Goal: Transaction & Acquisition: Purchase product/service

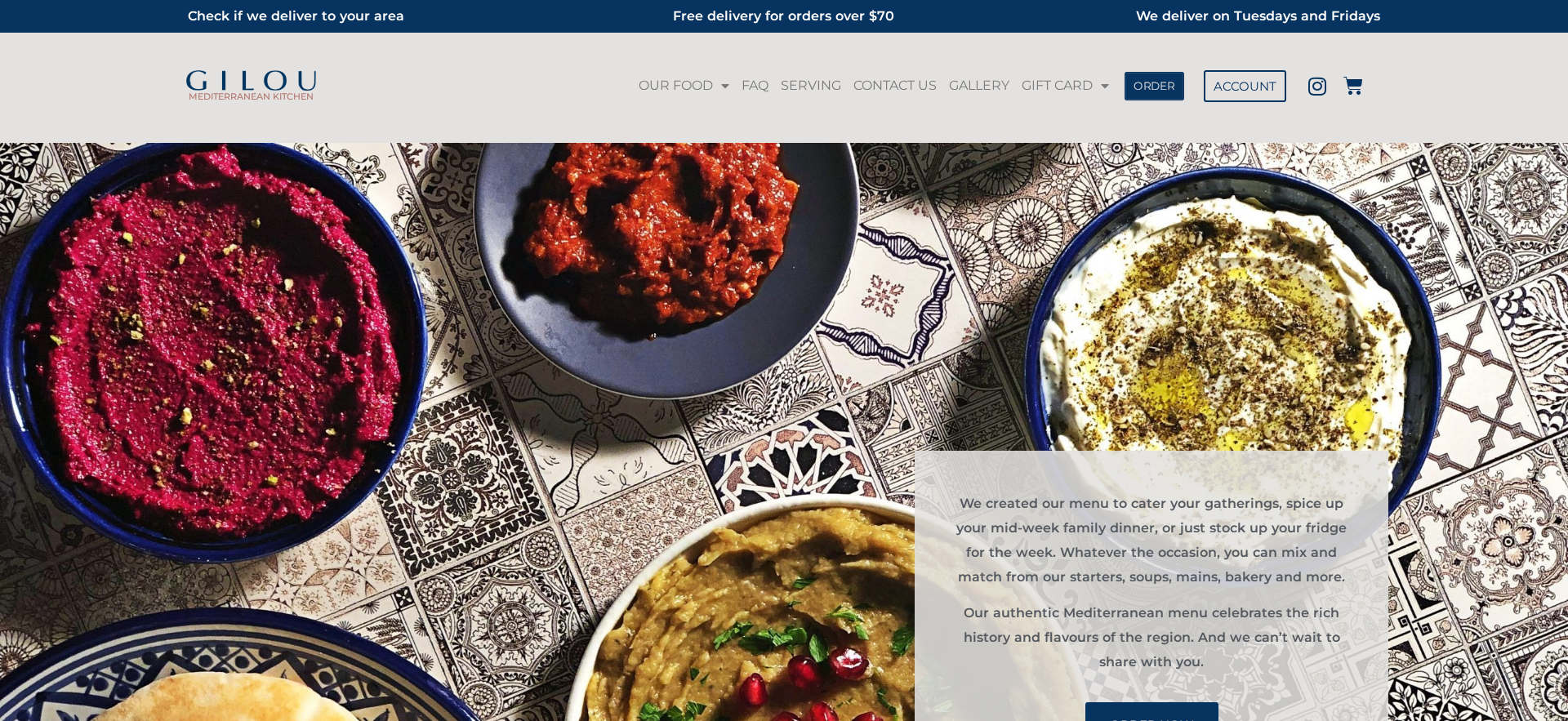
click at [1176, 88] on link "ORDER" at bounding box center [1153, 85] width 59 height 28
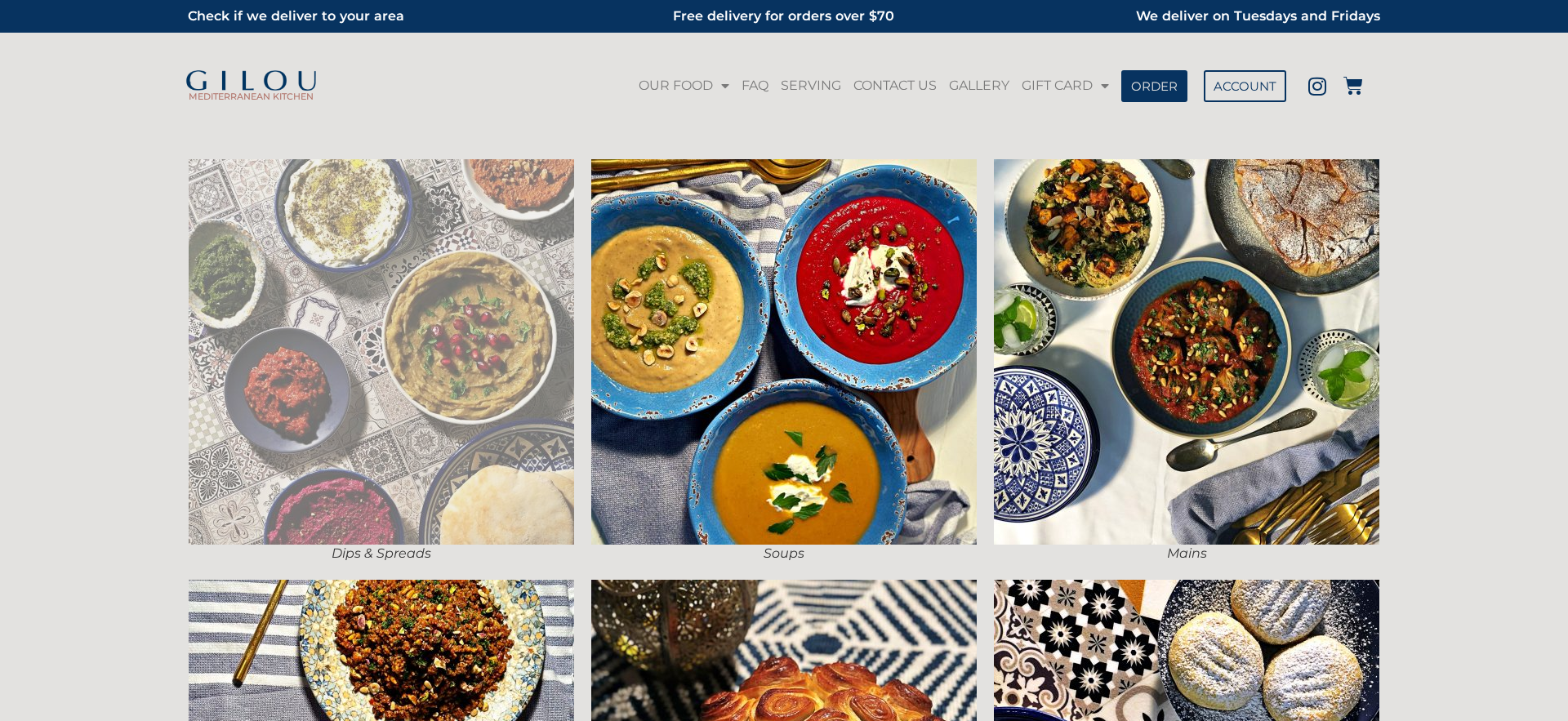
click at [498, 287] on img at bounding box center [382, 351] width 385 height 385
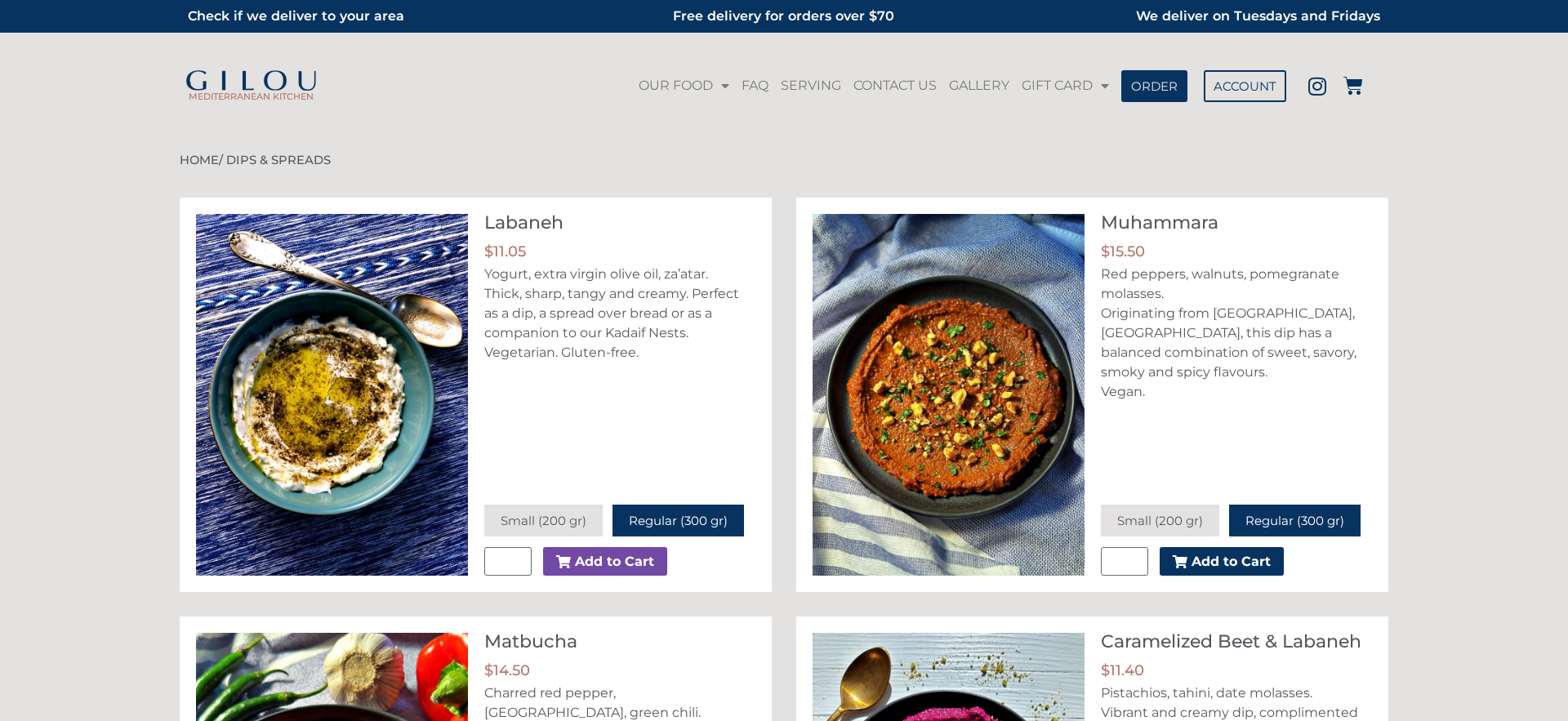
click at [655, 562] on button "Add to Cart" at bounding box center [605, 561] width 124 height 29
click at [1356, 87] on icon at bounding box center [1352, 85] width 19 height 19
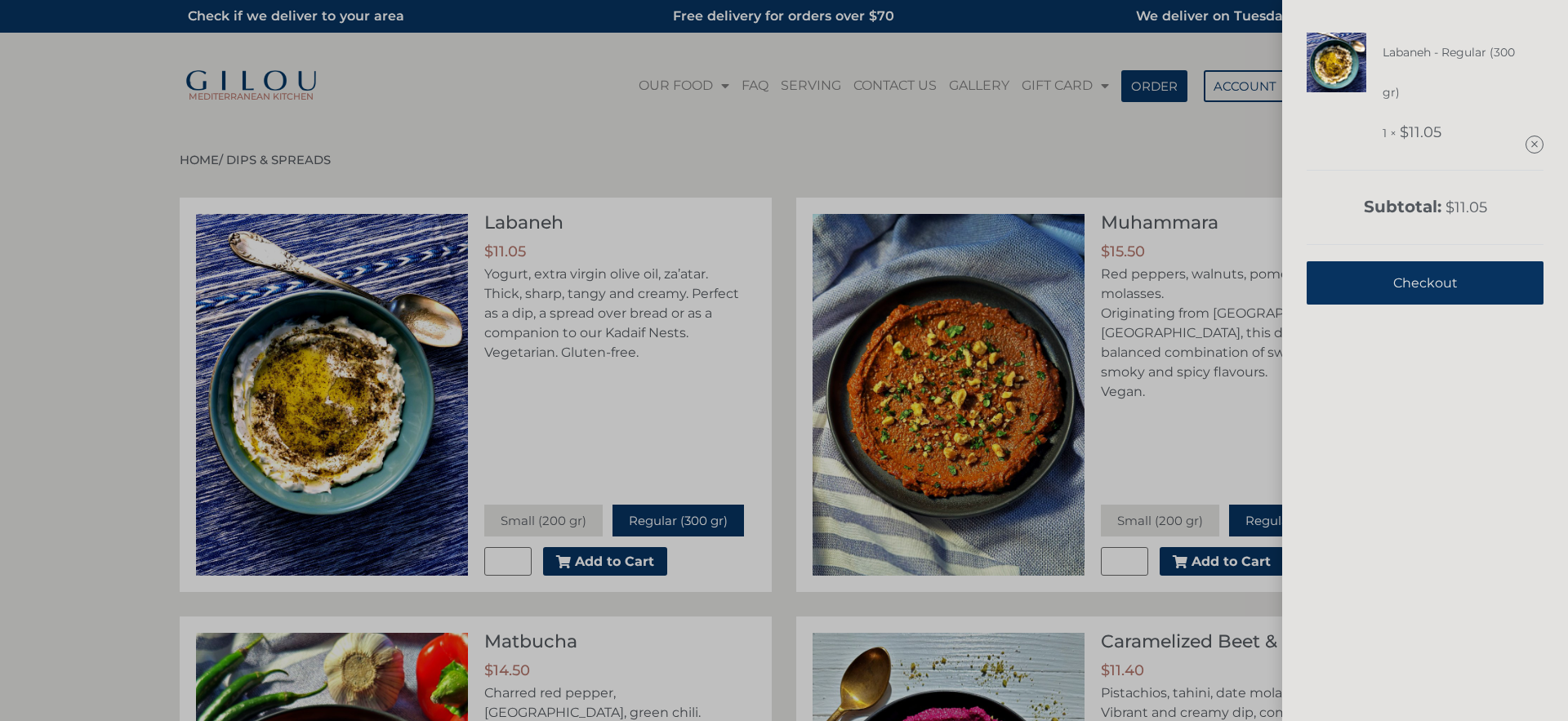
click at [1426, 293] on span "Checkout" at bounding box center [1425, 283] width 65 height 40
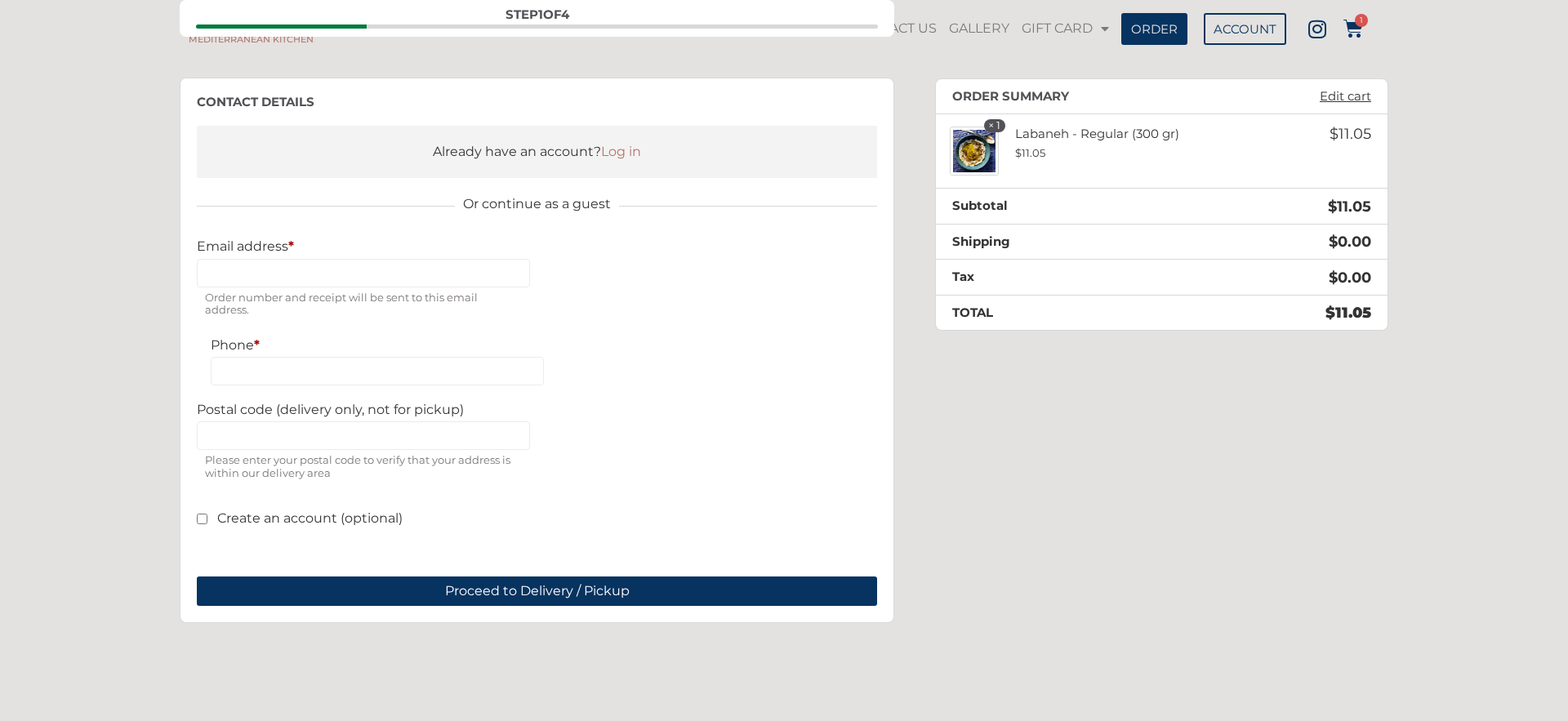
scroll to position [201, 0]
click at [334, 258] on span "Order number and receipt will be sent to this email address." at bounding box center [363, 289] width 333 height 62
click at [327, 270] on input "Email address *" at bounding box center [363, 272] width 333 height 28
type input "**********"
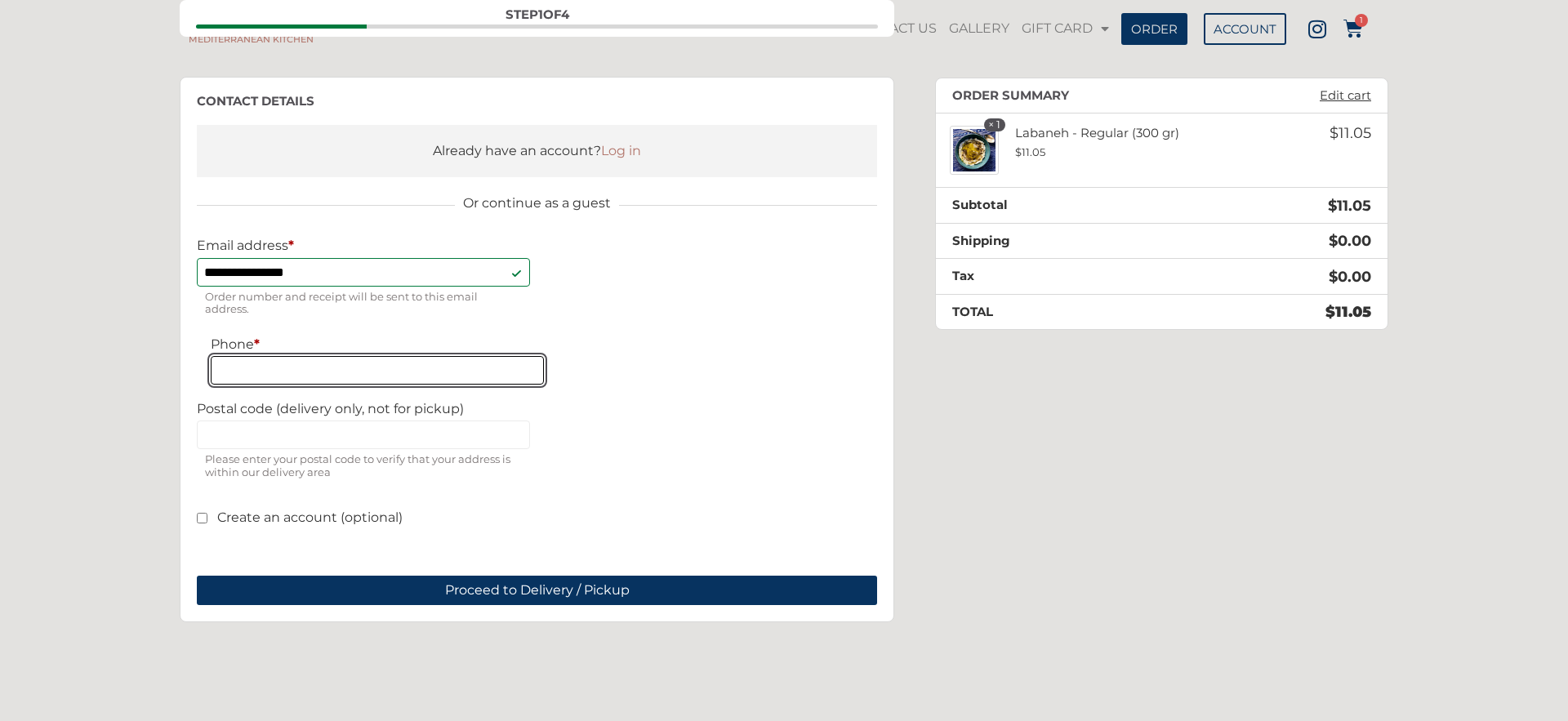
click at [324, 374] on input "Phone *" at bounding box center [377, 370] width 333 height 28
type input "**********"
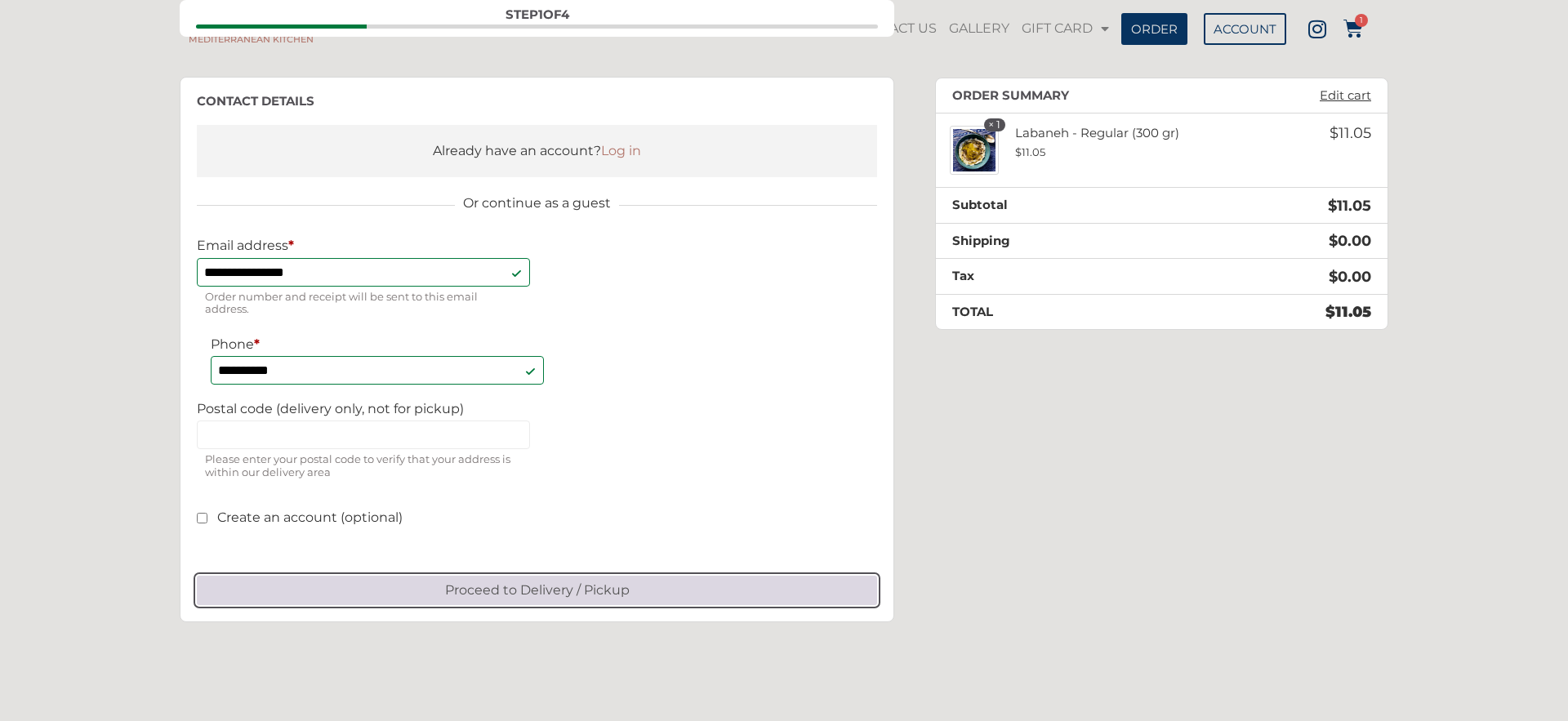
click at [533, 597] on button "Proceed to Delivery / Pickup" at bounding box center [536, 590] width 680 height 29
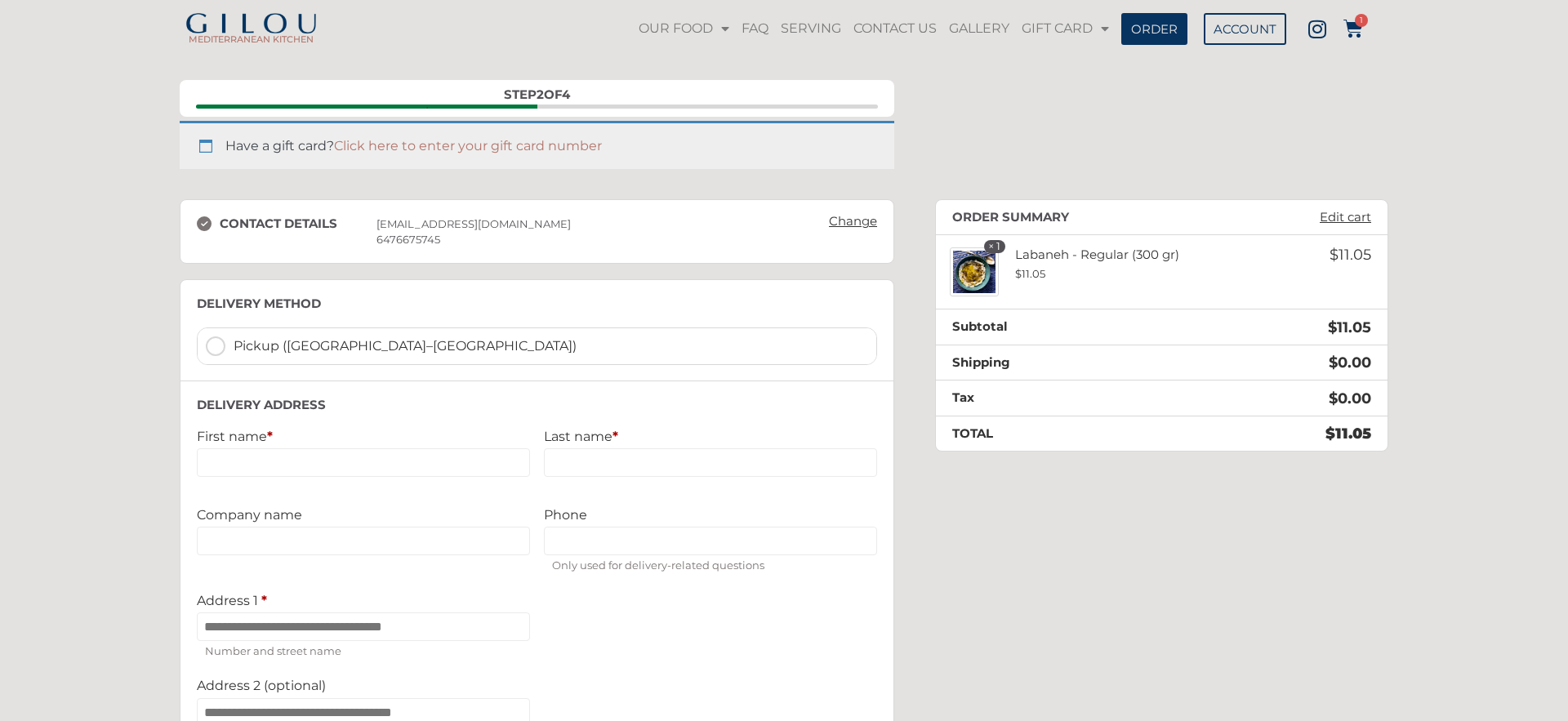
scroll to position [52, 0]
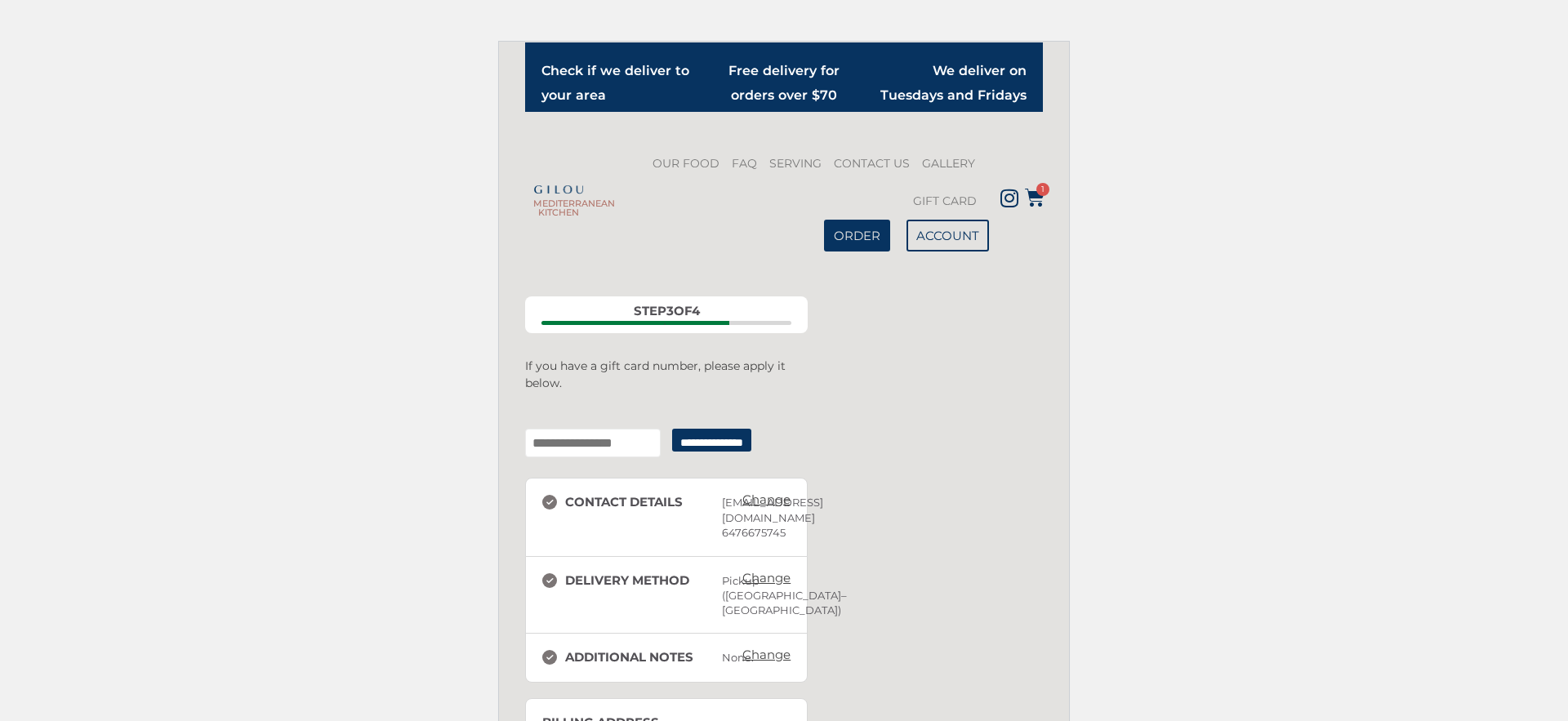
scroll to position [131, 0]
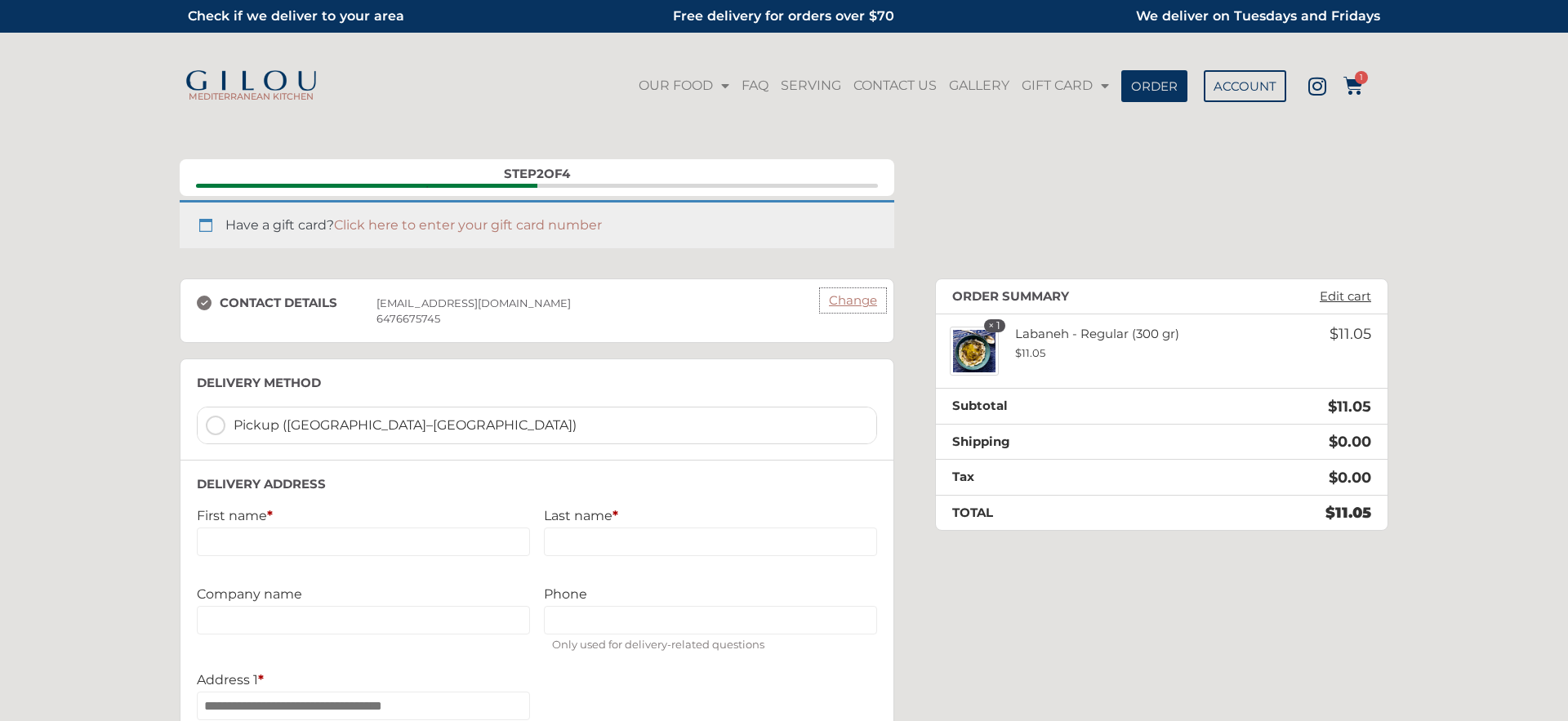
click at [852, 298] on link "Change" at bounding box center [853, 300] width 65 height 23
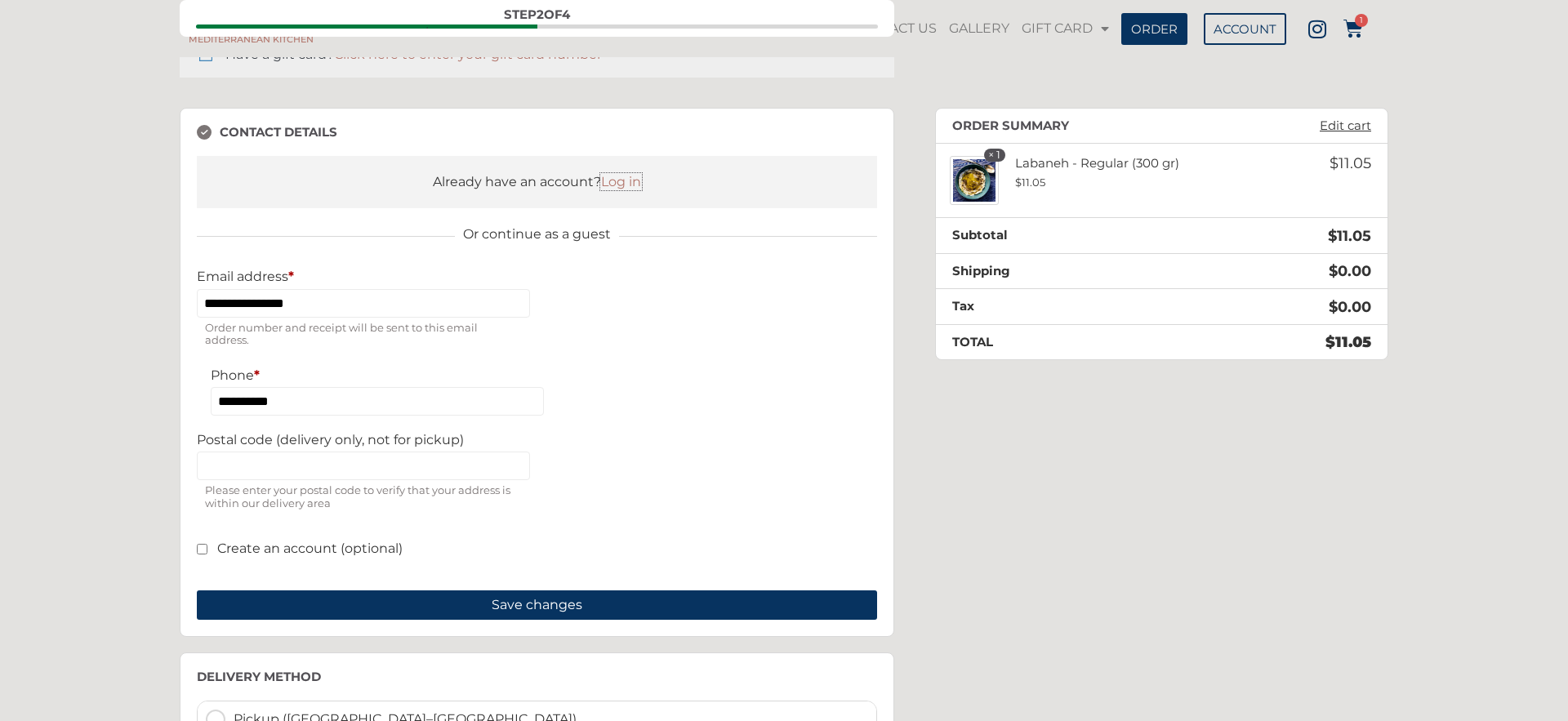
scroll to position [235, 0]
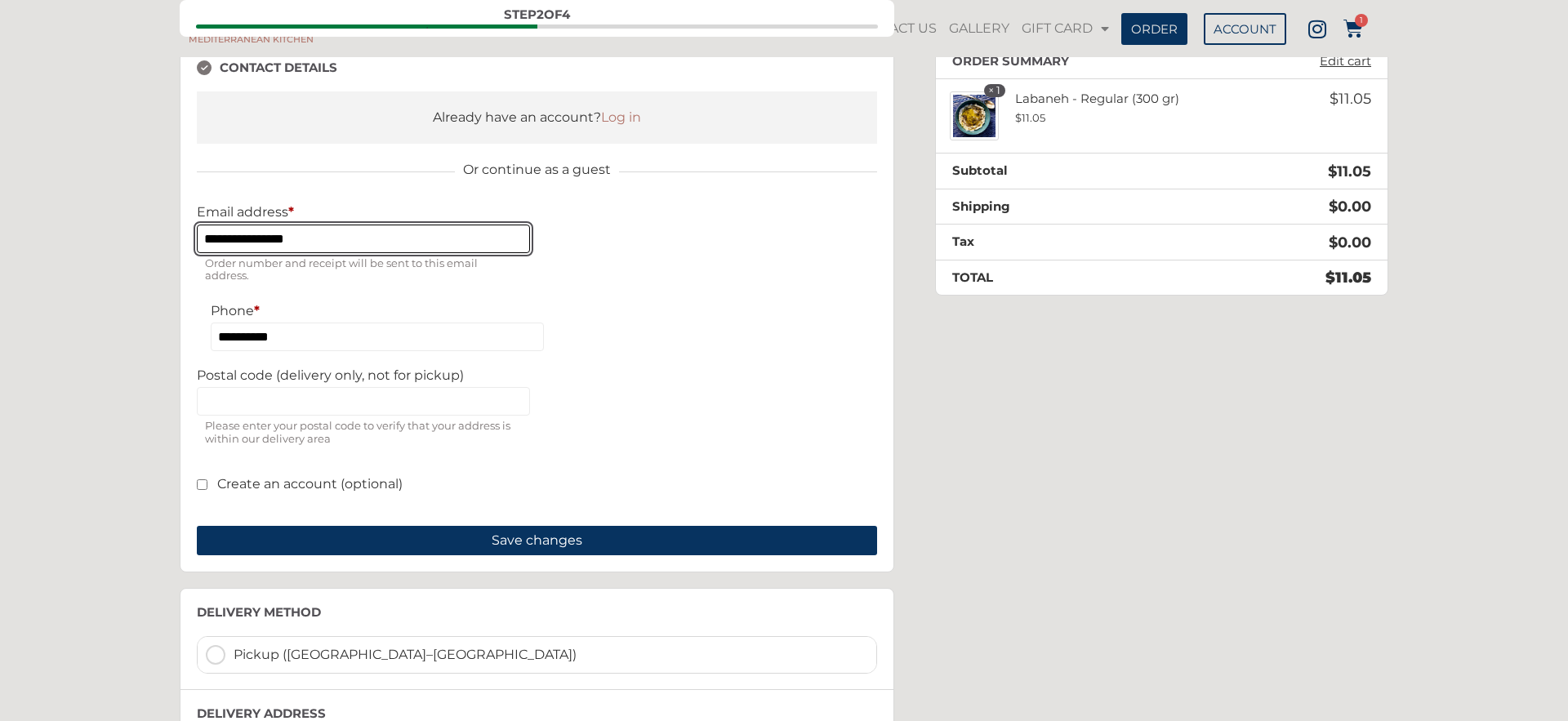
click at [250, 235] on input "**********" at bounding box center [363, 238] width 333 height 28
type input "**********"
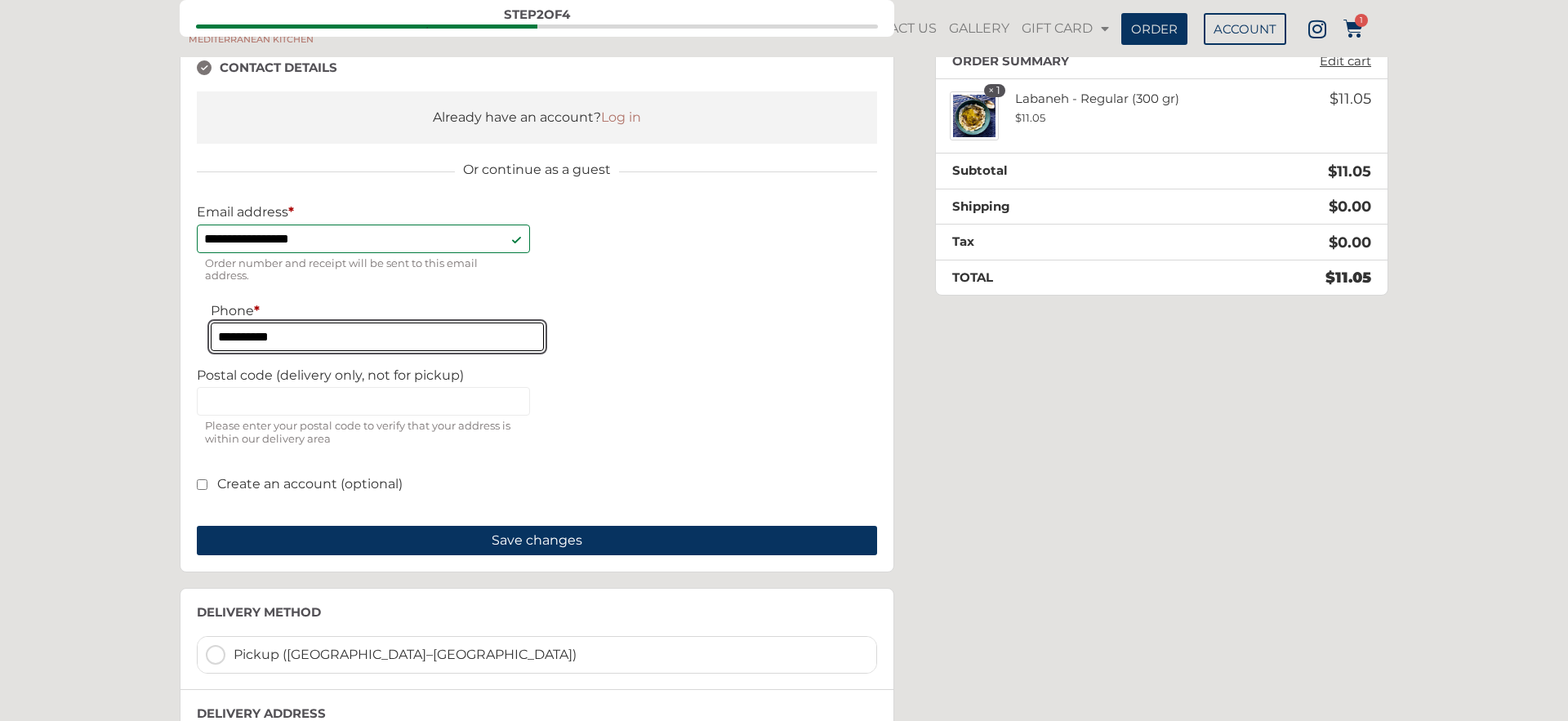
click at [295, 335] on input "**********" at bounding box center [377, 336] width 333 height 28
type input "**********"
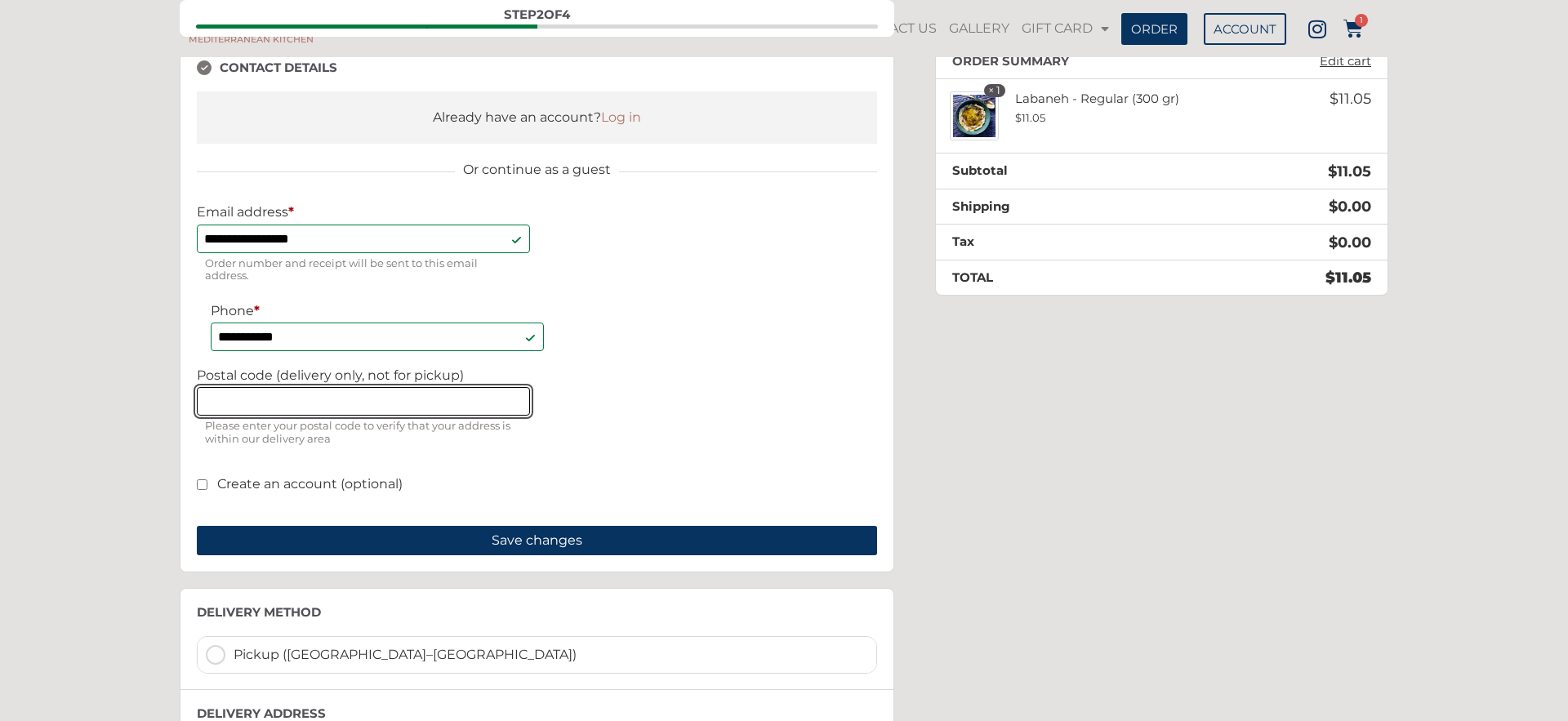
click at [296, 402] on input "Postal code (delivery only, not for pickup)" at bounding box center [363, 401] width 333 height 28
type input "*******"
type input "****"
type input "*****"
type input "**********"
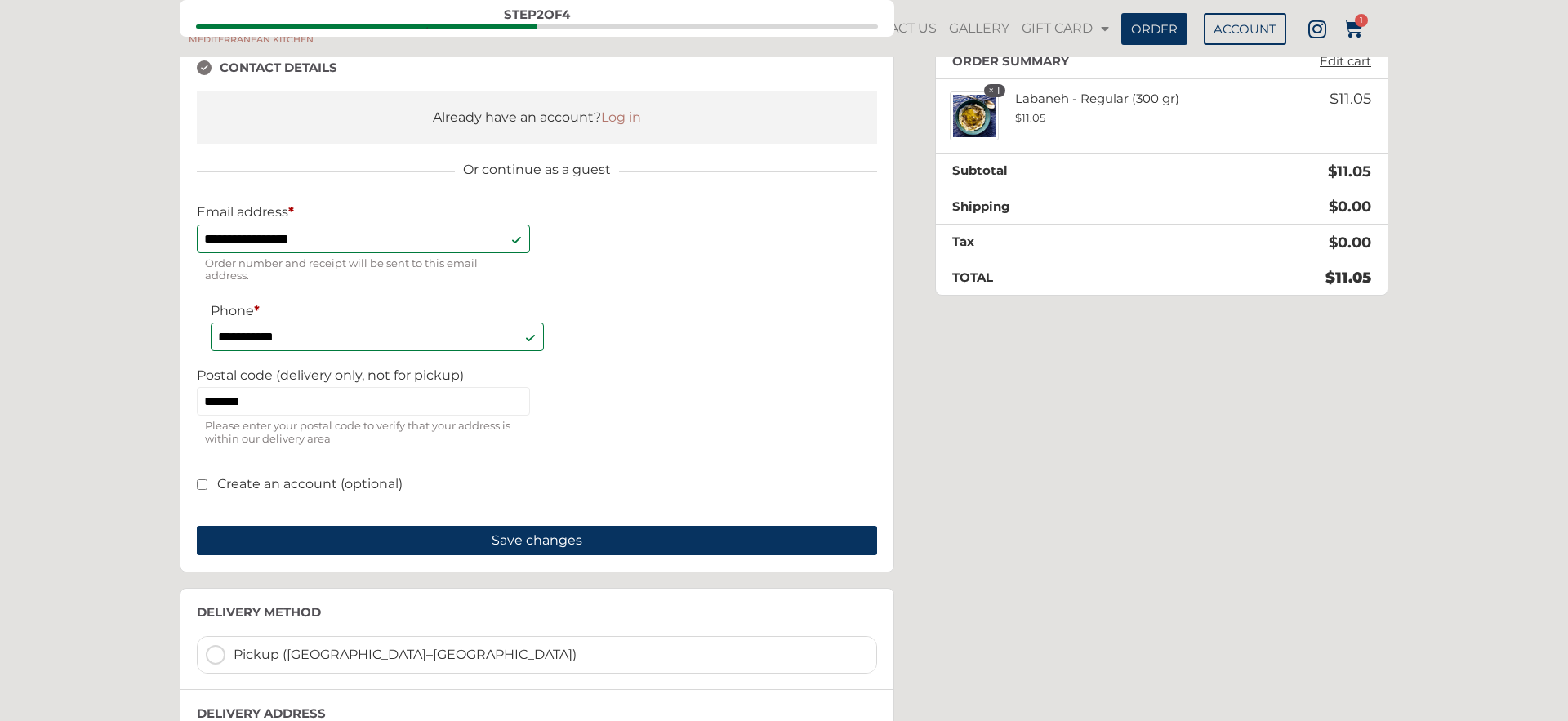
type input "*******"
select select "**"
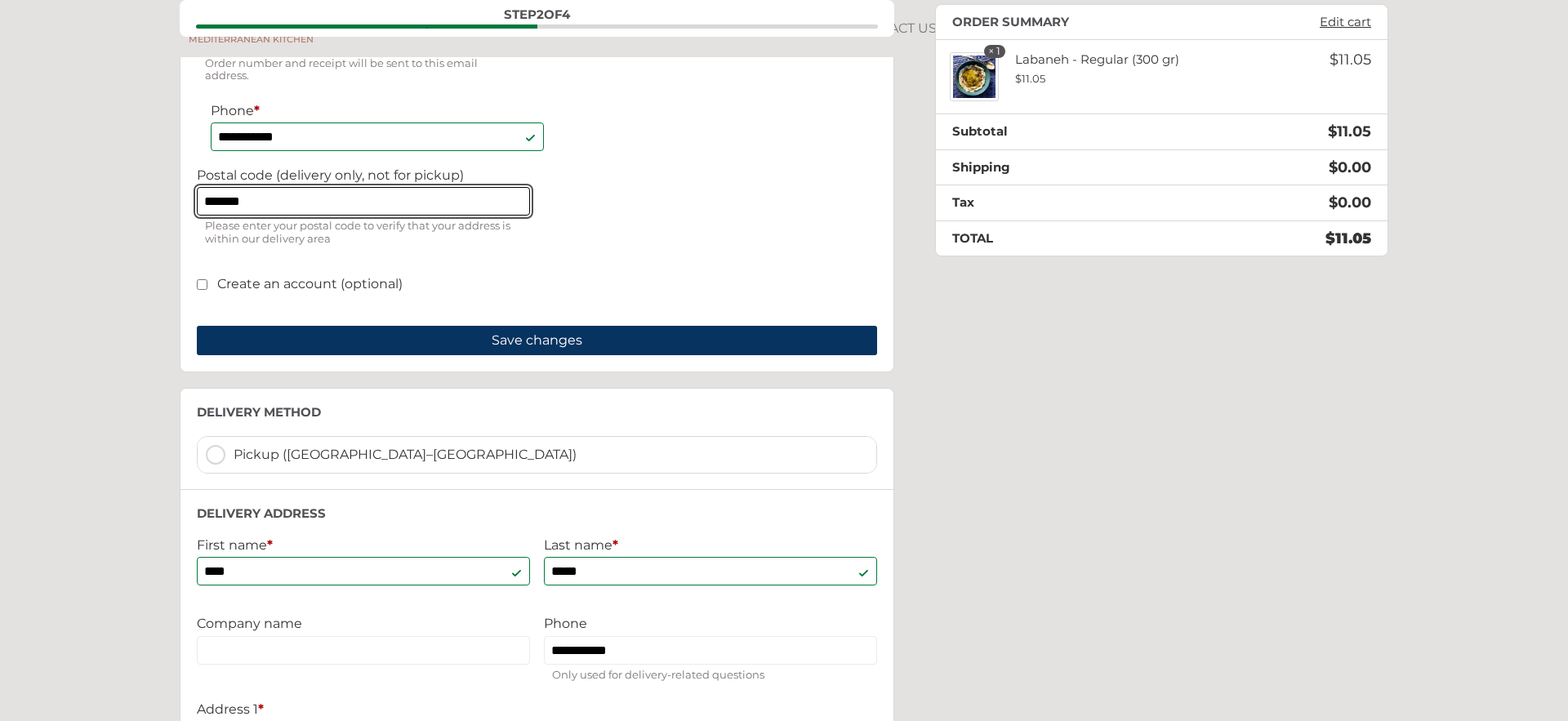
scroll to position [281, 0]
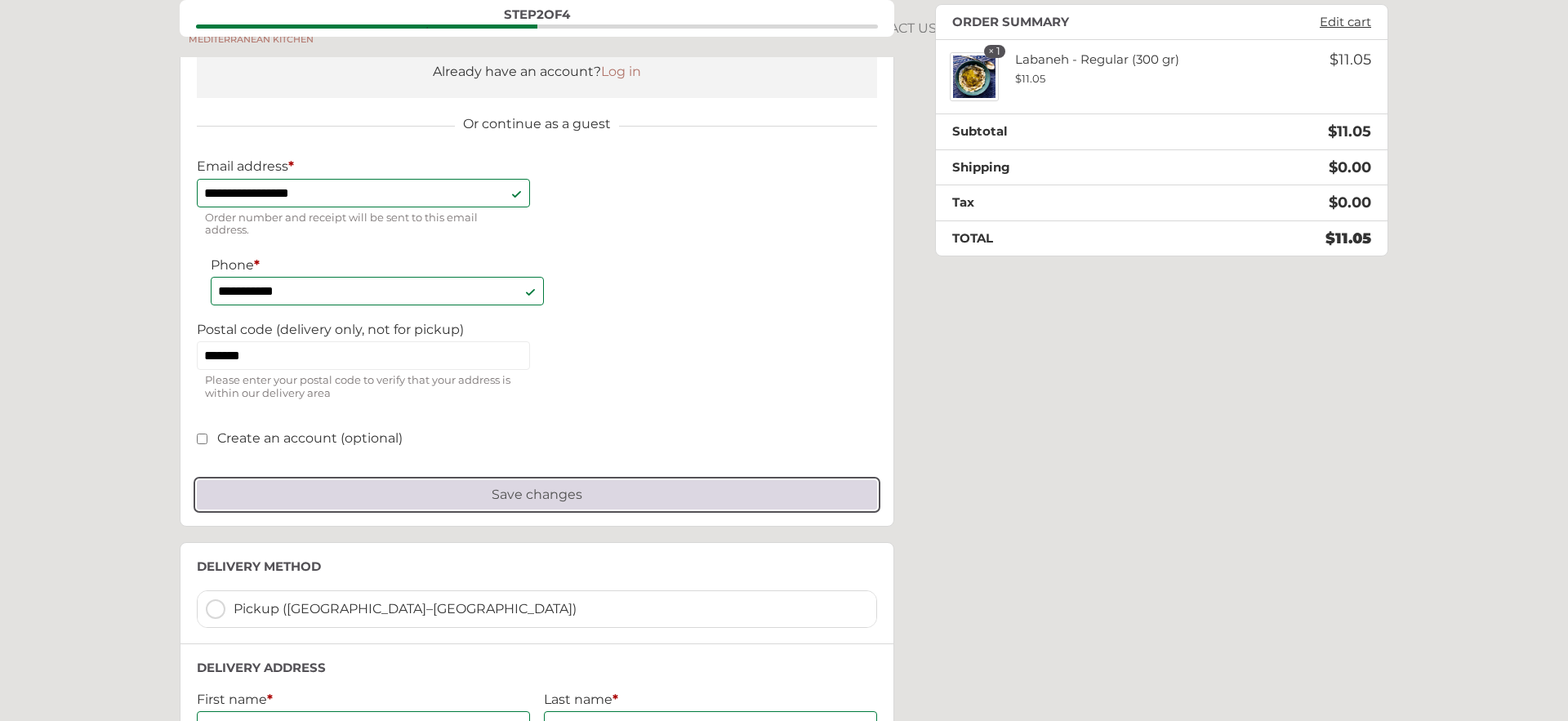
click at [559, 497] on button "Save changes" at bounding box center [536, 495] width 680 height 29
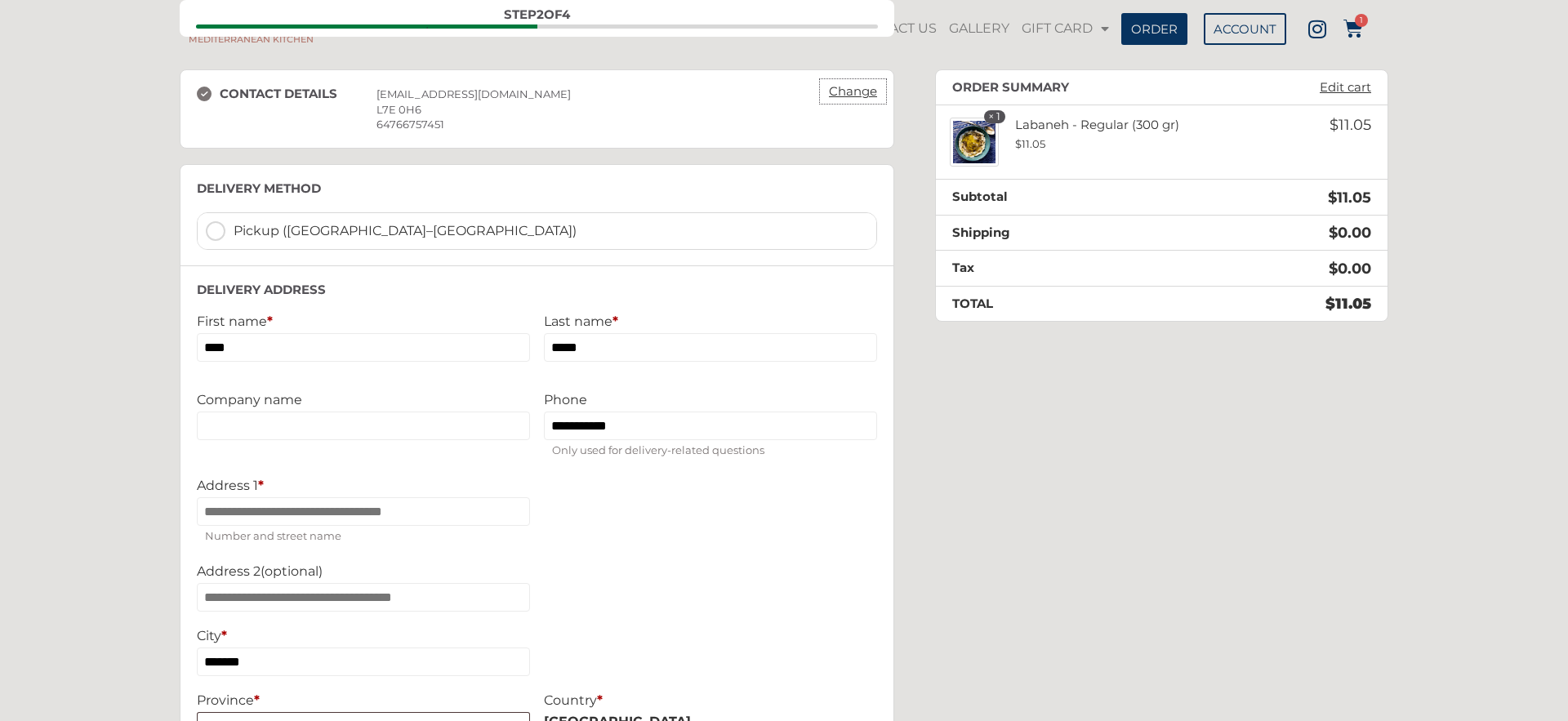
scroll to position [109, 0]
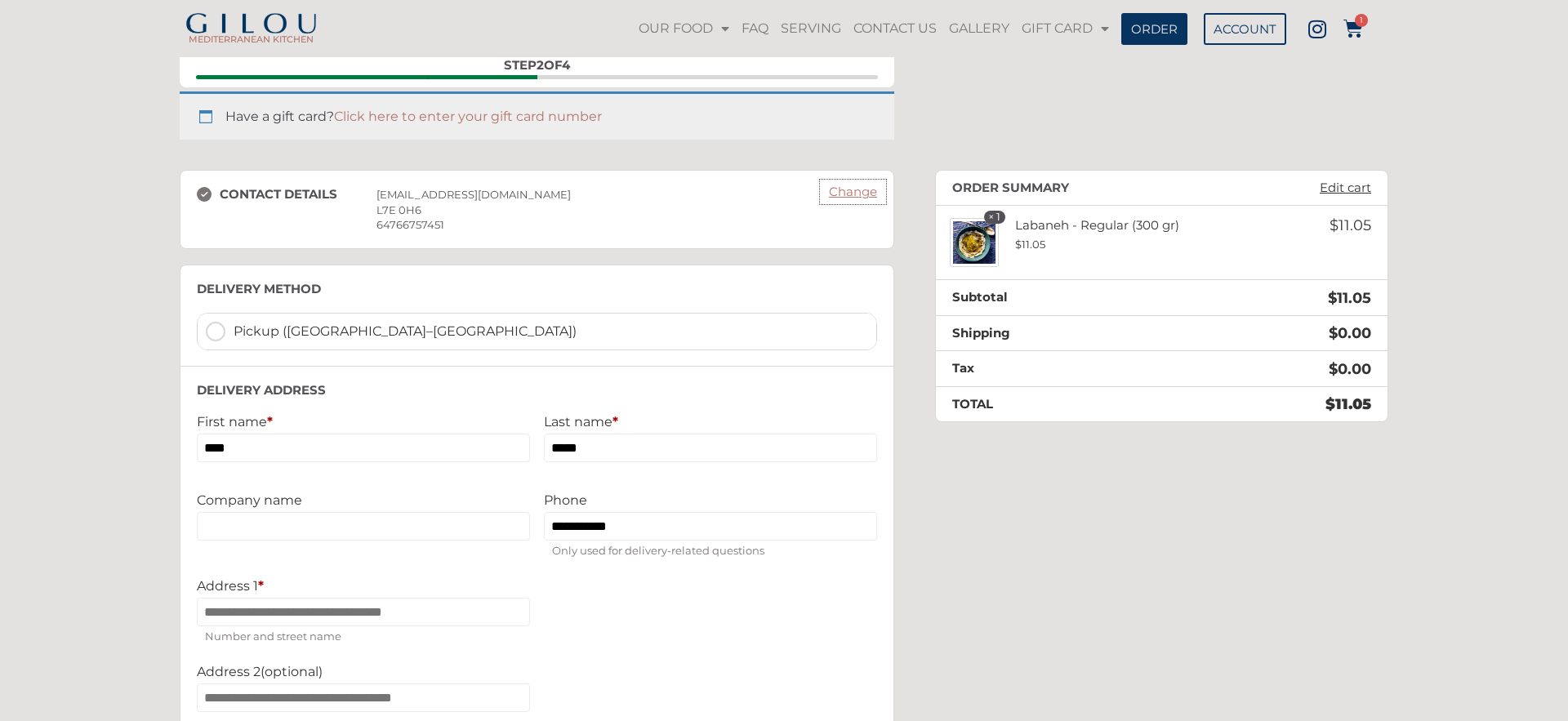
click at [860, 196] on link "Change" at bounding box center [853, 192] width 65 height 23
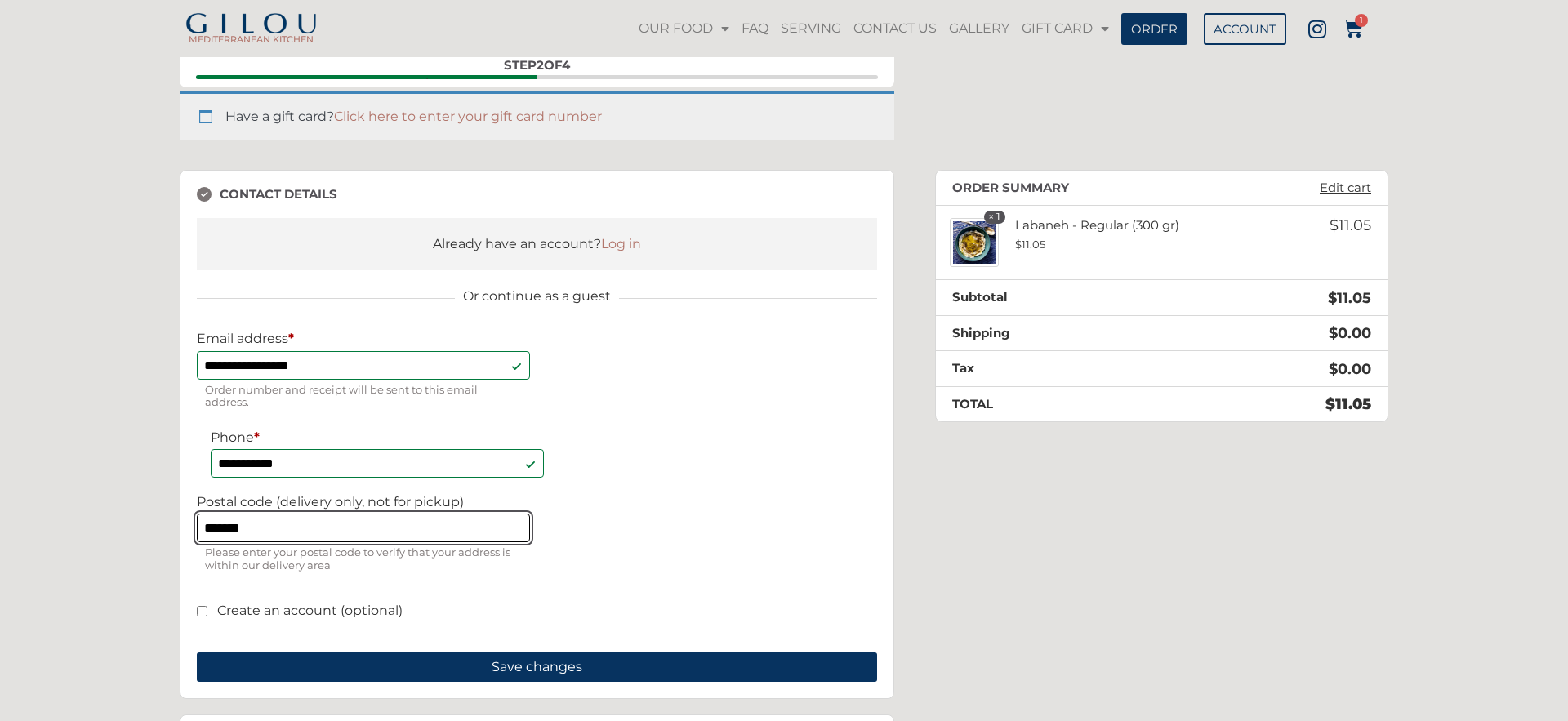
click at [282, 531] on input "*******" at bounding box center [363, 527] width 333 height 28
click at [282, 530] on input "*******" at bounding box center [363, 527] width 333 height 28
click at [282, 529] on input "*******" at bounding box center [363, 527] width 333 height 28
type input "*******"
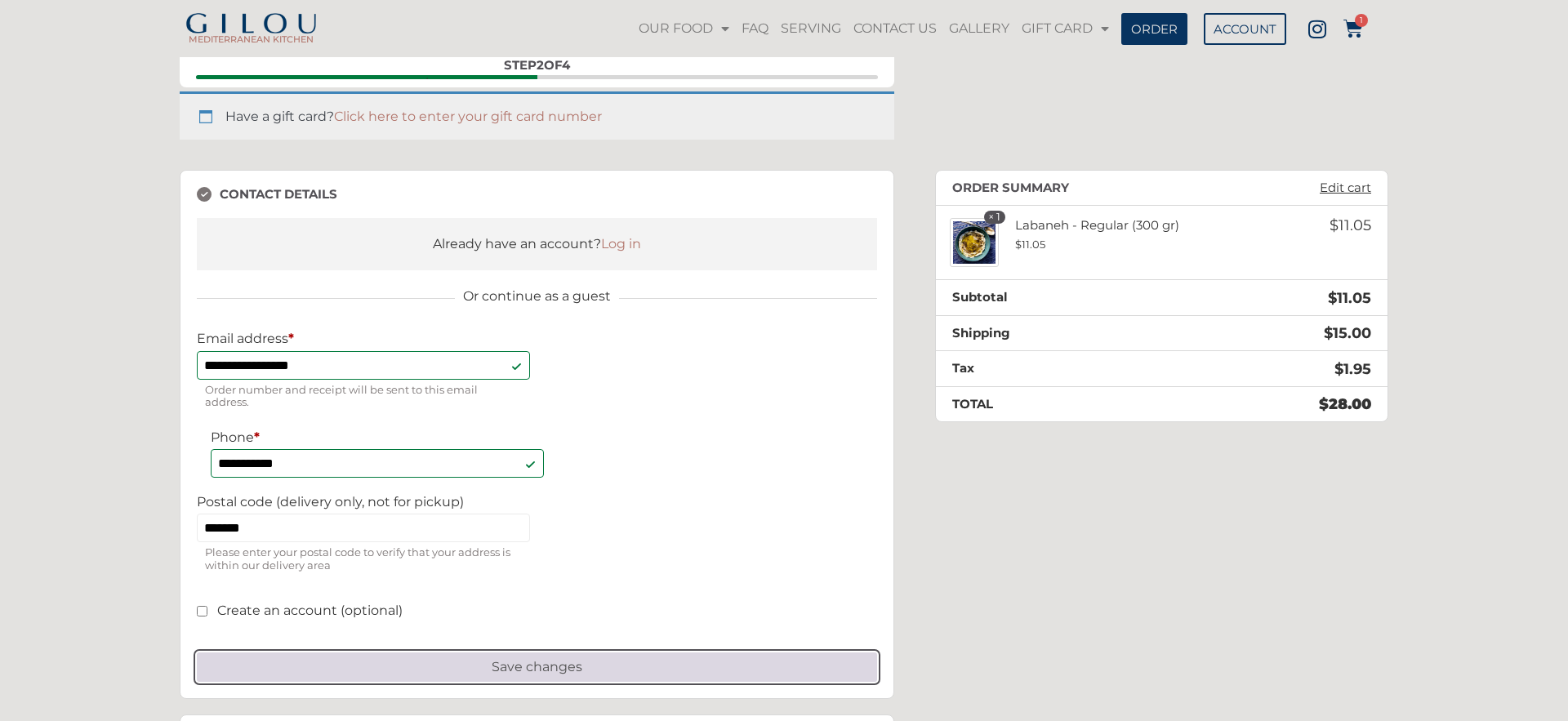
click at [490, 669] on button "Save changes" at bounding box center [536, 666] width 680 height 29
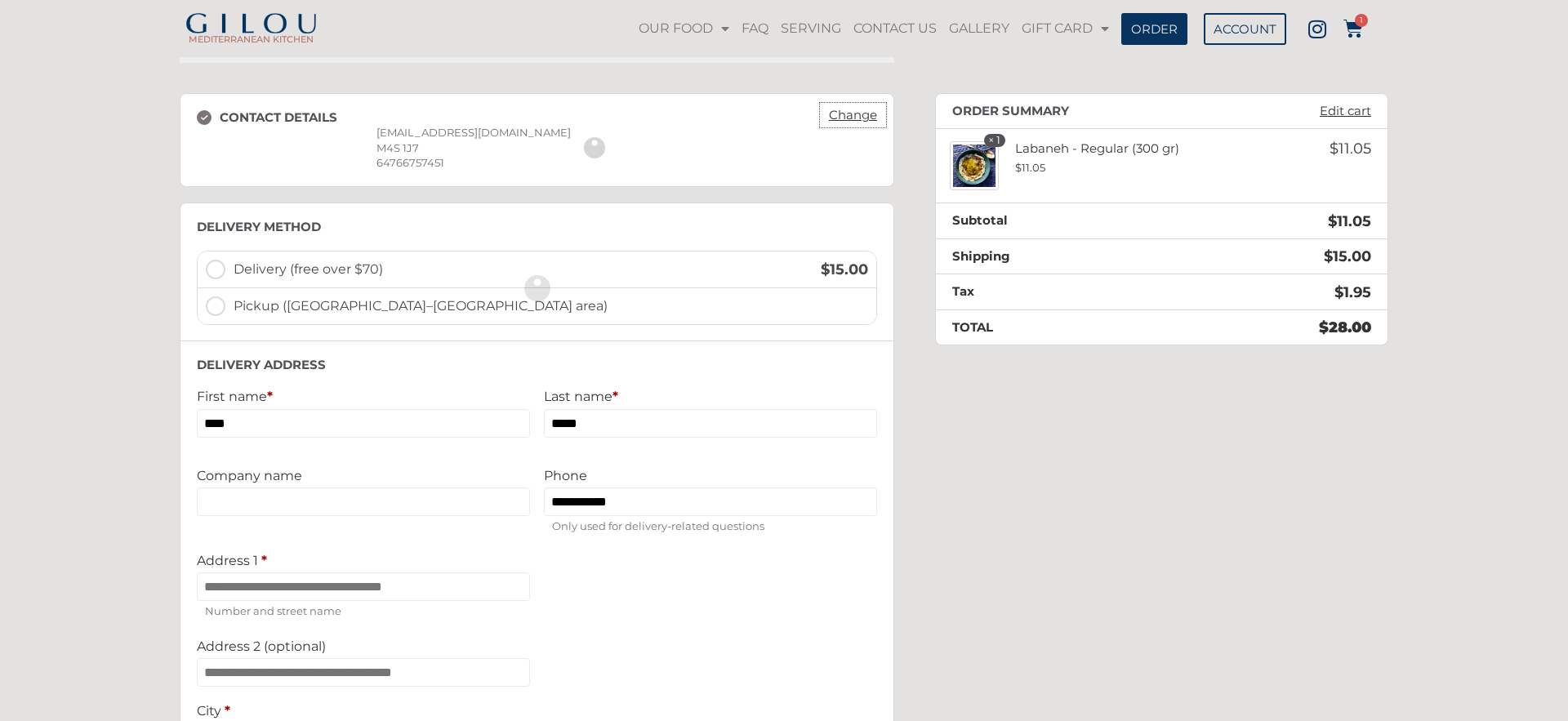
scroll to position [238, 0]
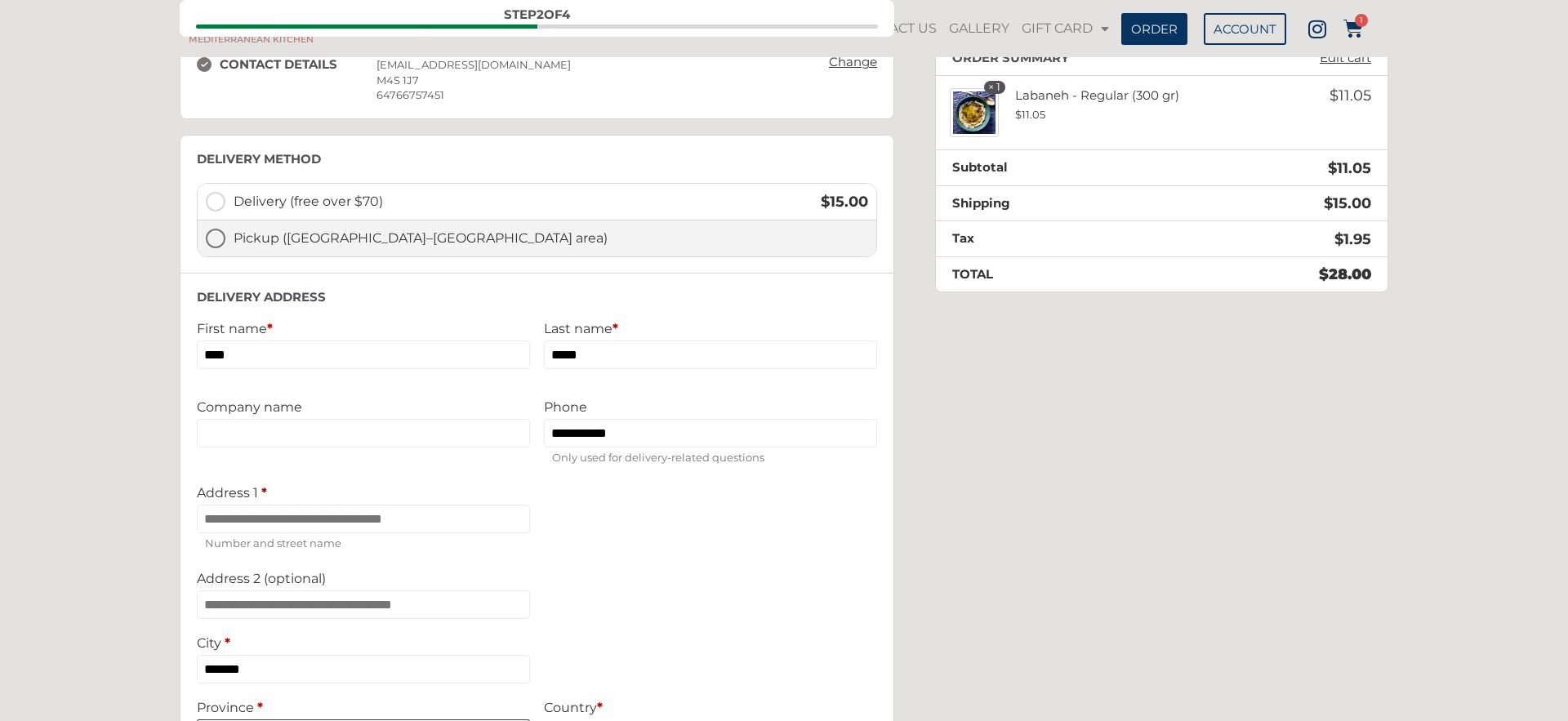
click at [286, 242] on span "Pickup ([GEOGRAPHIC_DATA]–[GEOGRAPHIC_DATA] area)" at bounding box center [551, 237] width 635 height 19
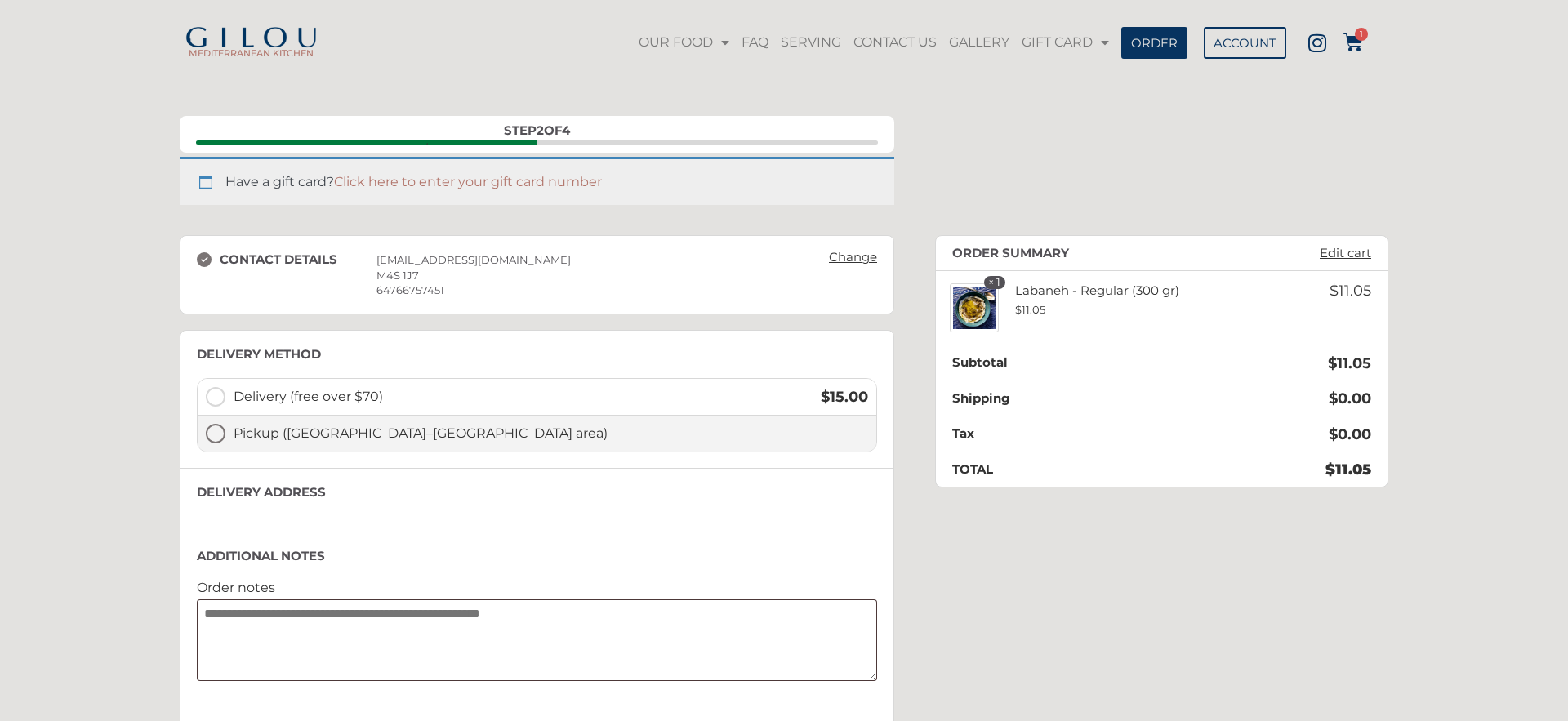
scroll to position [42, 0]
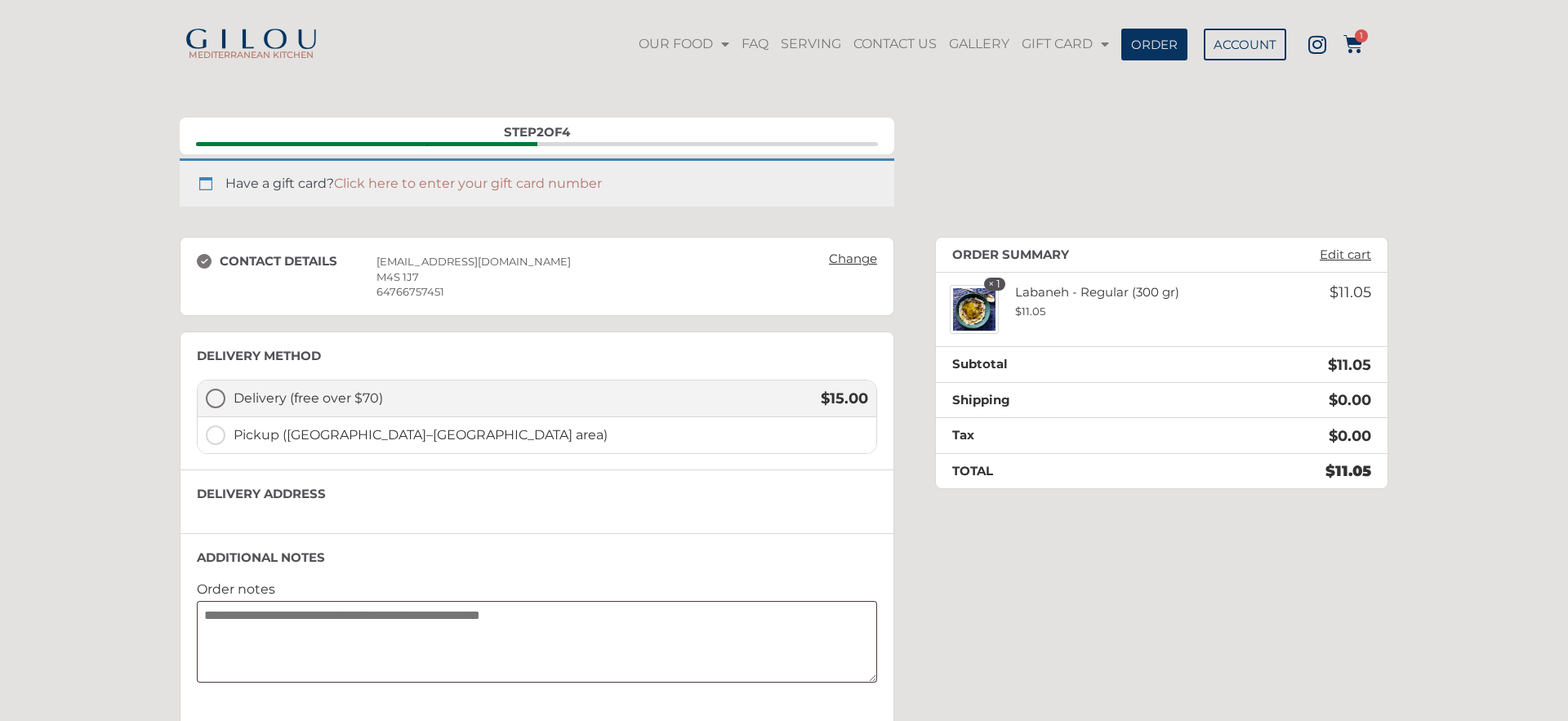
click at [274, 399] on span "Delivery (free over $70)" at bounding box center [518, 398] width 569 height 19
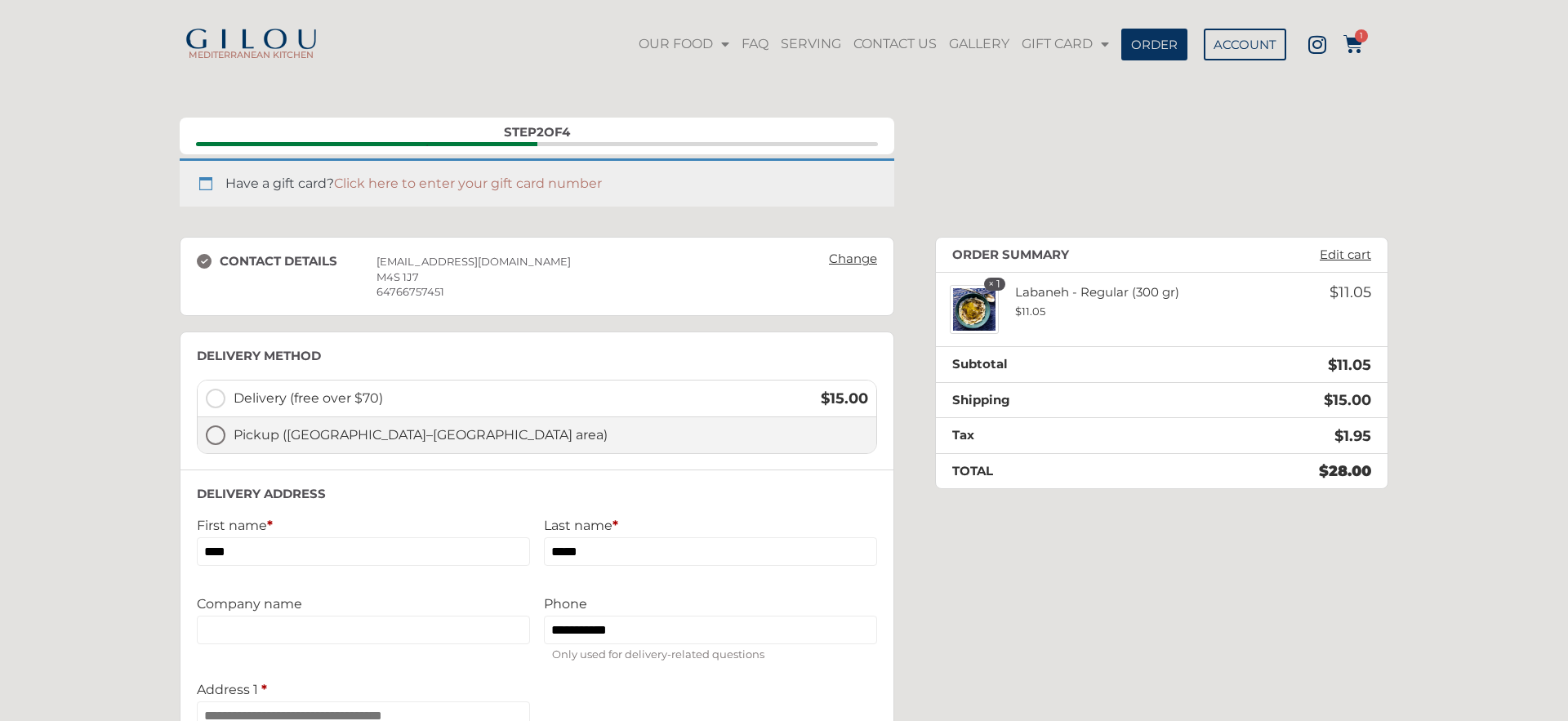
click at [267, 435] on span "Pickup ([GEOGRAPHIC_DATA]–[GEOGRAPHIC_DATA] area)" at bounding box center [551, 434] width 635 height 19
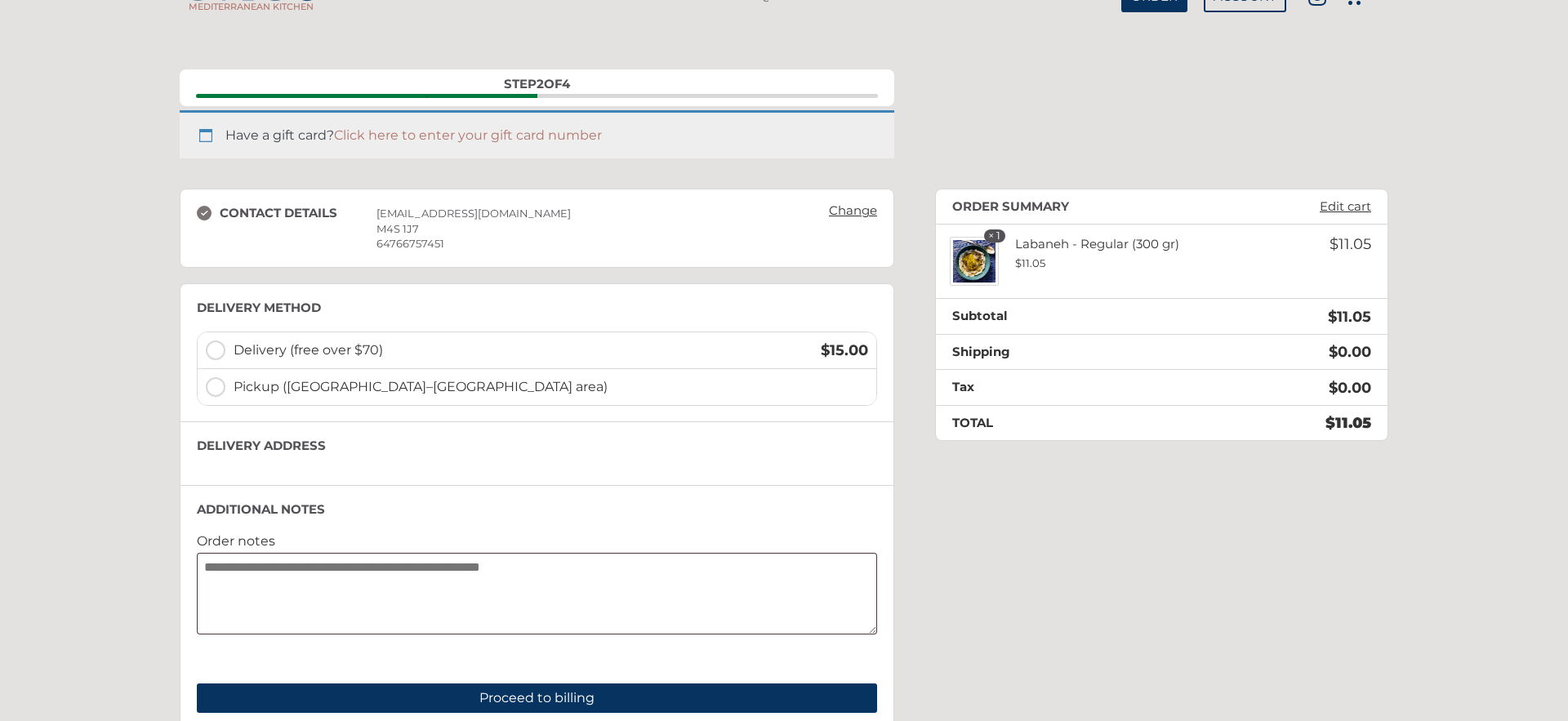
scroll to position [0, 0]
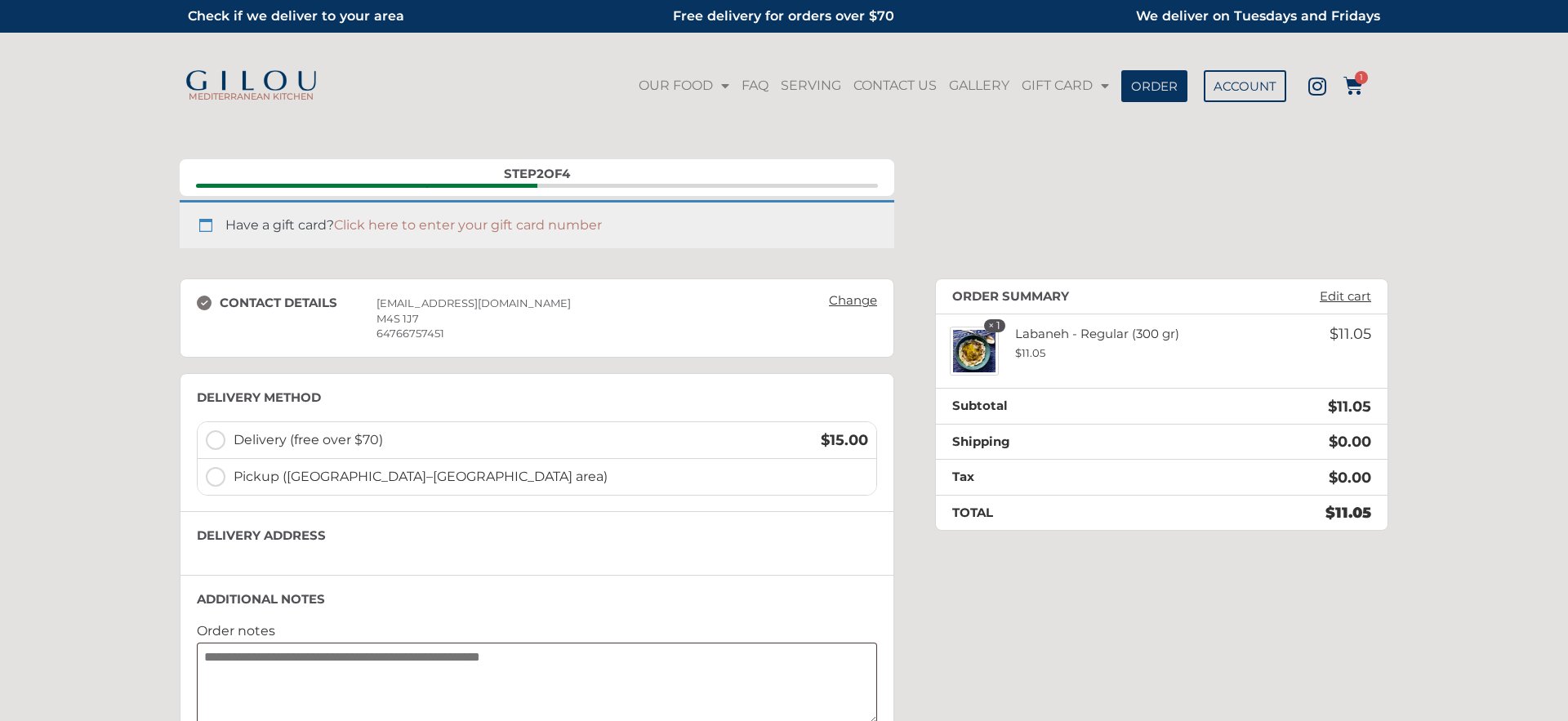
click at [225, 70] on img at bounding box center [251, 81] width 135 height 23
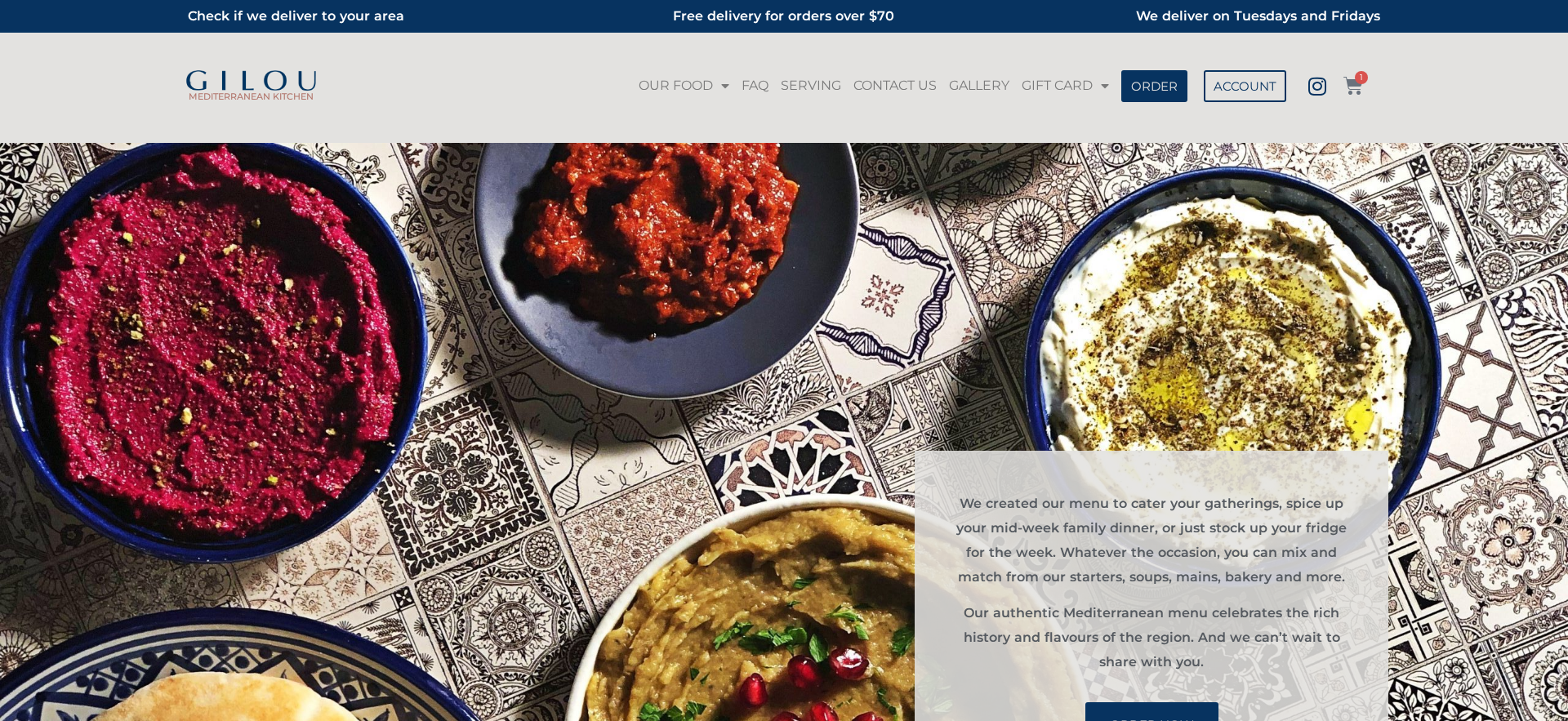
click at [1361, 82] on span "1" at bounding box center [1361, 78] width 13 height 13
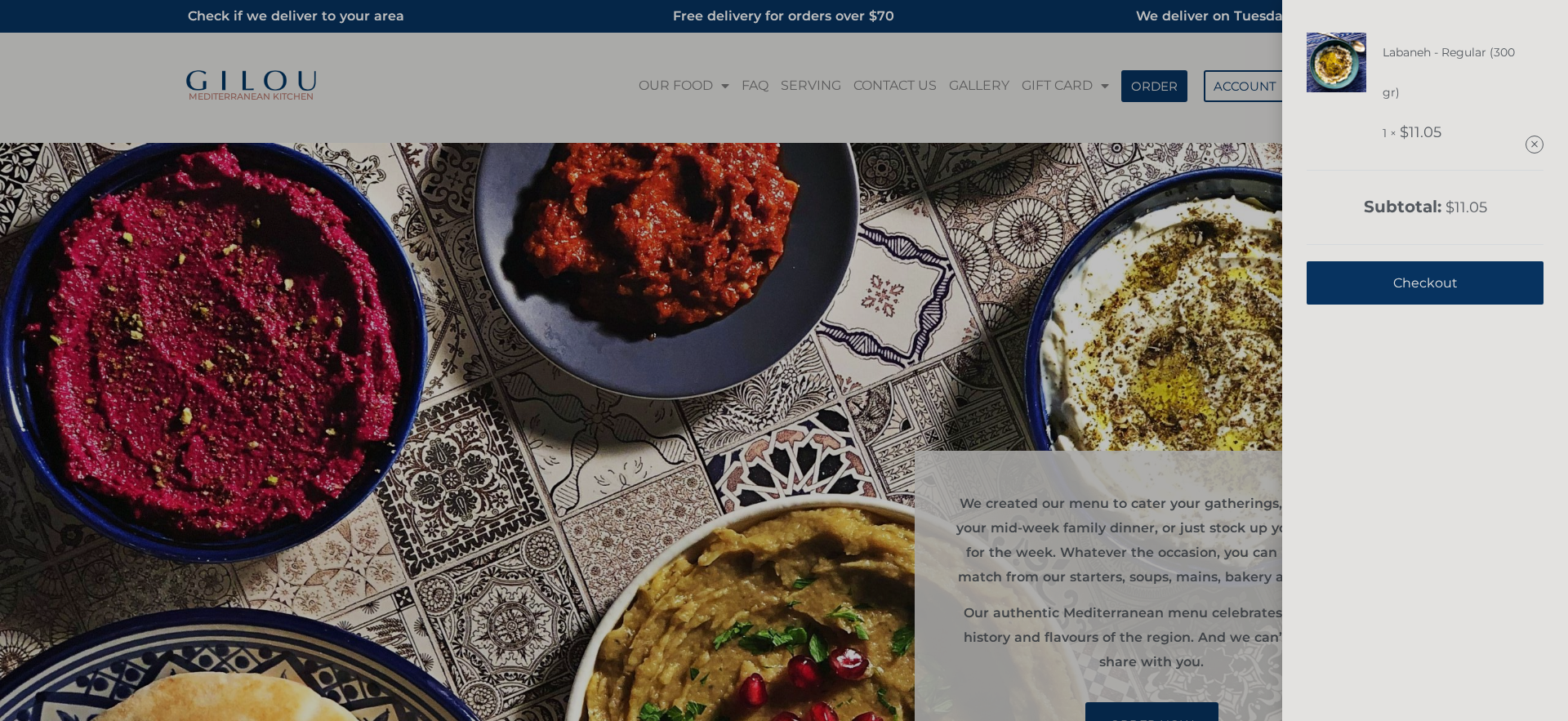
click at [1416, 266] on span "Checkout" at bounding box center [1425, 283] width 65 height 40
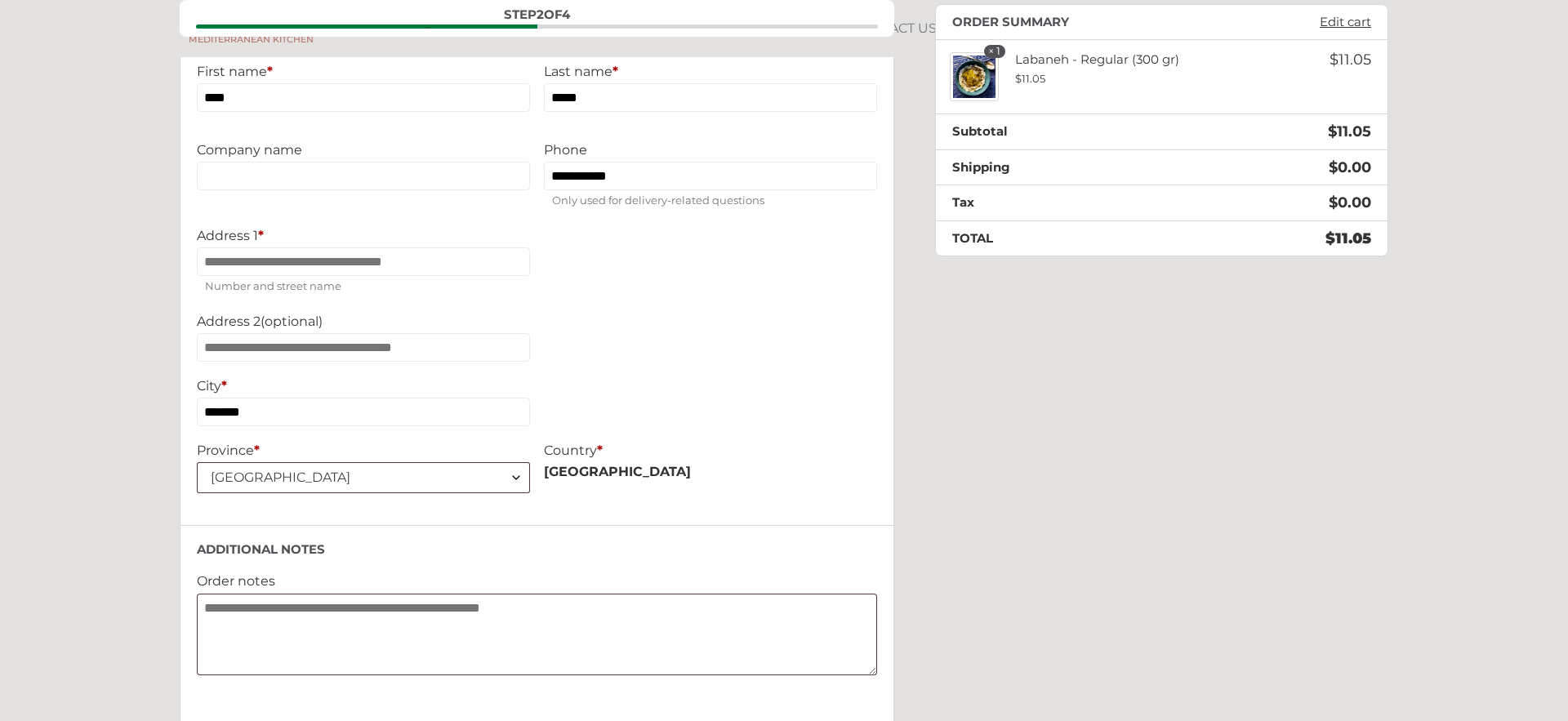
scroll to position [265, 0]
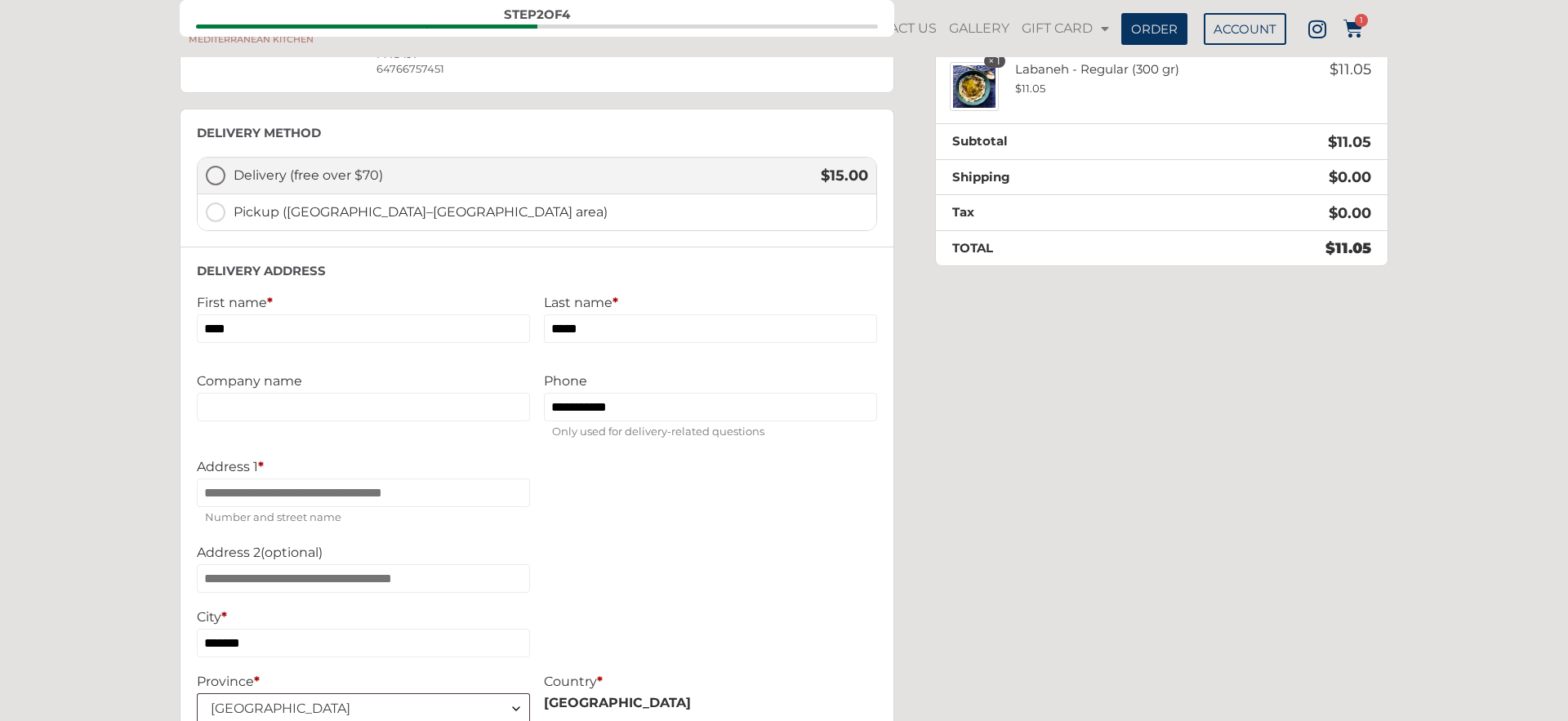
click at [220, 179] on label "Delivery (free over $70) $ 15.00" at bounding box center [536, 176] width 679 height 37
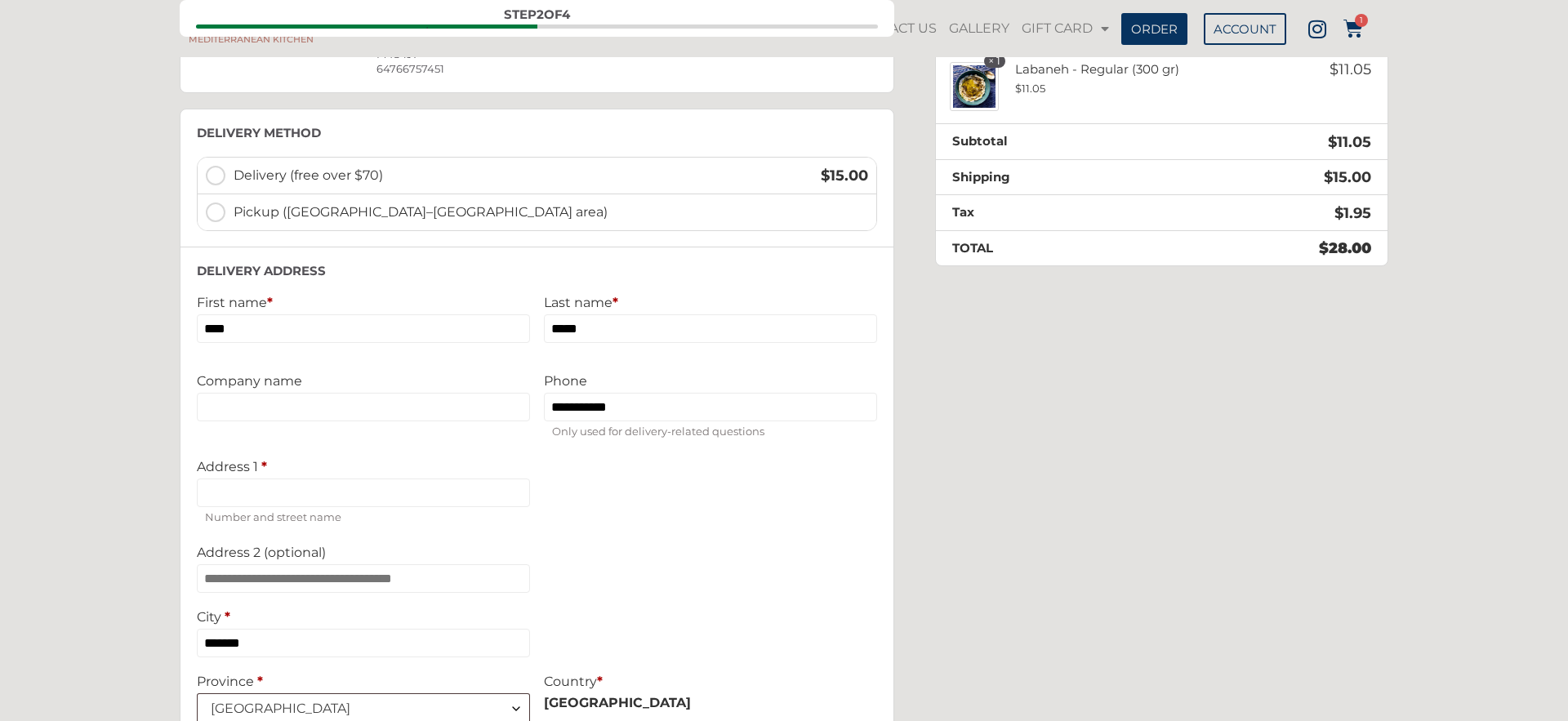
click at [220, 212] on label "Pickup ([GEOGRAPHIC_DATA]–[GEOGRAPHIC_DATA] area)" at bounding box center [536, 212] width 679 height 36
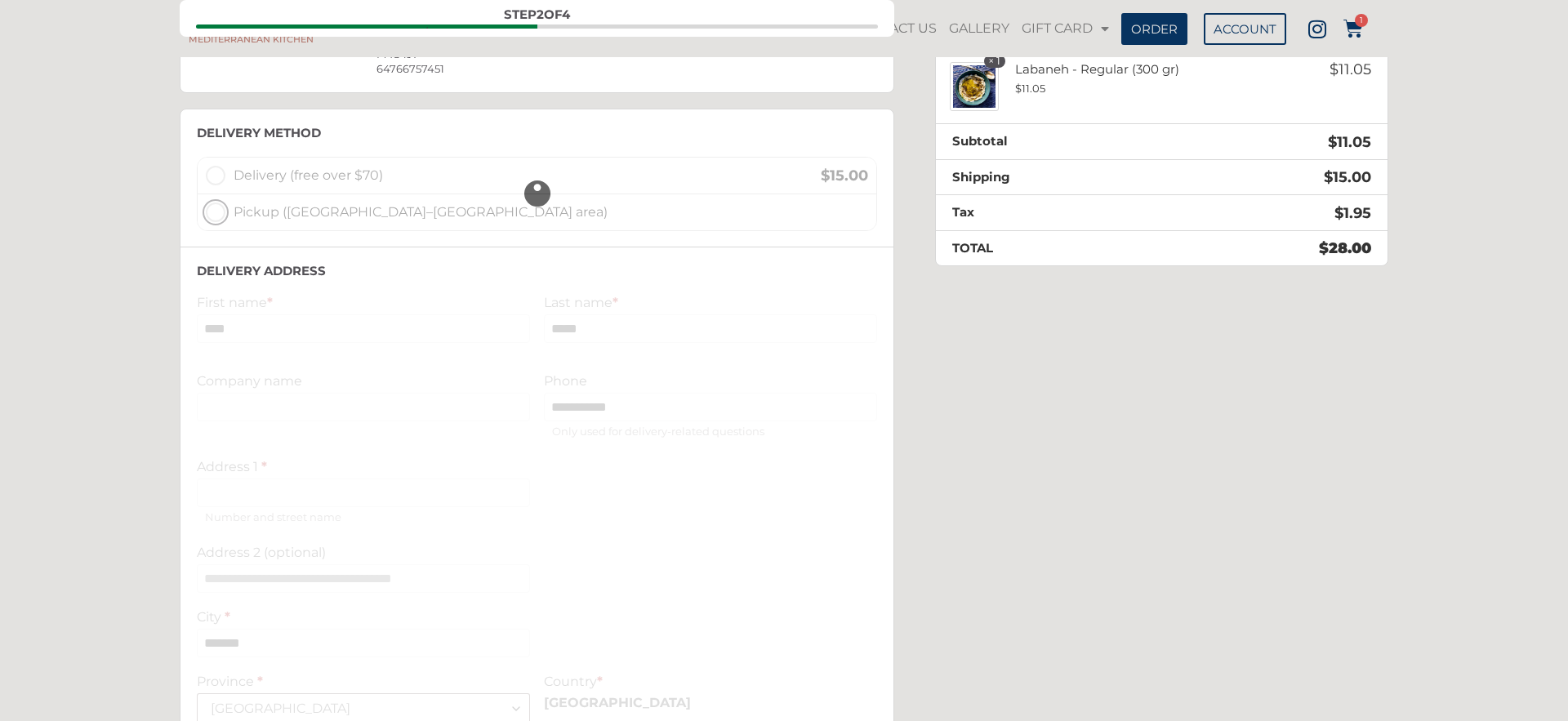
scroll to position [214, 0]
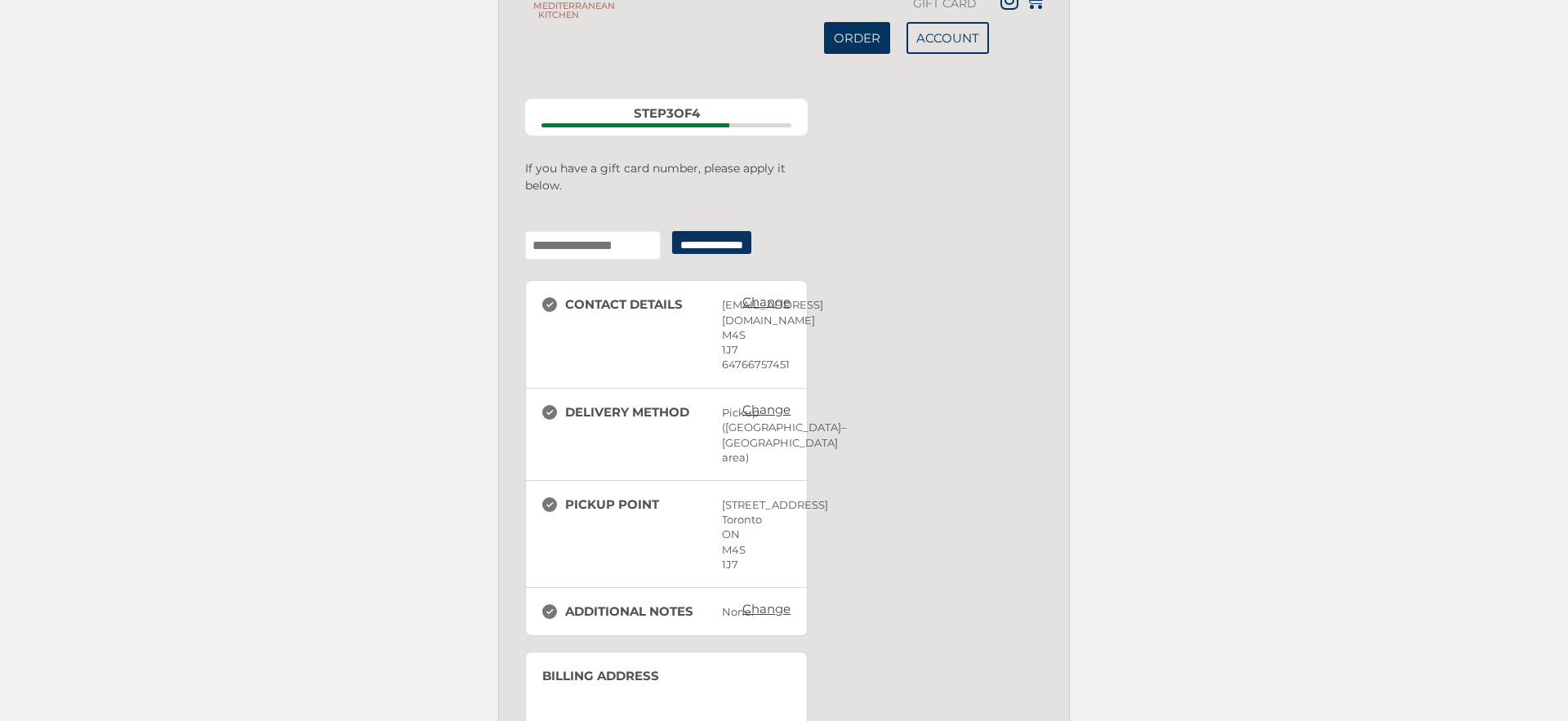
scroll to position [214, 0]
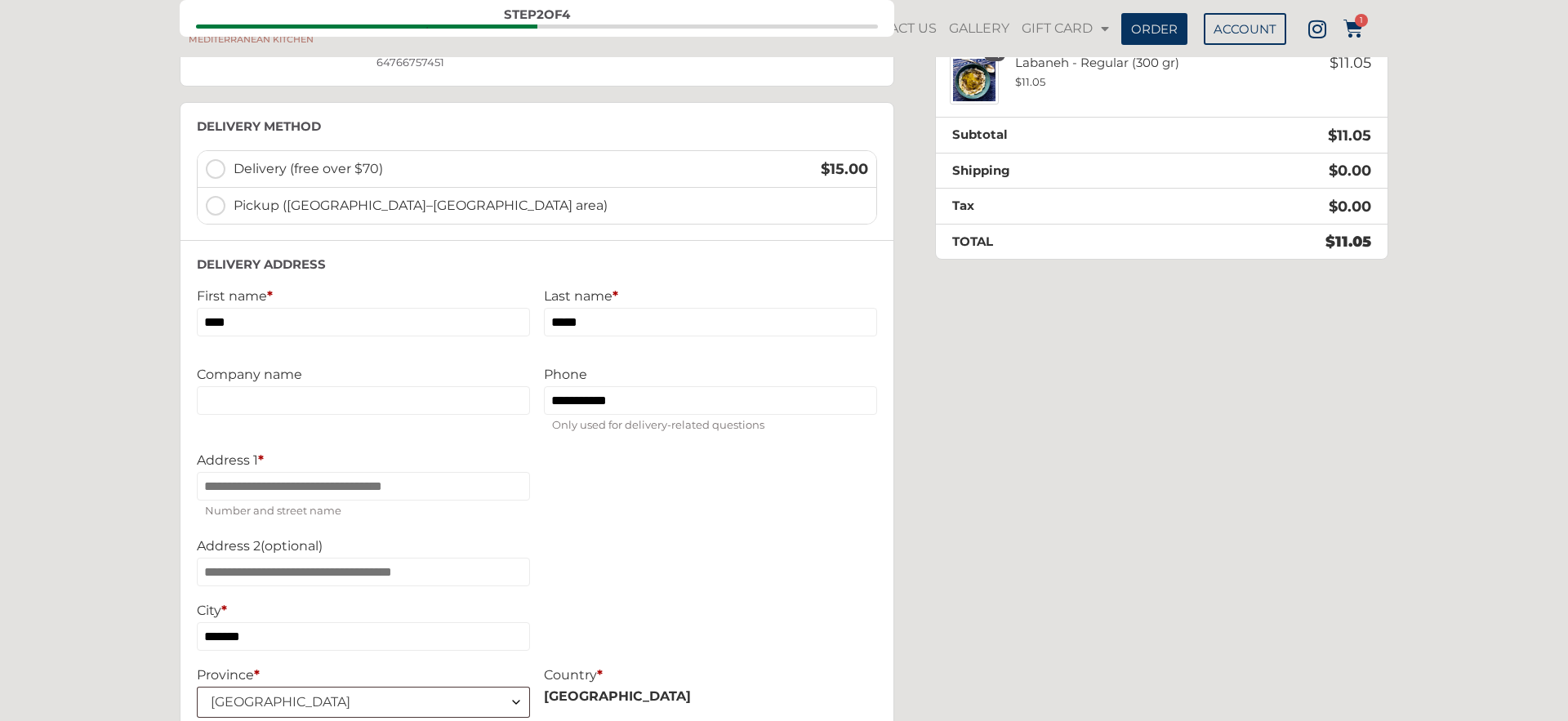
scroll to position [197, 0]
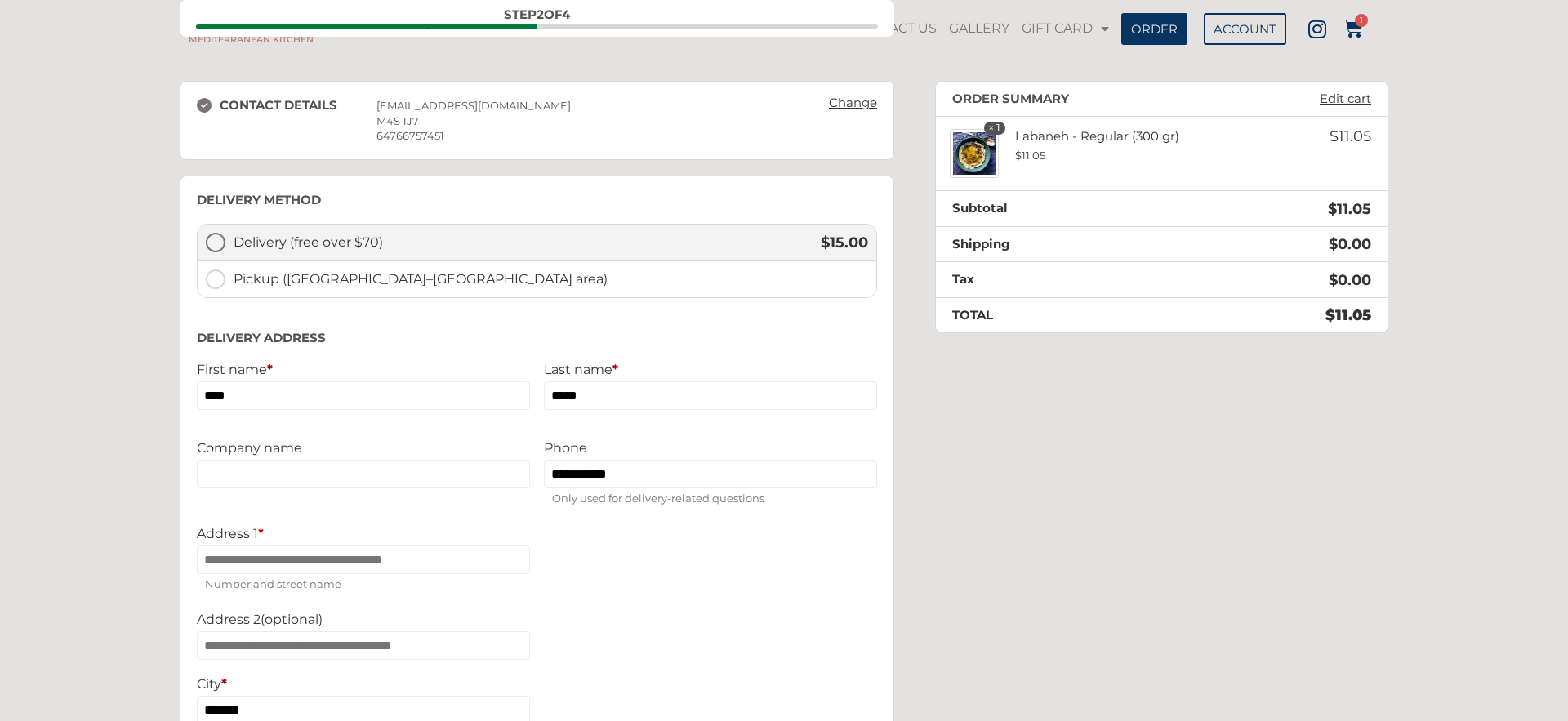
click at [217, 239] on label "Delivery (free over $70) $ 15.00" at bounding box center [536, 243] width 679 height 37
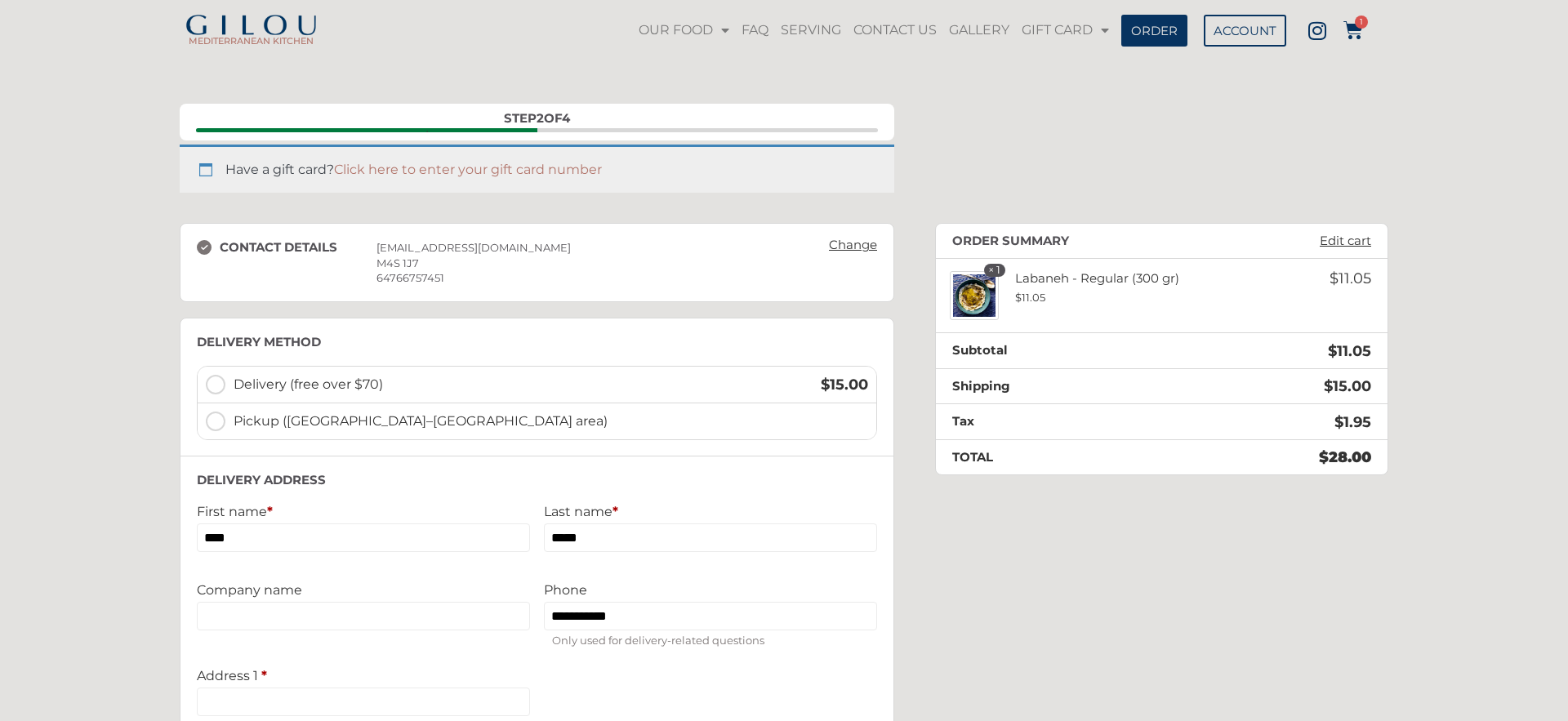
scroll to position [86, 0]
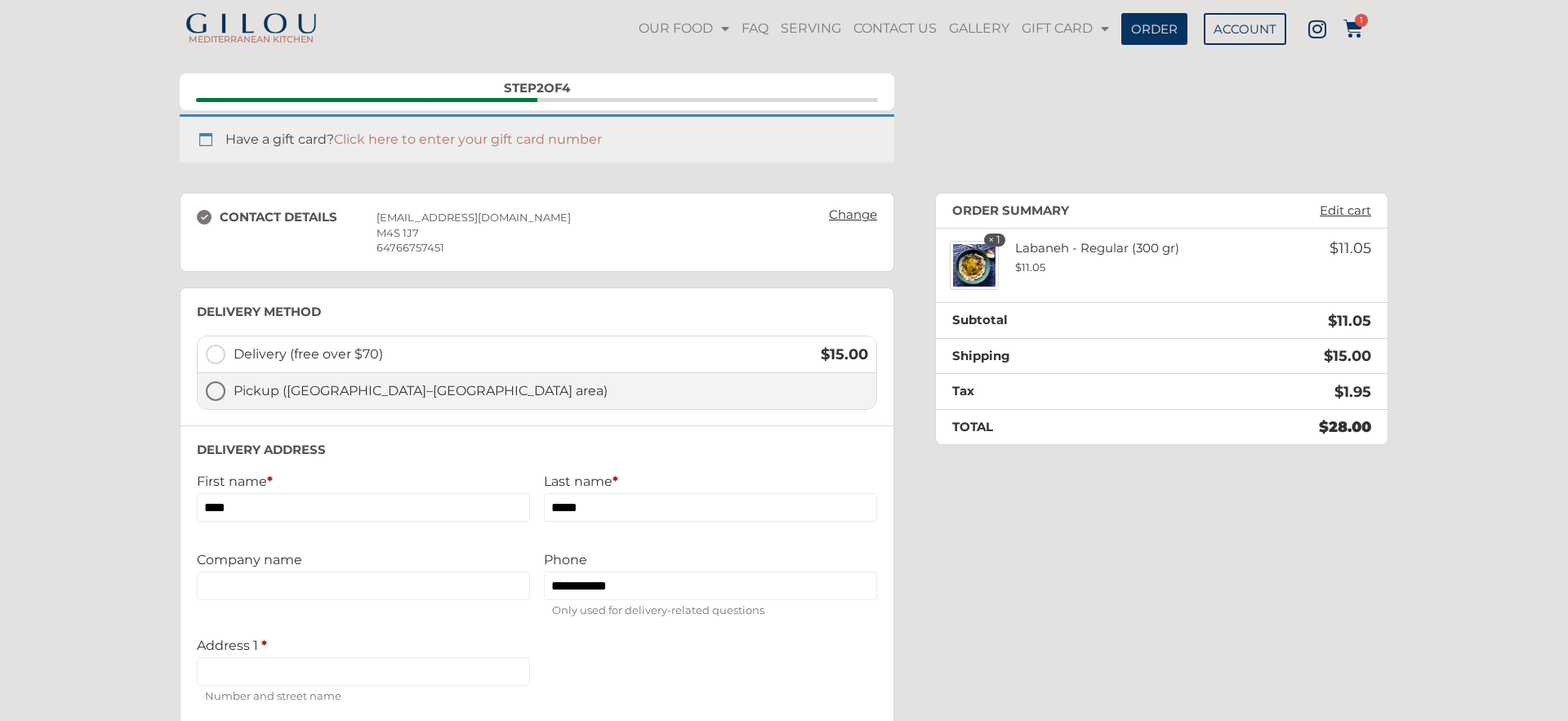
click at [222, 390] on label "Pickup ([GEOGRAPHIC_DATA]–[GEOGRAPHIC_DATA] area)" at bounding box center [536, 391] width 679 height 36
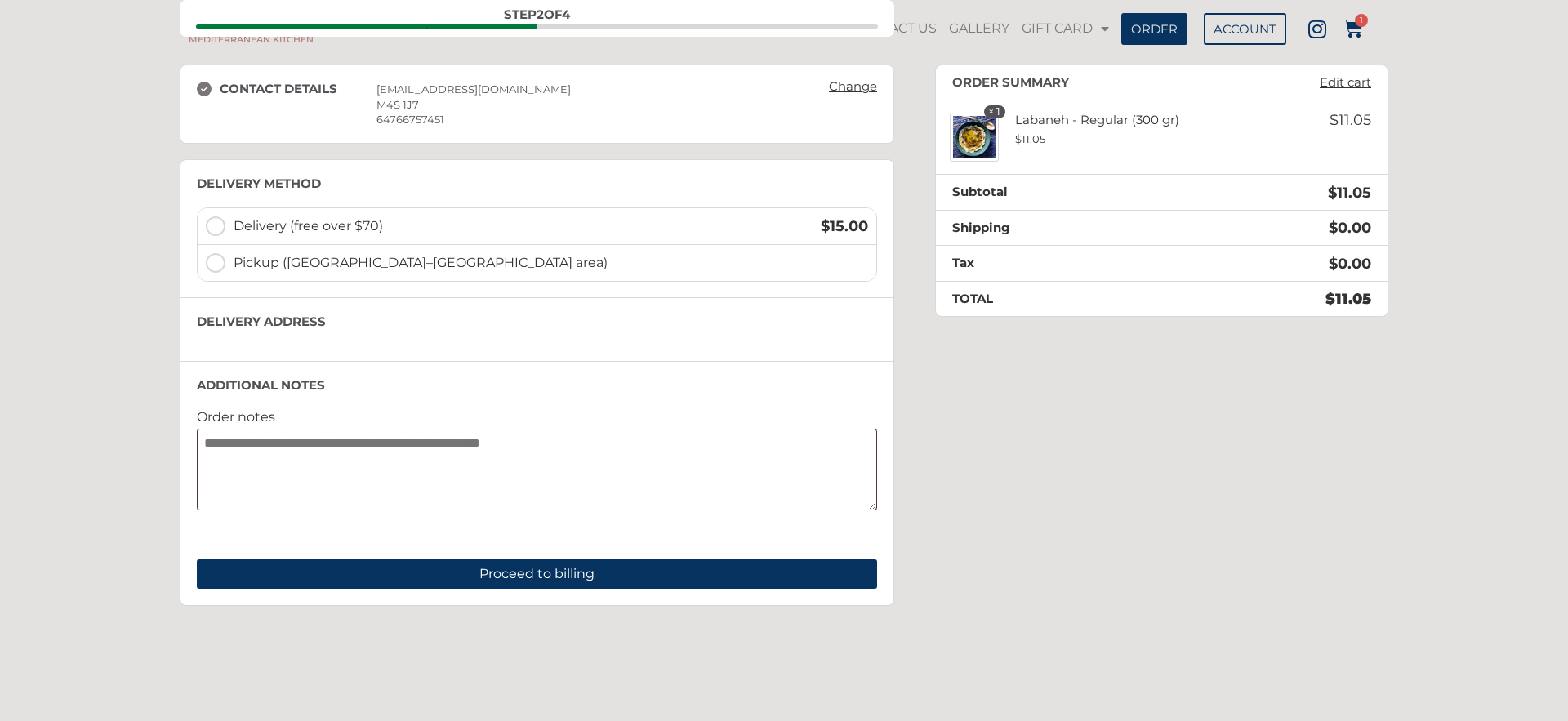
scroll to position [214, 0]
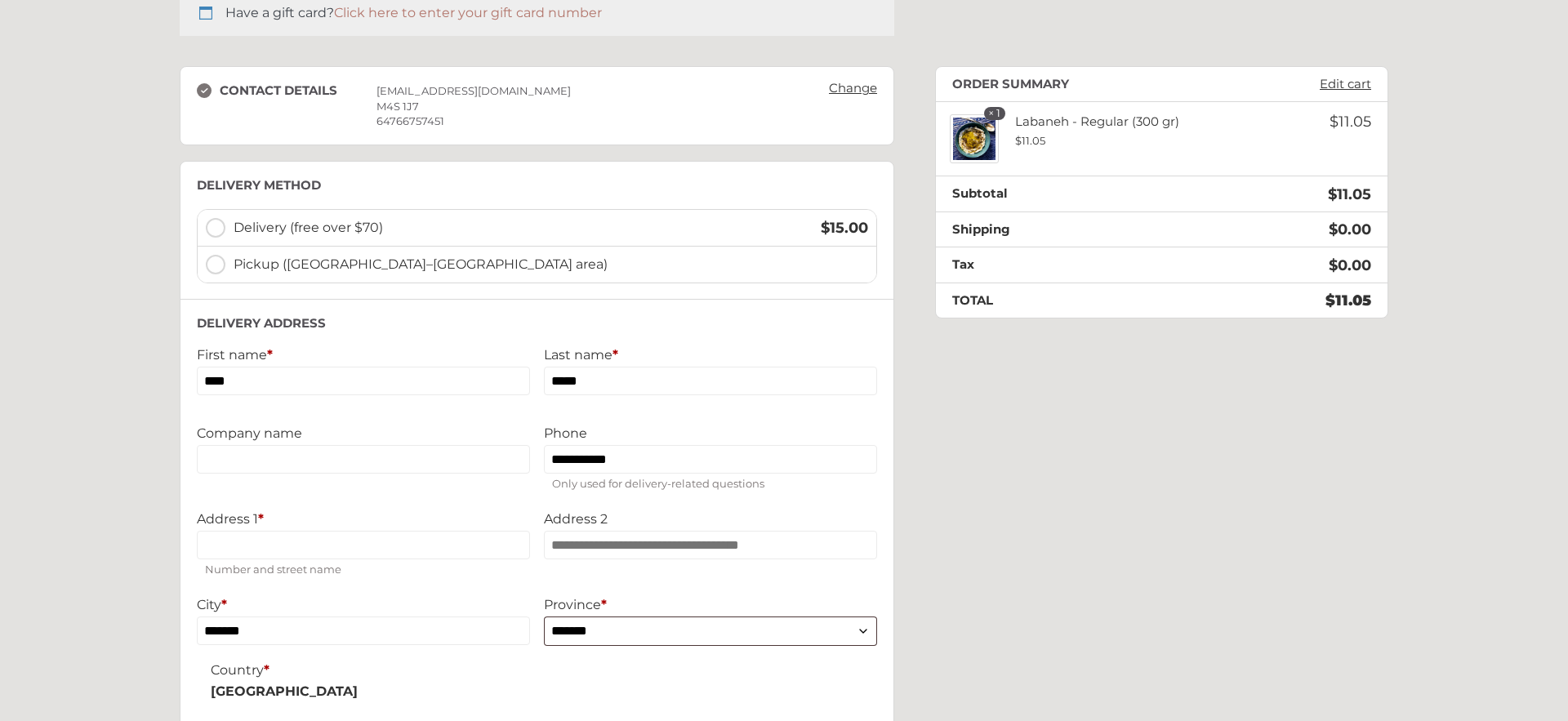
scroll to position [214, 0]
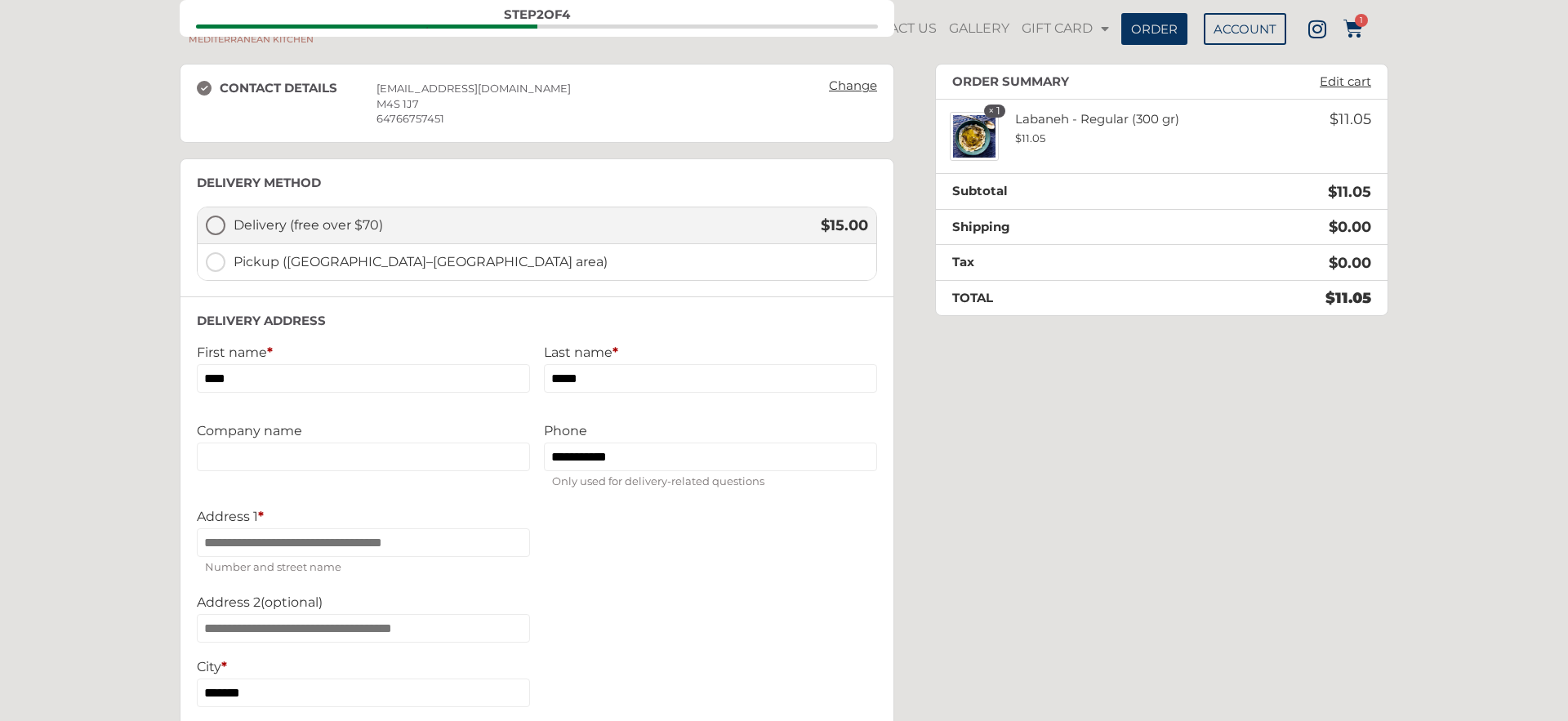
click at [215, 224] on label "Delivery (free over $70) $ 15.00" at bounding box center [536, 225] width 679 height 37
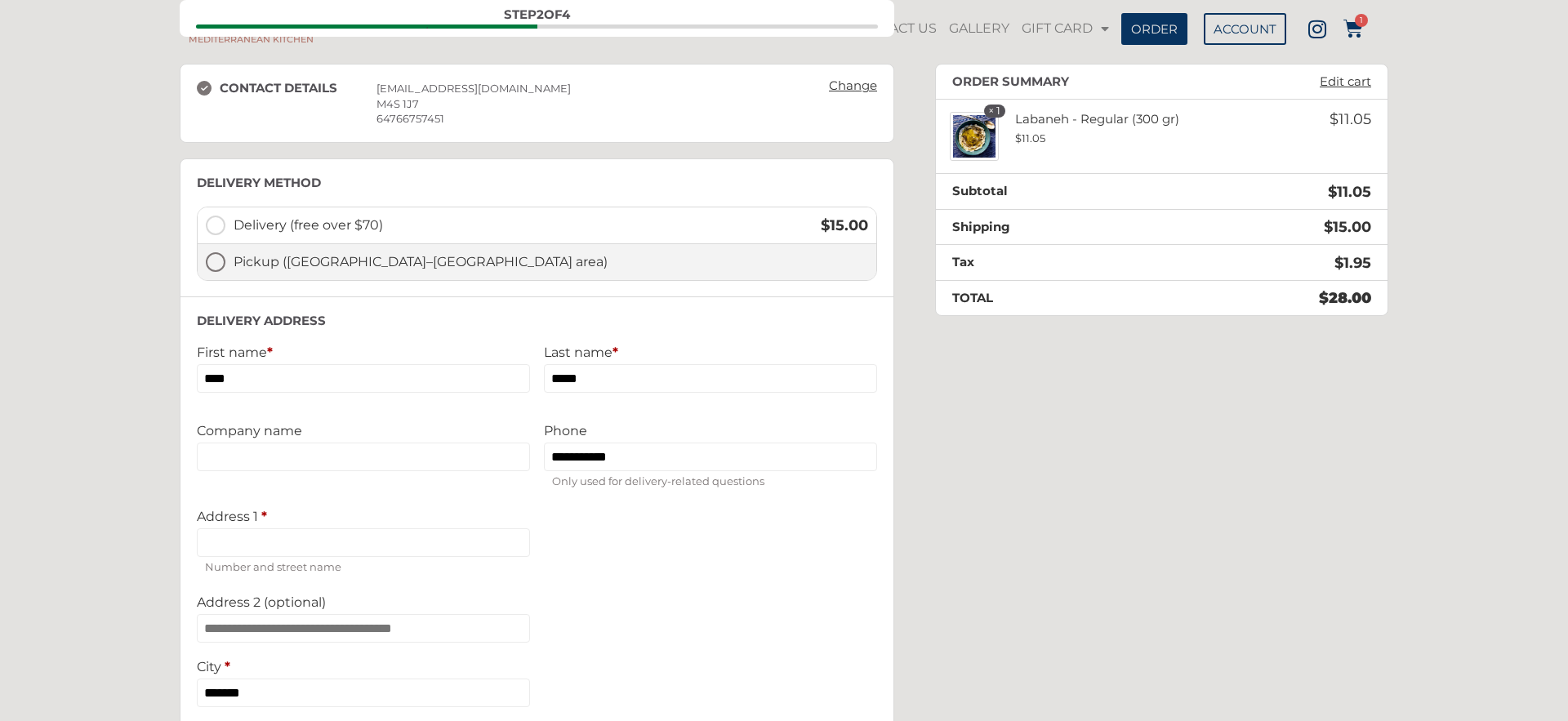
click at [216, 258] on label "Pickup ([GEOGRAPHIC_DATA]–[GEOGRAPHIC_DATA] area)" at bounding box center [536, 261] width 679 height 36
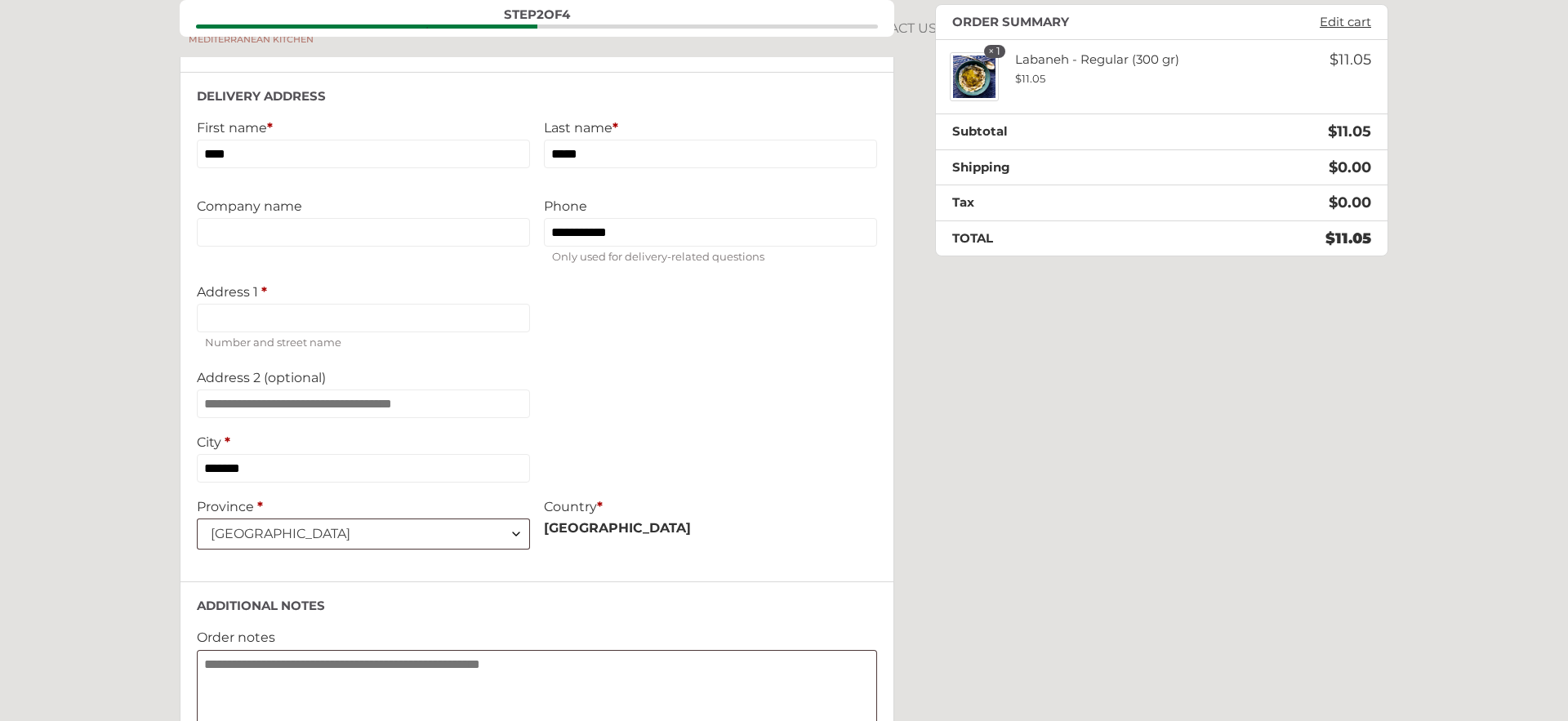
scroll to position [312, 0]
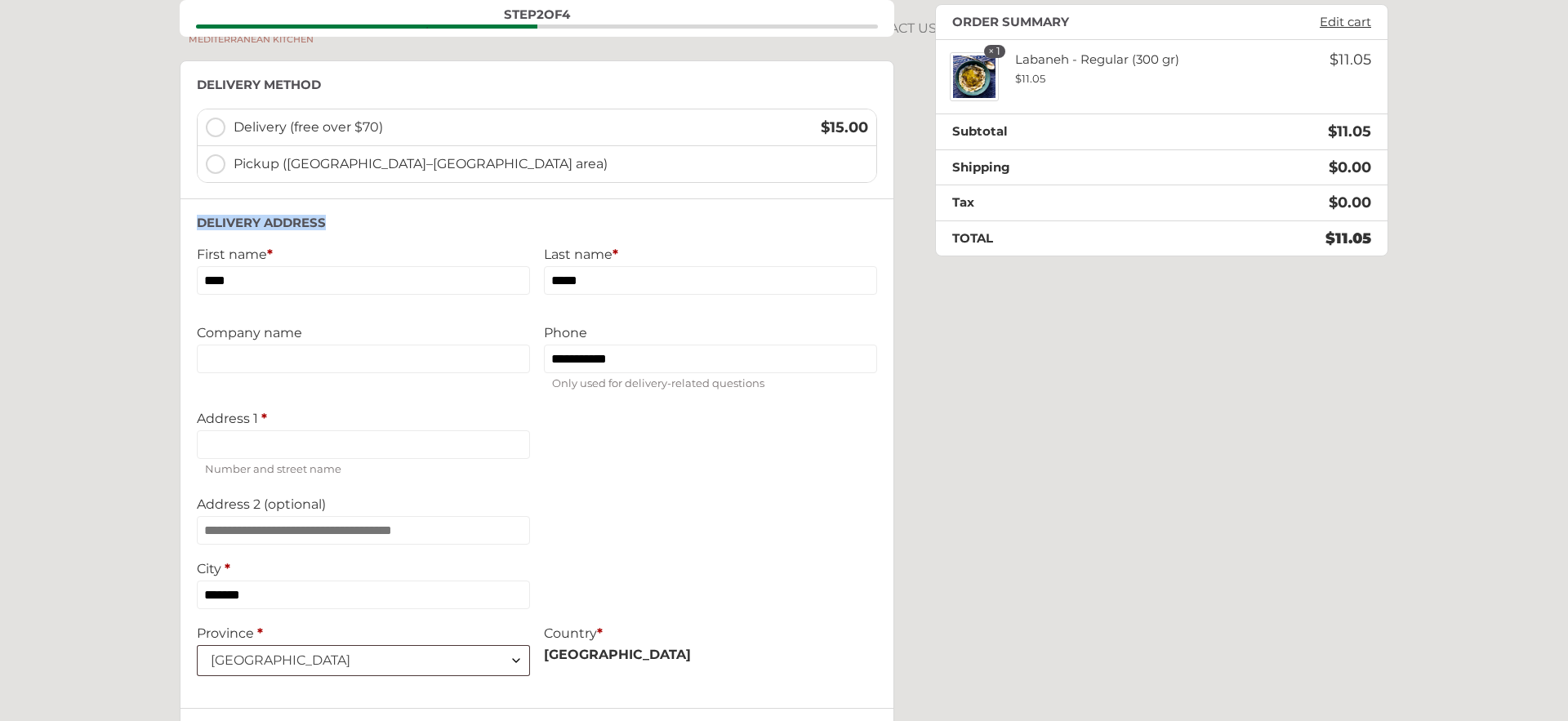
drag, startPoint x: 197, startPoint y: 217, endPoint x: 326, endPoint y: 220, distance: 129.0
click at [326, 220] on h3 "Delivery address" at bounding box center [536, 223] width 680 height 15
copy h3 "Delivery address"
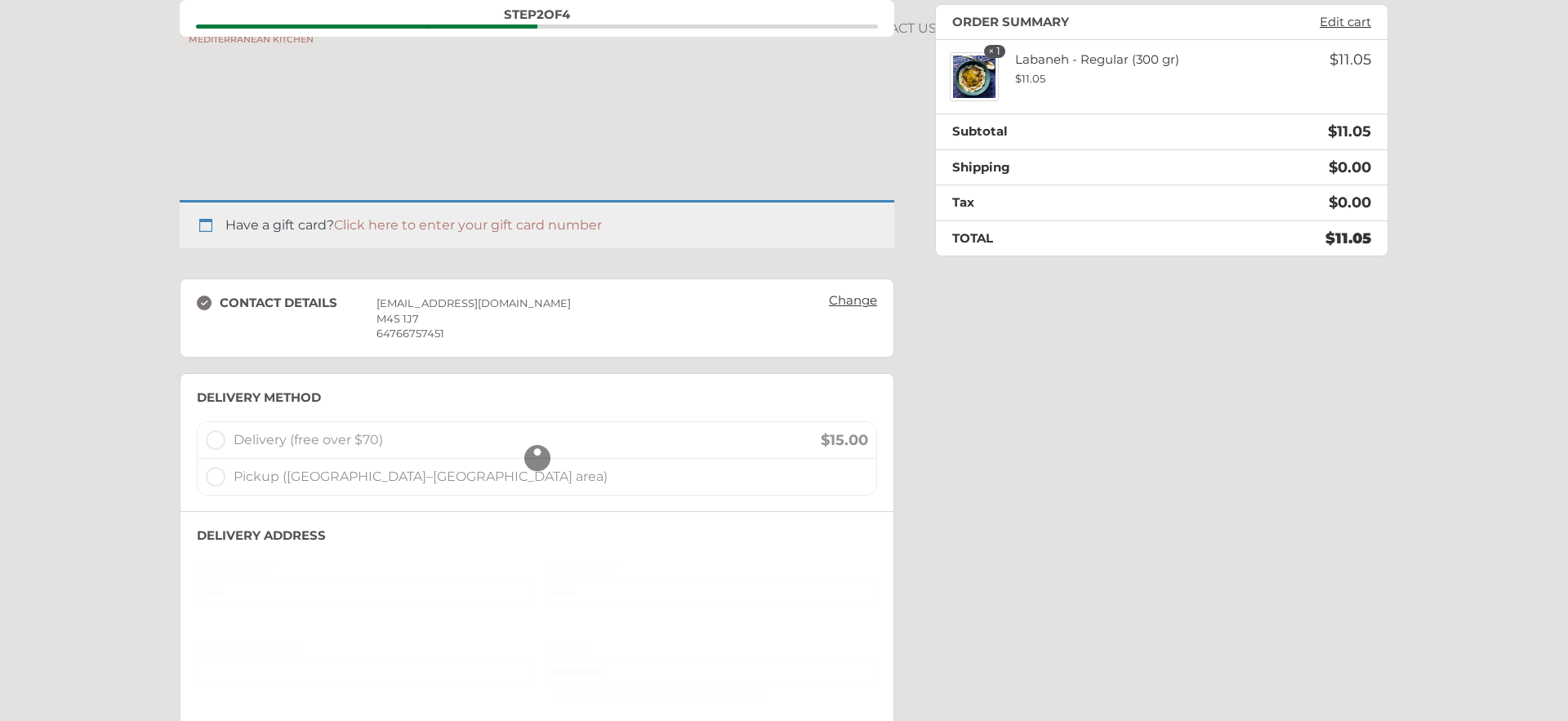
scroll to position [214, 0]
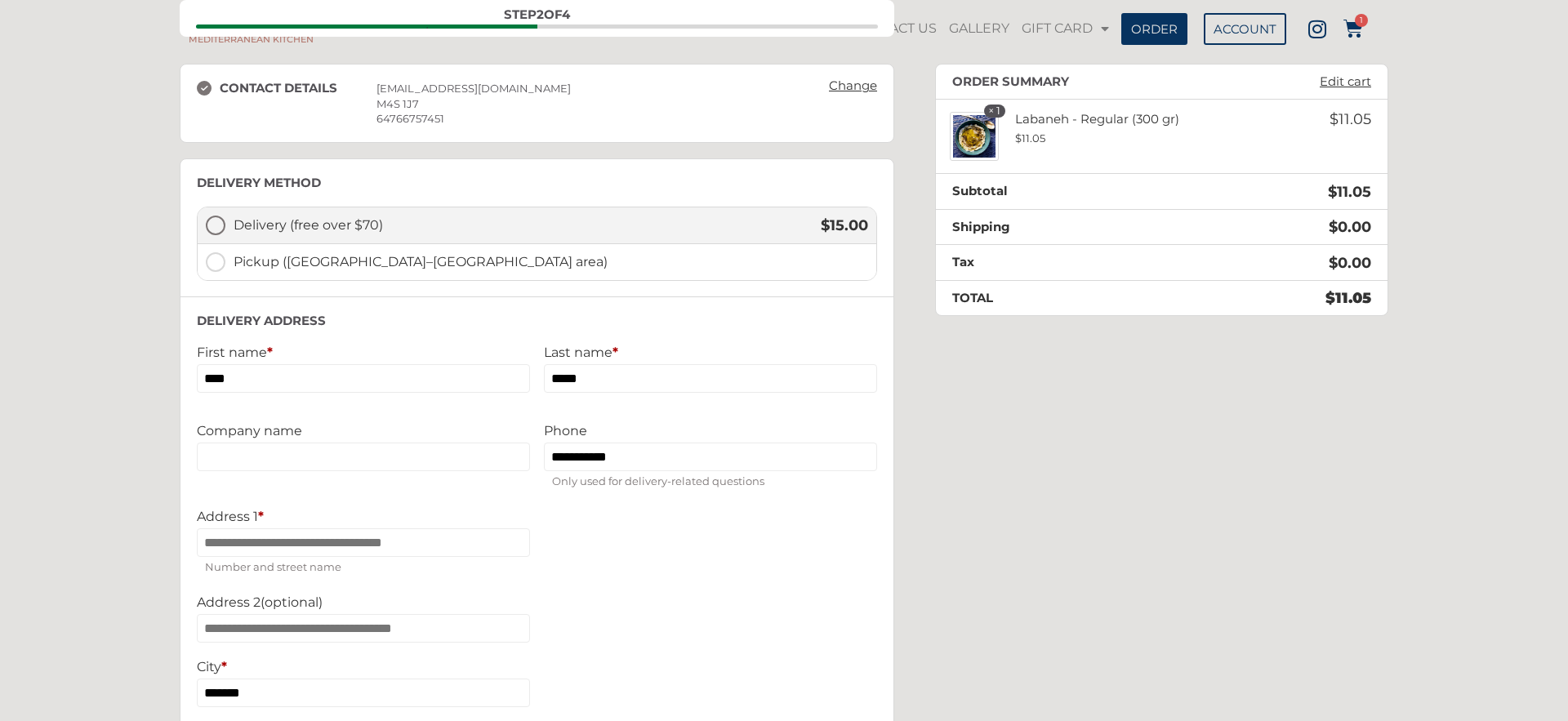
click at [220, 212] on label "Delivery (free over $70) $ 15.00" at bounding box center [536, 225] width 679 height 37
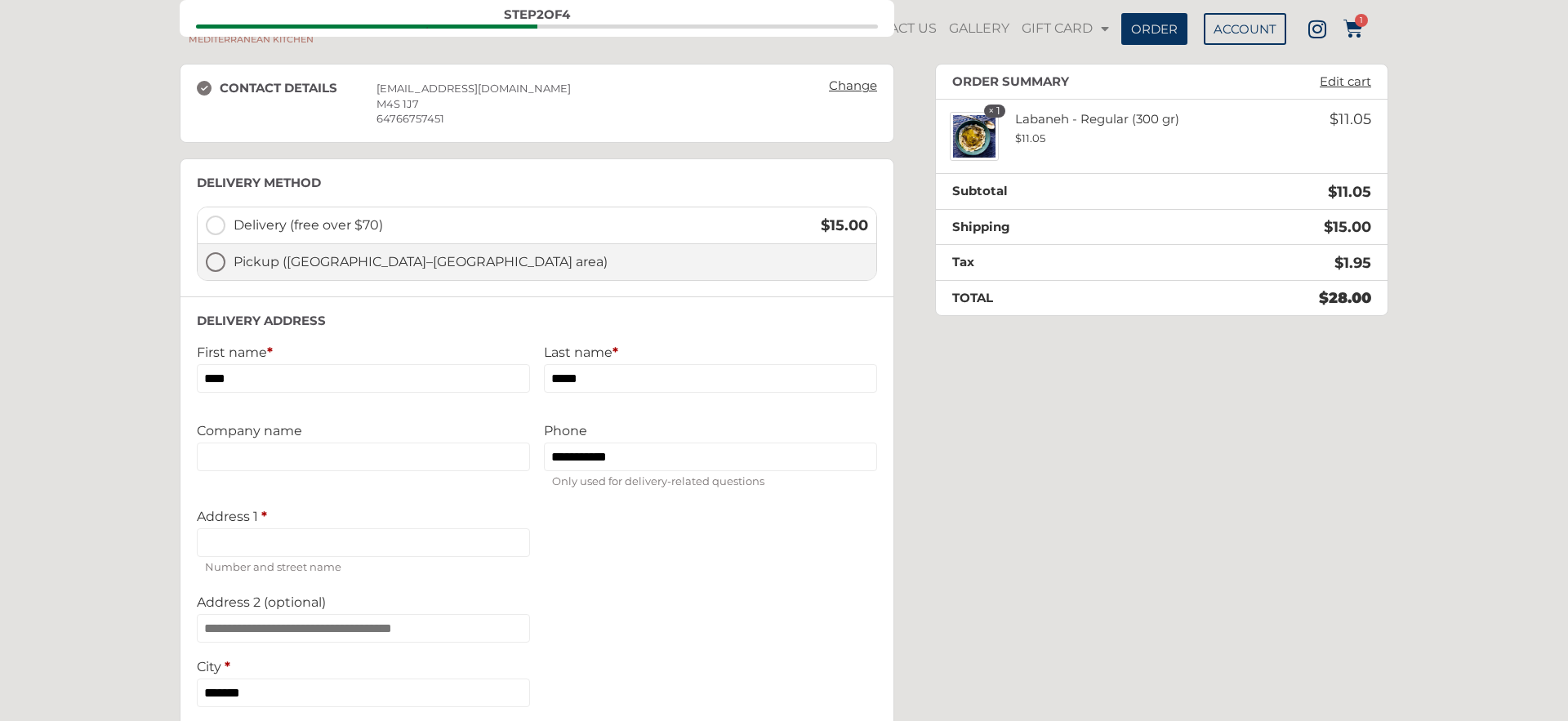
click at [215, 258] on label "Pickup ([GEOGRAPHIC_DATA]–[GEOGRAPHIC_DATA] area)" at bounding box center [536, 261] width 679 height 36
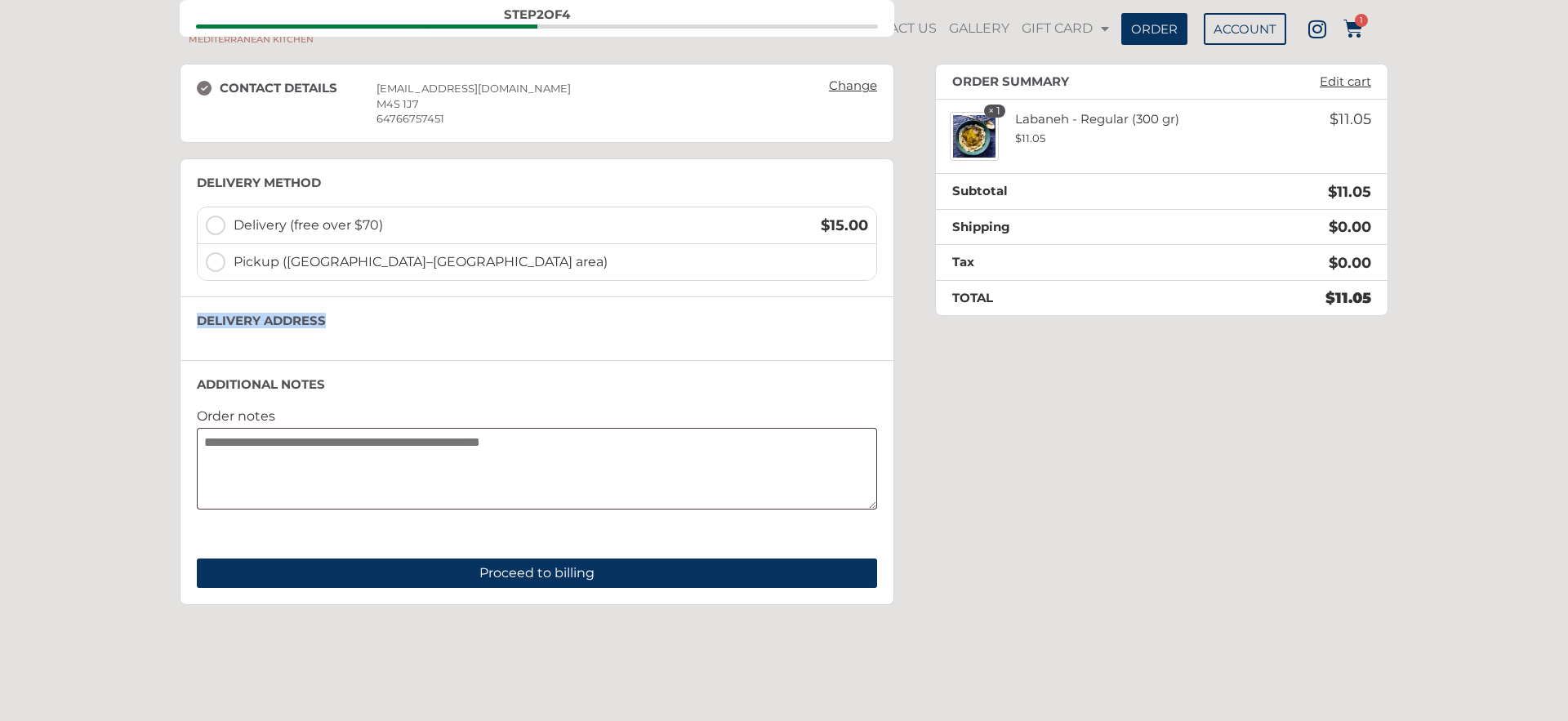
drag, startPoint x: 196, startPoint y: 319, endPoint x: 343, endPoint y: 322, distance: 147.0
click at [342, 322] on h3 "Delivery address" at bounding box center [536, 320] width 680 height 15
click at [343, 322] on h3 "Delivery address" at bounding box center [536, 320] width 680 height 15
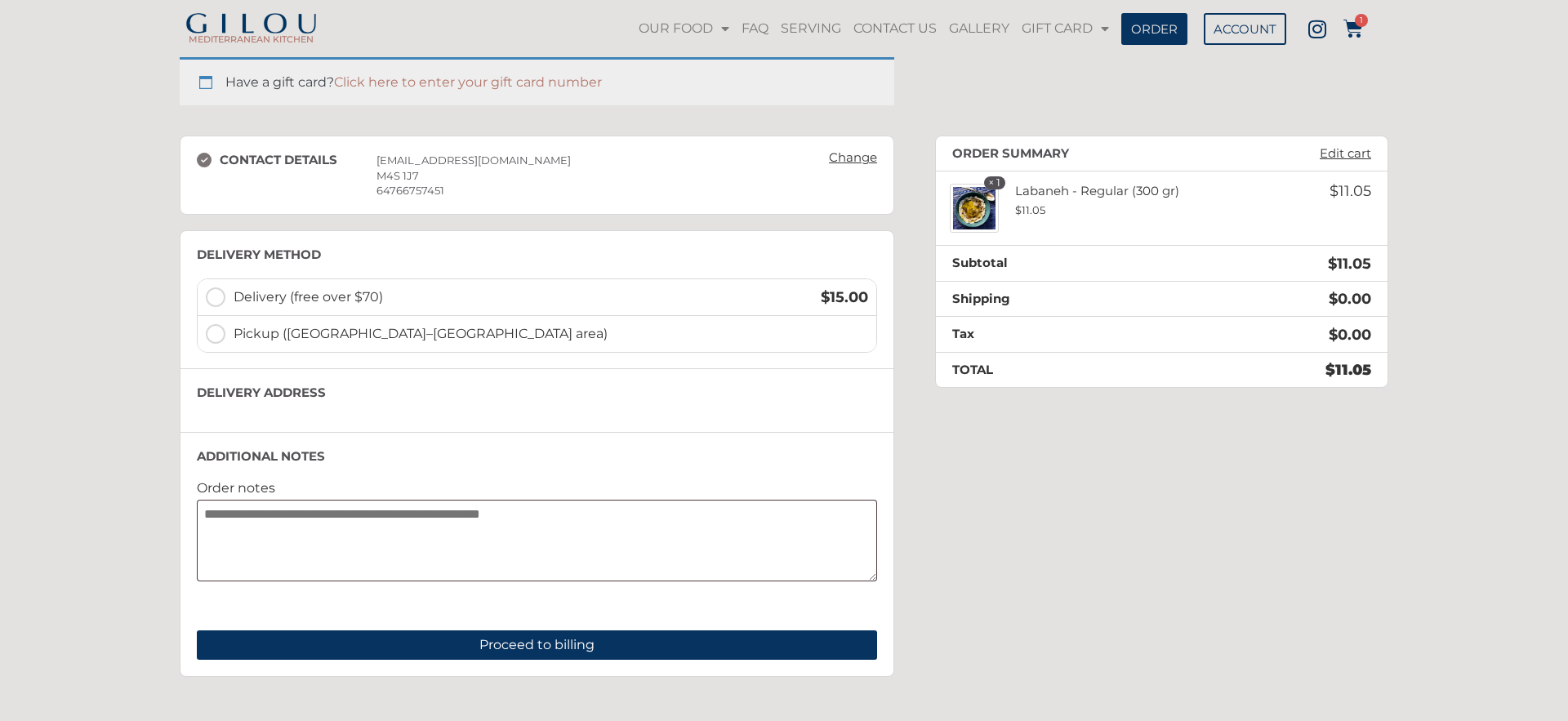
scroll to position [143, 0]
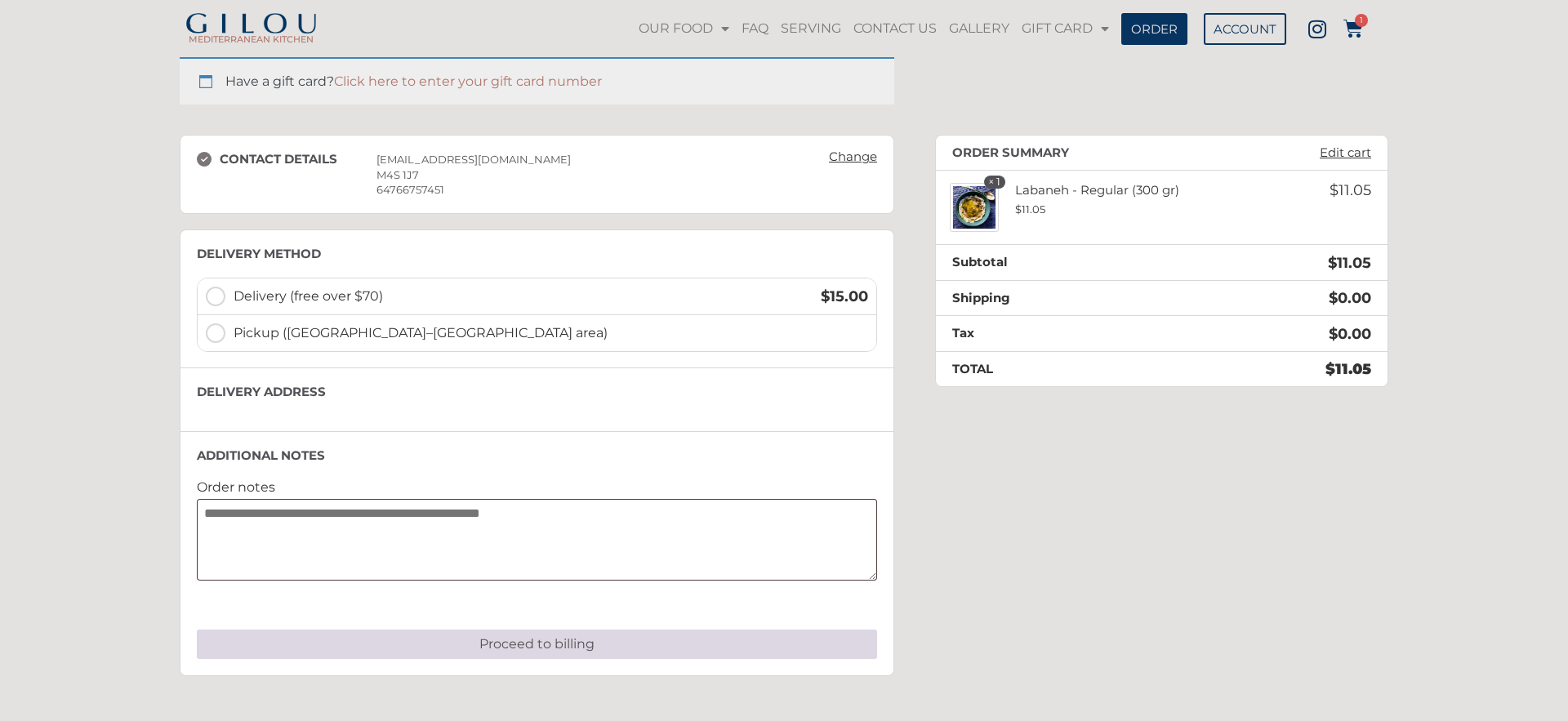
click at [573, 639] on button "Proceed to billing" at bounding box center [536, 643] width 680 height 29
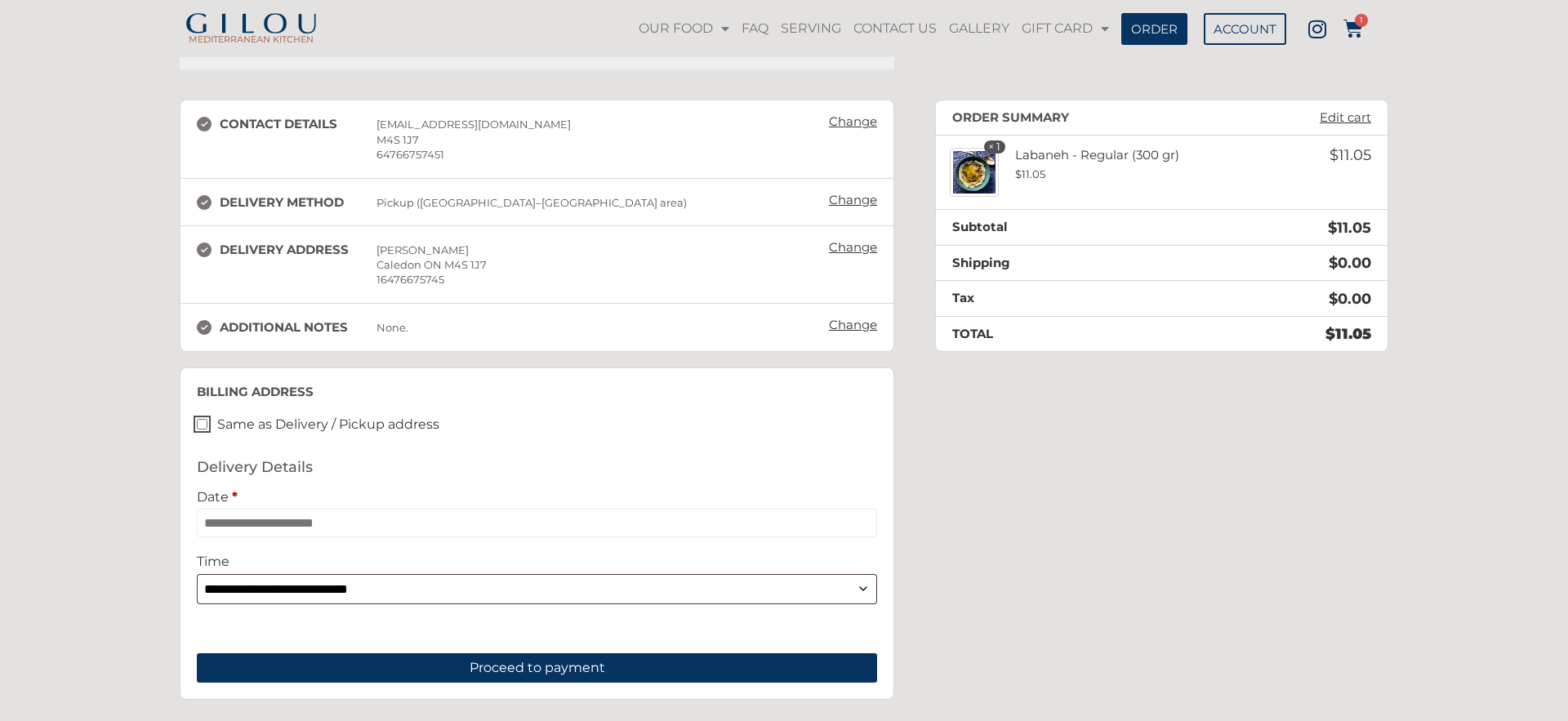
scroll to position [0, 0]
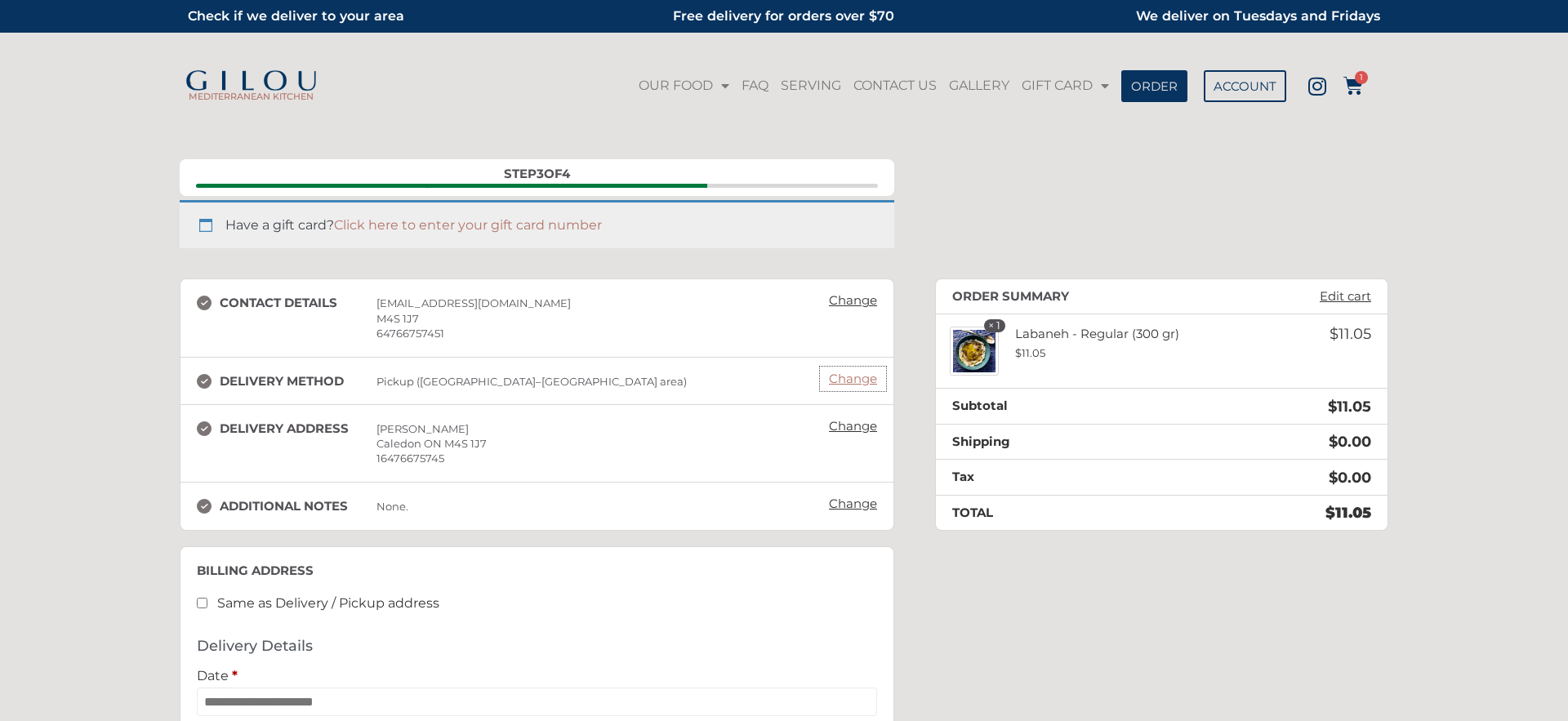
click at [860, 388] on link "Change" at bounding box center [853, 378] width 65 height 23
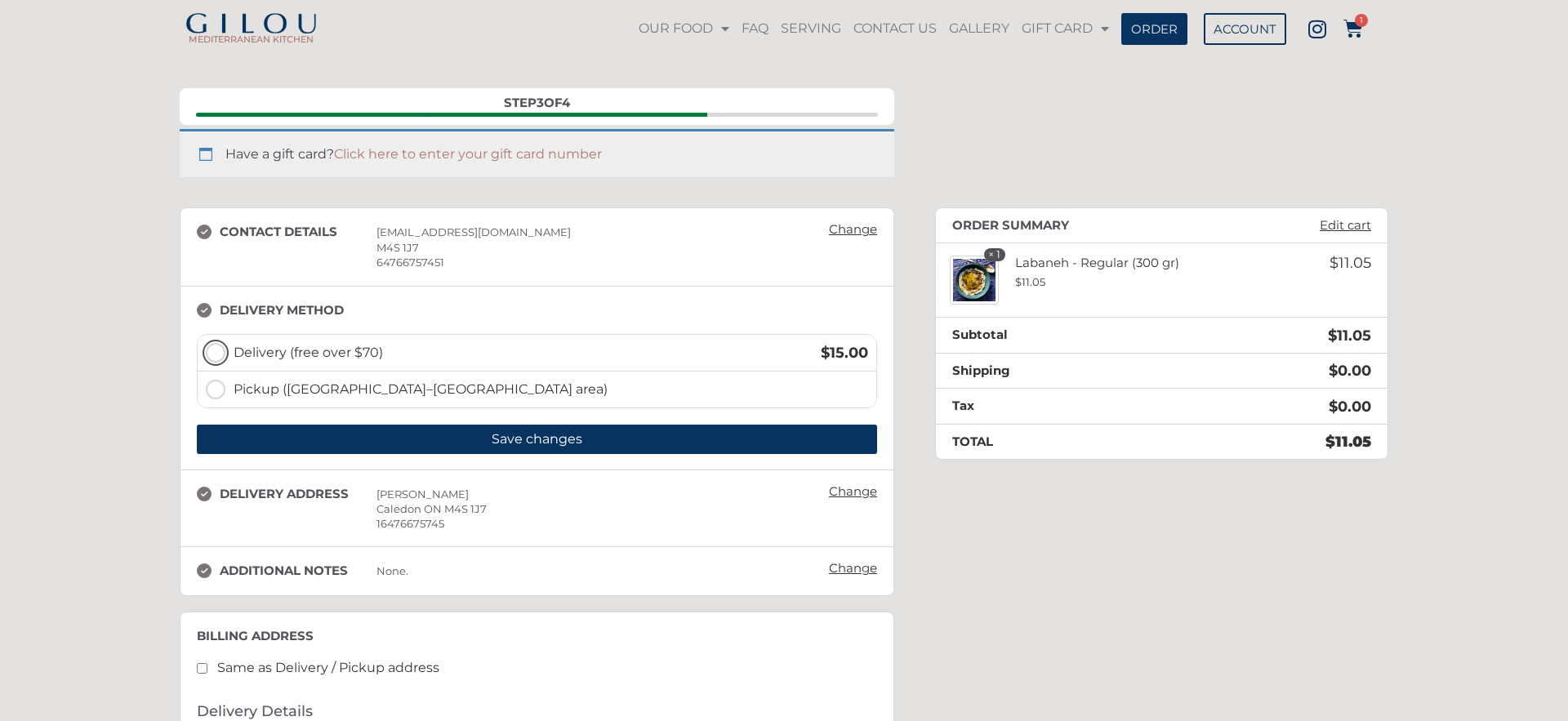
scroll to position [89, 0]
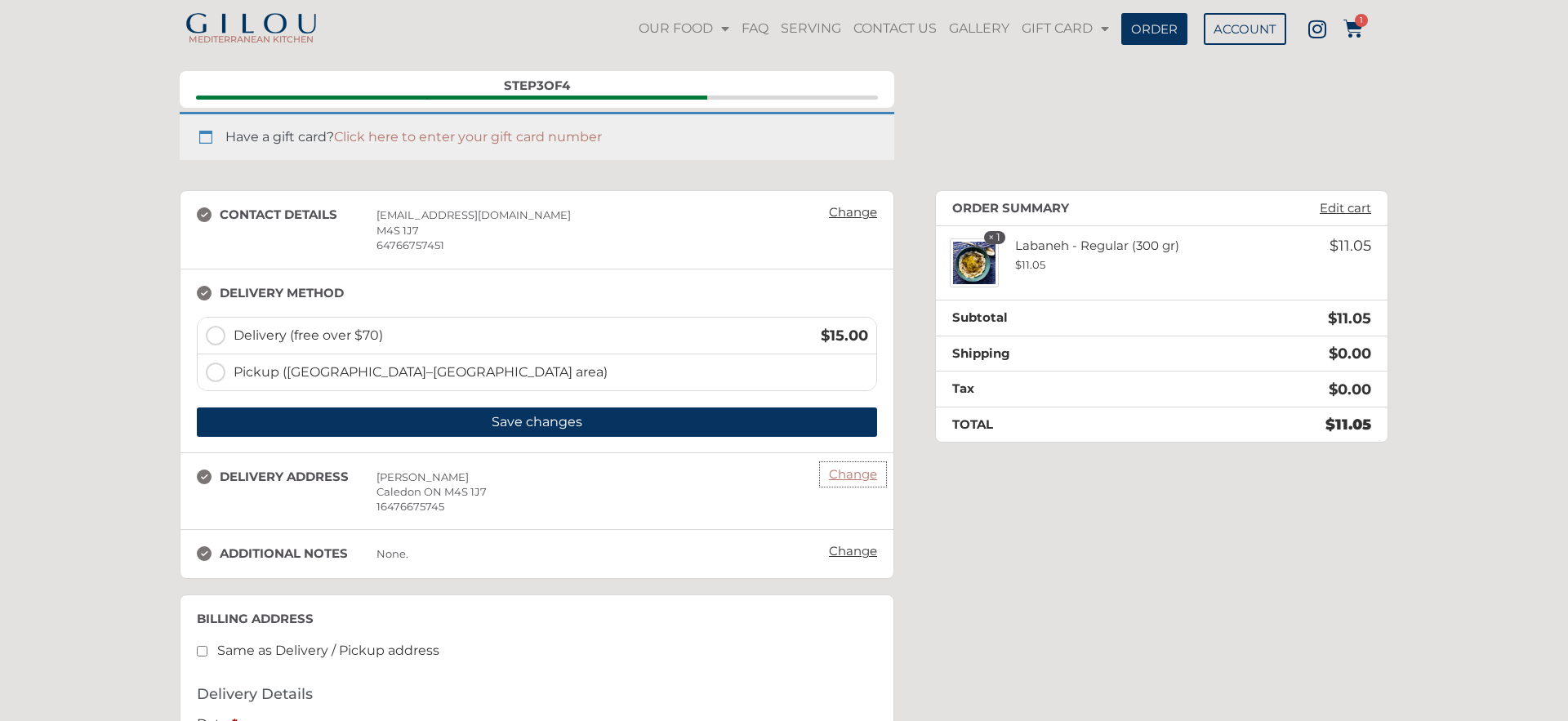
click at [854, 466] on link "Change" at bounding box center [853, 474] width 65 height 23
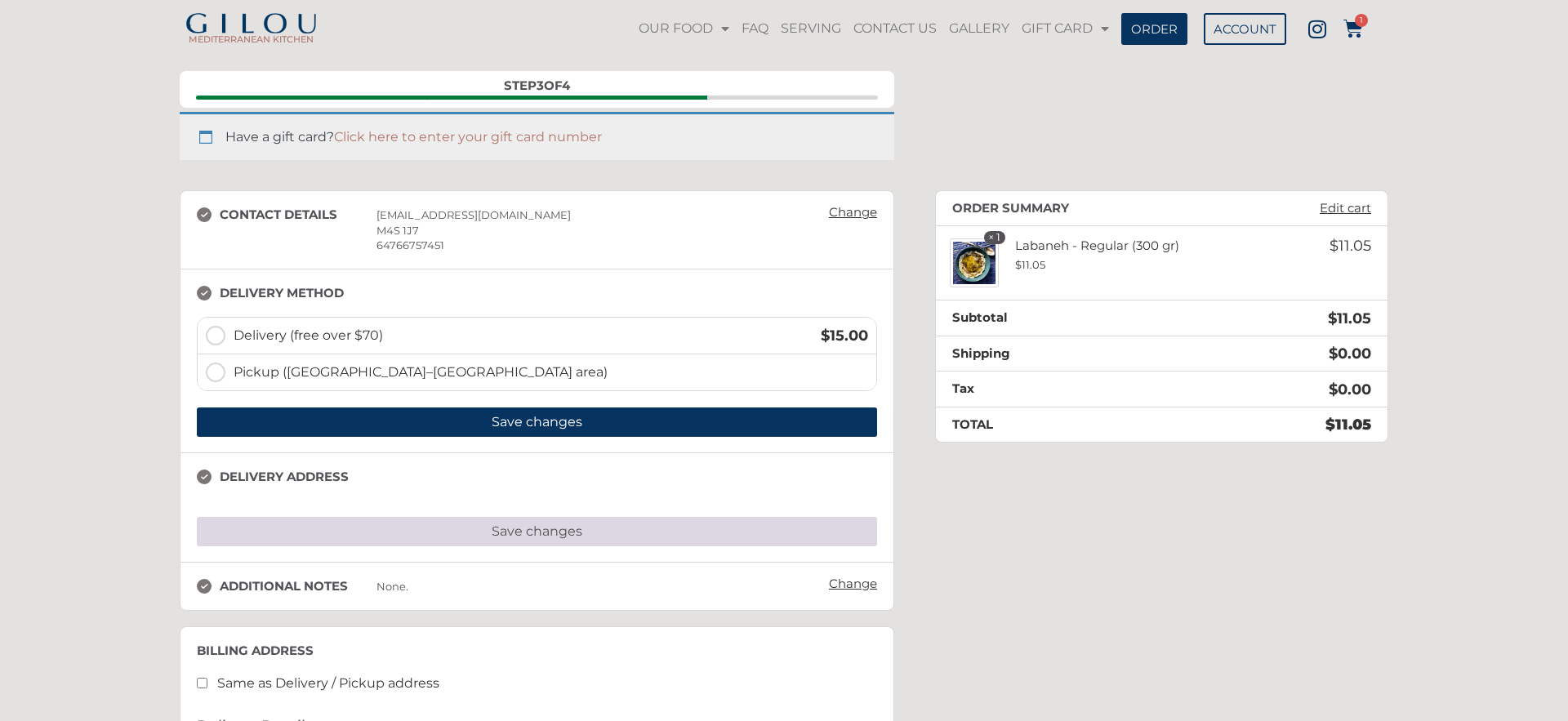
click at [628, 531] on button "Save changes" at bounding box center [536, 531] width 680 height 29
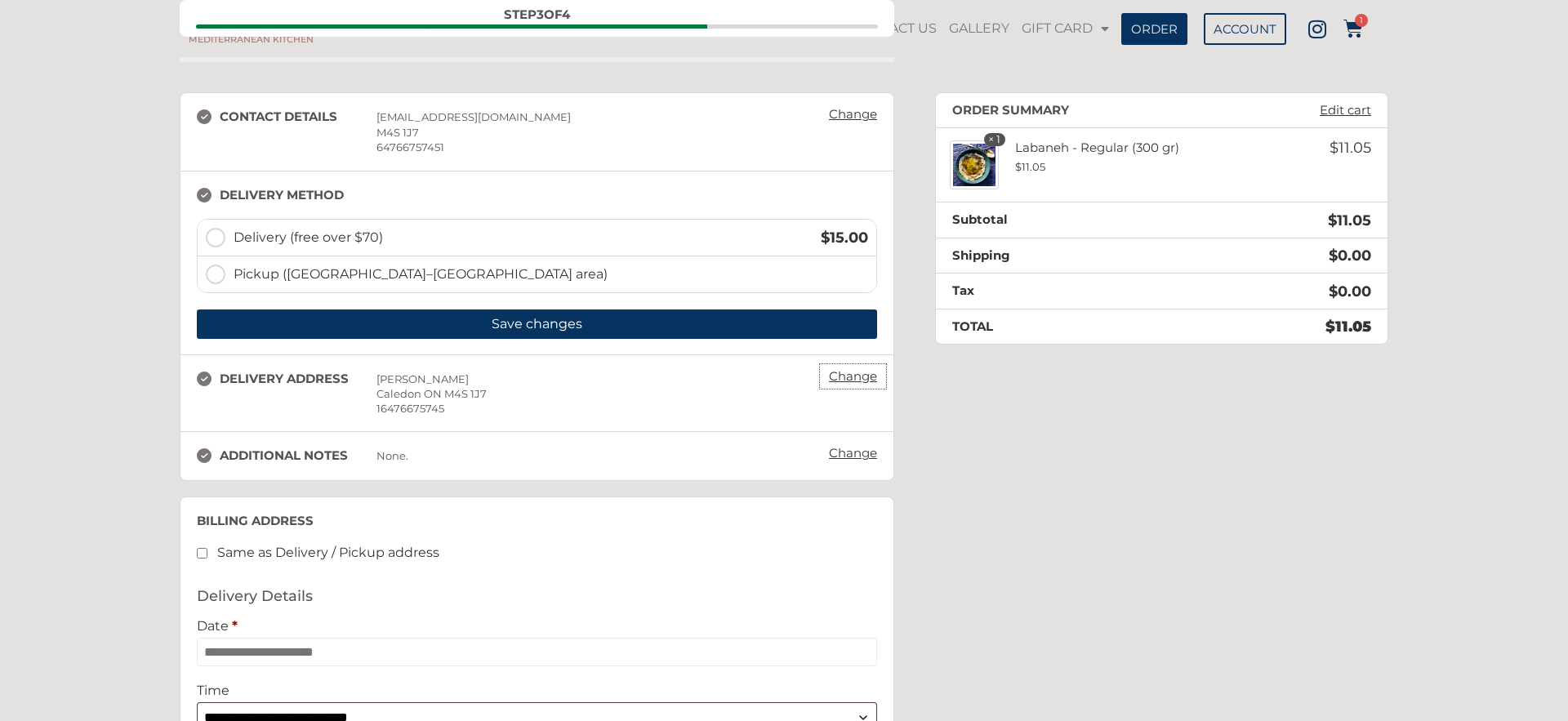
scroll to position [184, 0]
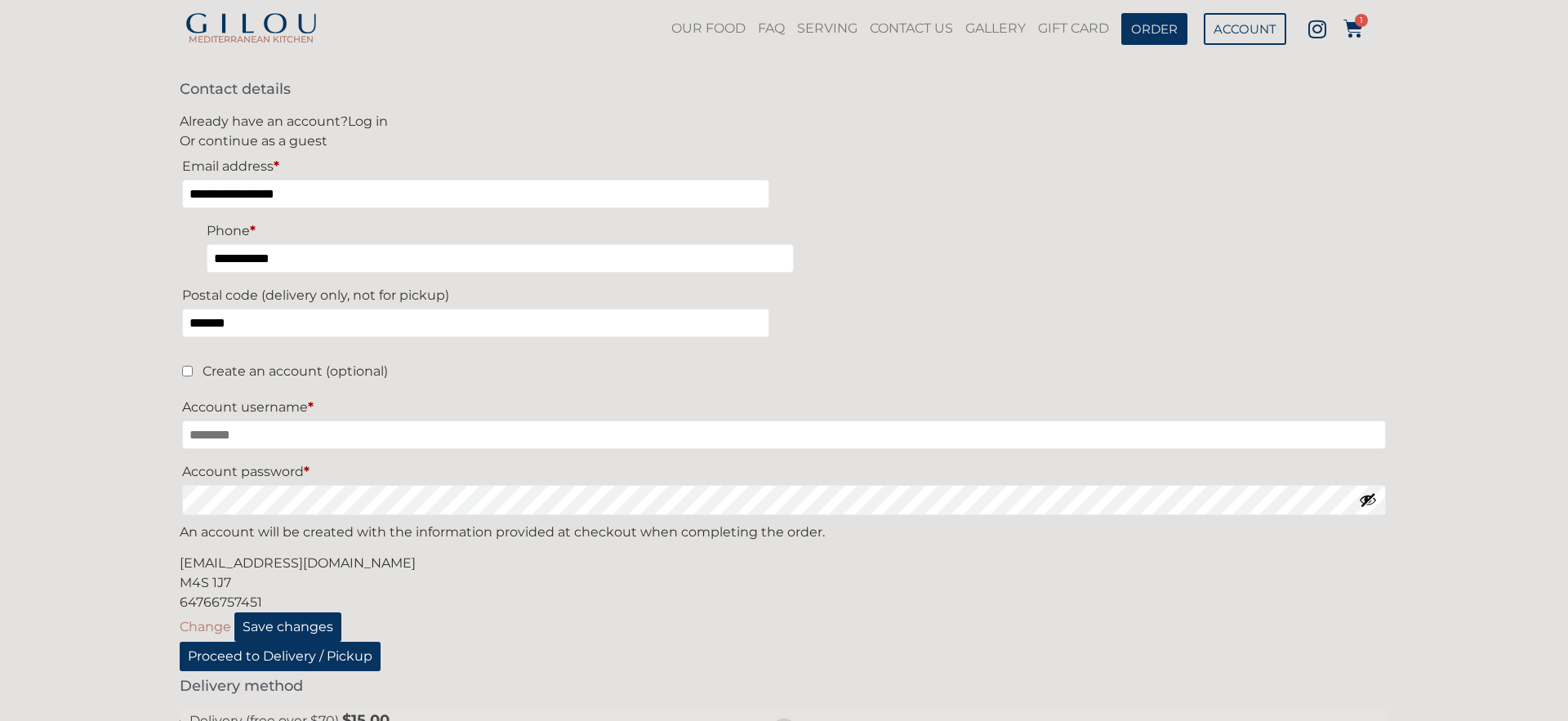
scroll to position [89, 0]
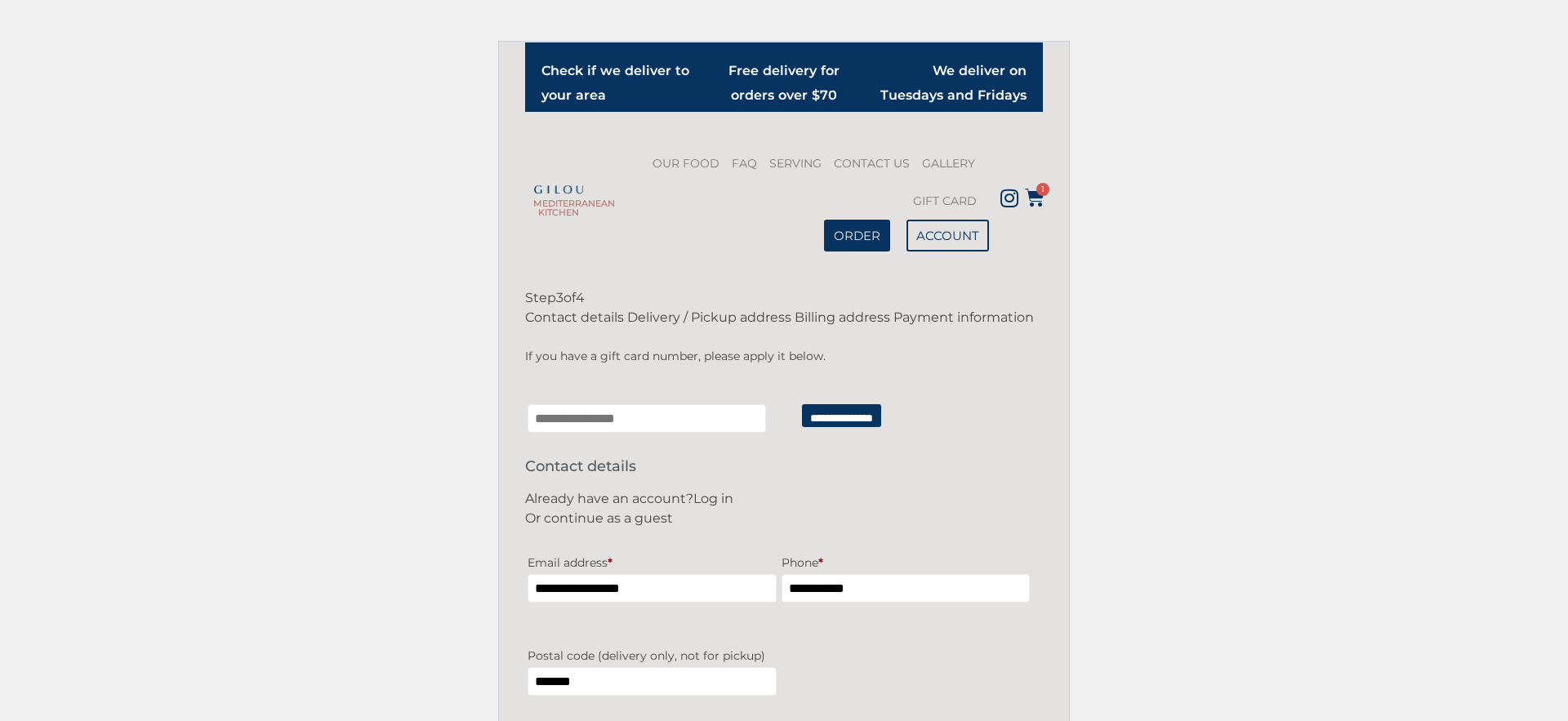
scroll to position [89, 0]
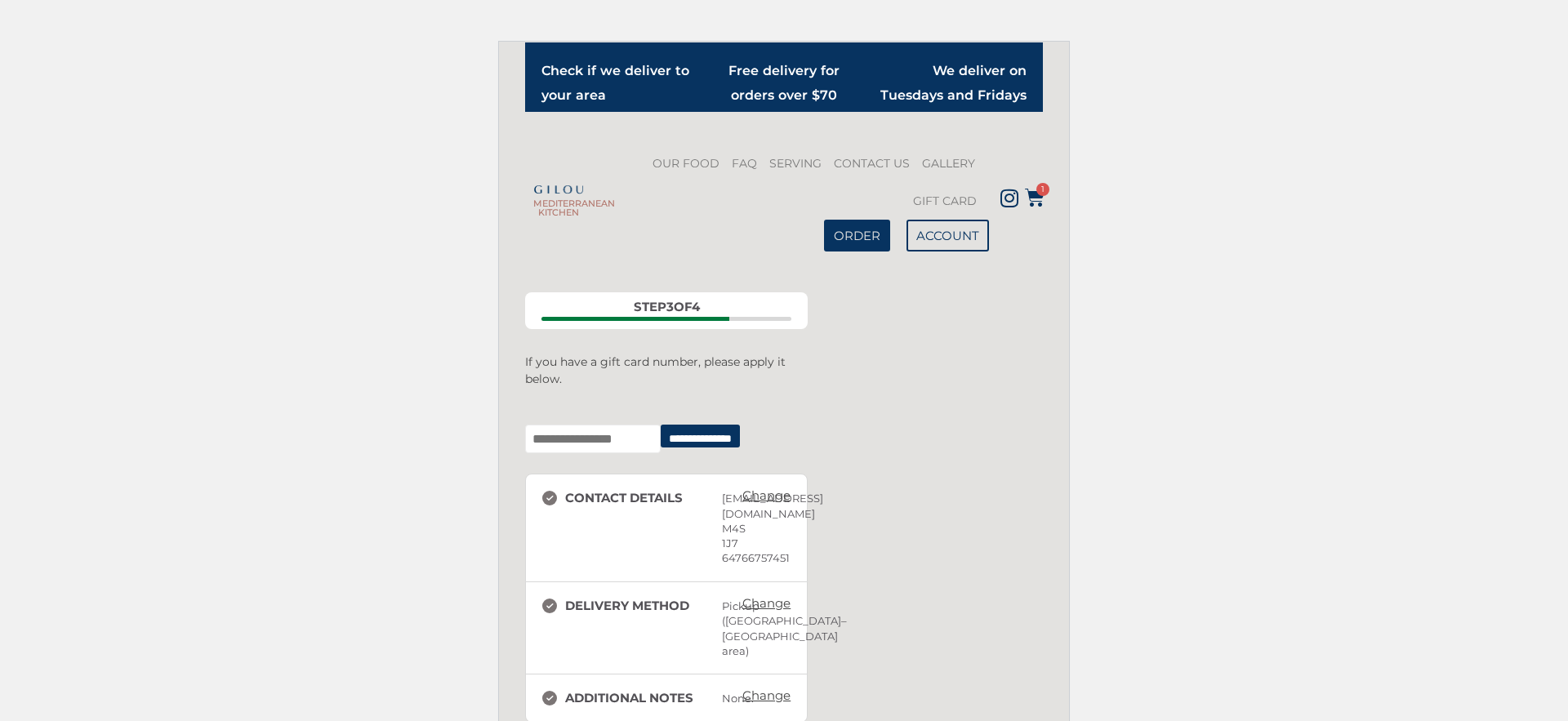
scroll to position [89, 0]
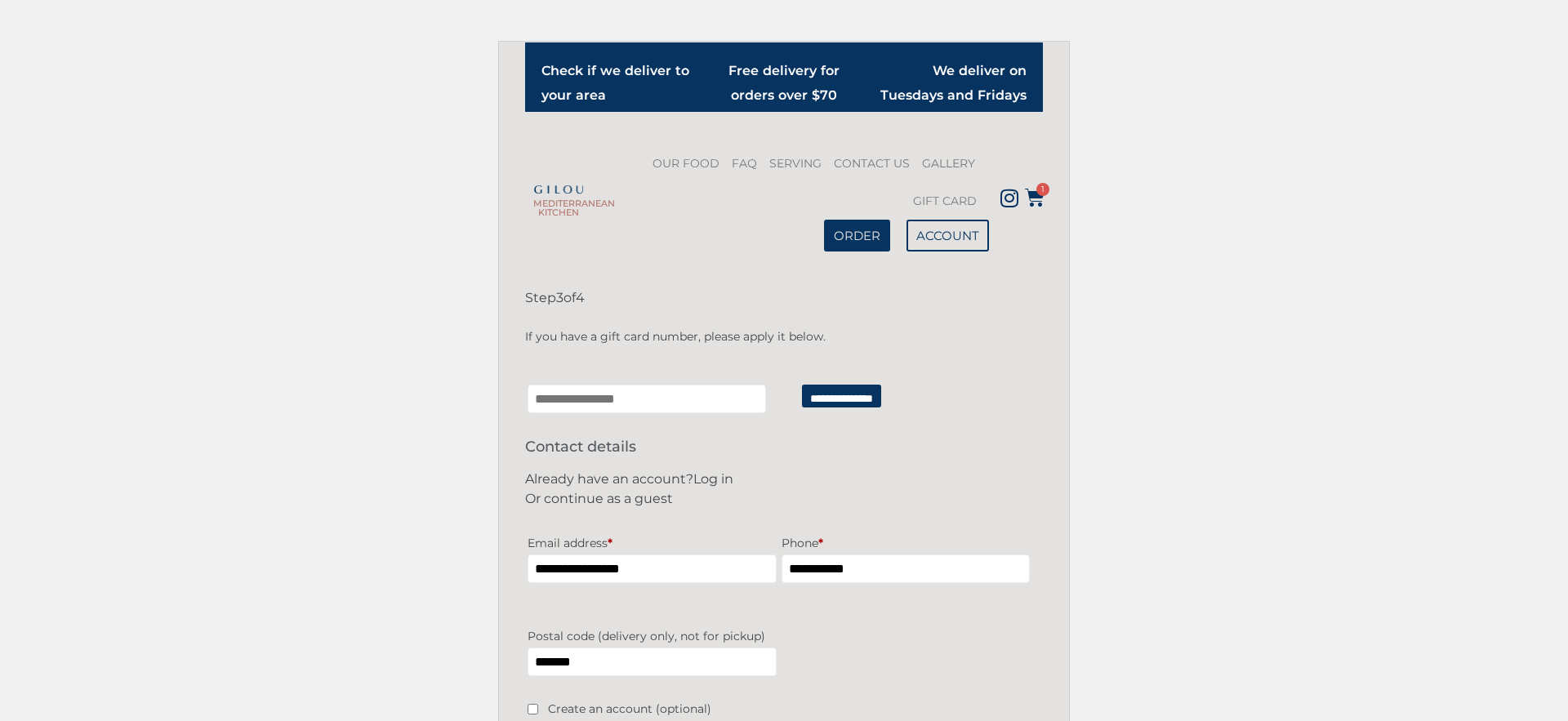
scroll to position [89, 0]
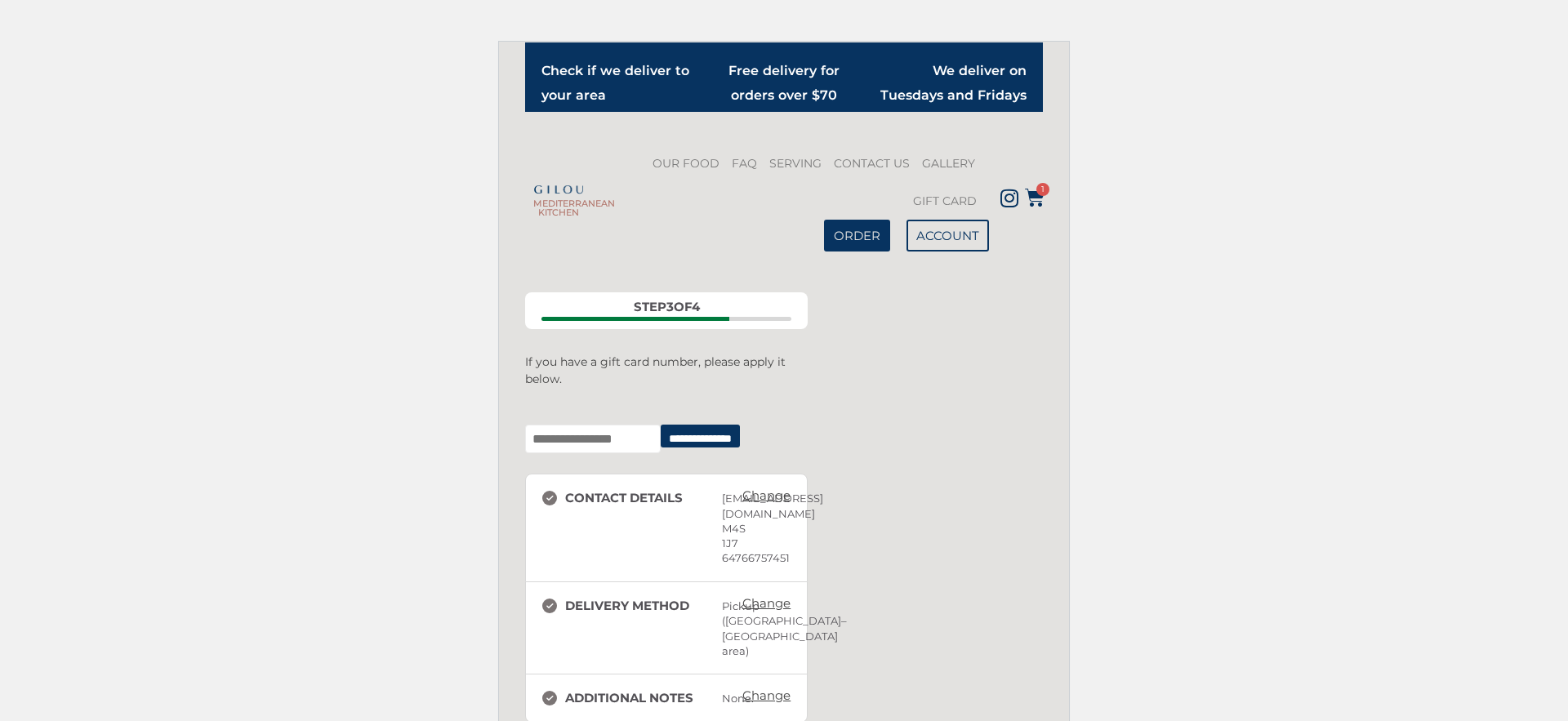
scroll to position [89, 0]
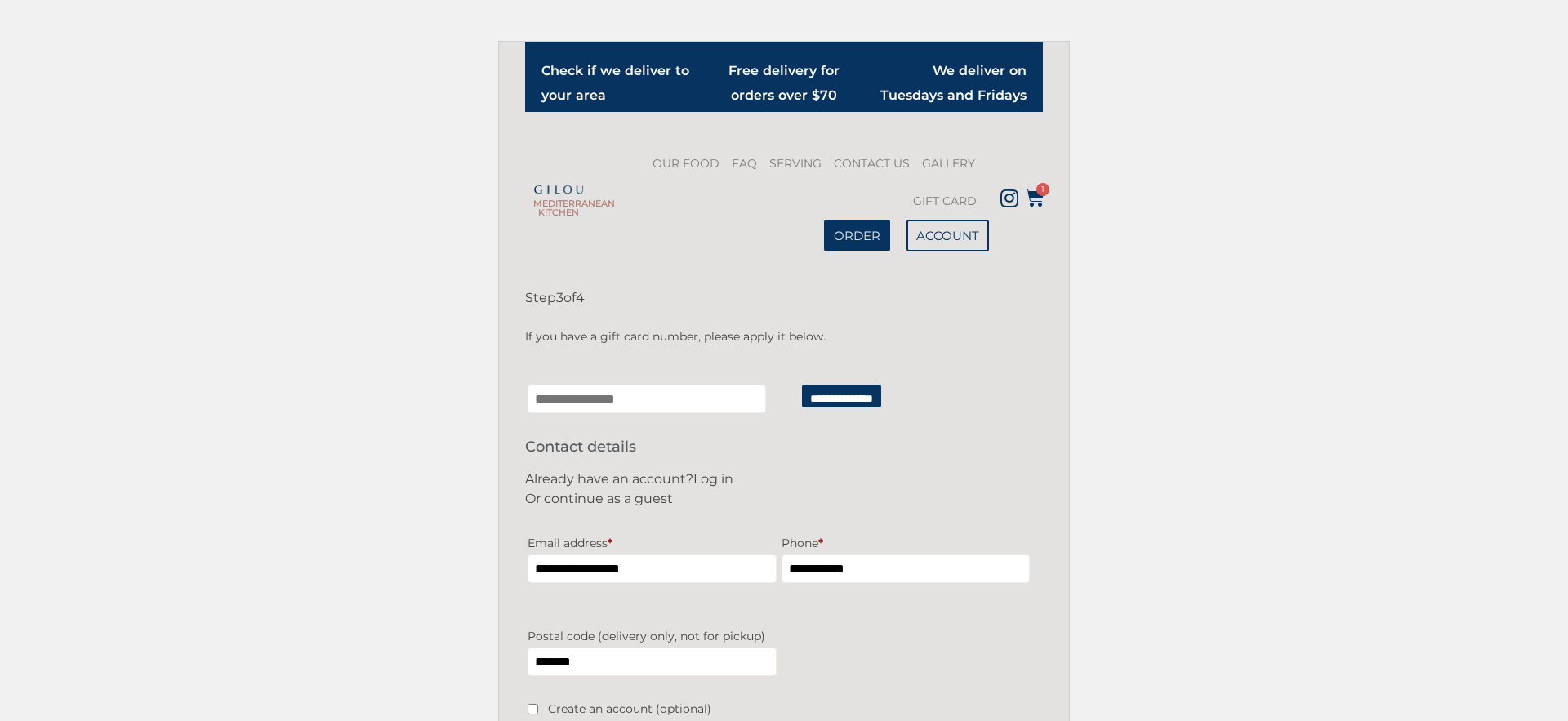
scroll to position [89, 0]
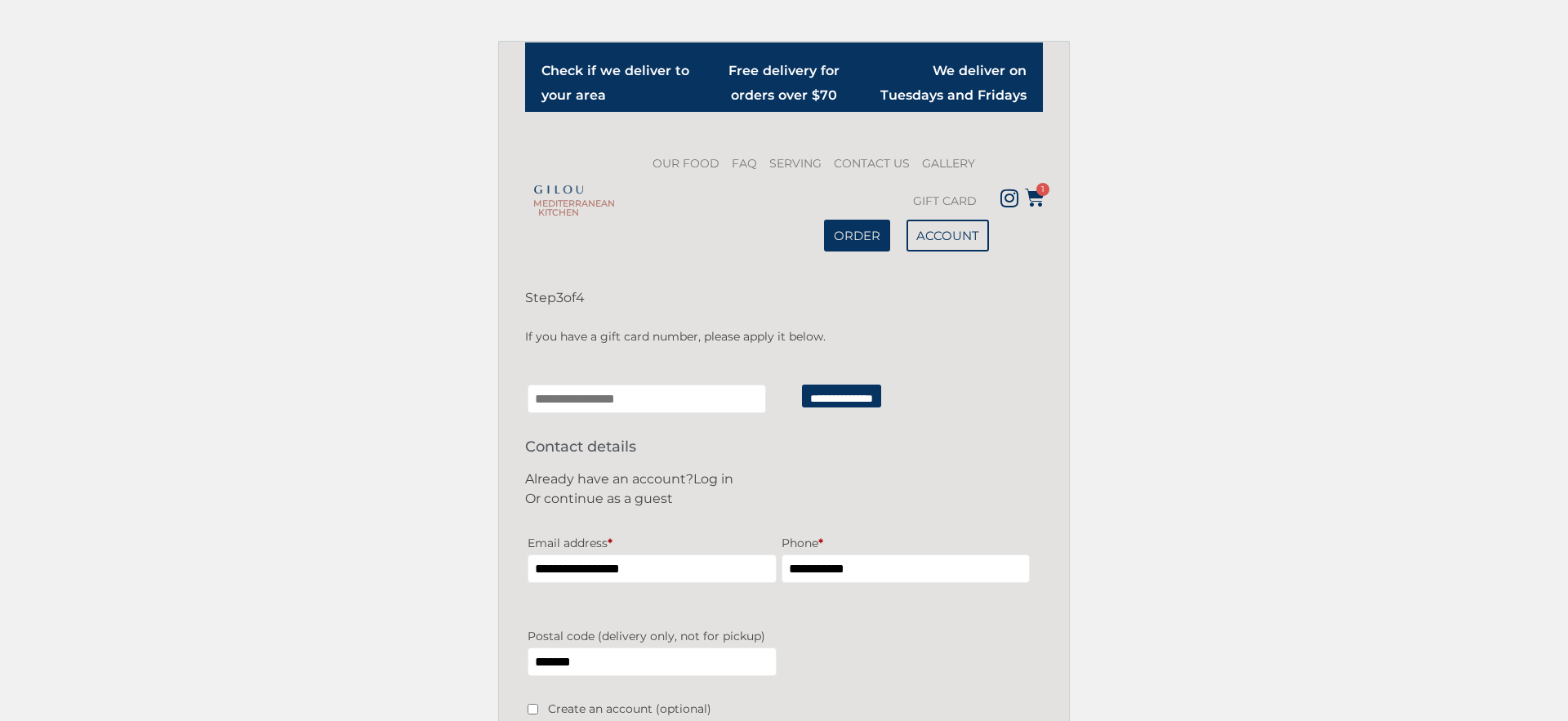
scroll to position [89, 0]
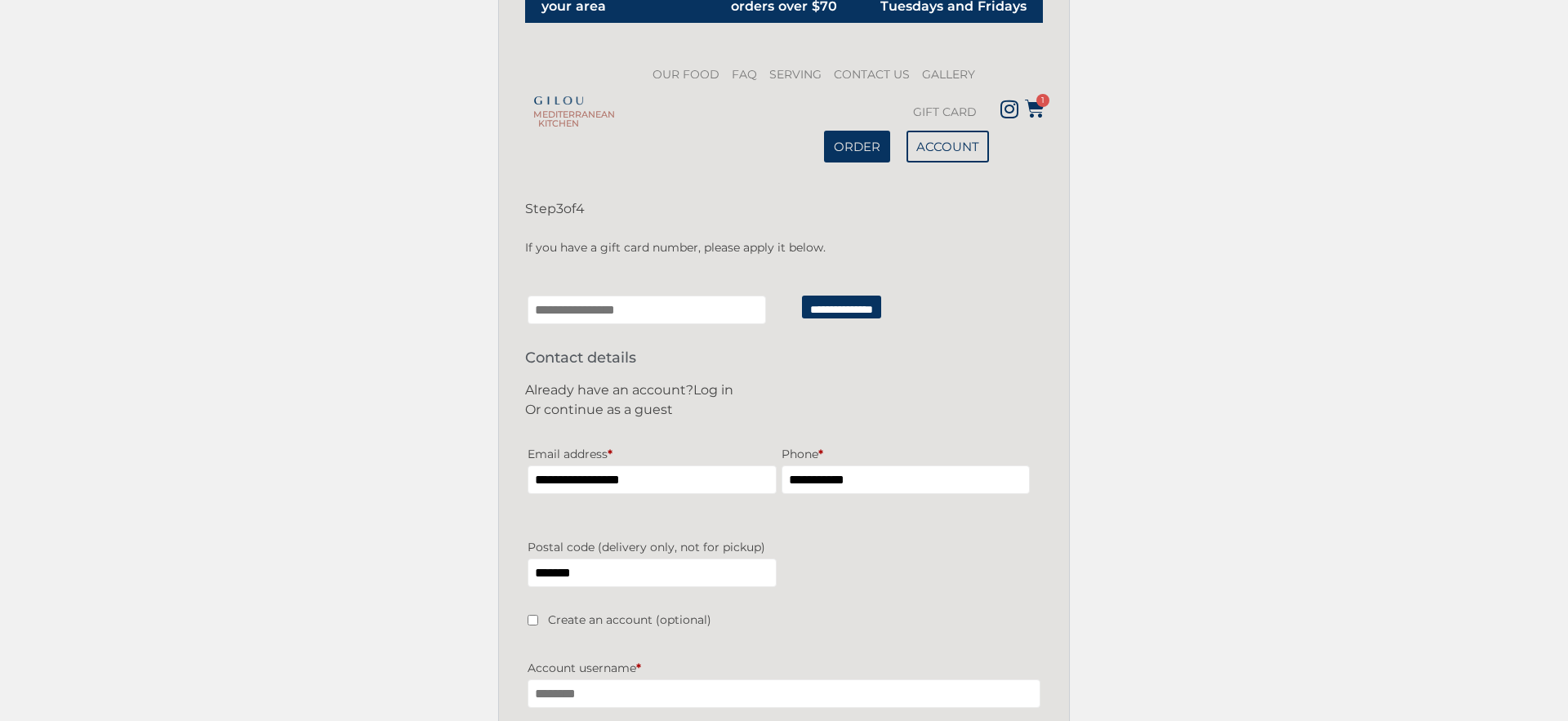
scroll to position [89, 0]
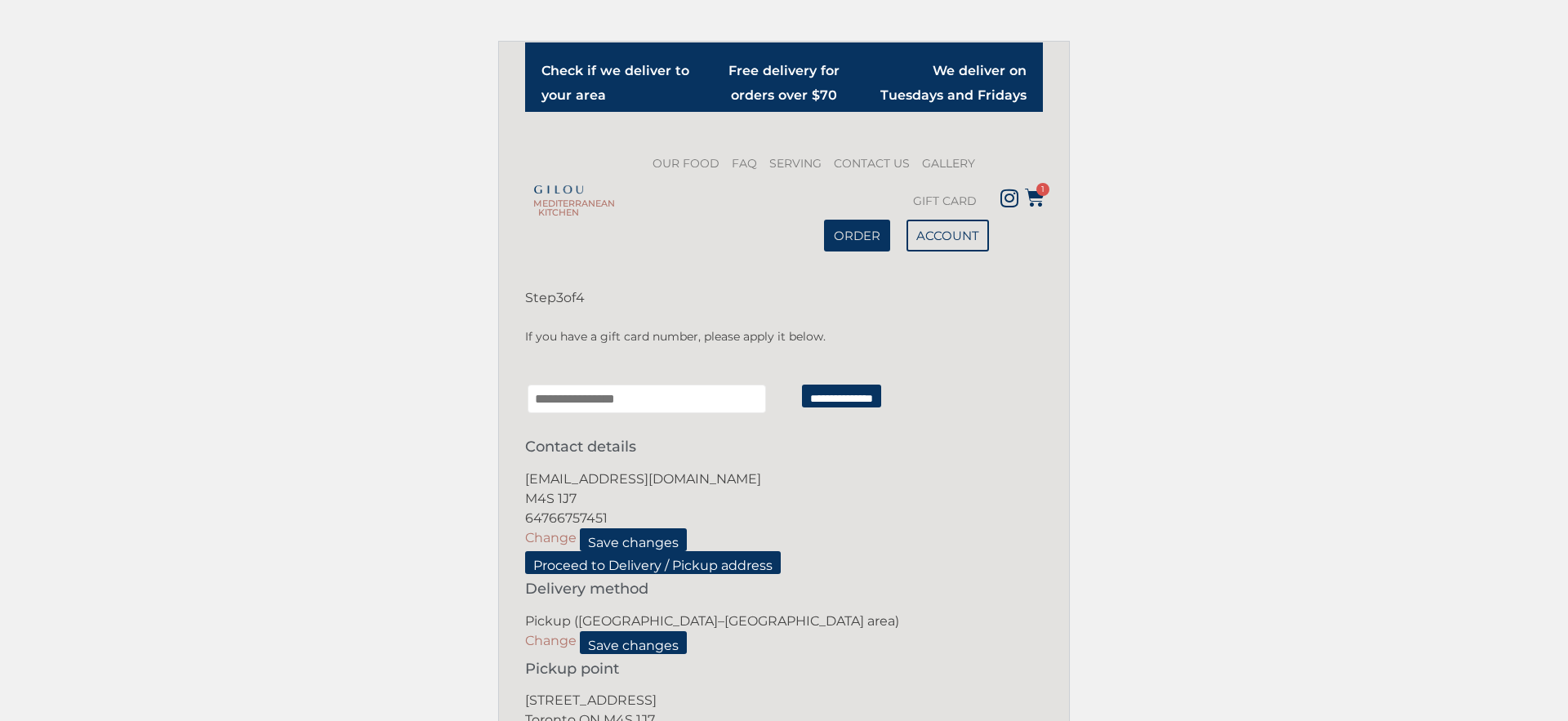
scroll to position [89, 0]
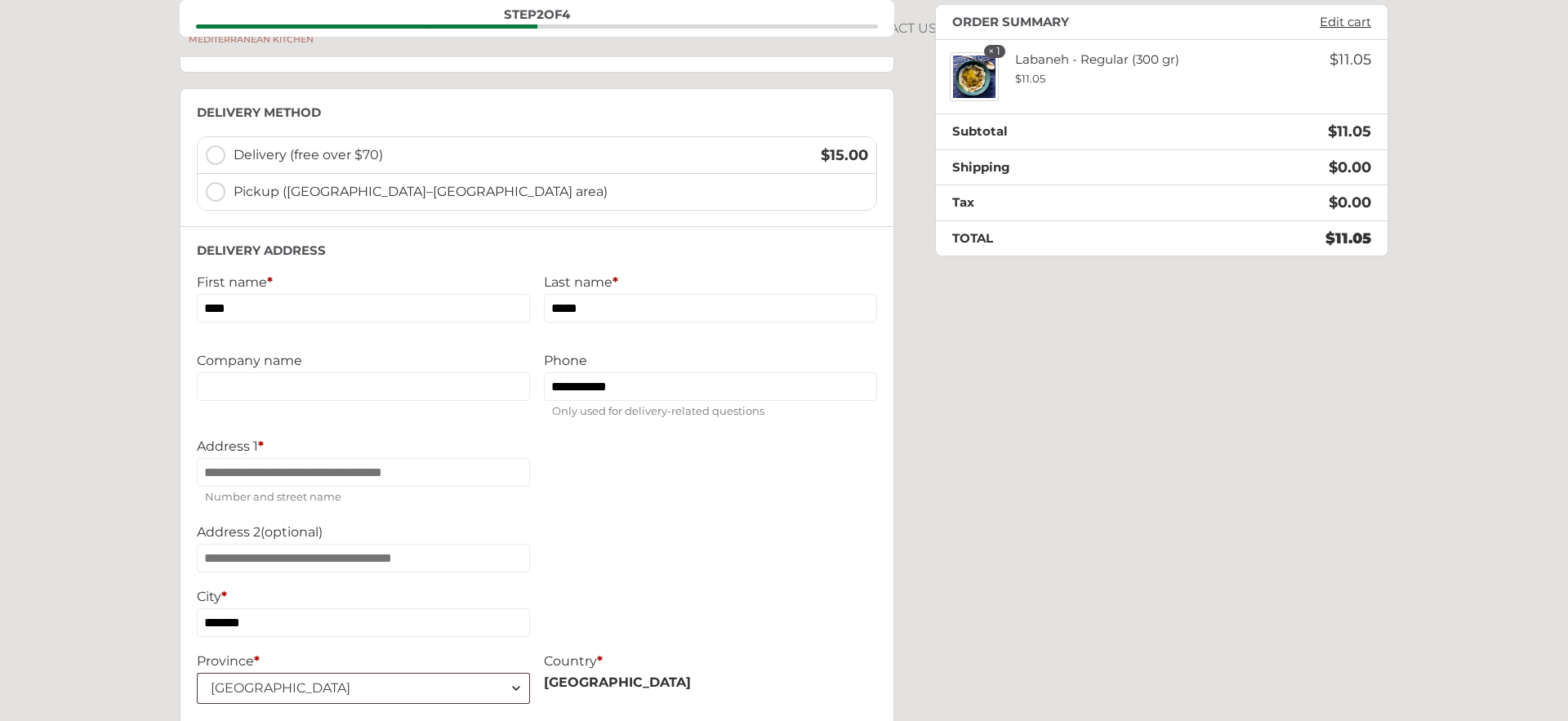
scroll to position [204, 0]
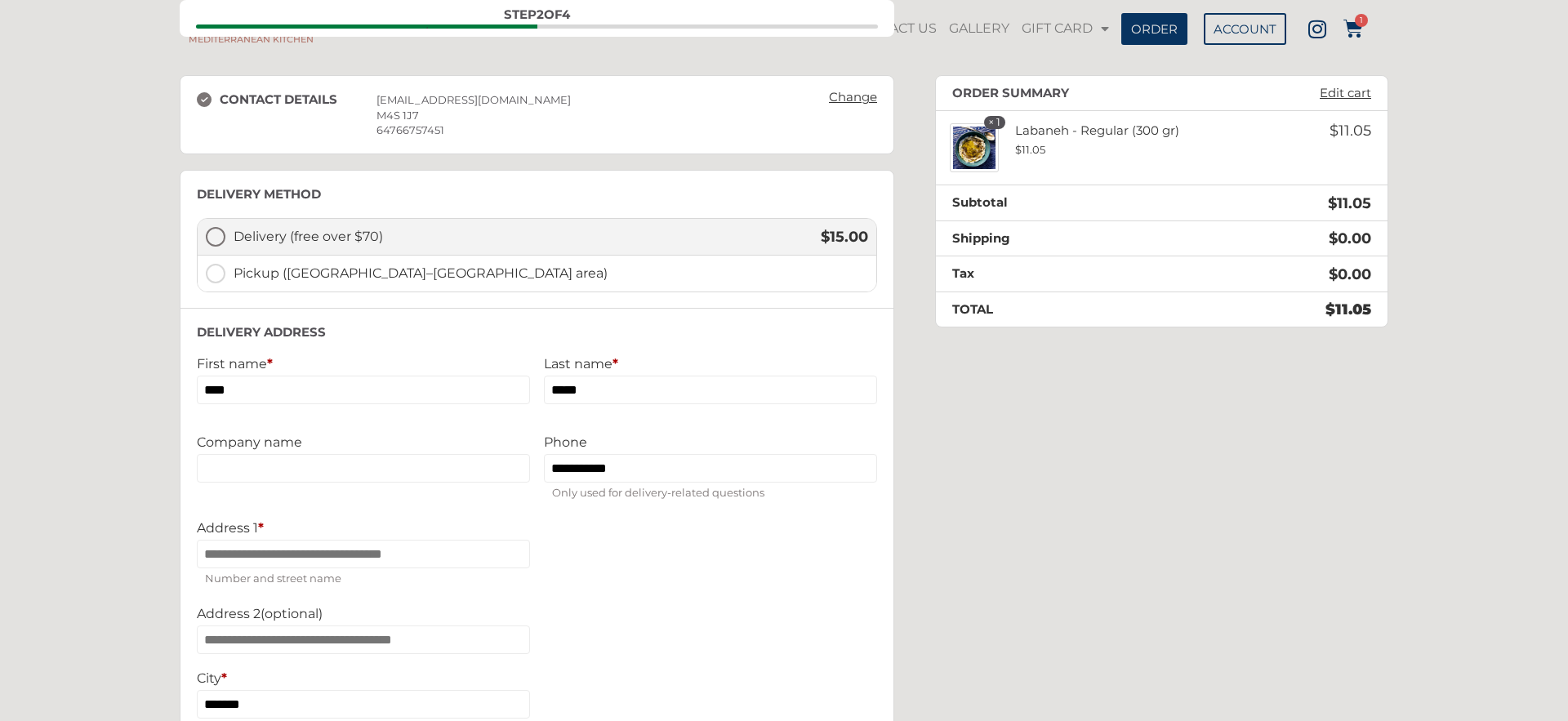
click at [224, 233] on label "Delivery (free over $70) $ 15.00" at bounding box center [536, 237] width 679 height 37
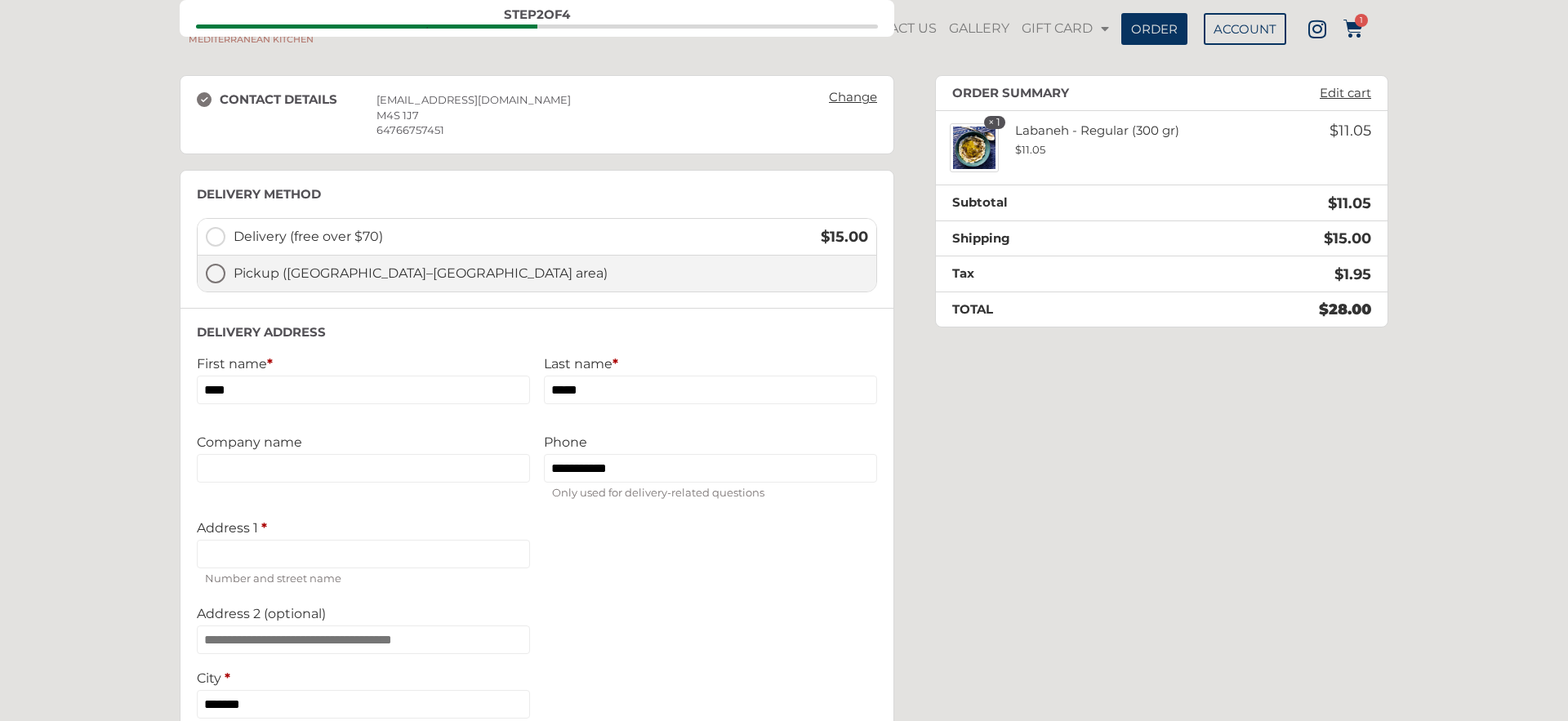
click at [220, 273] on label "Pickup ([GEOGRAPHIC_DATA]–[GEOGRAPHIC_DATA] area)" at bounding box center [536, 273] width 679 height 36
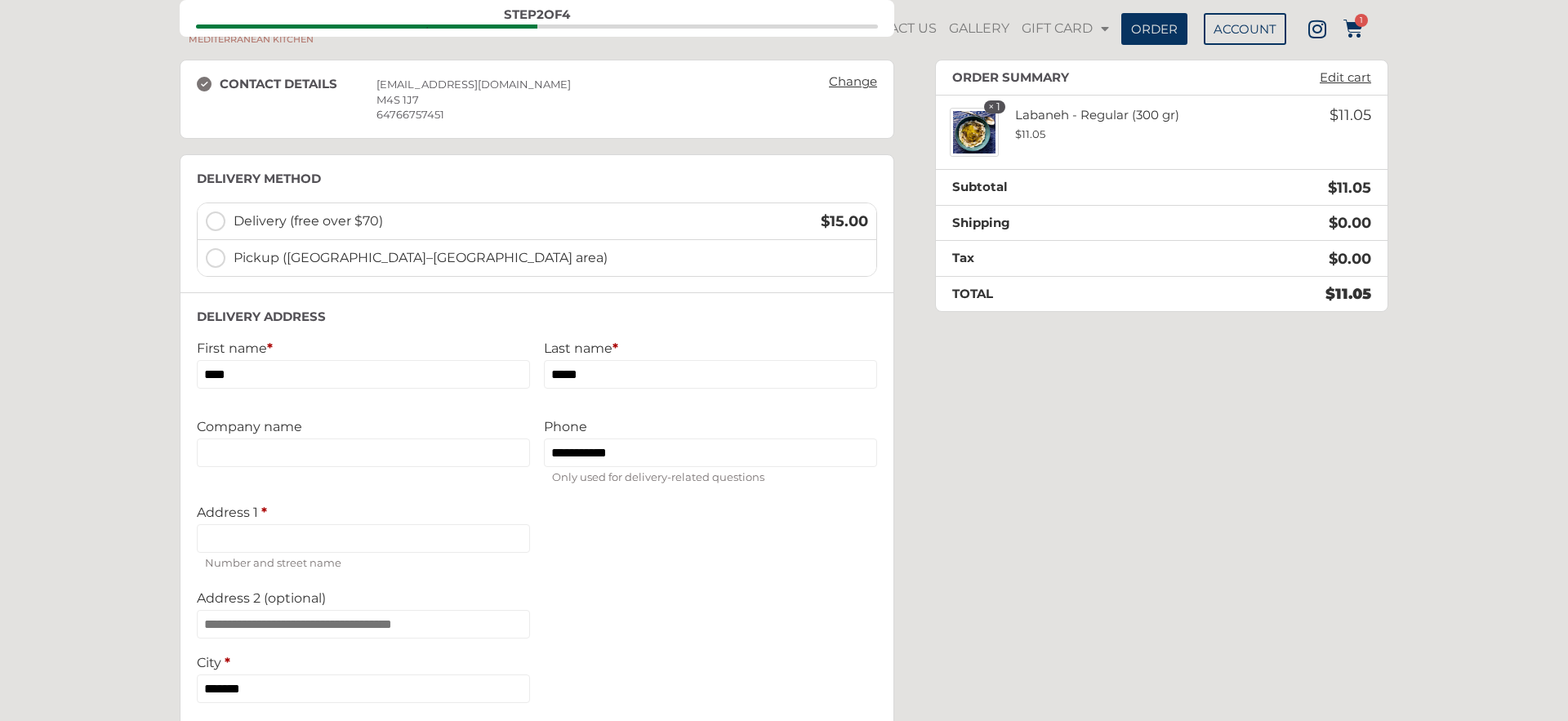
scroll to position [201, 0]
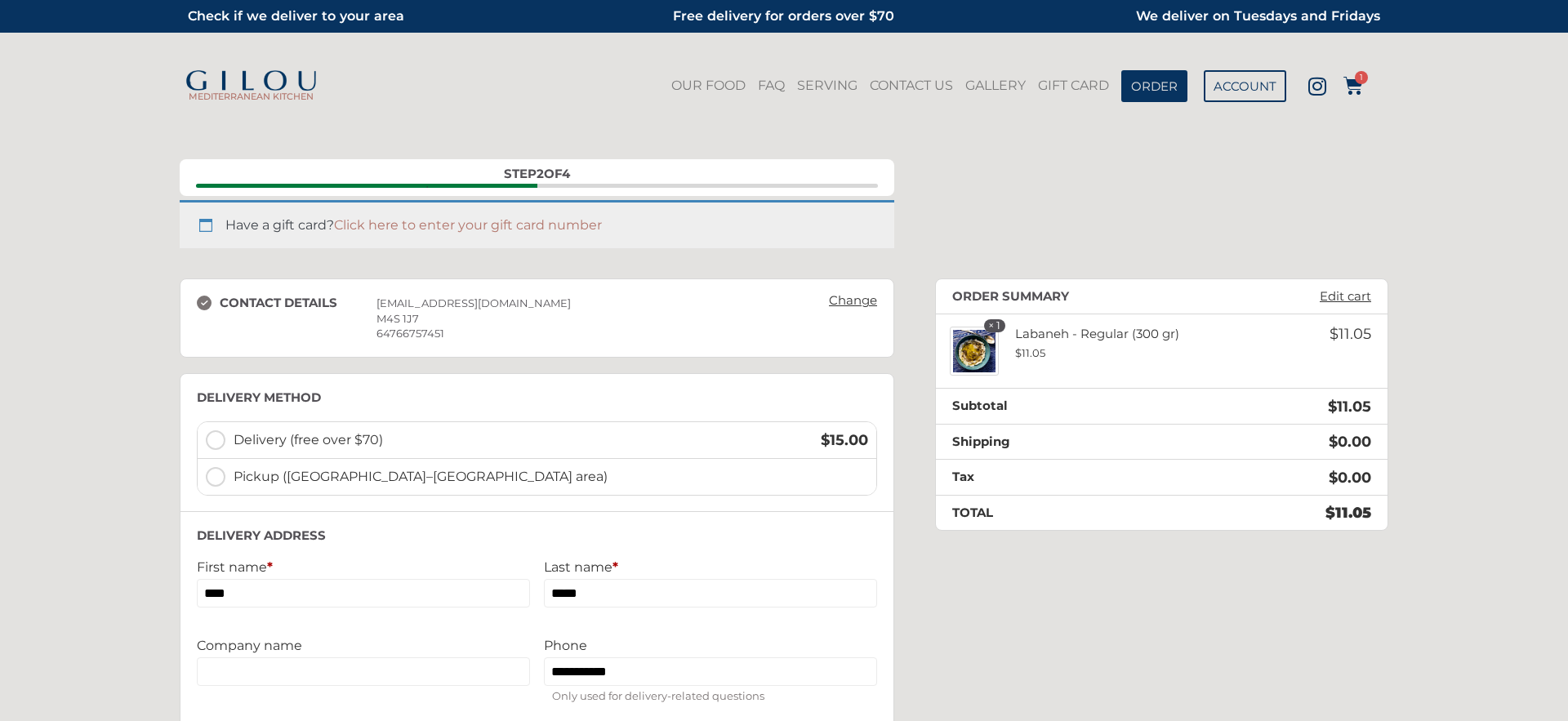
scroll to position [201, 0]
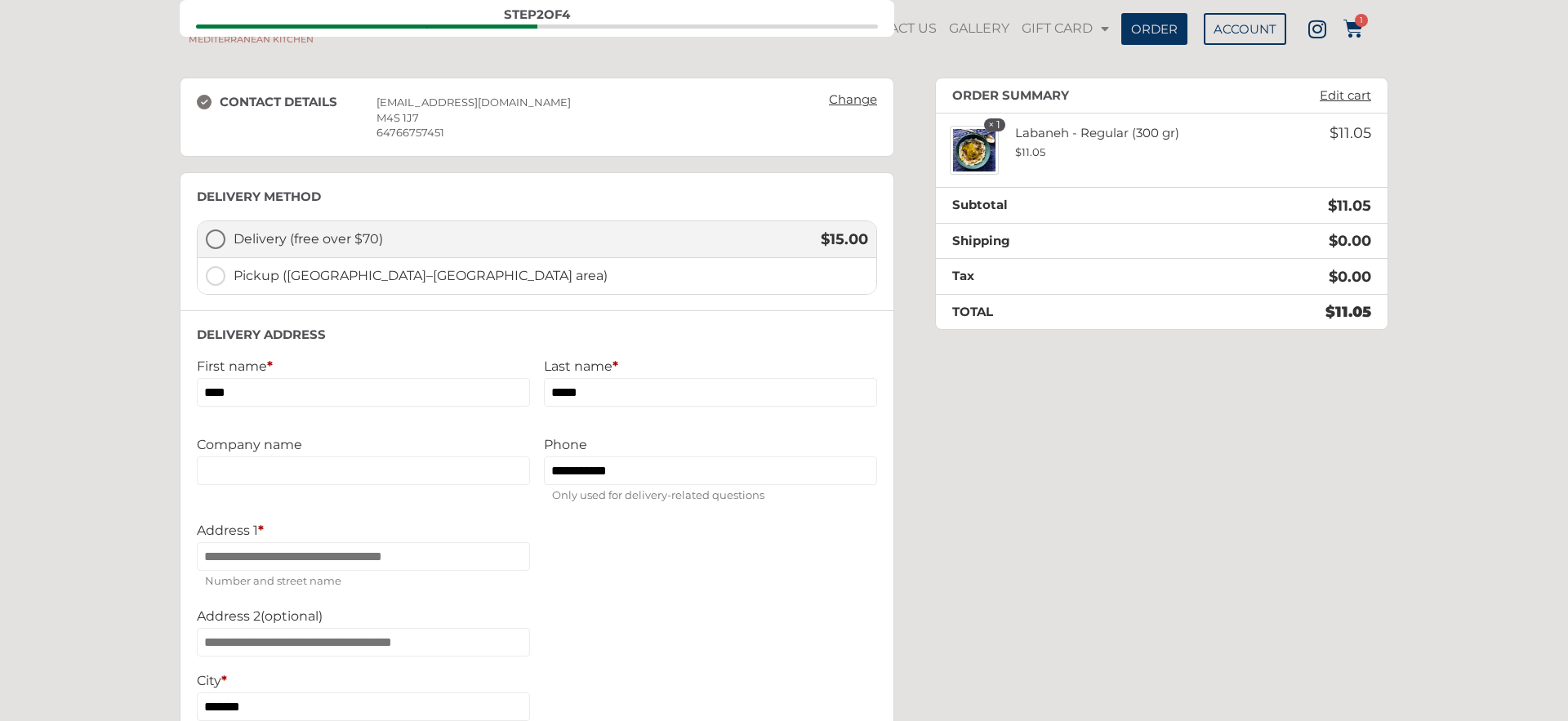
click at [209, 235] on label "Delivery (free over $70) $ 15.00" at bounding box center [536, 239] width 679 height 37
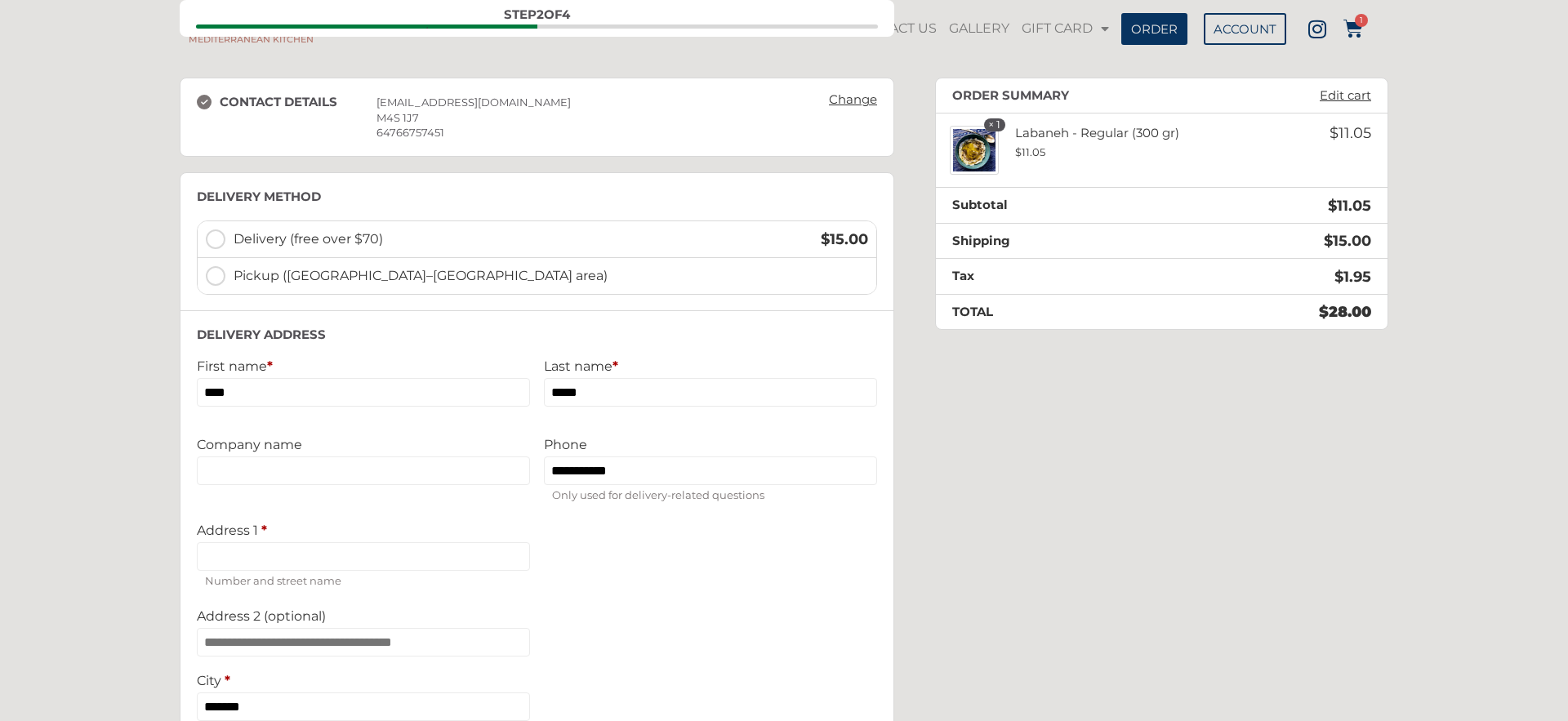
click at [214, 275] on label "Pickup ([GEOGRAPHIC_DATA]–[GEOGRAPHIC_DATA] area)" at bounding box center [536, 276] width 679 height 36
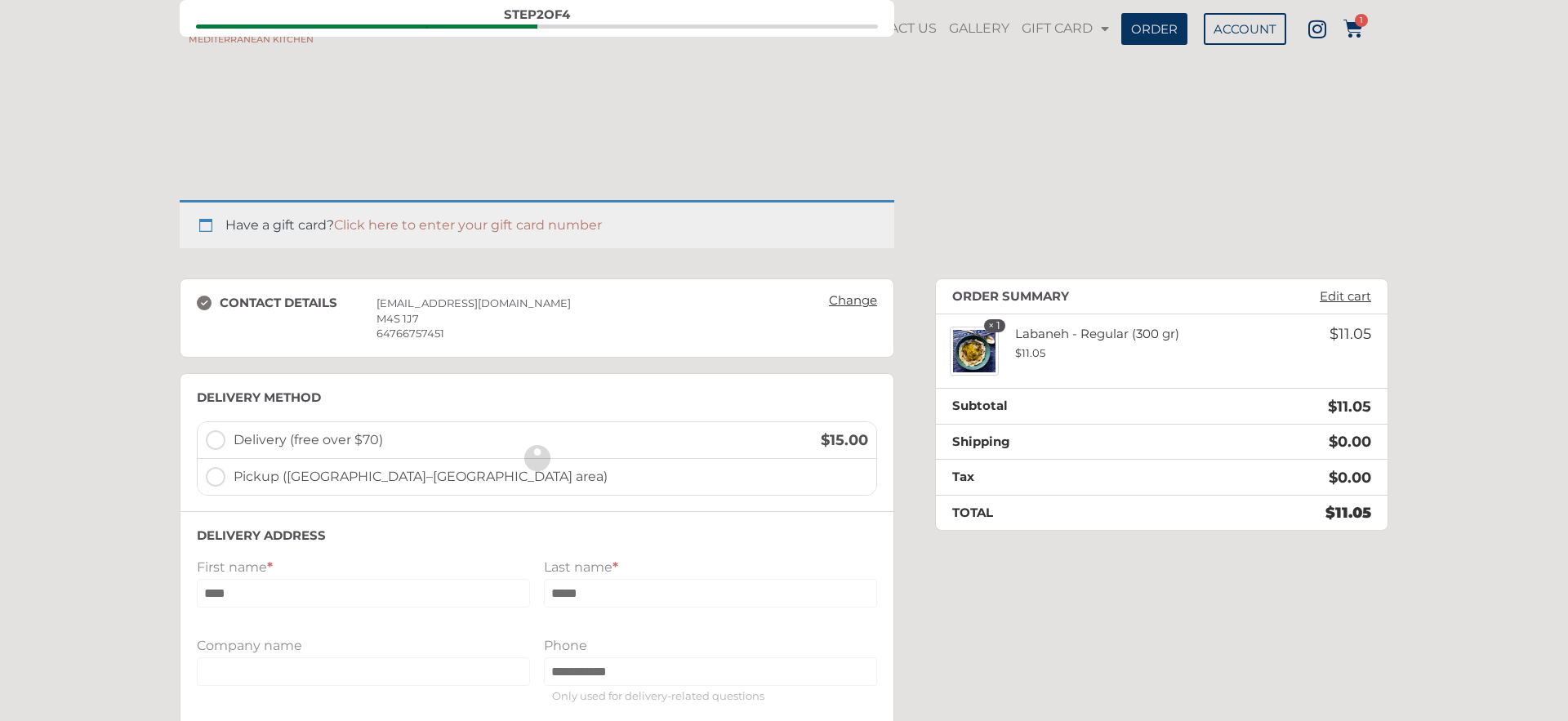
scroll to position [201, 0]
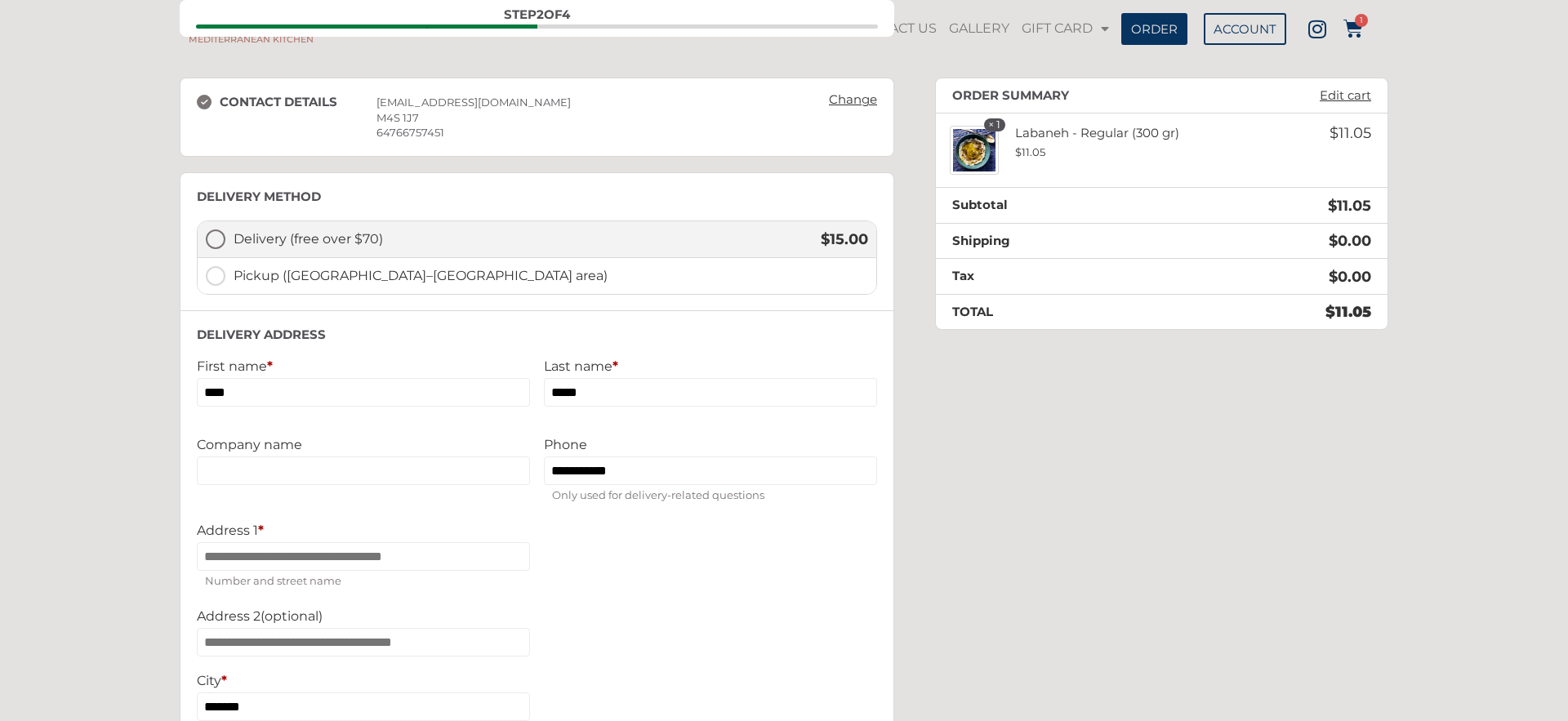
click at [216, 242] on label "Delivery (free over $70) $ 15.00" at bounding box center [536, 239] width 679 height 37
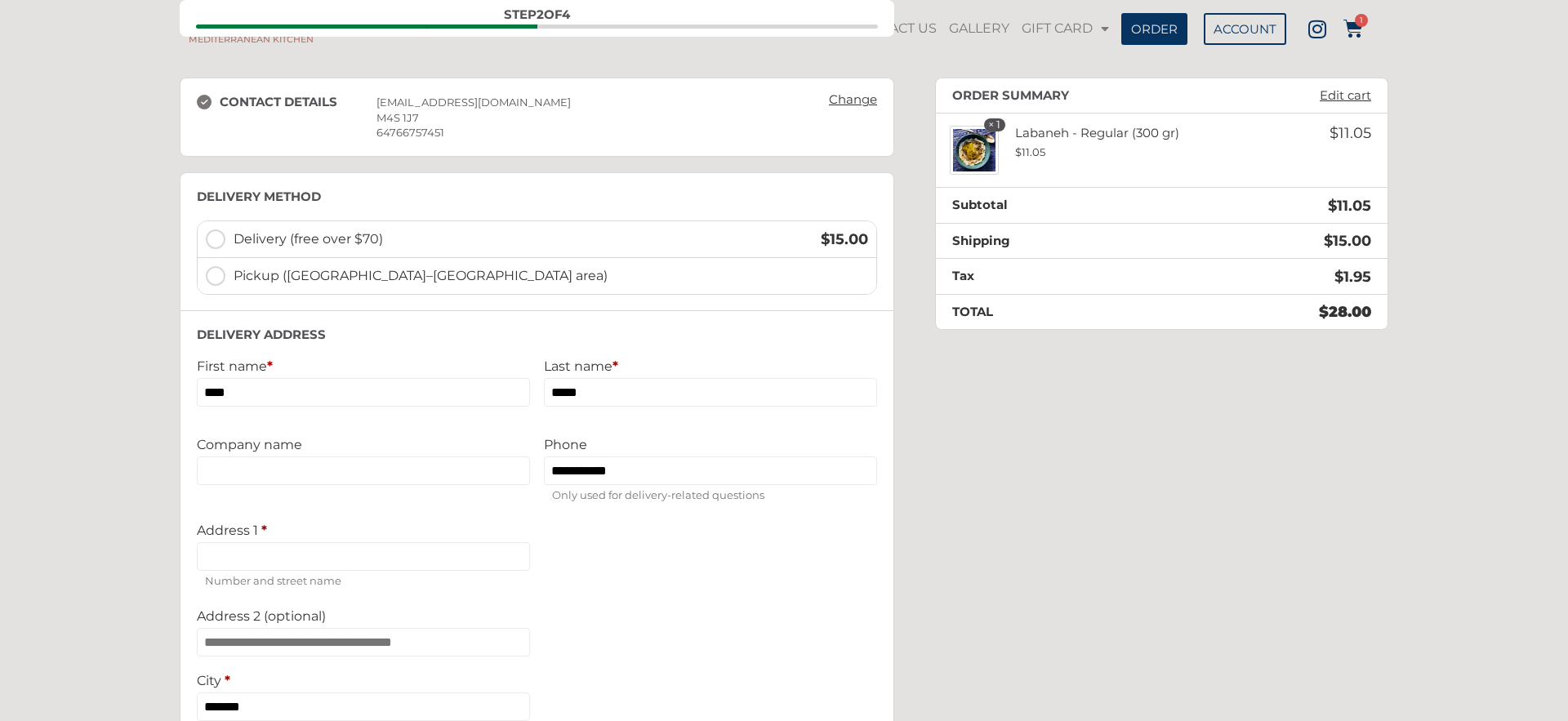
click at [216, 278] on label "Pickup ([GEOGRAPHIC_DATA]–[GEOGRAPHIC_DATA] area)" at bounding box center [536, 276] width 679 height 36
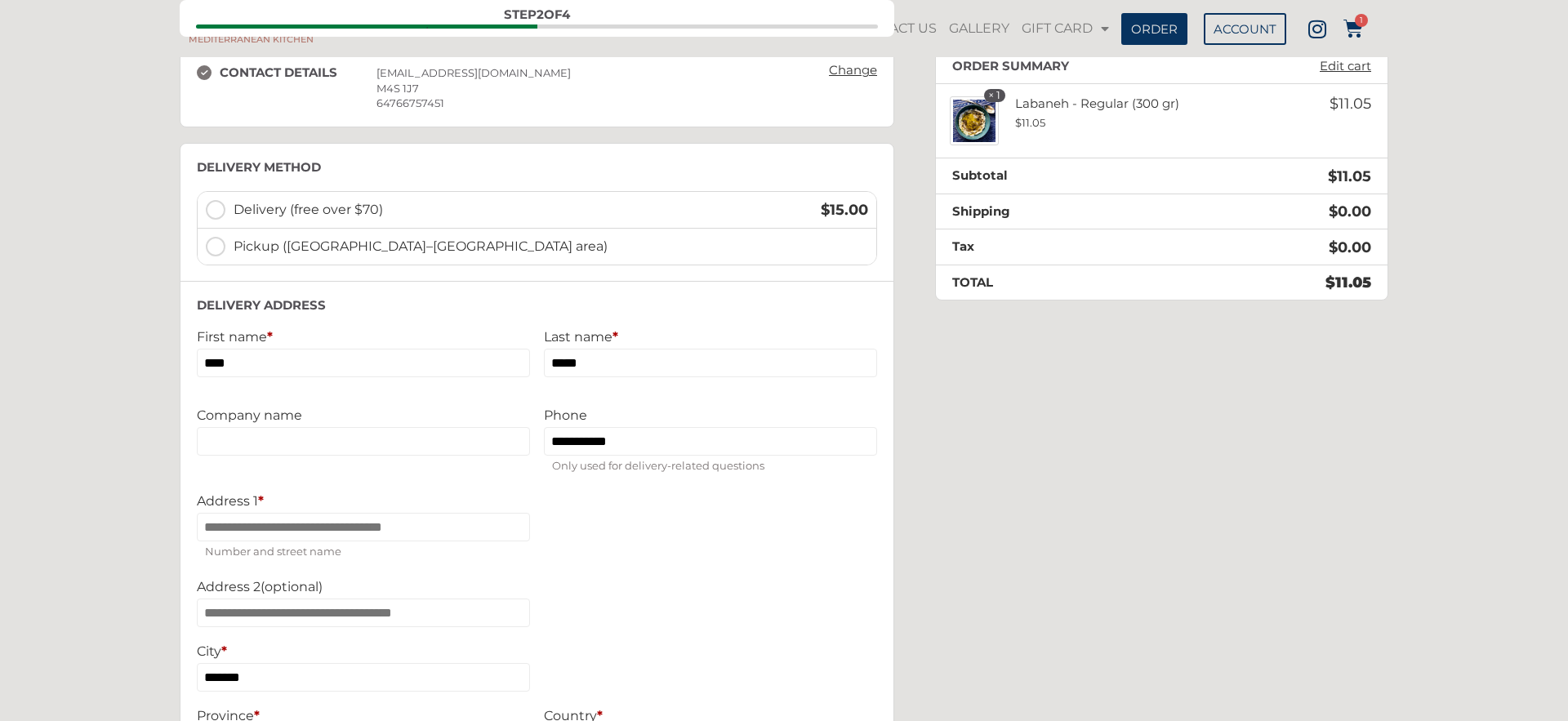
scroll to position [222, 0]
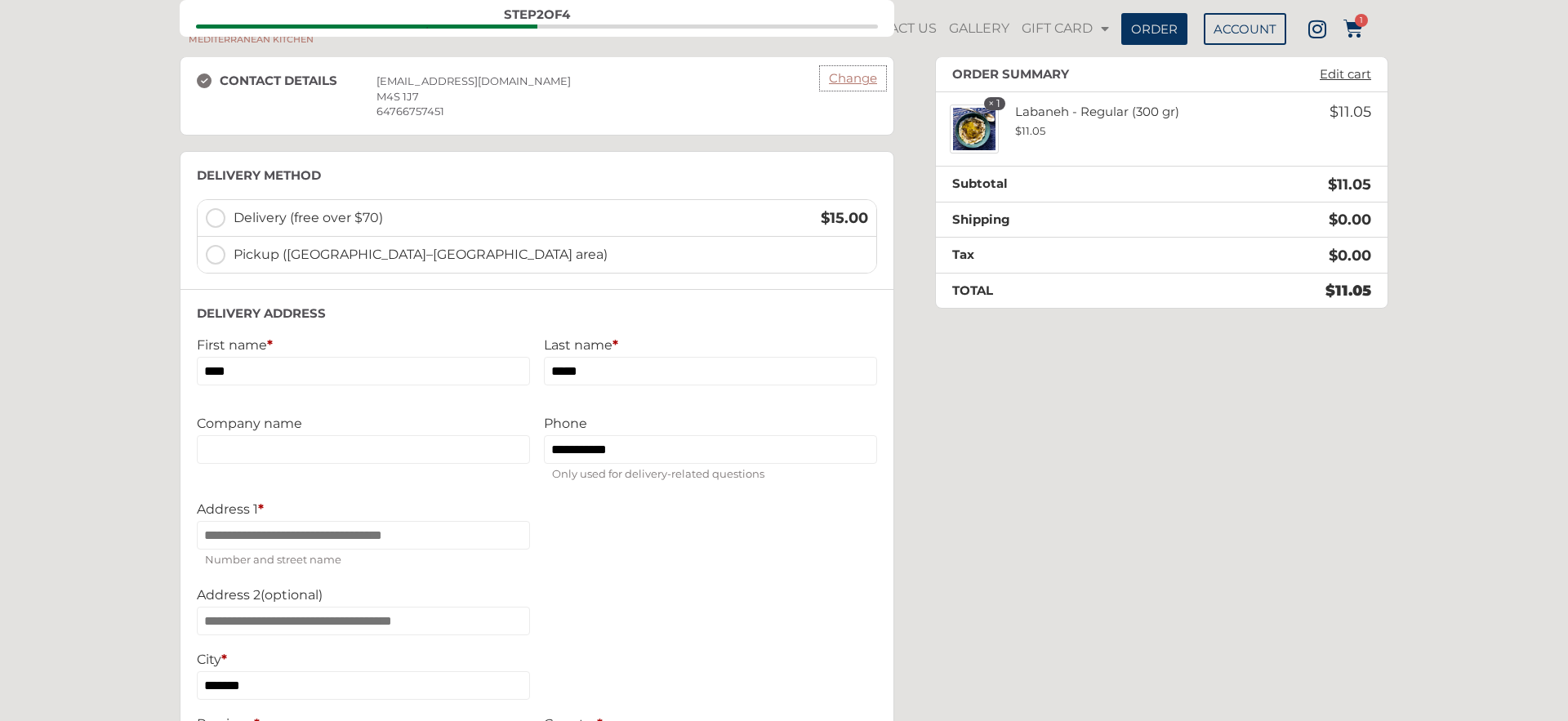
click at [843, 81] on link "Change" at bounding box center [853, 78] width 65 height 23
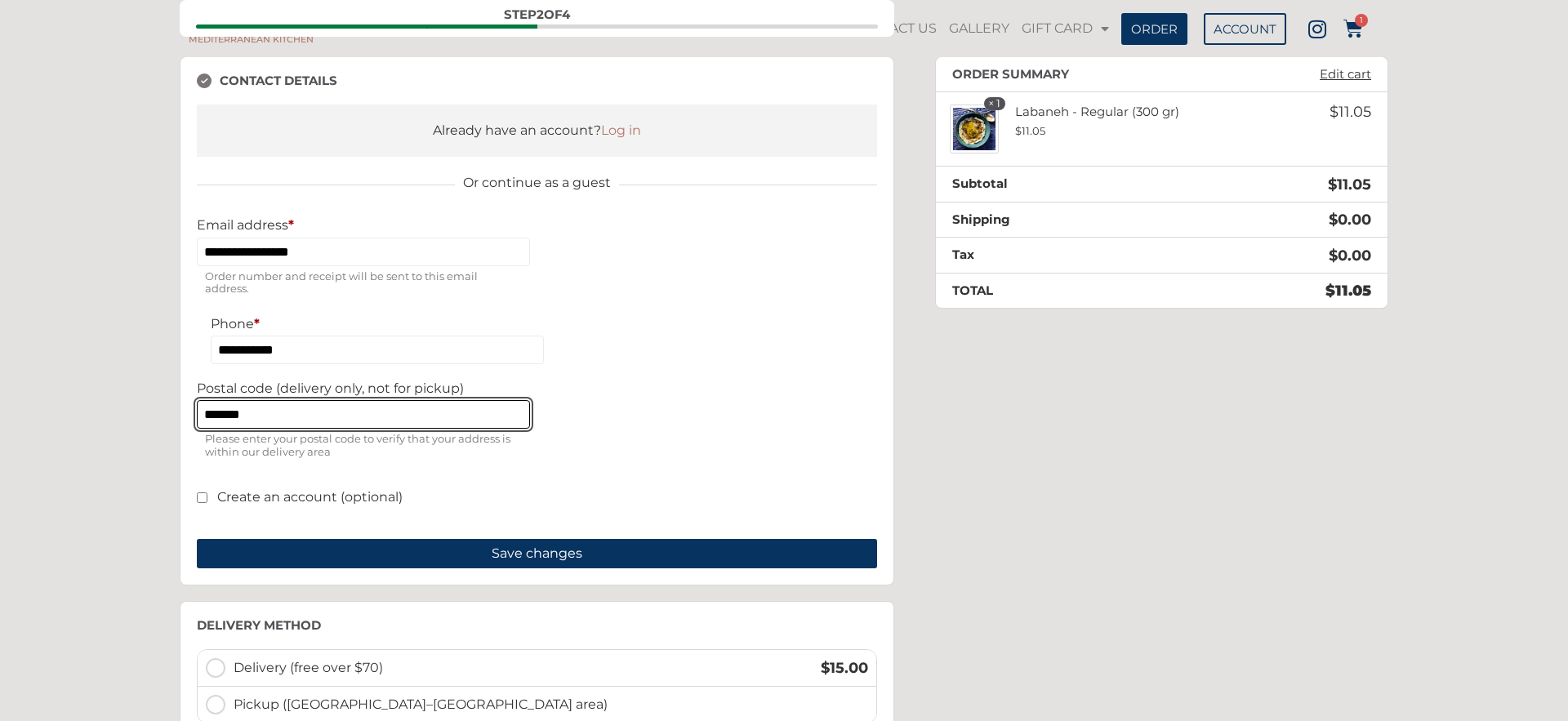
click at [281, 420] on input "*******" at bounding box center [363, 413] width 333 height 28
click at [312, 415] on input "Postal code (delivery only, not for pickup)" at bounding box center [363, 413] width 333 height 28
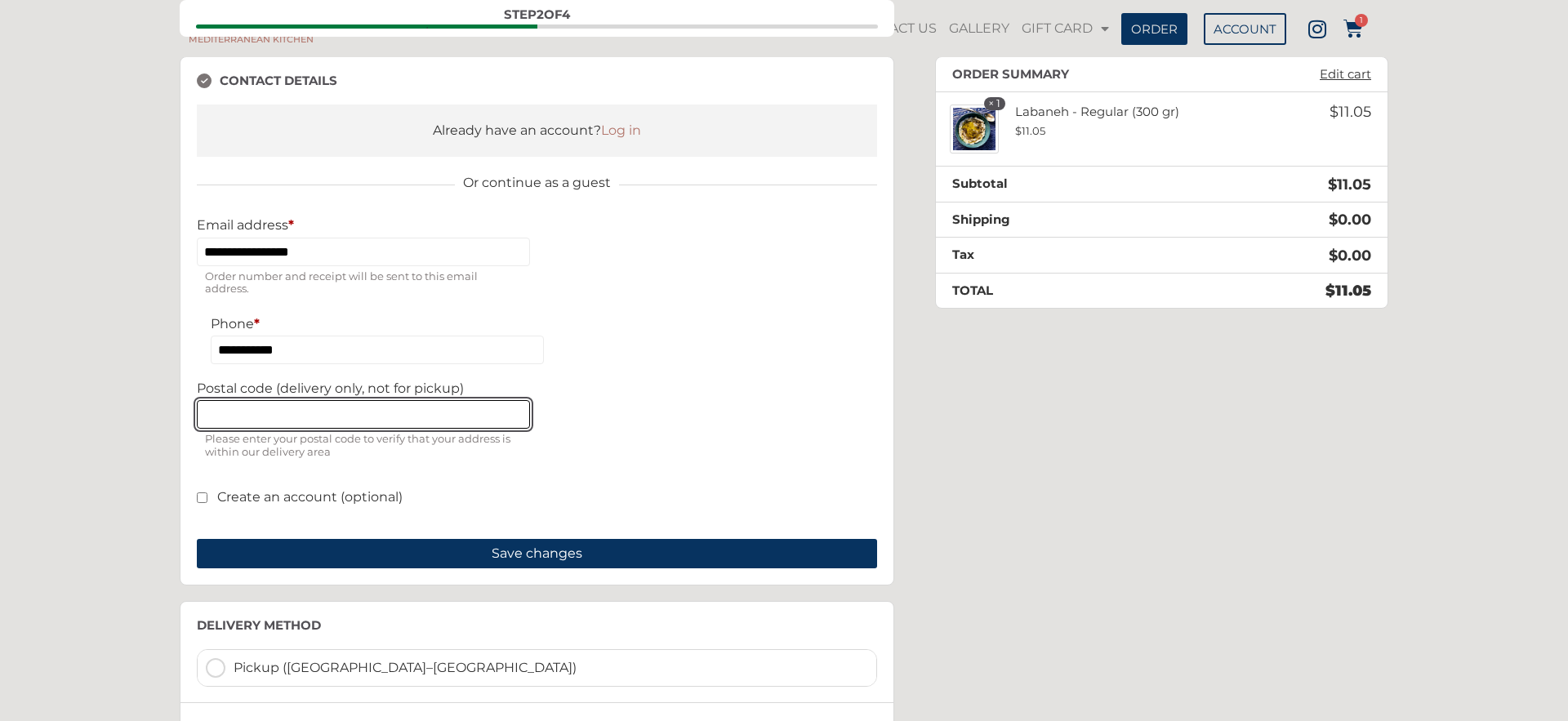
click at [314, 404] on input "Postal code (delivery only, not for pickup)" at bounding box center [363, 413] width 333 height 28
type input "*******"
type input "**********"
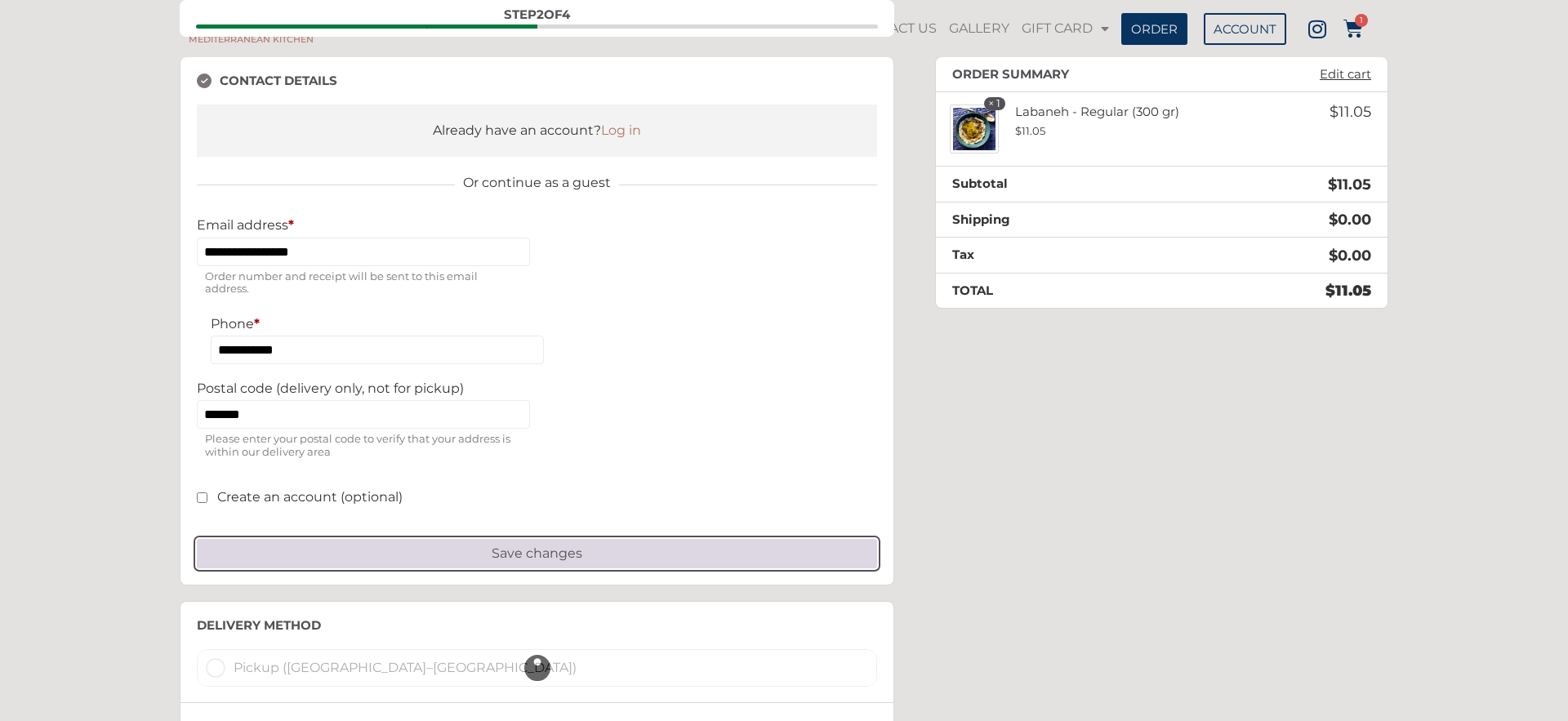
click at [516, 559] on button "Save changes" at bounding box center [536, 553] width 680 height 29
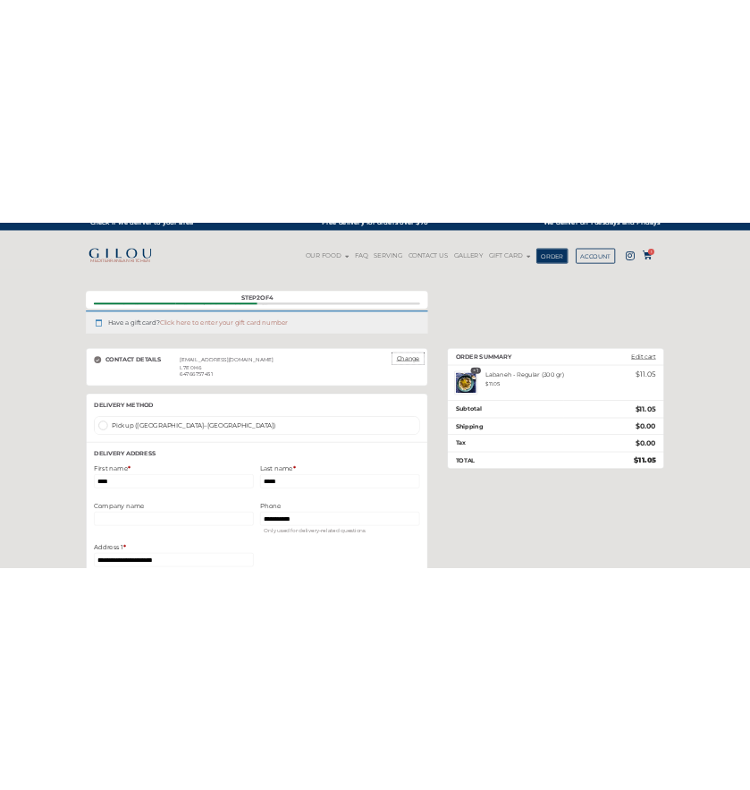
scroll to position [0, 0]
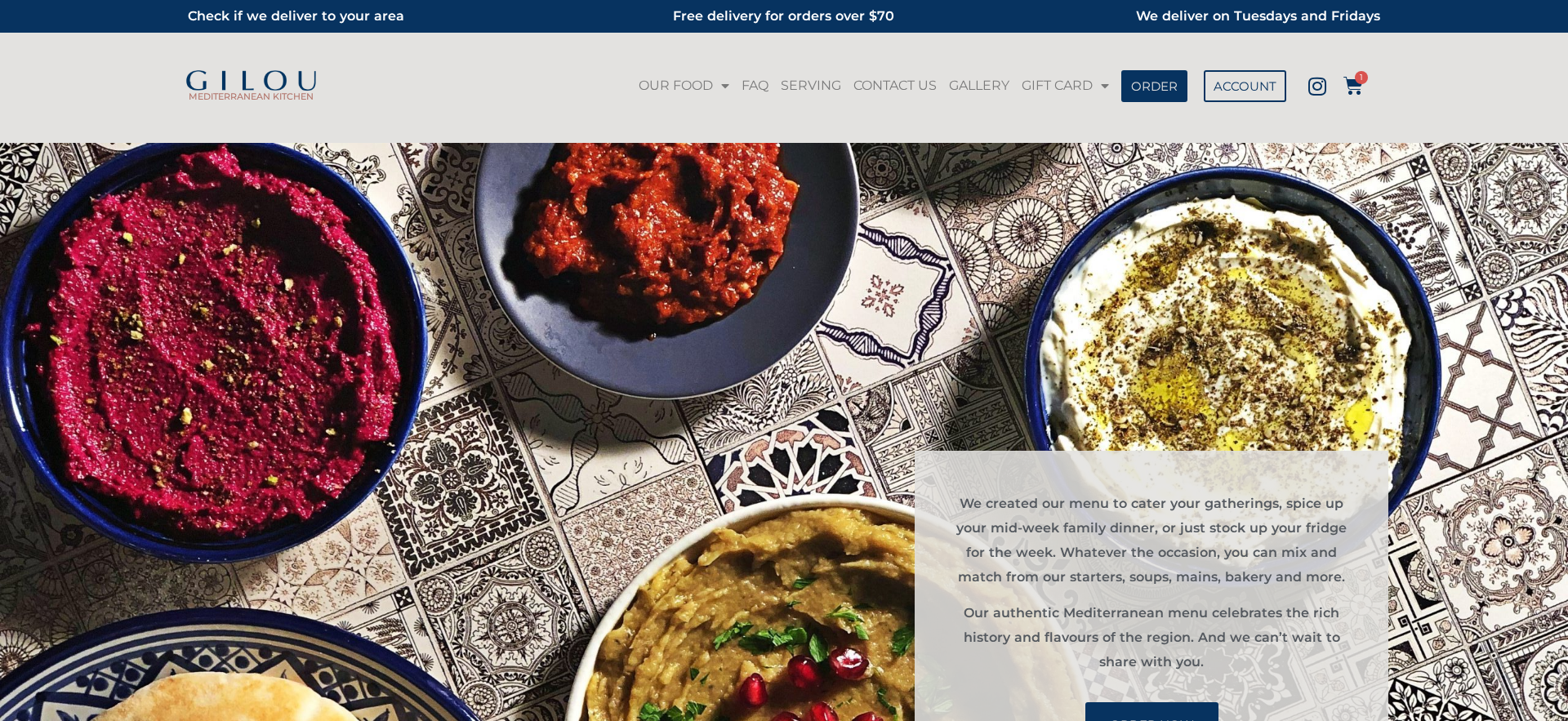
click at [684, 88] on icon at bounding box center [1352, 85] width 19 height 19
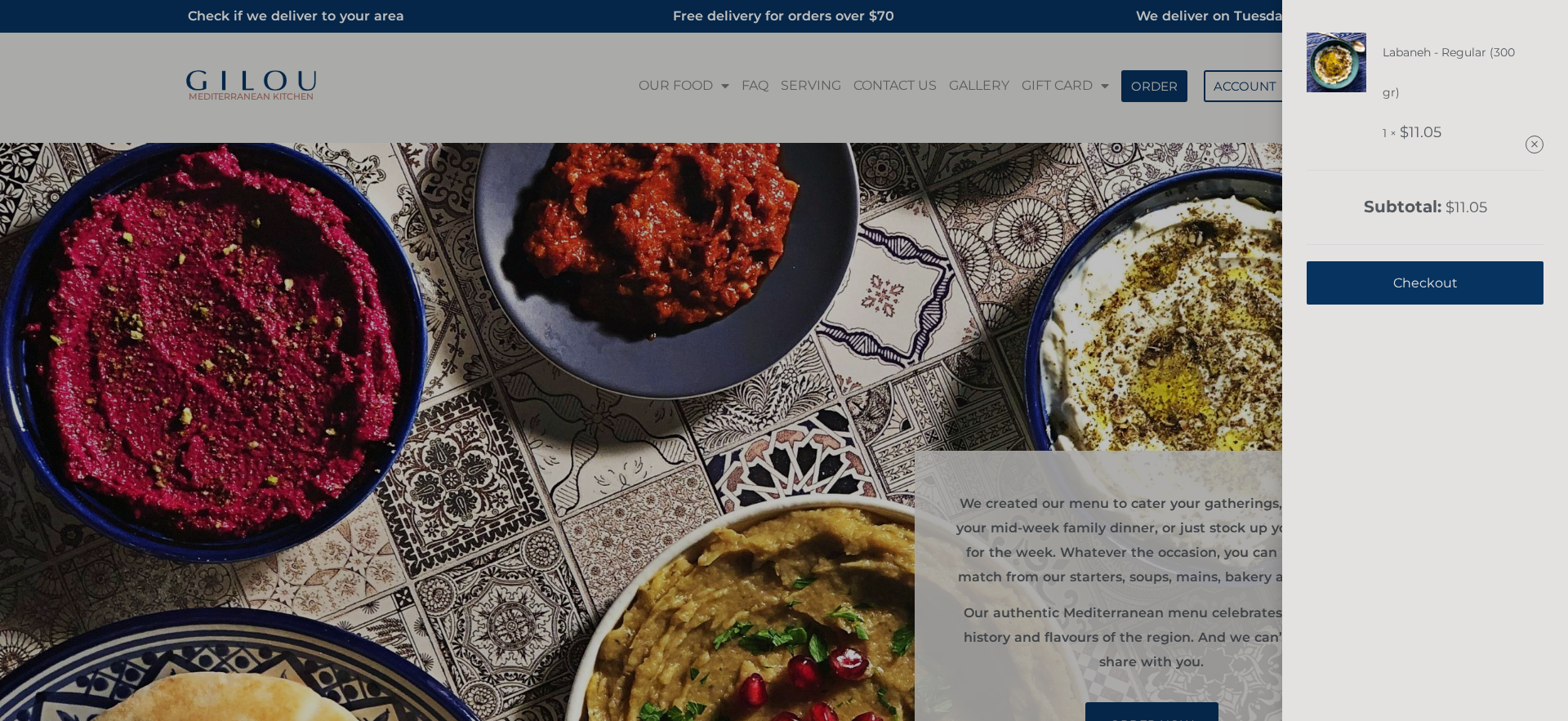
click at [684, 288] on link "Checkout" at bounding box center [1425, 282] width 237 height 43
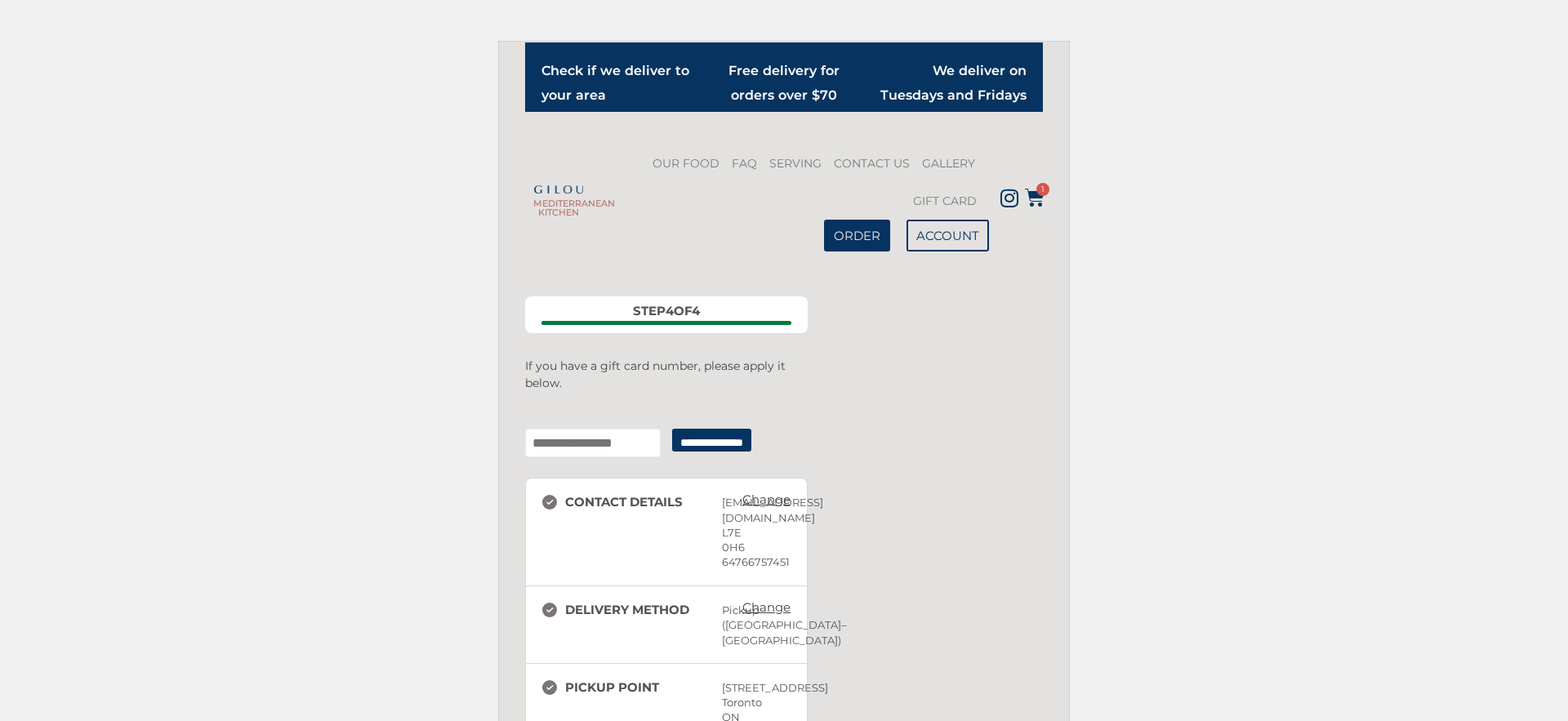
scroll to position [55, 0]
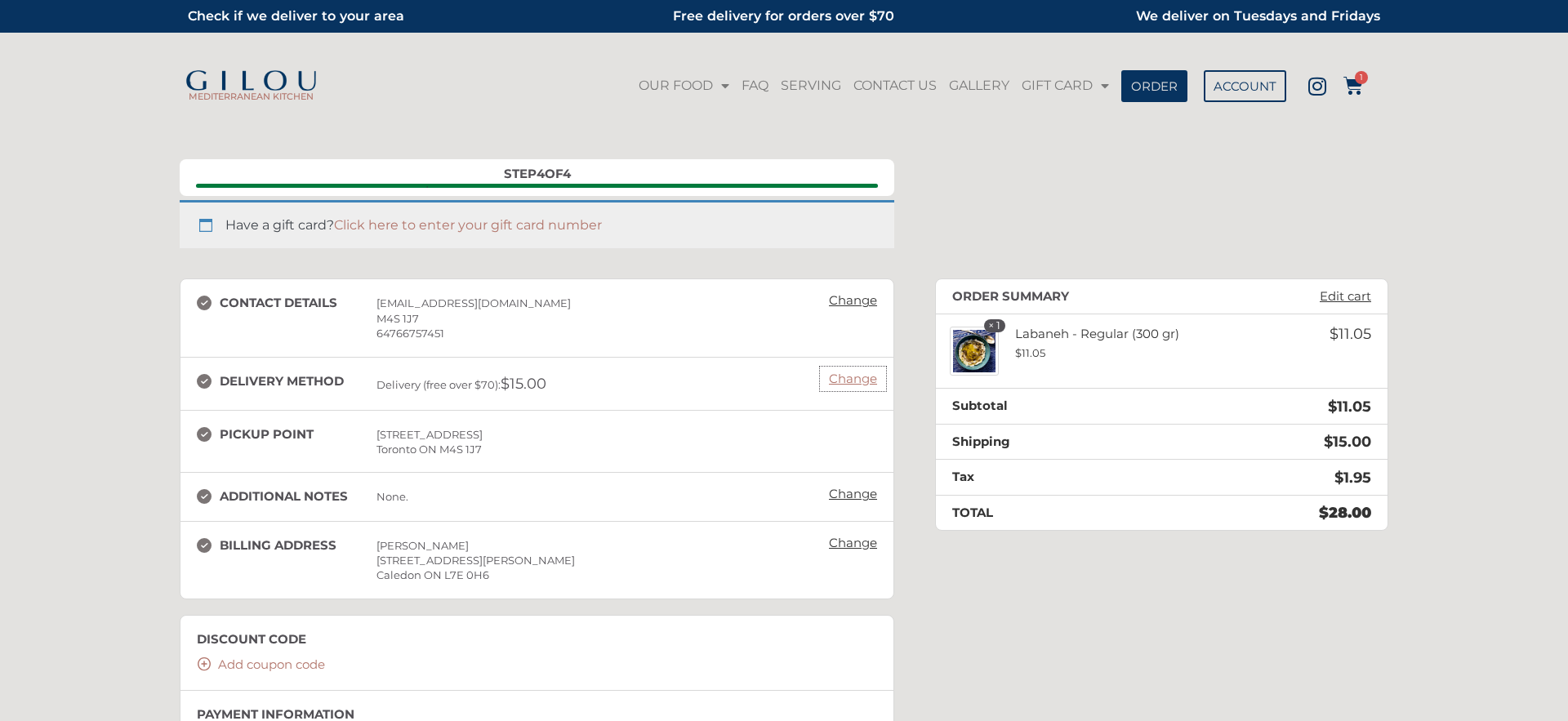
click at [867, 381] on link "Change" at bounding box center [853, 378] width 65 height 23
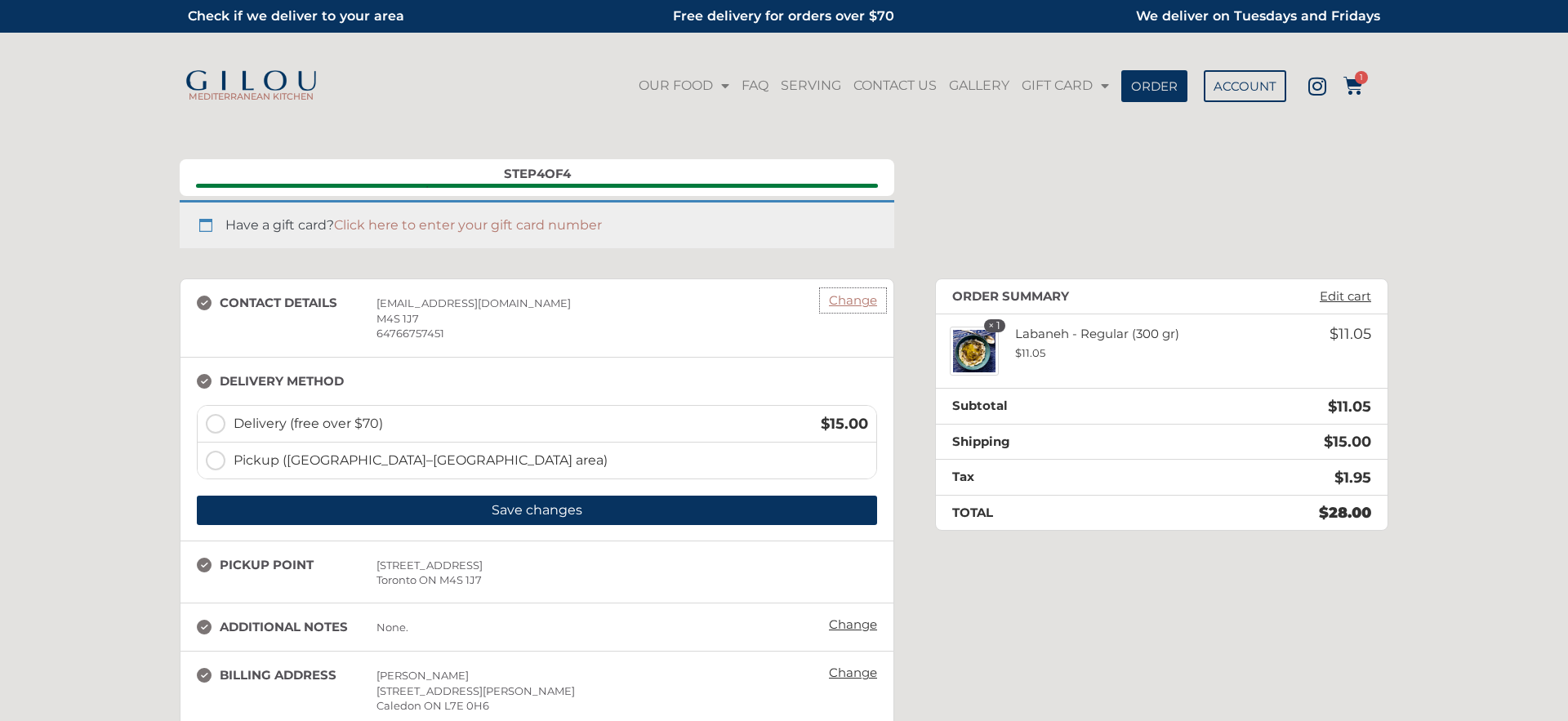
click at [866, 299] on link "Change" at bounding box center [853, 300] width 65 height 23
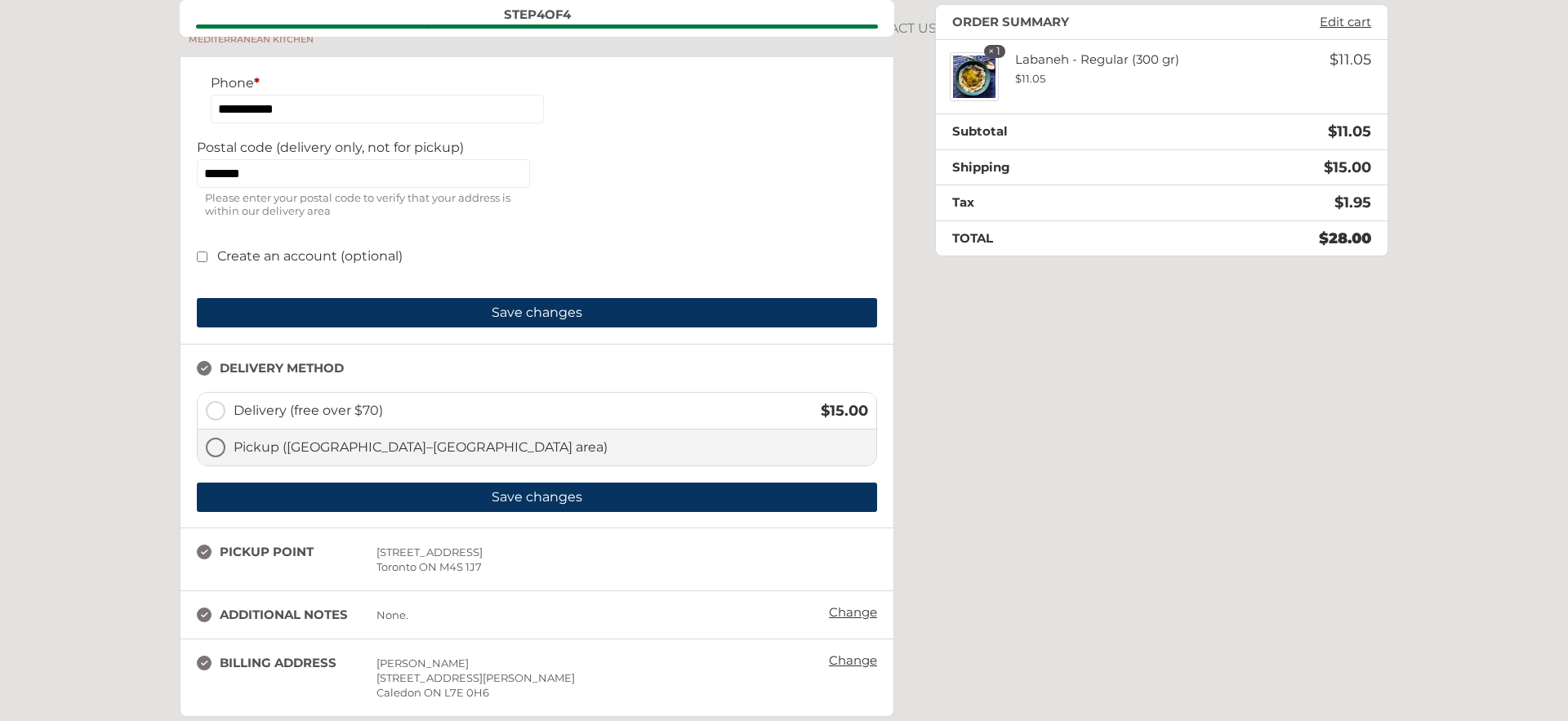
scroll to position [459, 0]
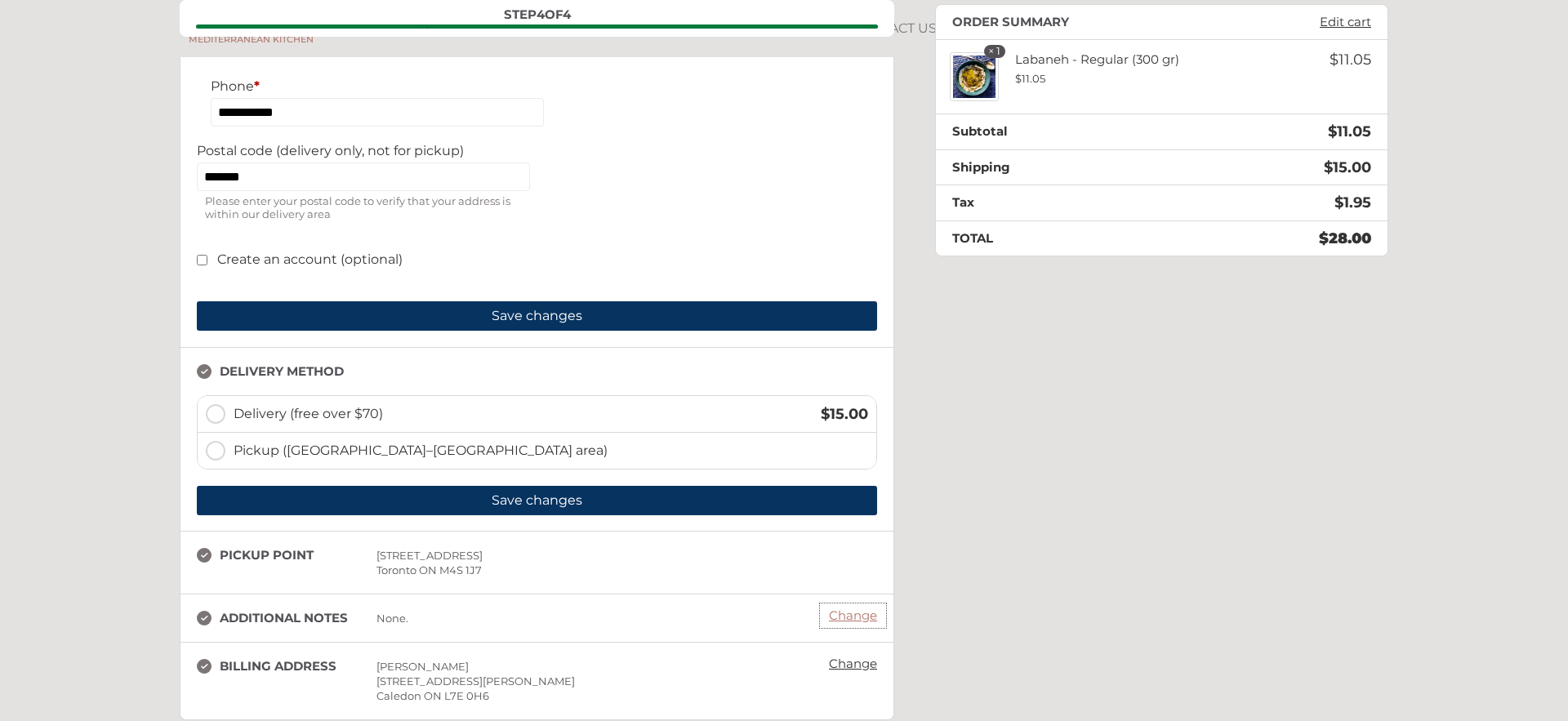
click at [859, 622] on link "Change" at bounding box center [853, 615] width 65 height 23
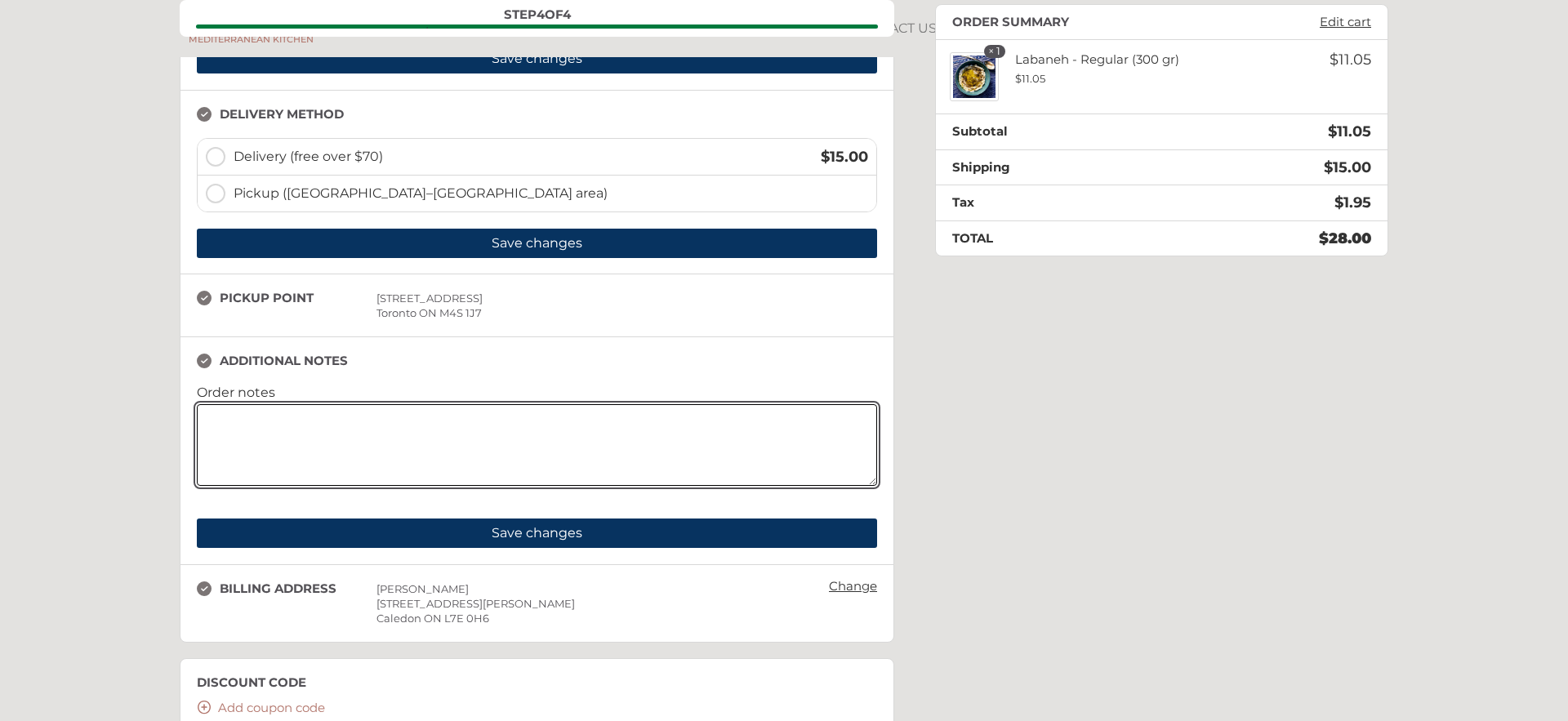
scroll to position [798, 0]
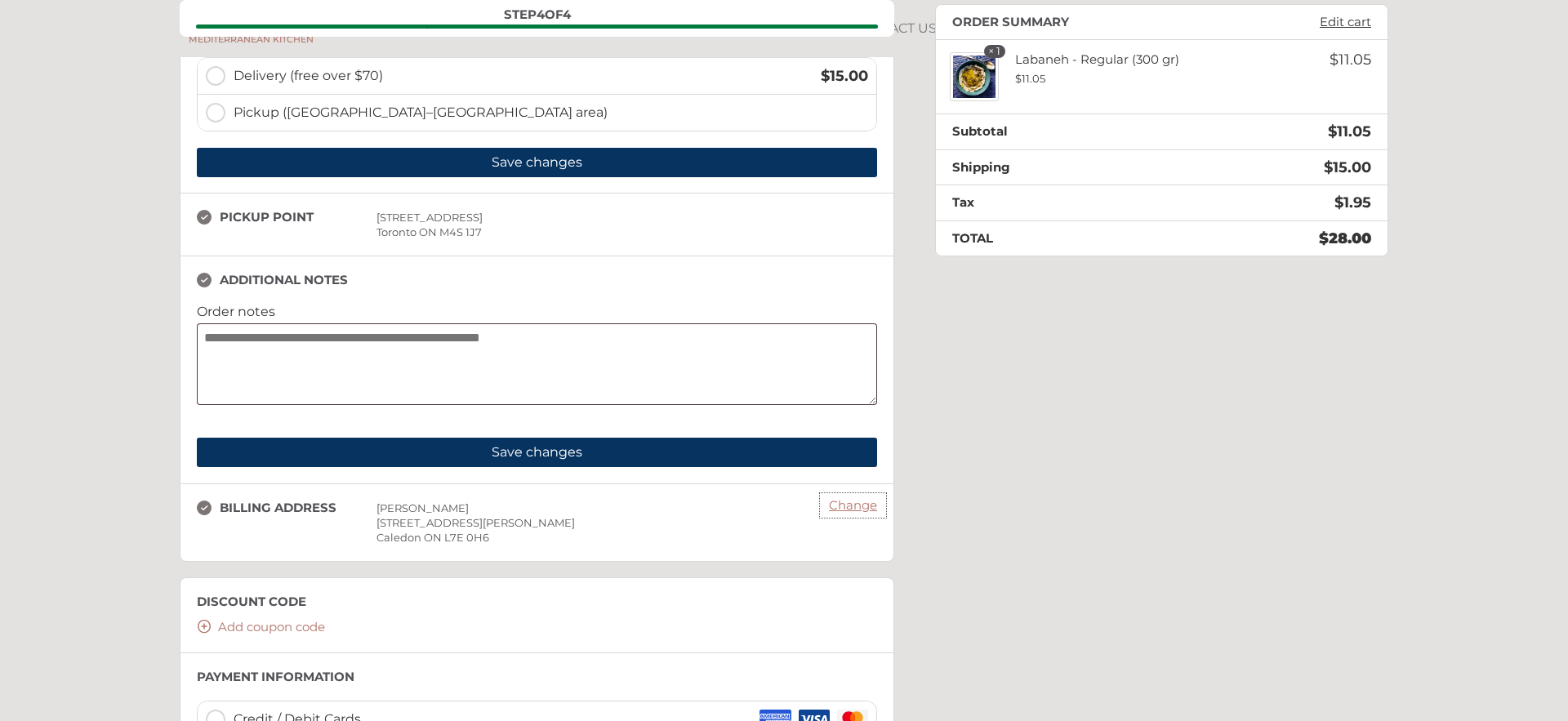
click at [858, 507] on link "Change" at bounding box center [853, 505] width 65 height 23
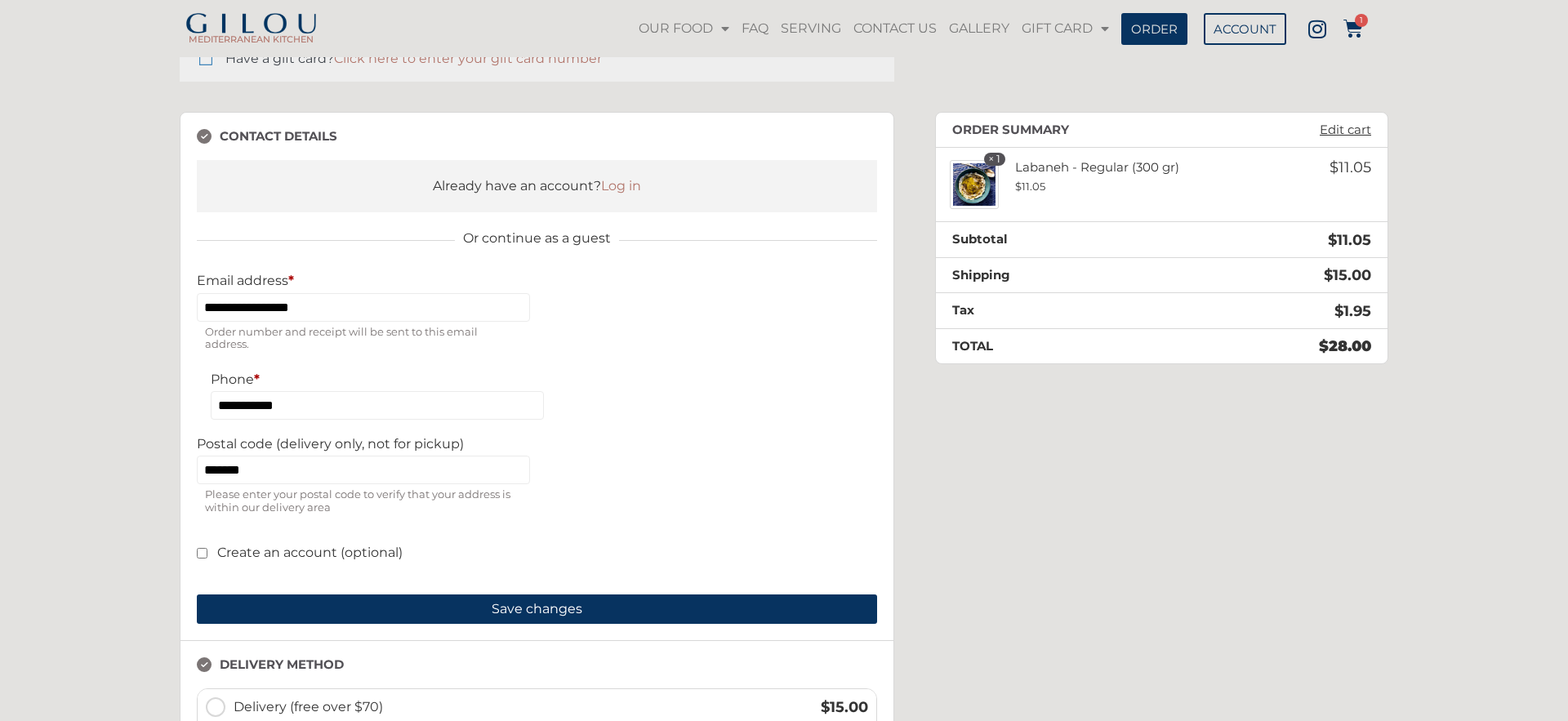
scroll to position [79, 0]
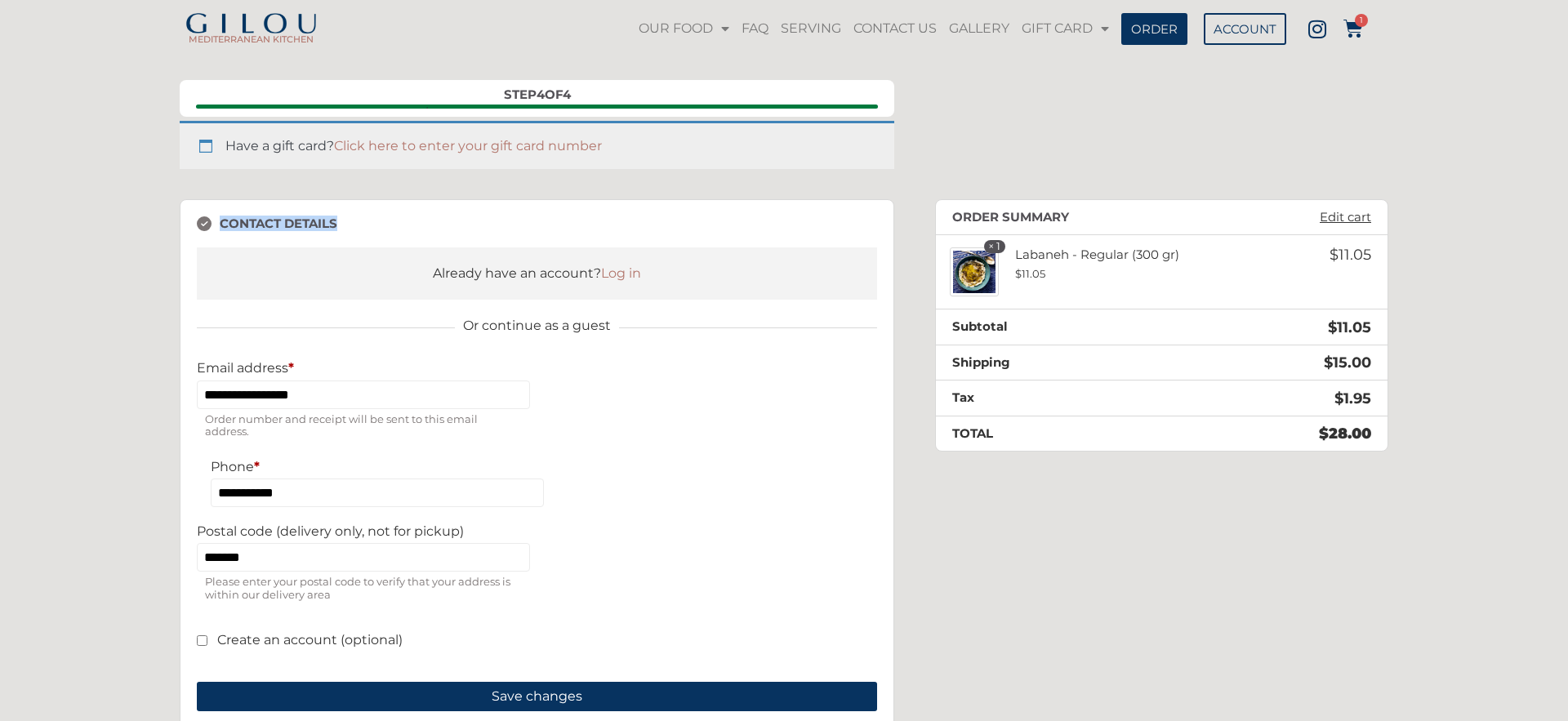
drag, startPoint x: 221, startPoint y: 219, endPoint x: 336, endPoint y: 221, distance: 115.0
click at [336, 221] on h3 "Contact details" at bounding box center [286, 224] width 180 height 15
copy h3 "Contact details"
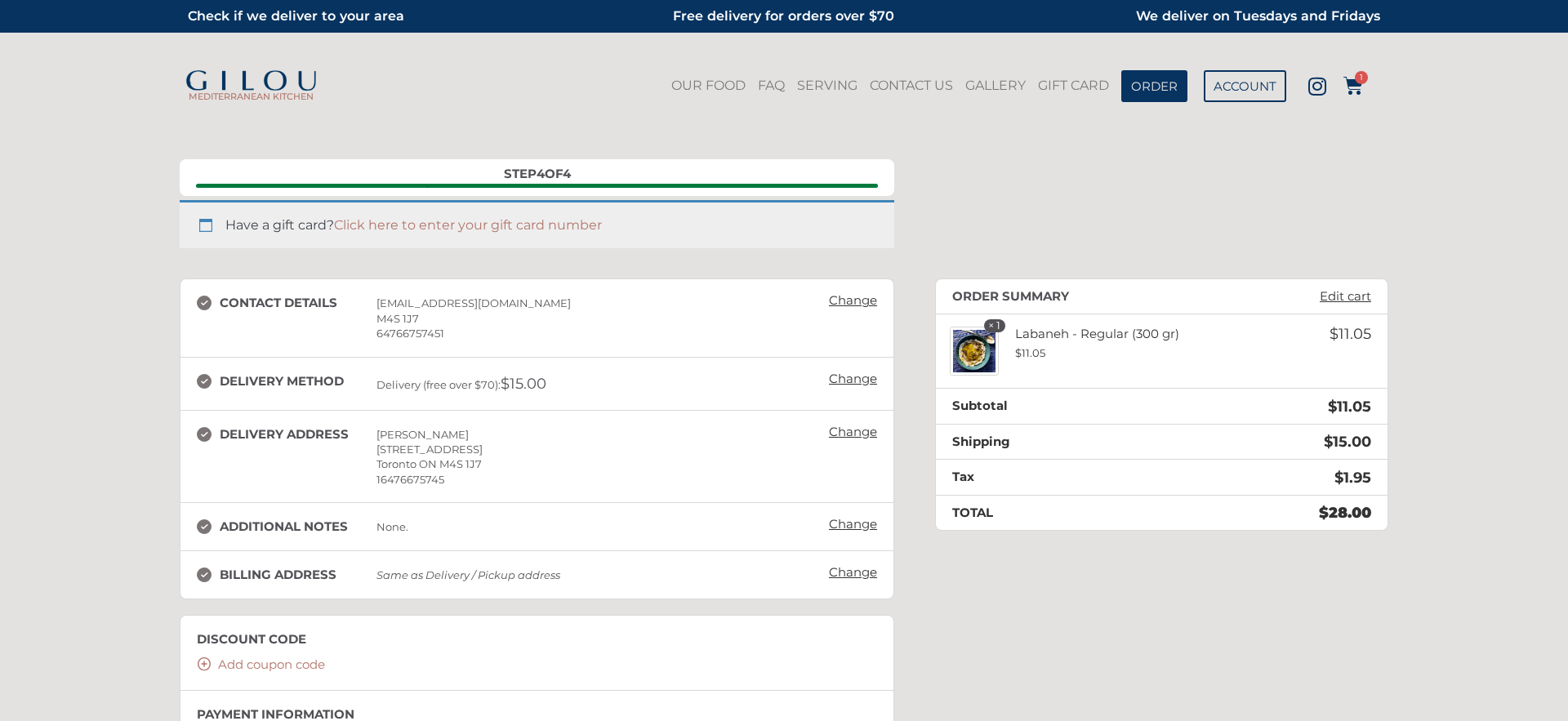
scroll to position [79, 0]
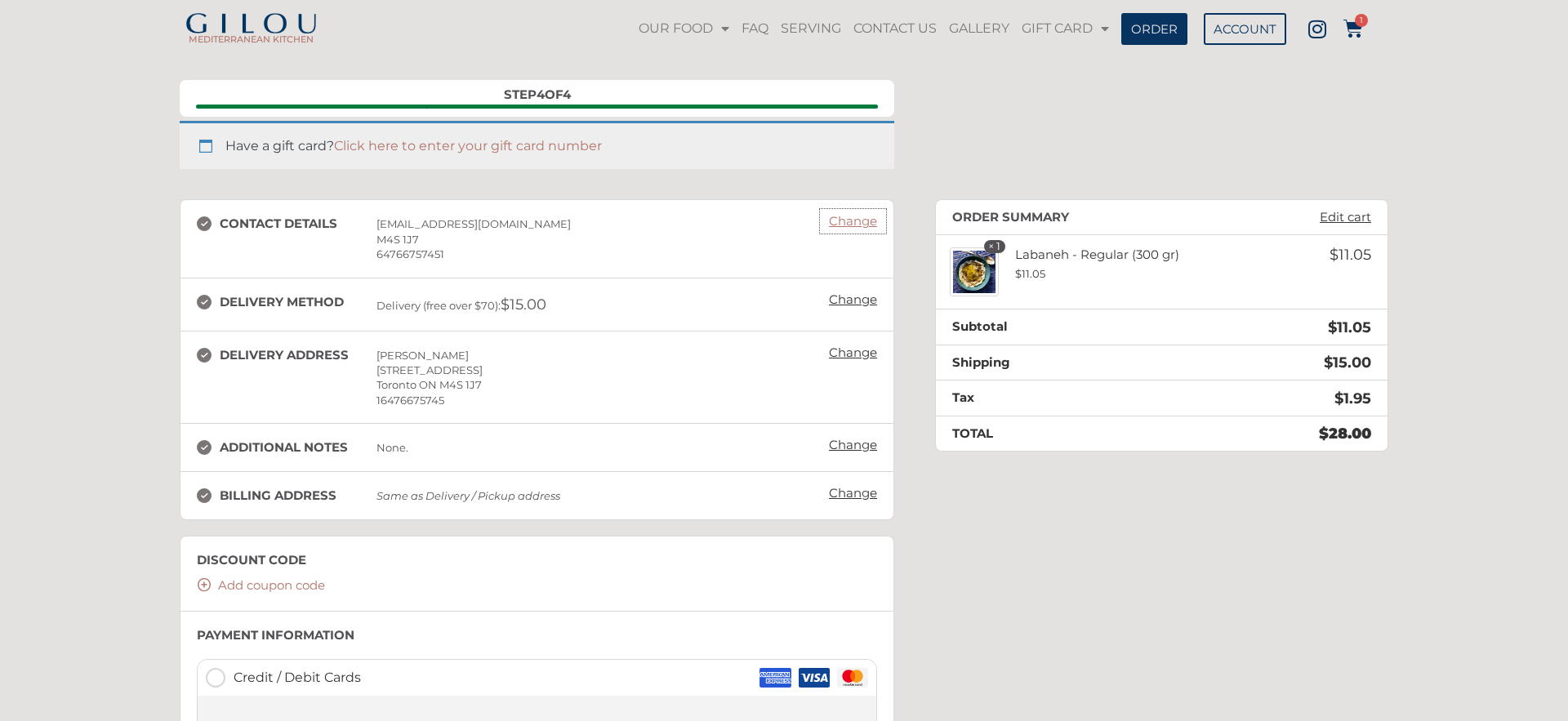
click at [864, 222] on link "Change" at bounding box center [853, 221] width 65 height 23
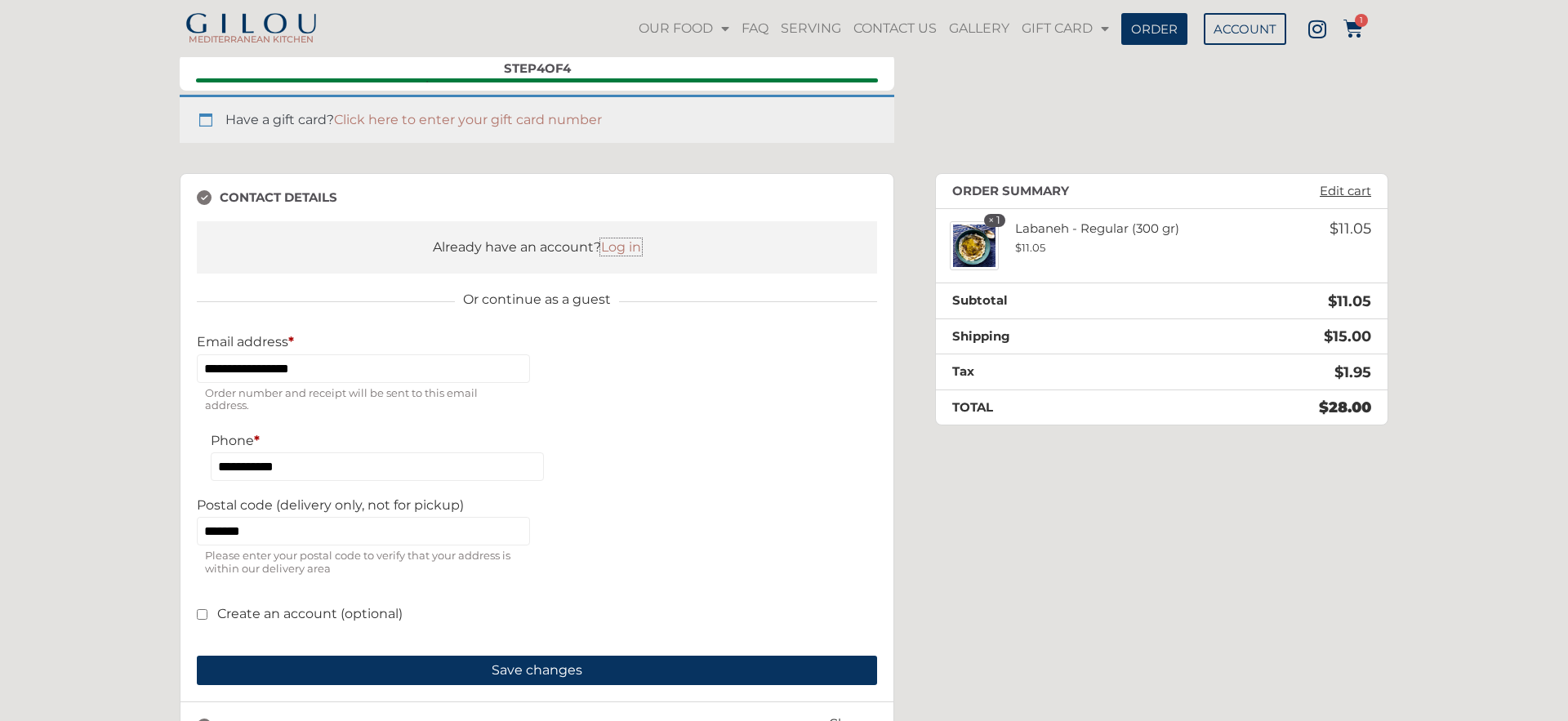
scroll to position [103, 0]
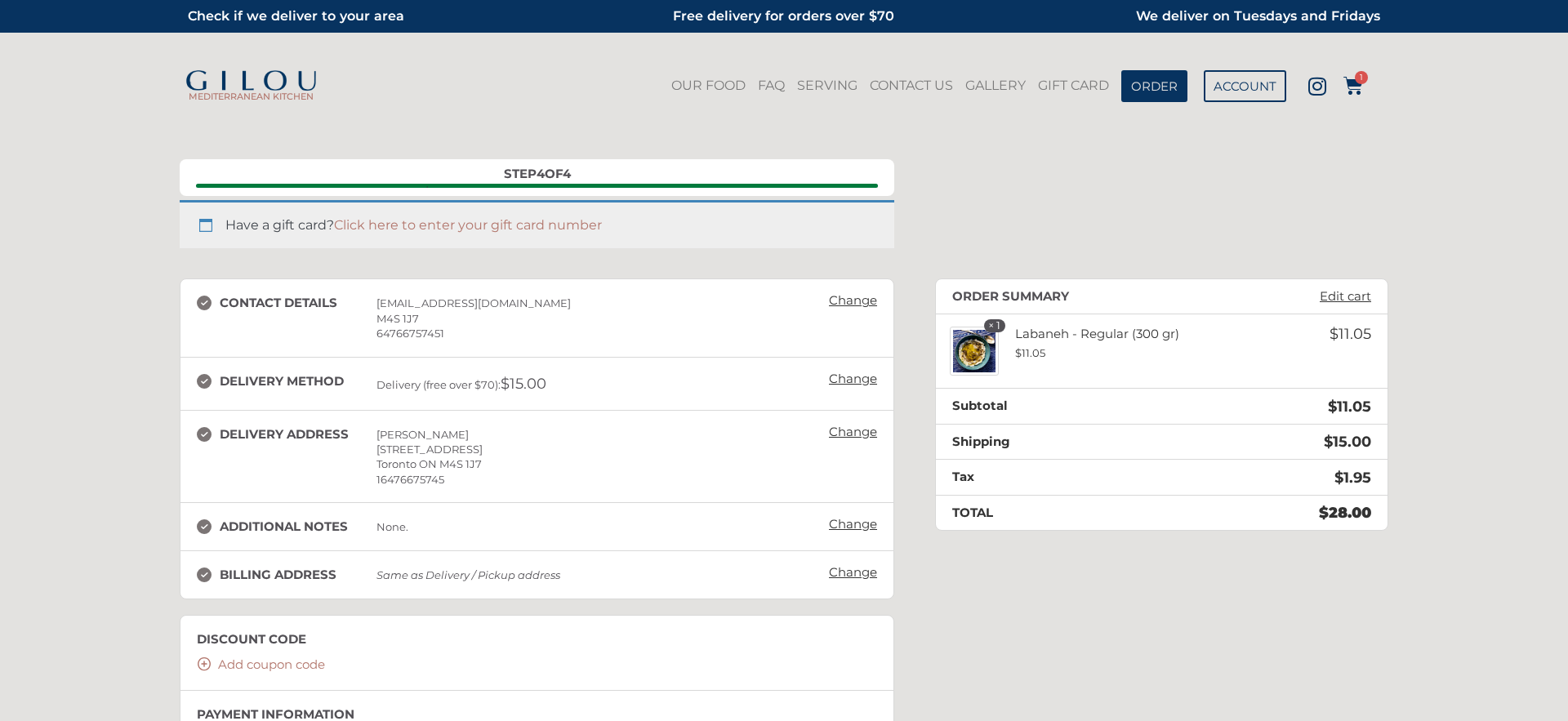
scroll to position [103, 0]
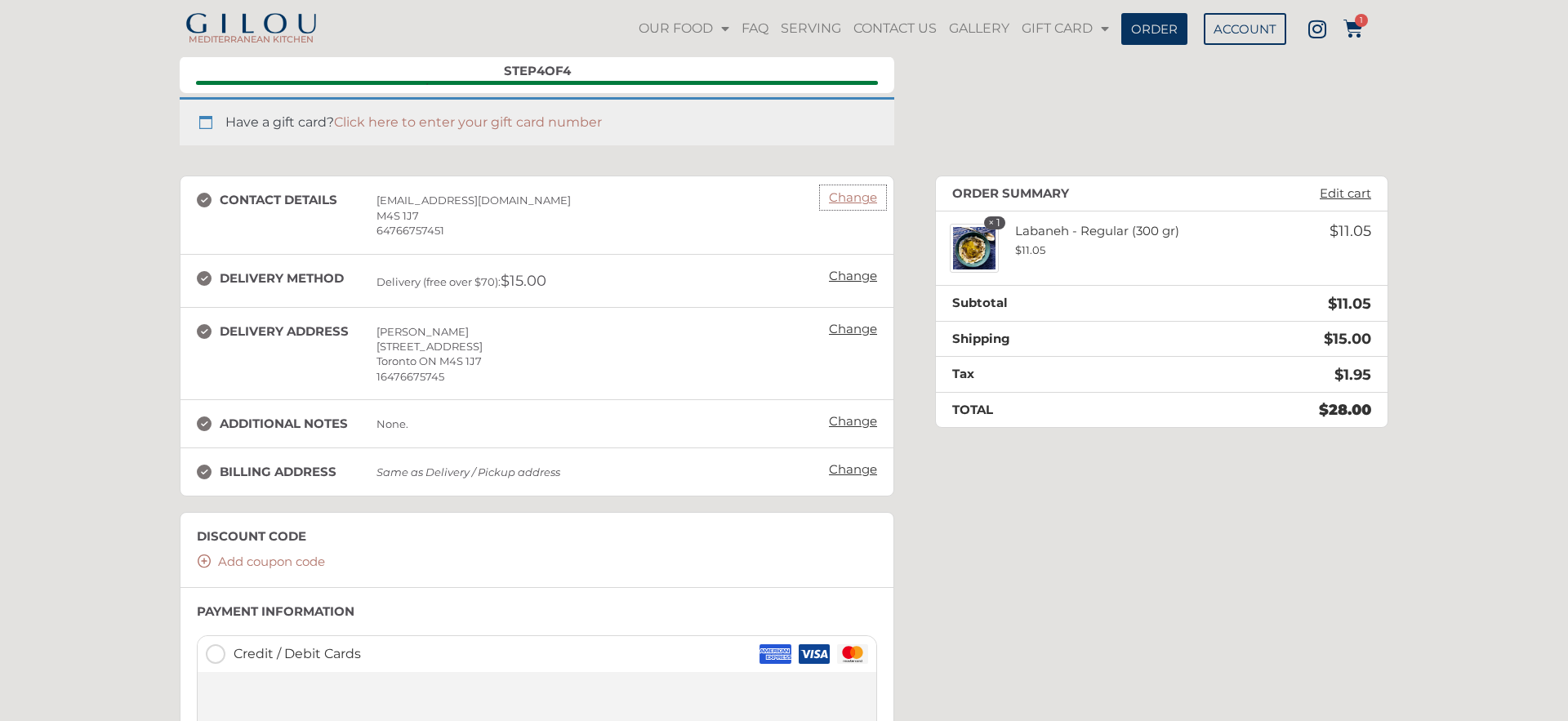
click at [845, 202] on link "Change" at bounding box center [853, 197] width 65 height 23
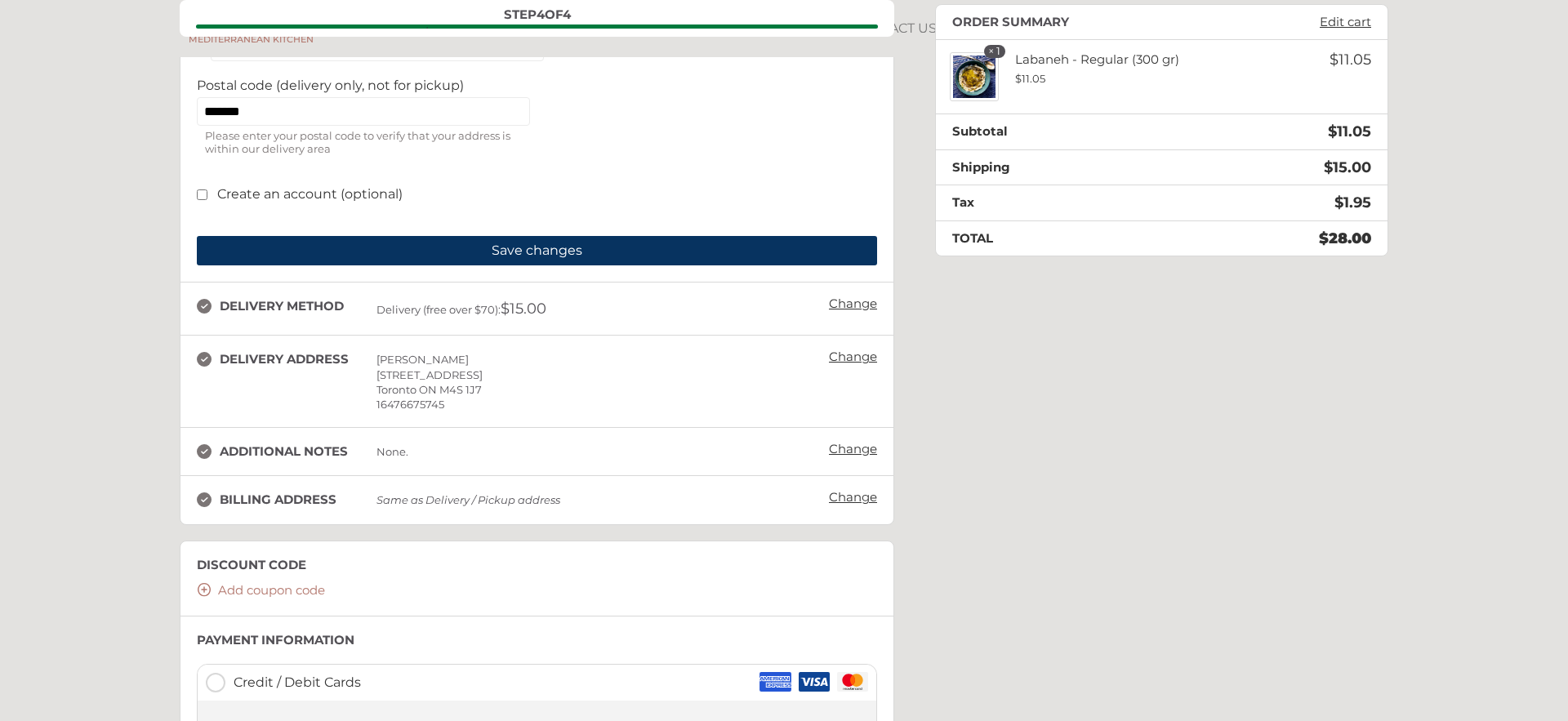
scroll to position [543, 0]
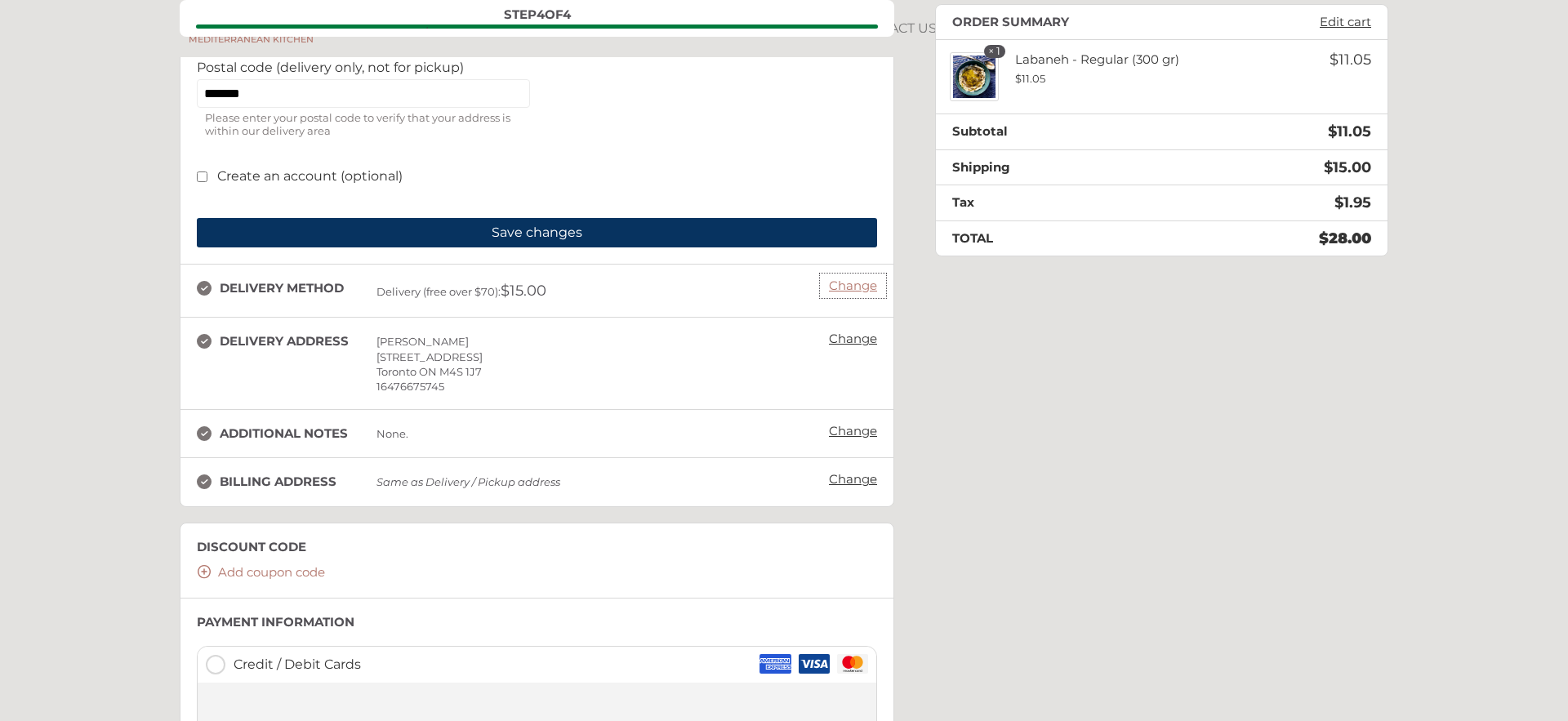
click at [831, 294] on link "Change" at bounding box center [853, 285] width 65 height 23
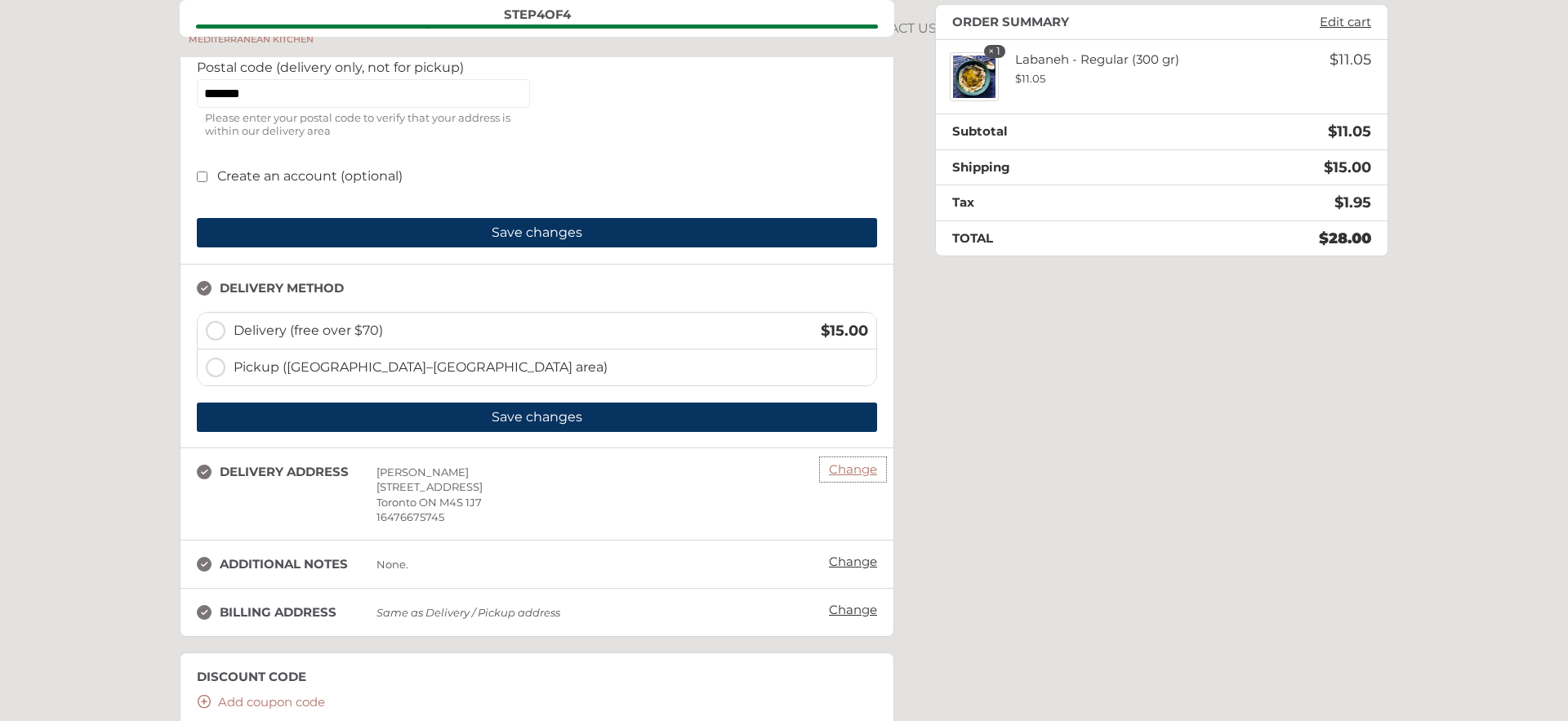
click at [863, 474] on link "Change" at bounding box center [853, 469] width 65 height 23
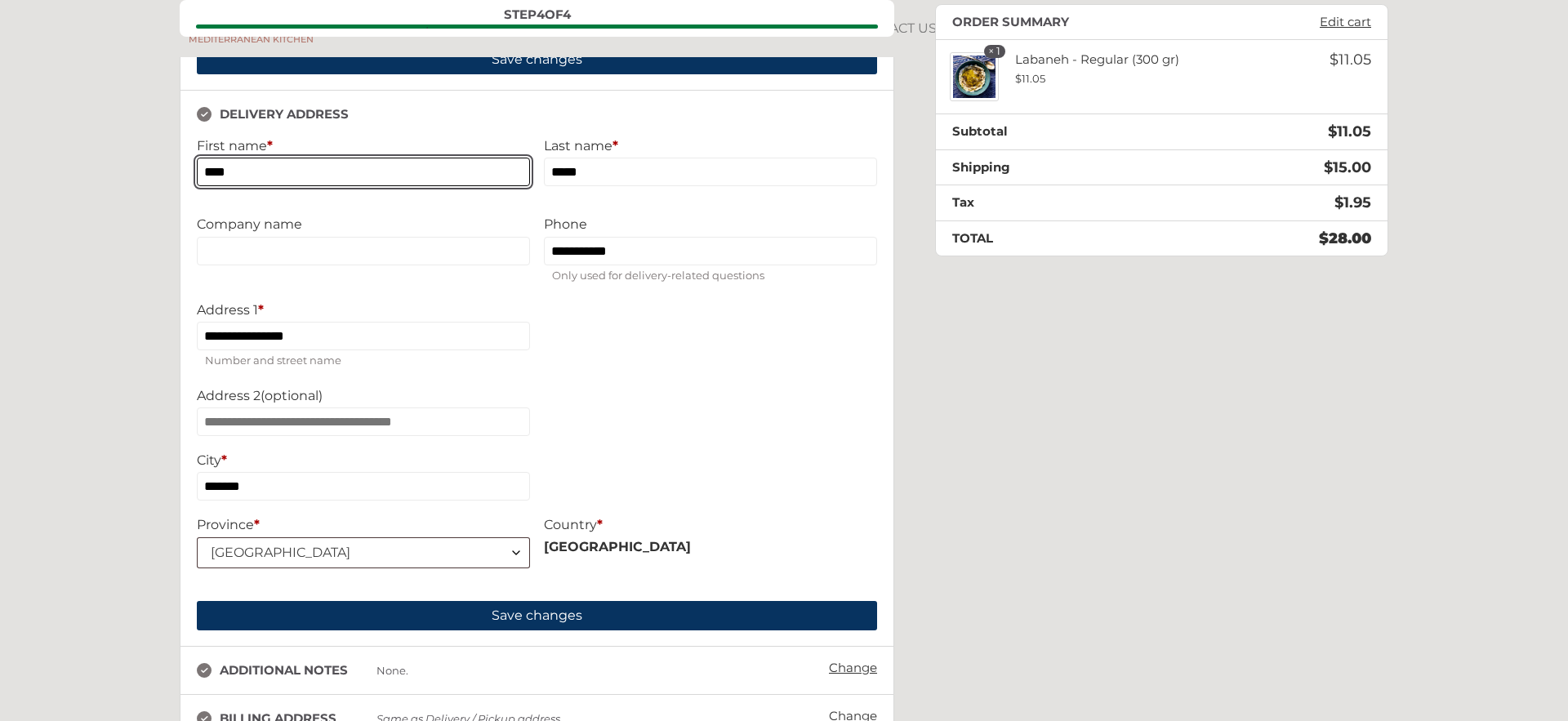
scroll to position [1021, 0]
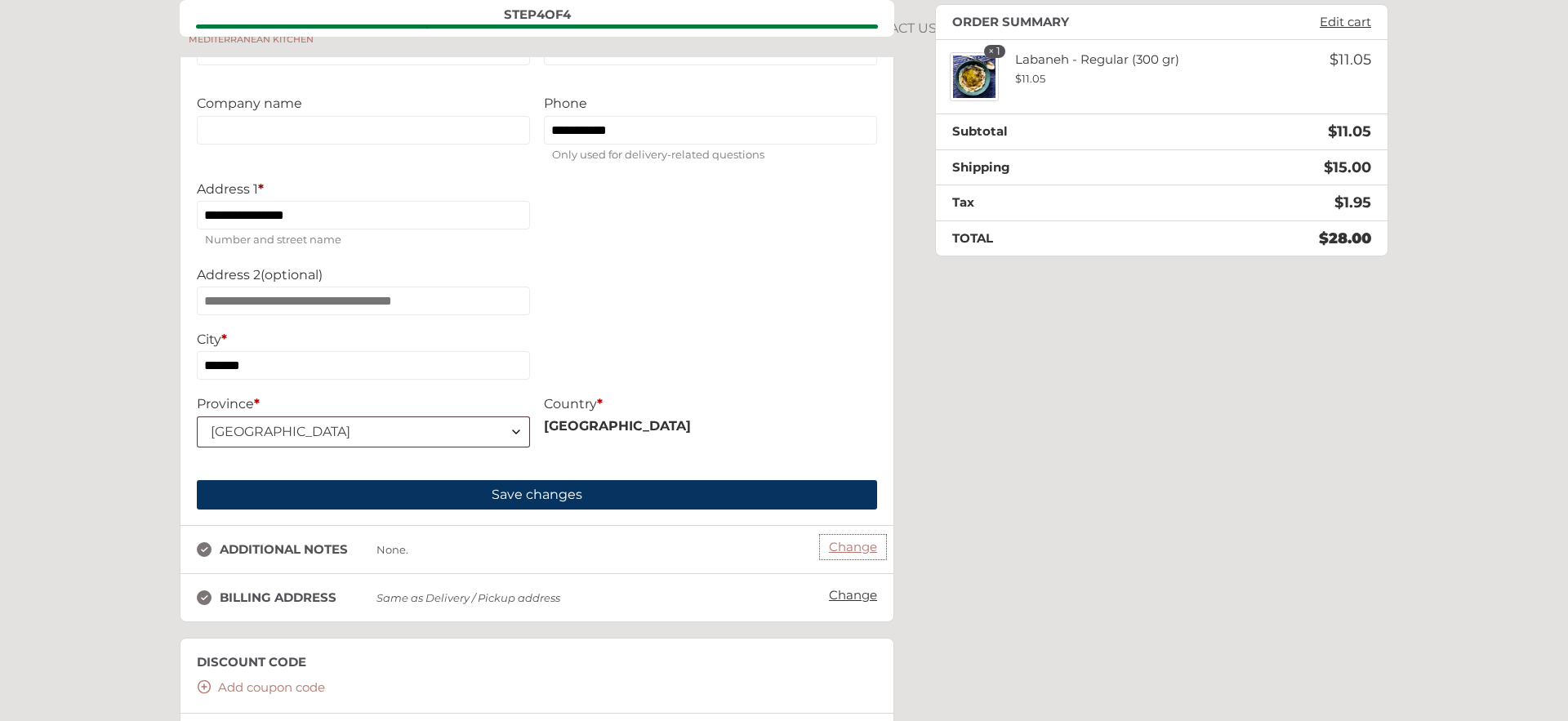
click at [851, 559] on link "Change" at bounding box center [853, 547] width 65 height 23
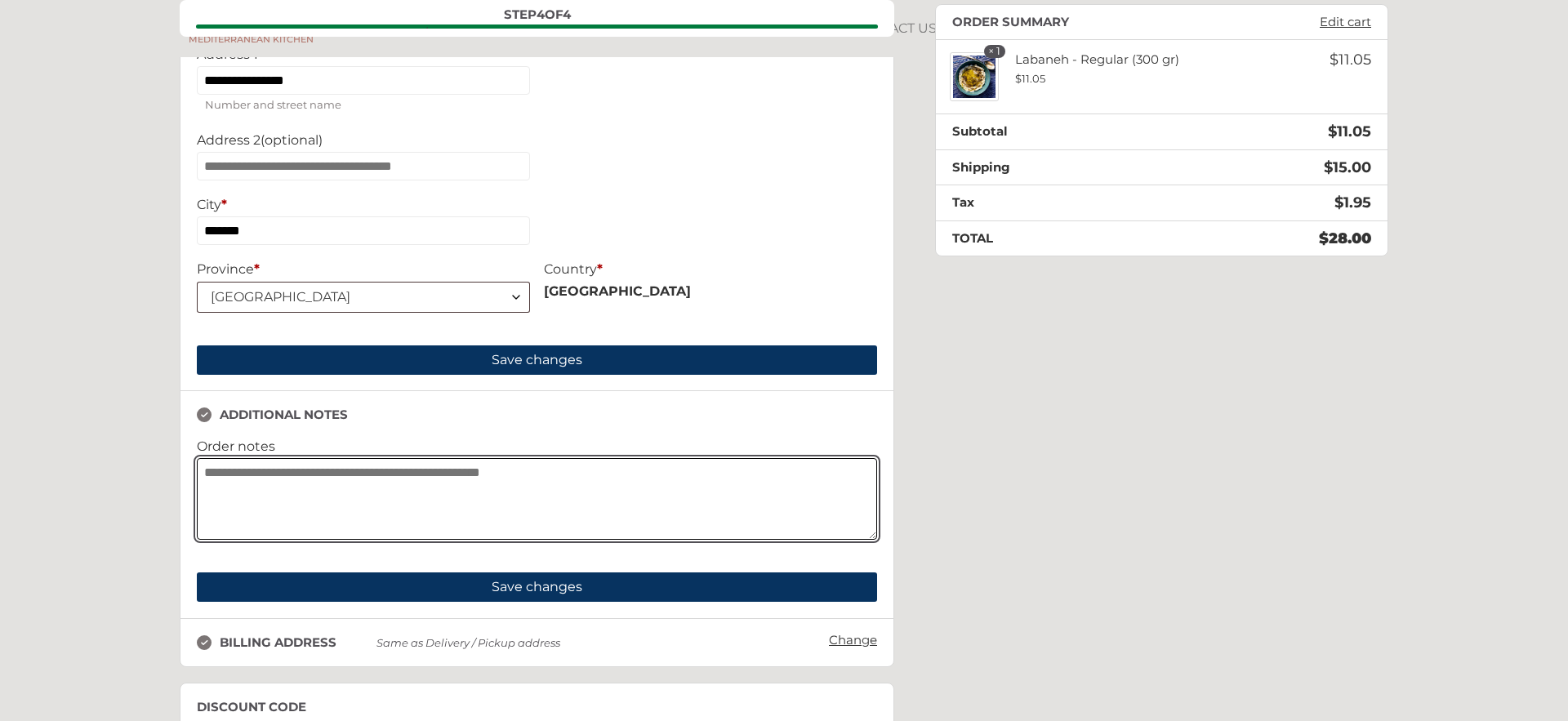
scroll to position [1519, 0]
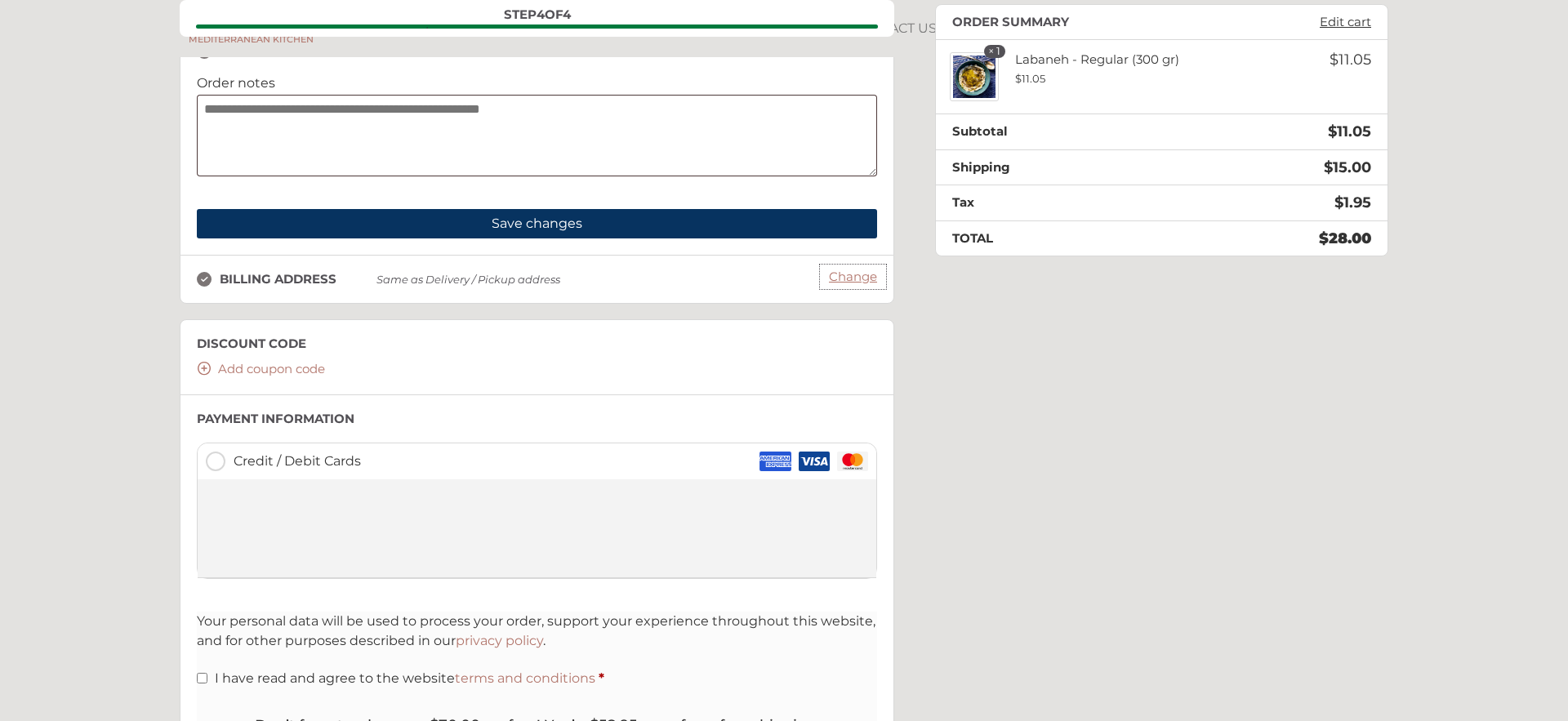
click at [870, 288] on link "Change" at bounding box center [853, 277] width 65 height 23
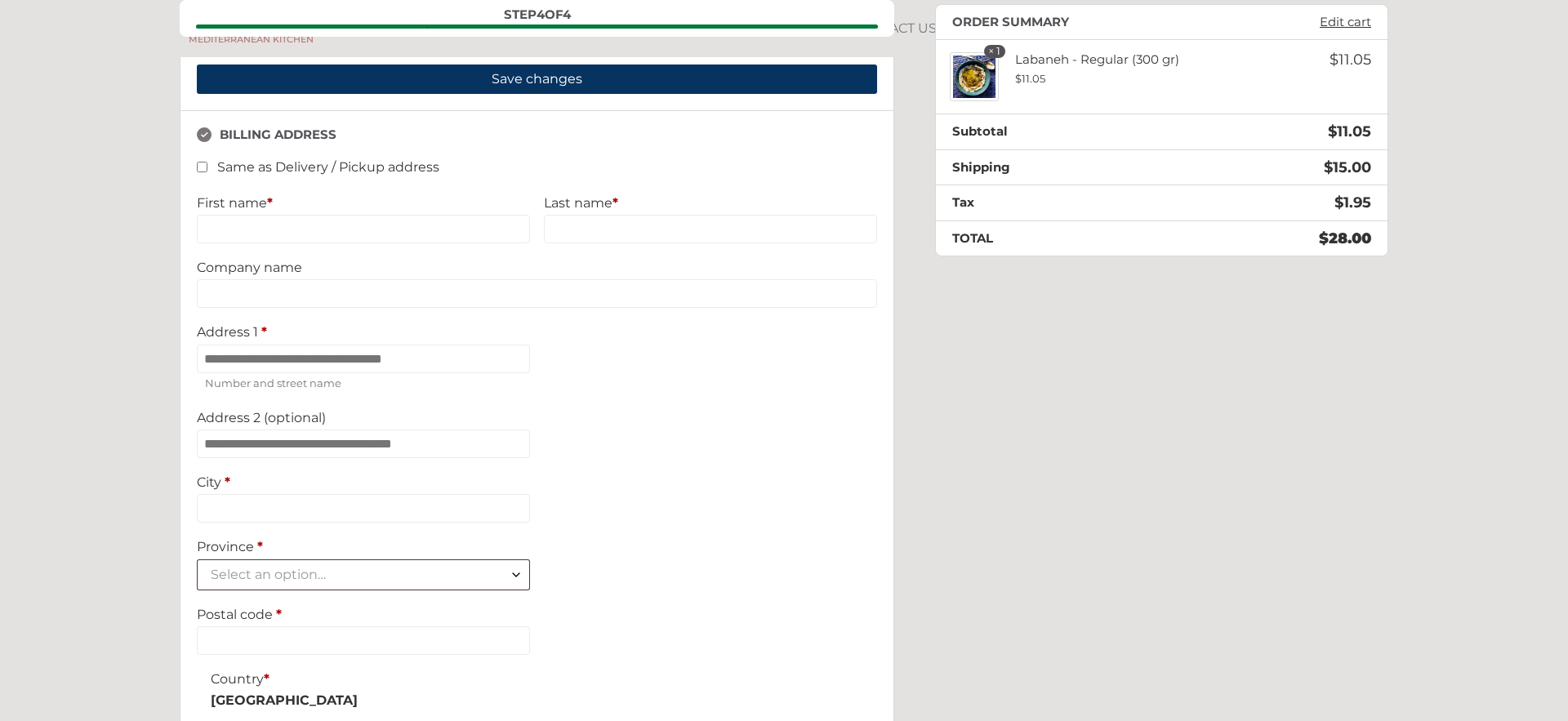
scroll to position [1479, 0]
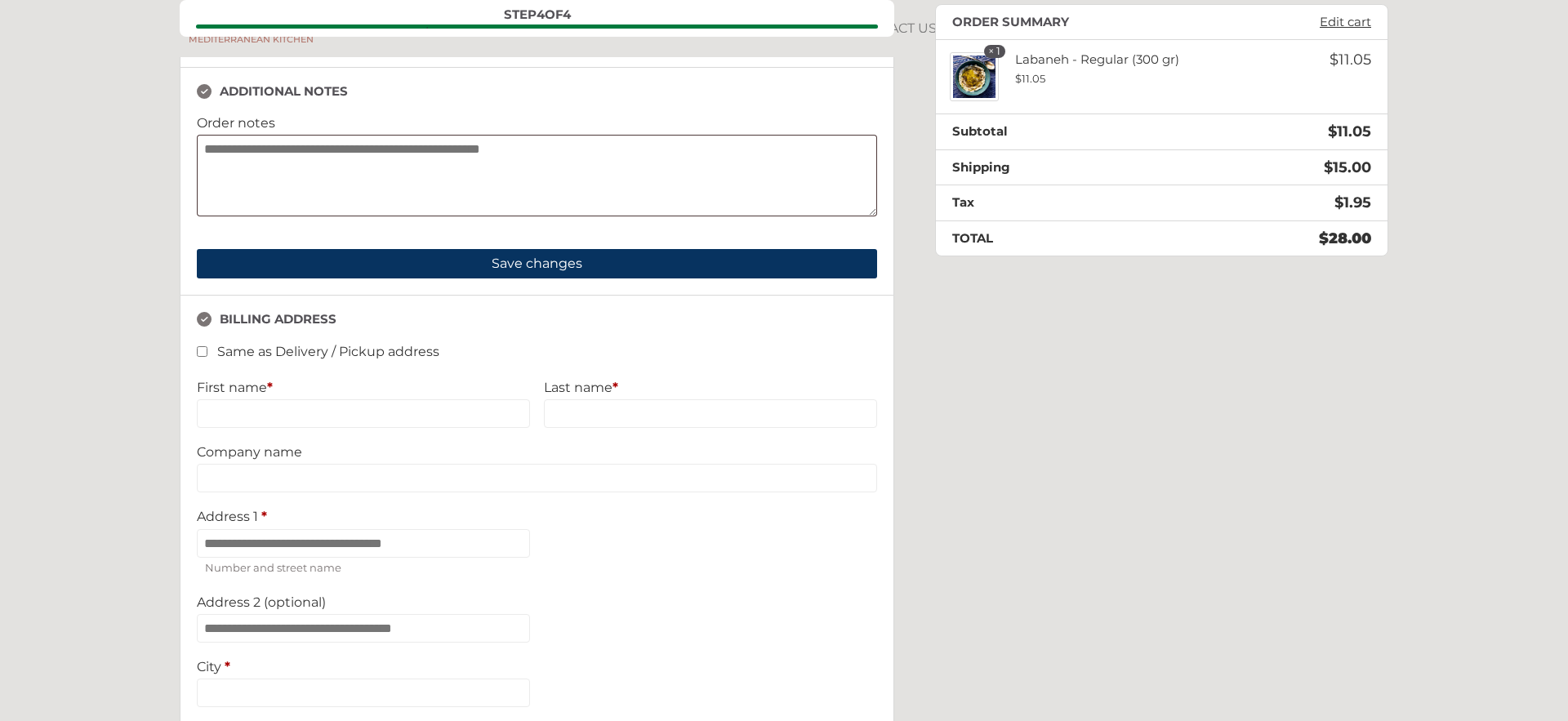
type input "****"
type input "*****"
type input "**********"
type input "*******"
select select "**"
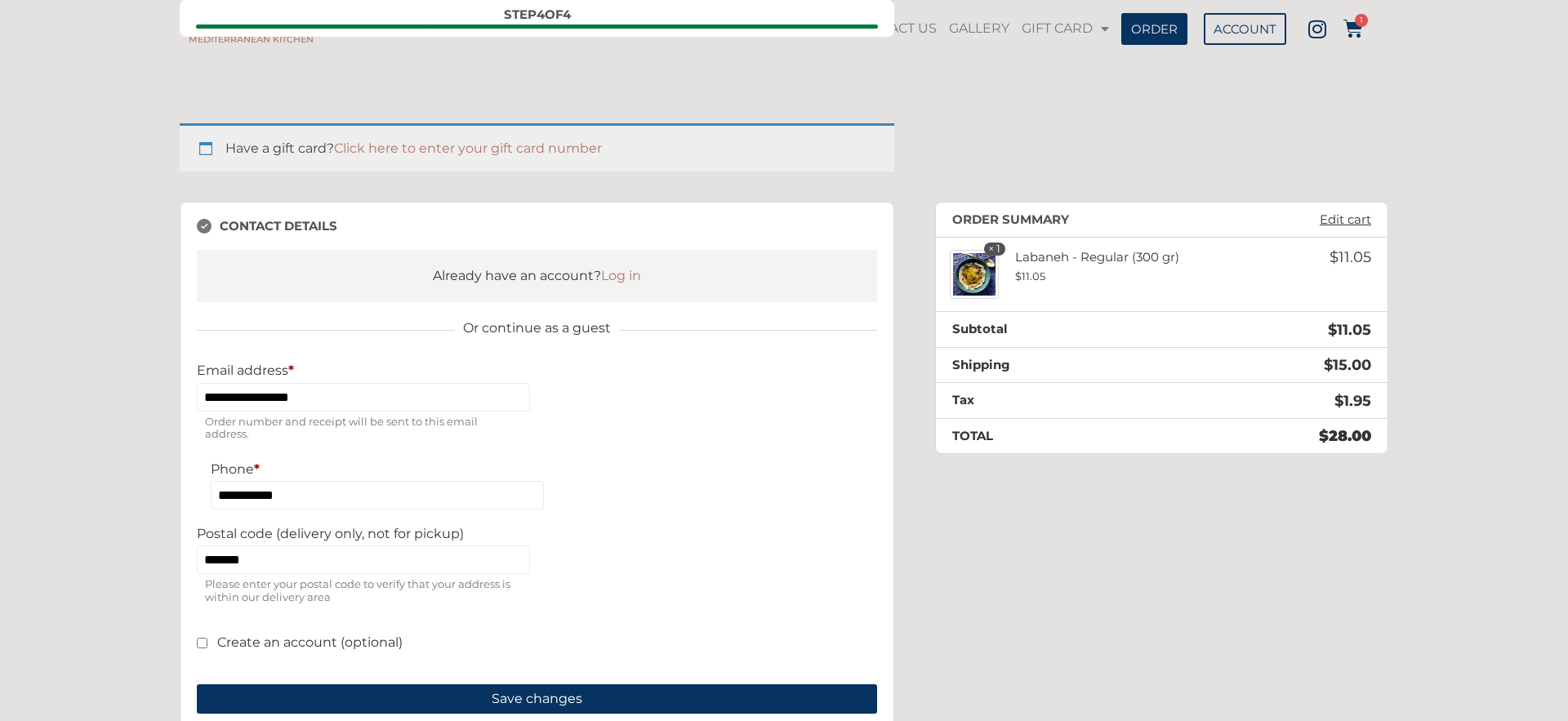
scroll to position [0, 0]
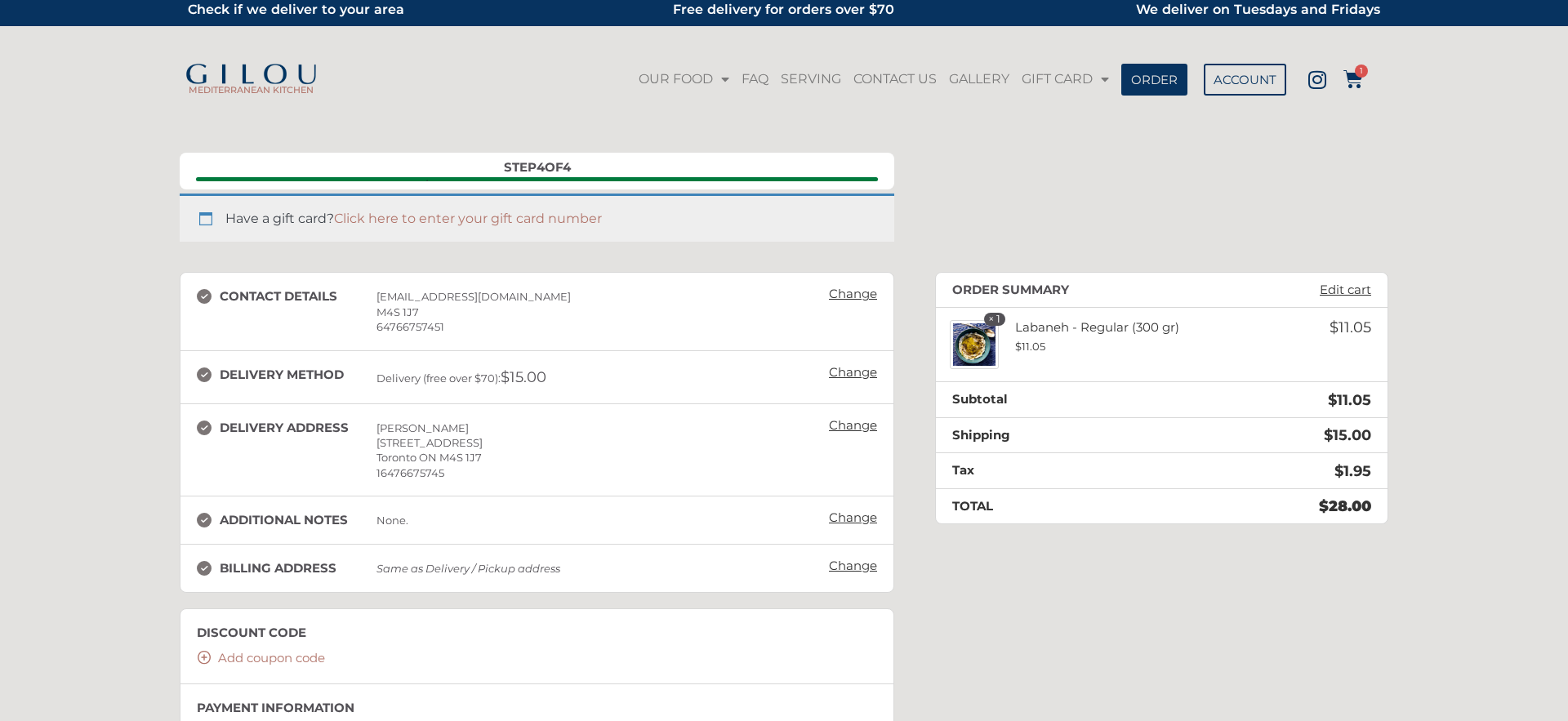
scroll to position [7, 0]
click at [839, 559] on link "Change" at bounding box center [853, 564] width 65 height 23
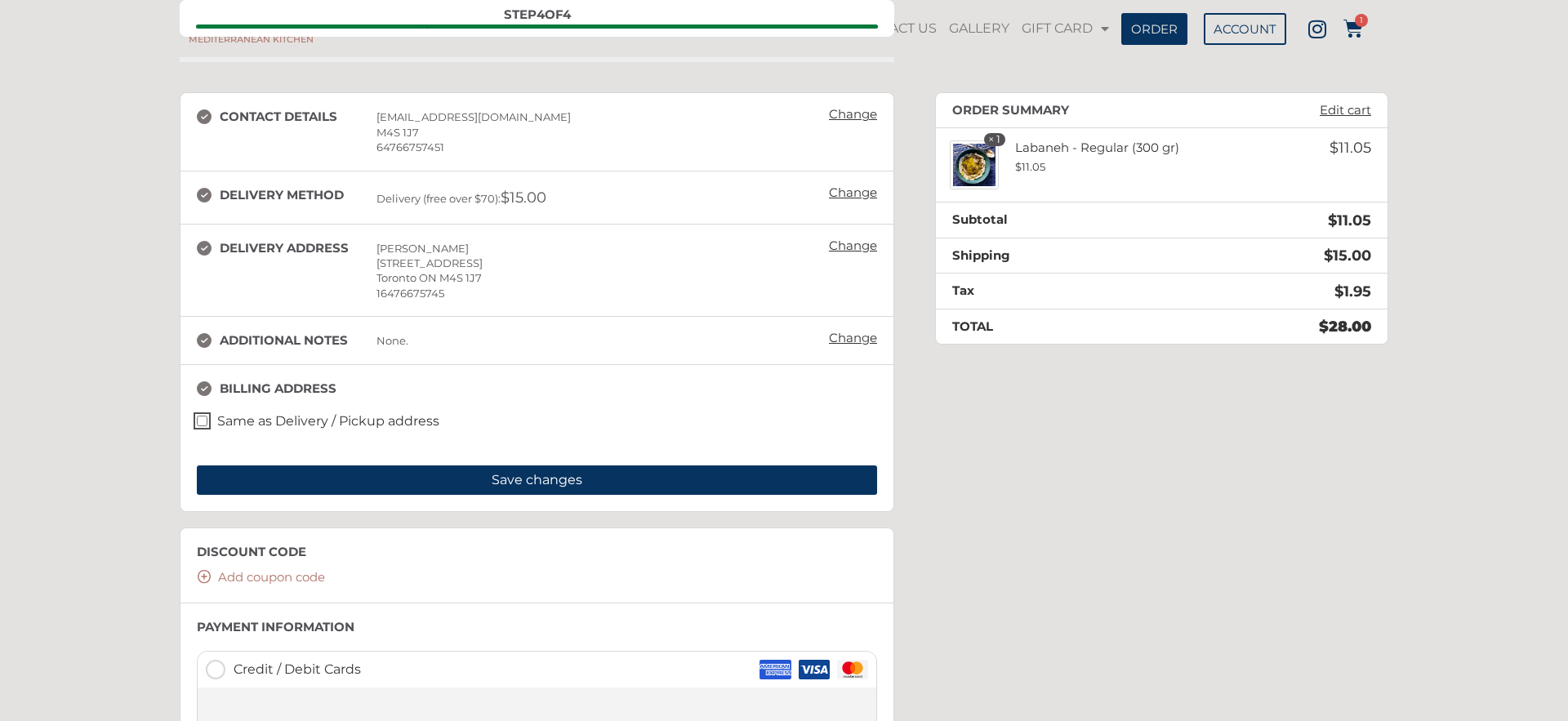
scroll to position [189, 0]
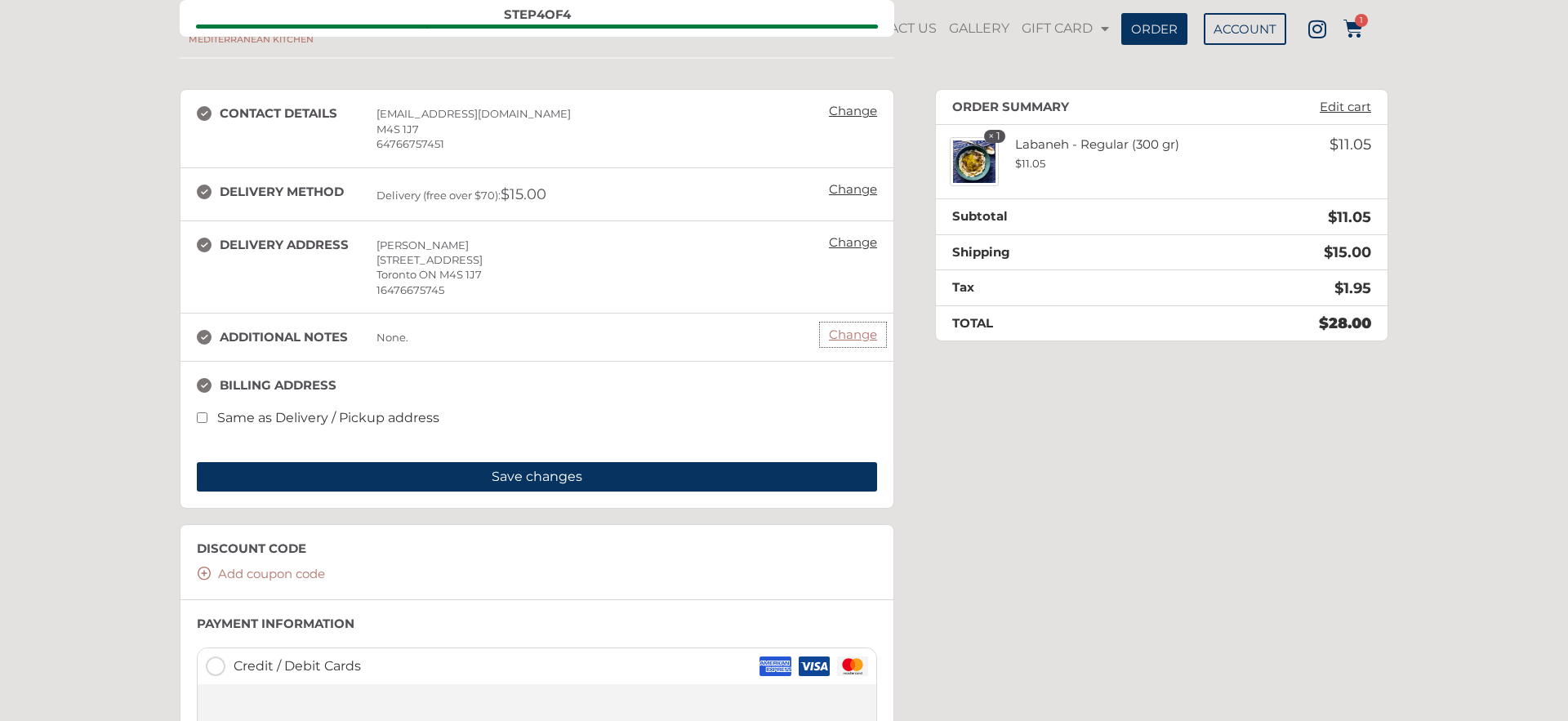
click at [850, 335] on link "Change" at bounding box center [853, 334] width 65 height 23
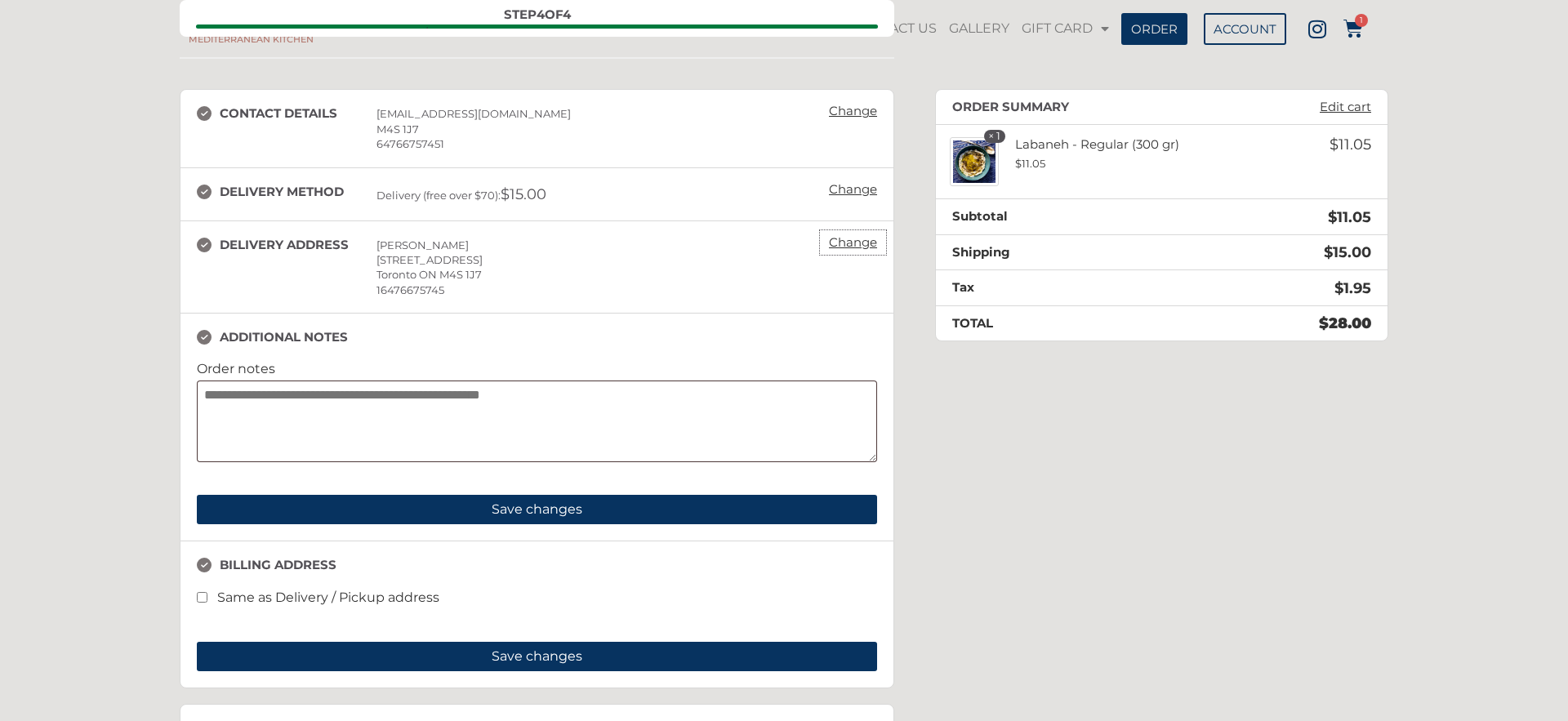
click at [857, 243] on link "Change" at bounding box center [853, 242] width 65 height 23
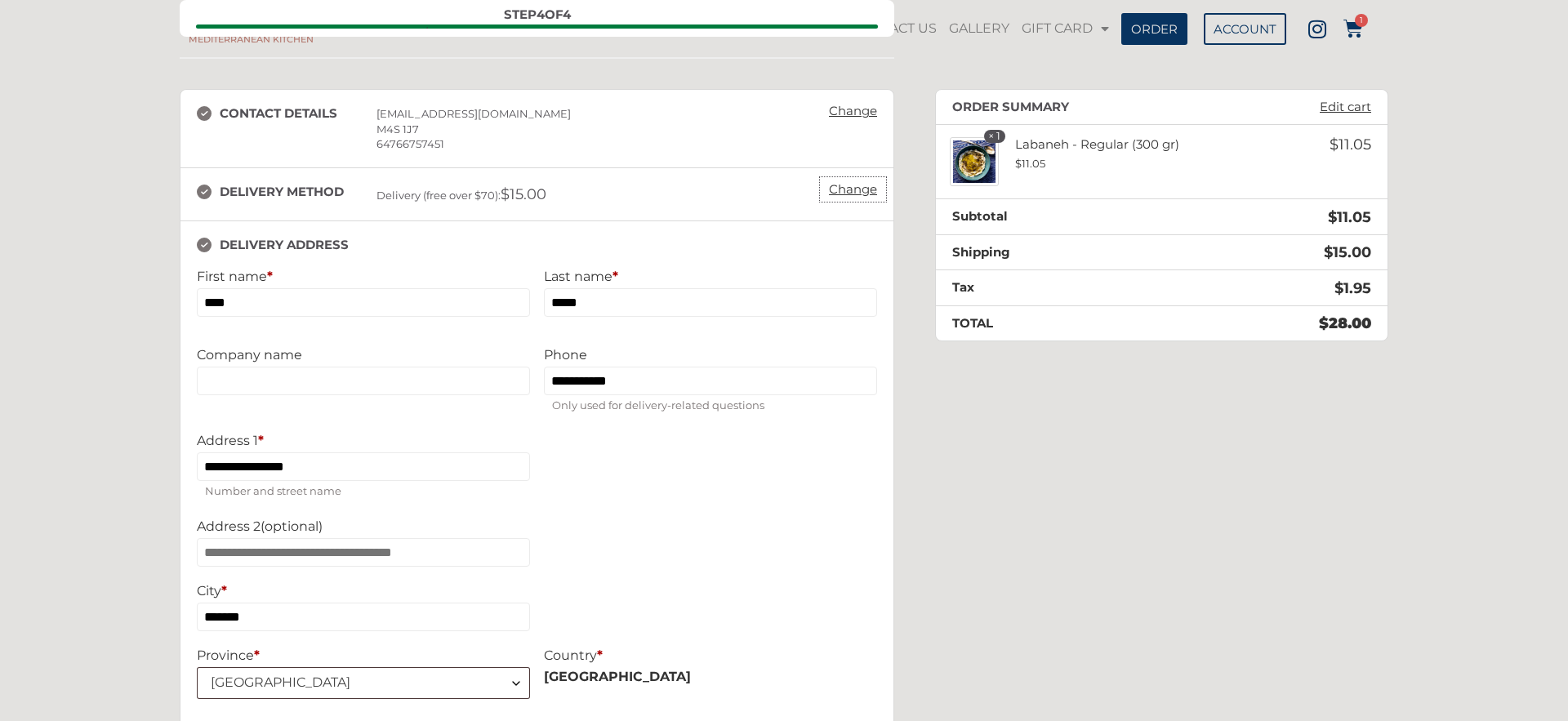
click at [855, 193] on link "Change" at bounding box center [853, 189] width 65 height 23
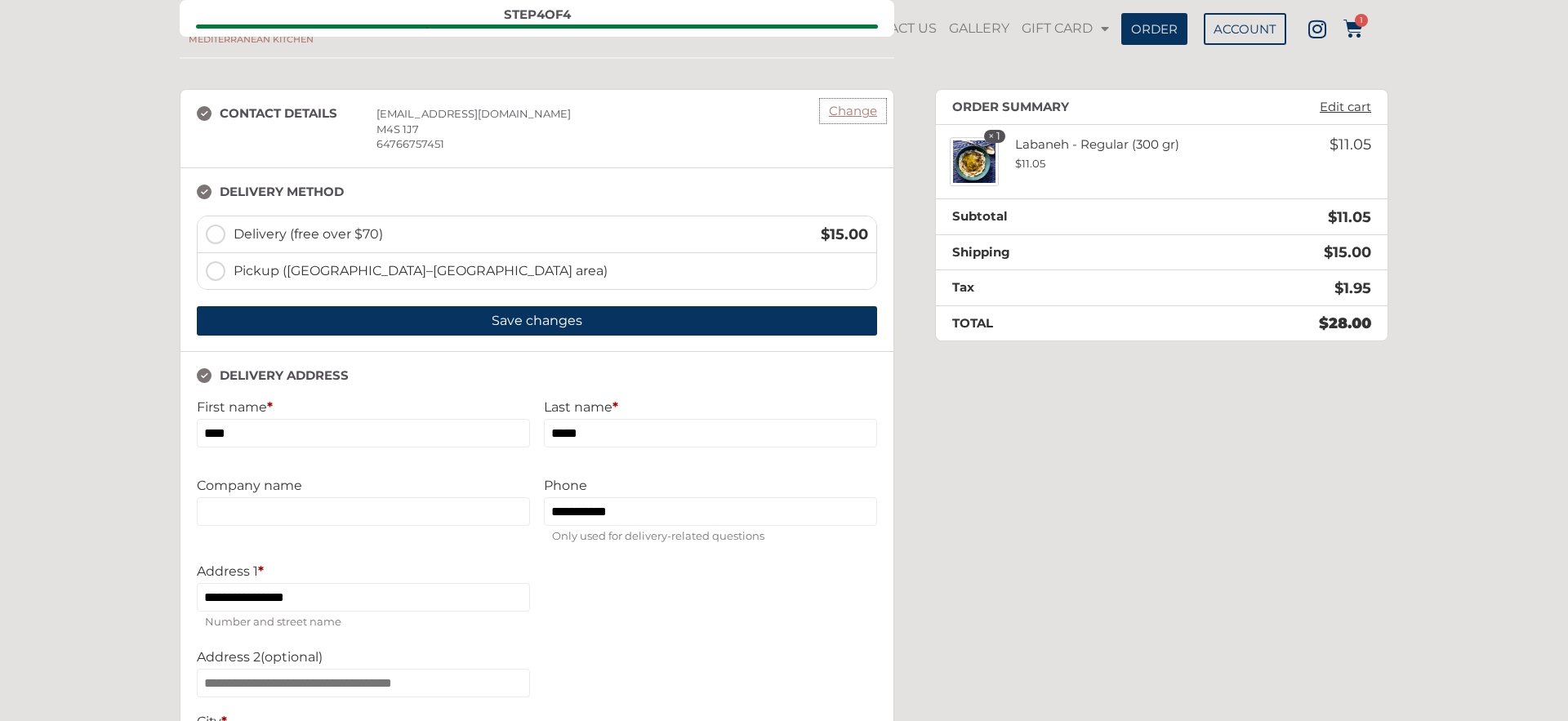
click at [858, 117] on link "Change" at bounding box center [853, 110] width 65 height 23
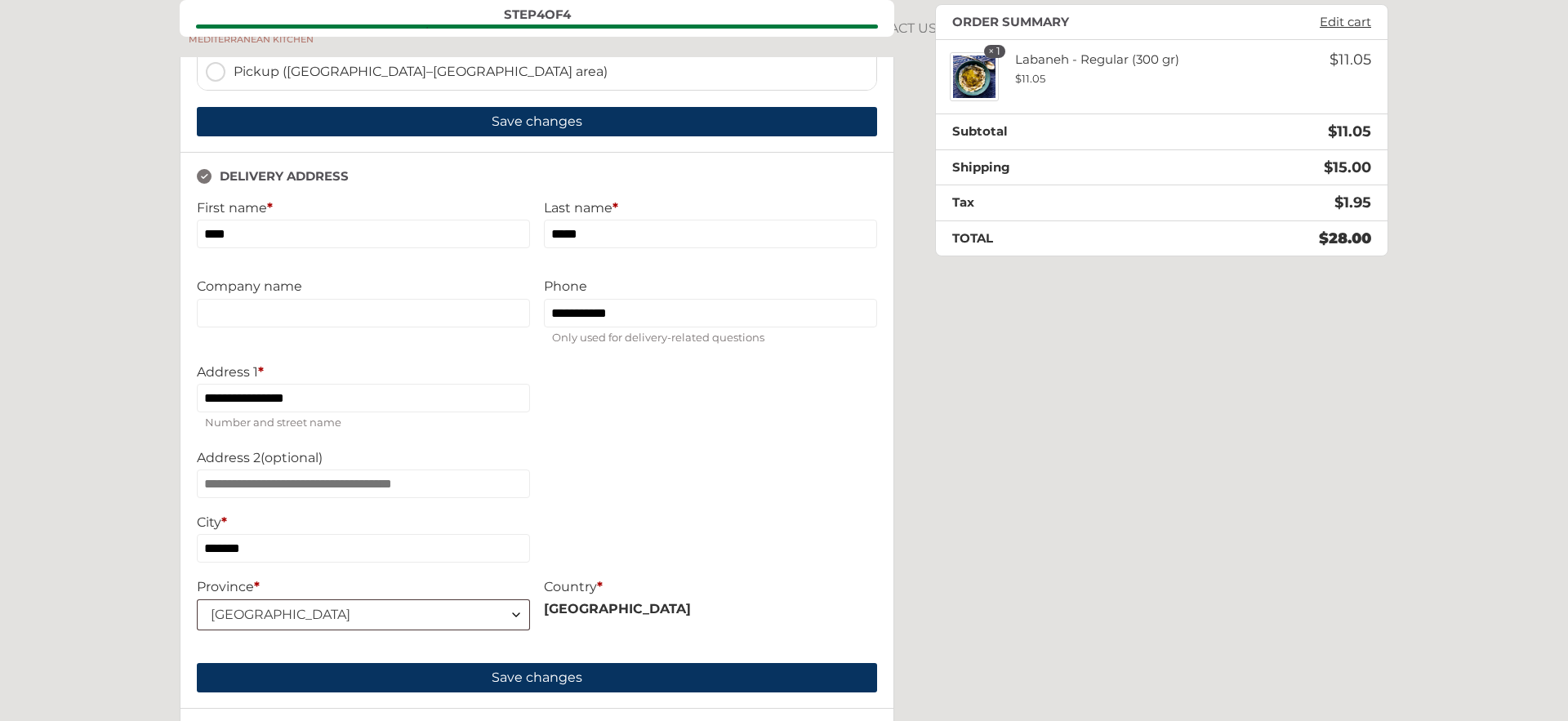
scroll to position [835, 0]
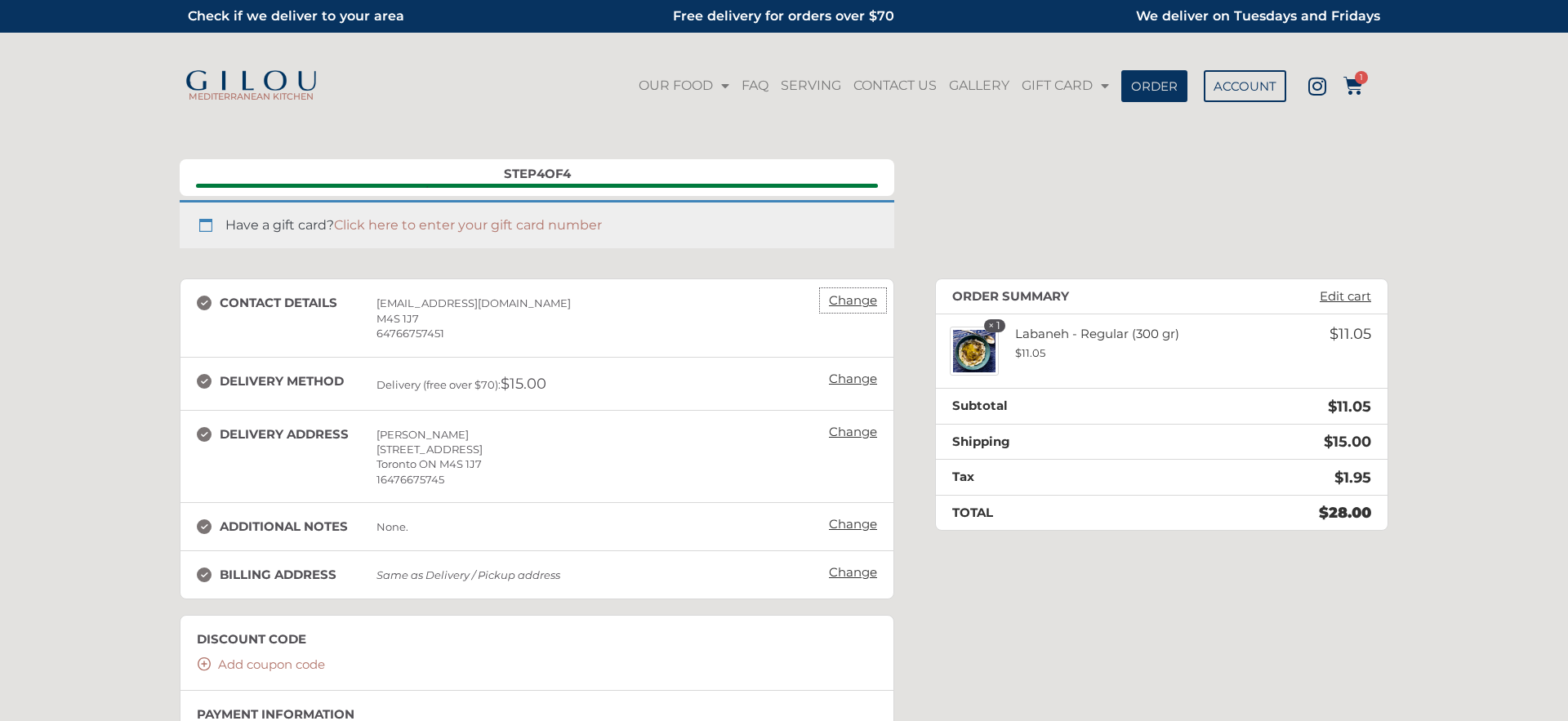
click at [839, 297] on link "Change" at bounding box center [853, 300] width 65 height 23
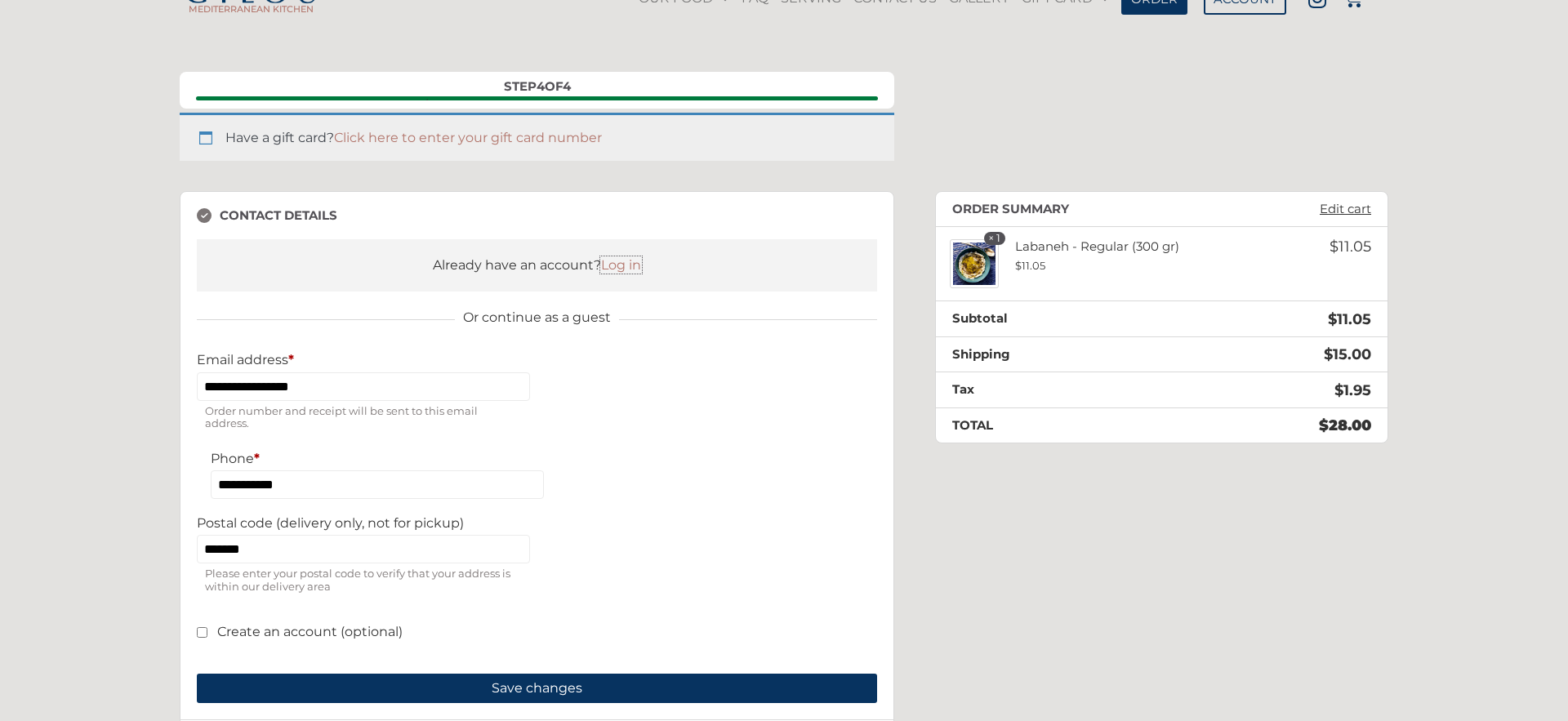
scroll to position [280, 0]
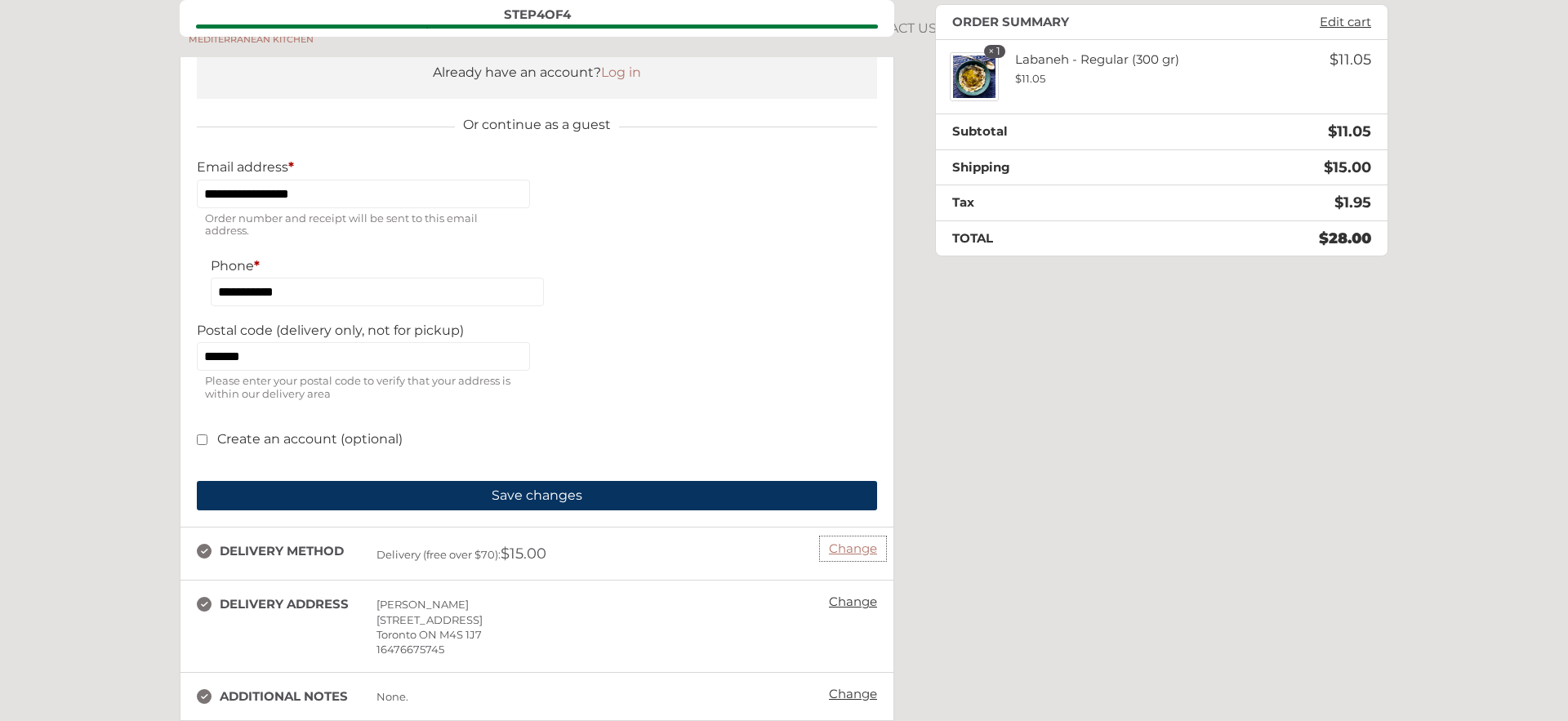
click at [836, 549] on link "Change" at bounding box center [853, 548] width 65 height 23
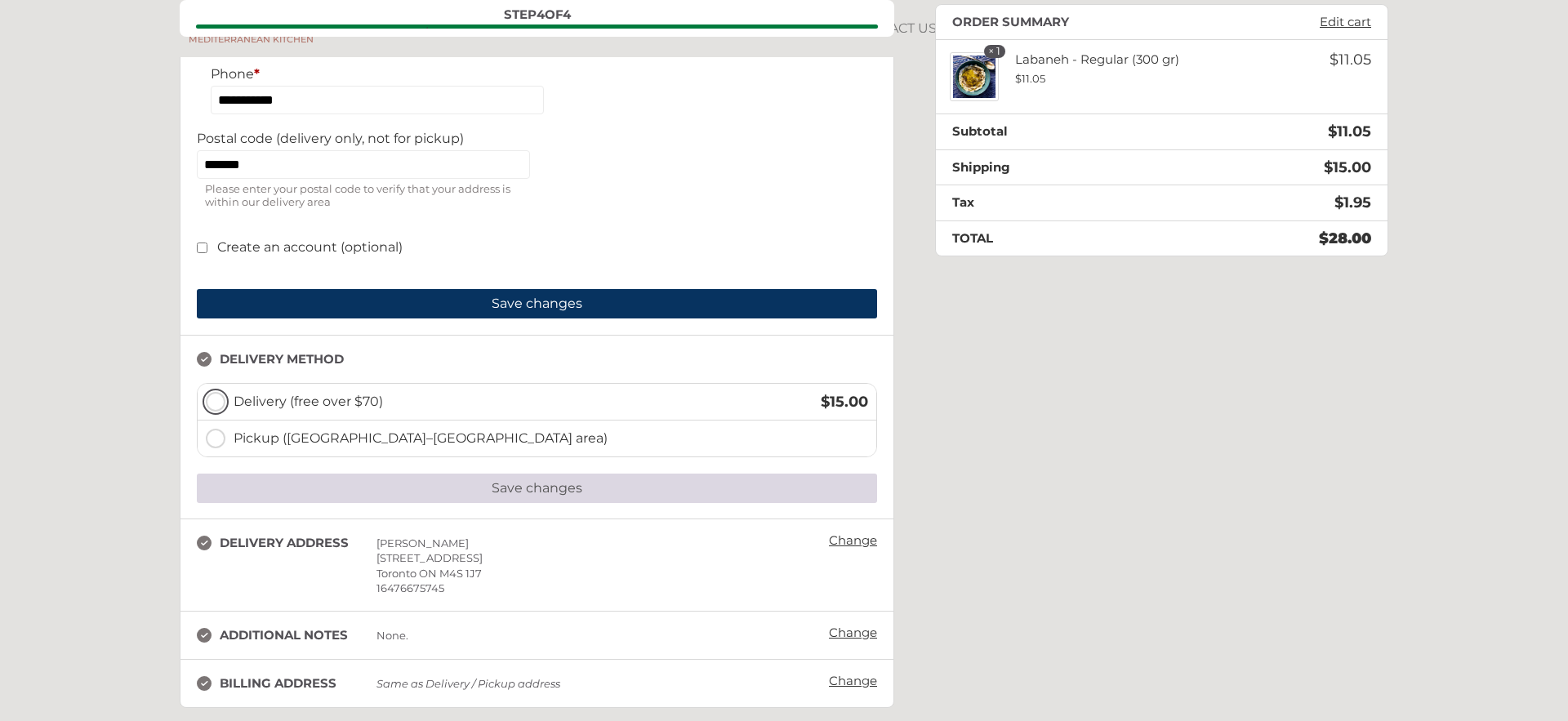
scroll to position [549, 0]
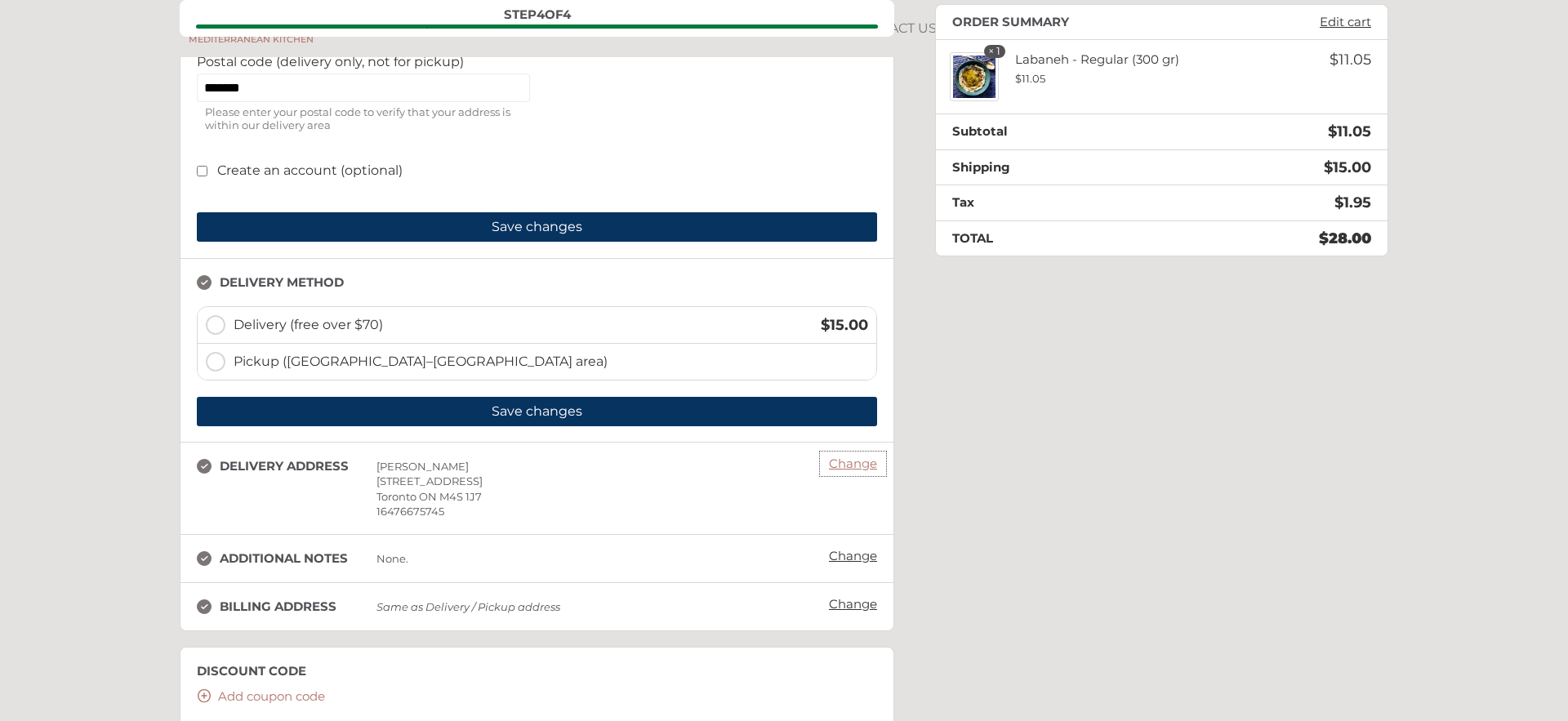
click at [844, 469] on link "Change" at bounding box center [853, 463] width 65 height 23
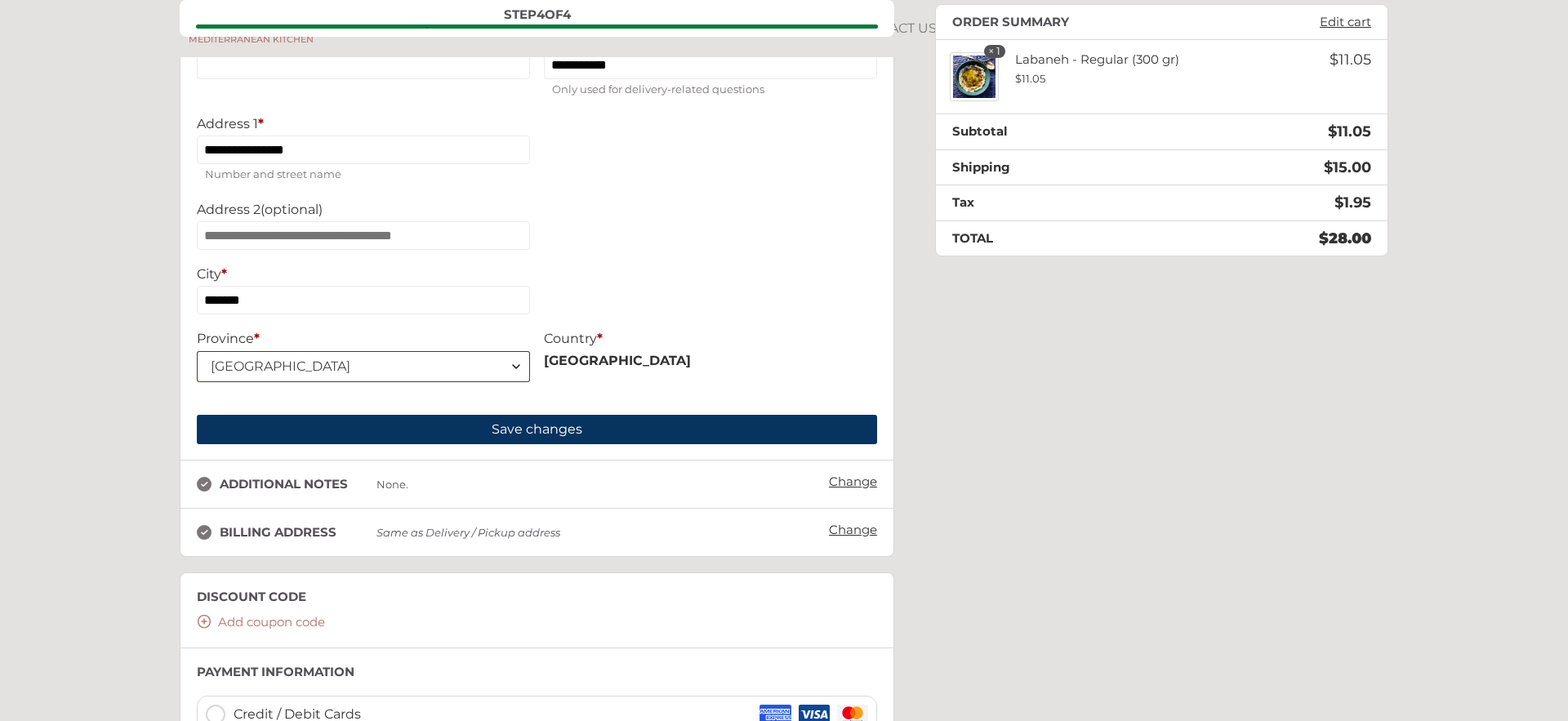
scroll to position [1102, 0]
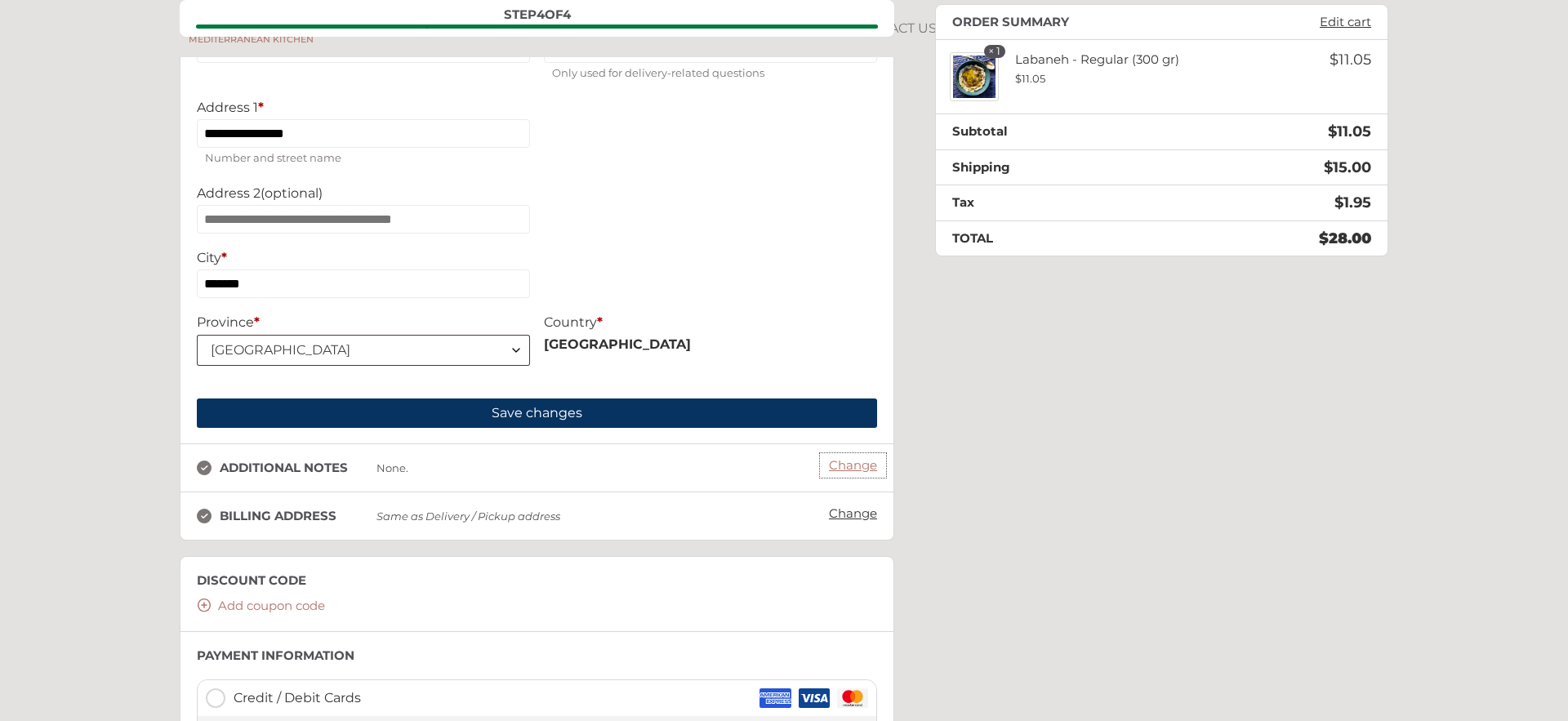
click at [842, 475] on link "Change" at bounding box center [853, 465] width 65 height 23
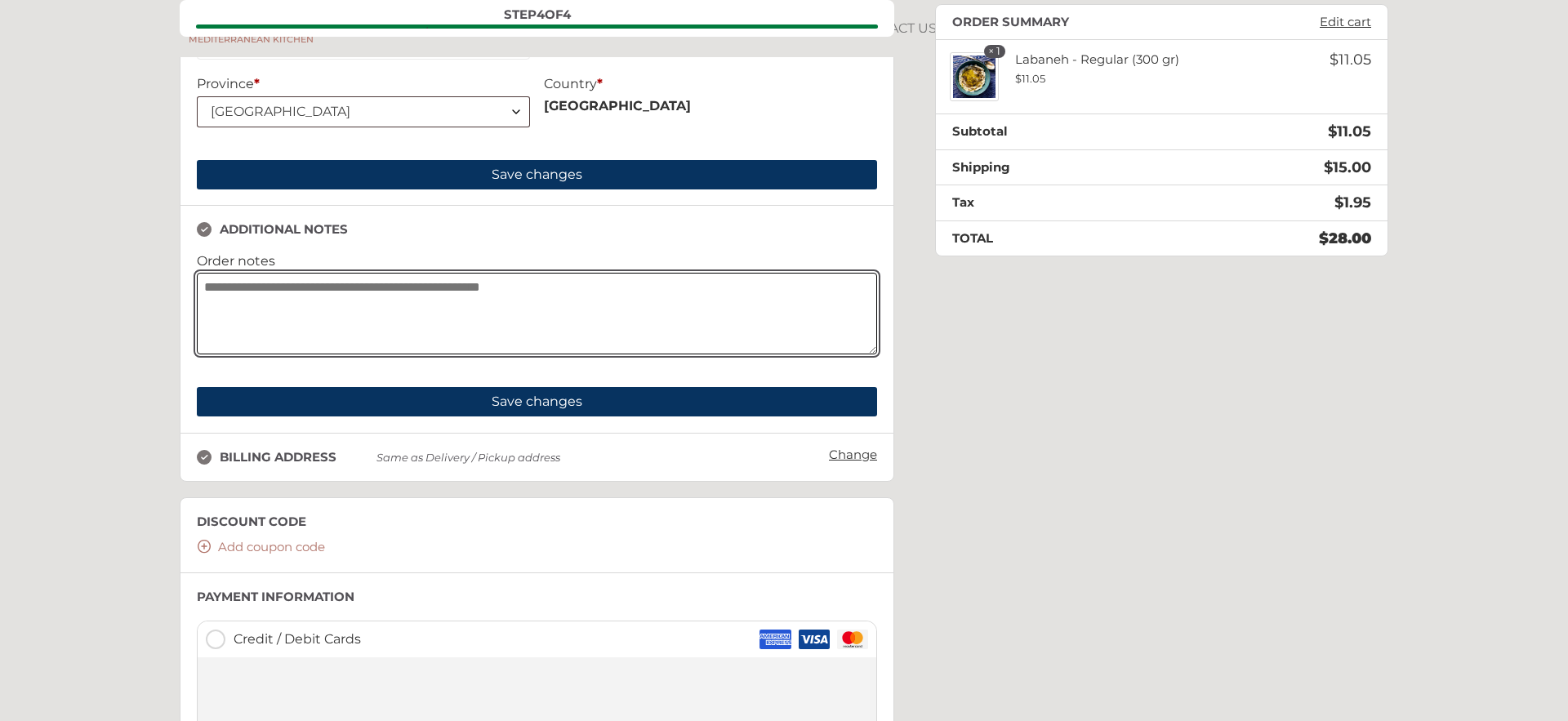
scroll to position [1361, 0]
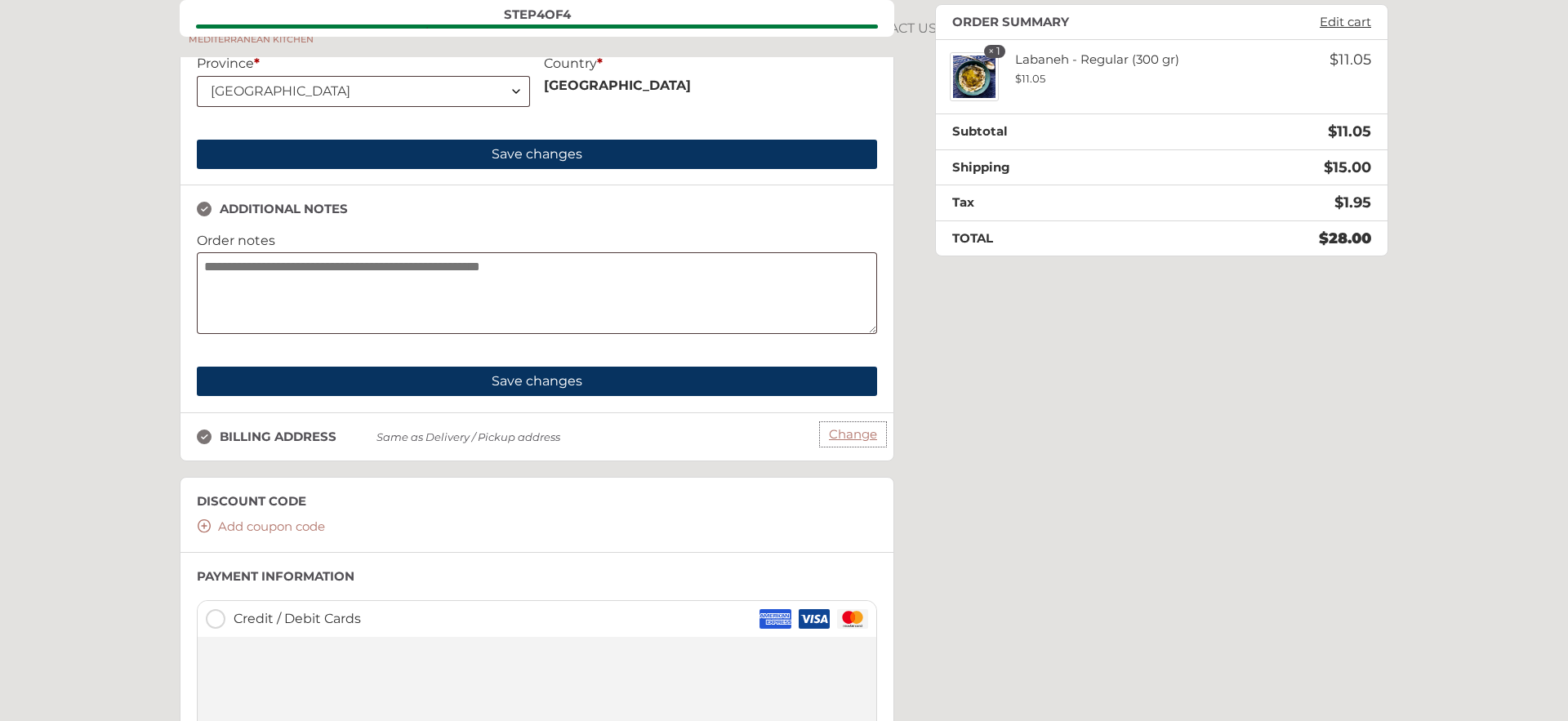
click at [854, 445] on link "Change" at bounding box center [853, 434] width 65 height 23
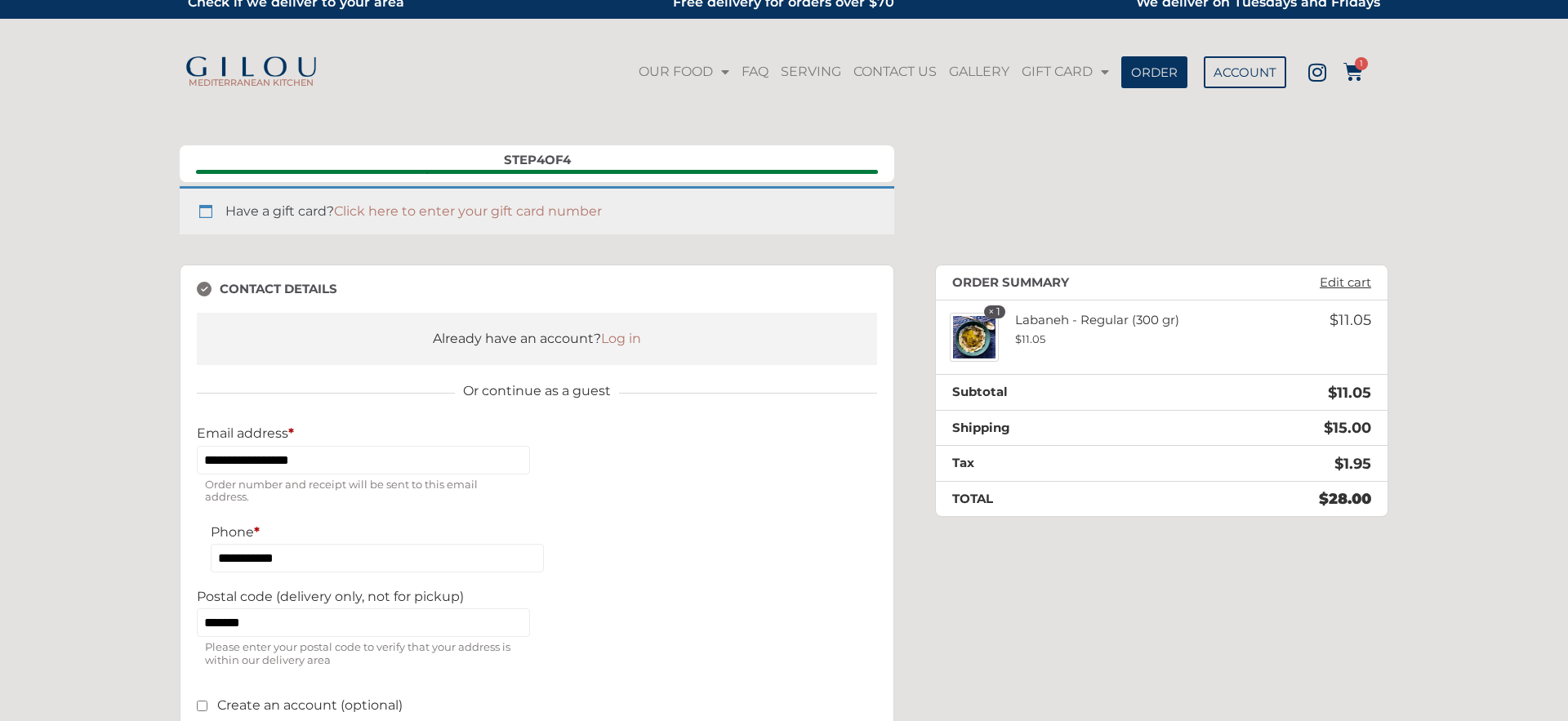
scroll to position [0, 0]
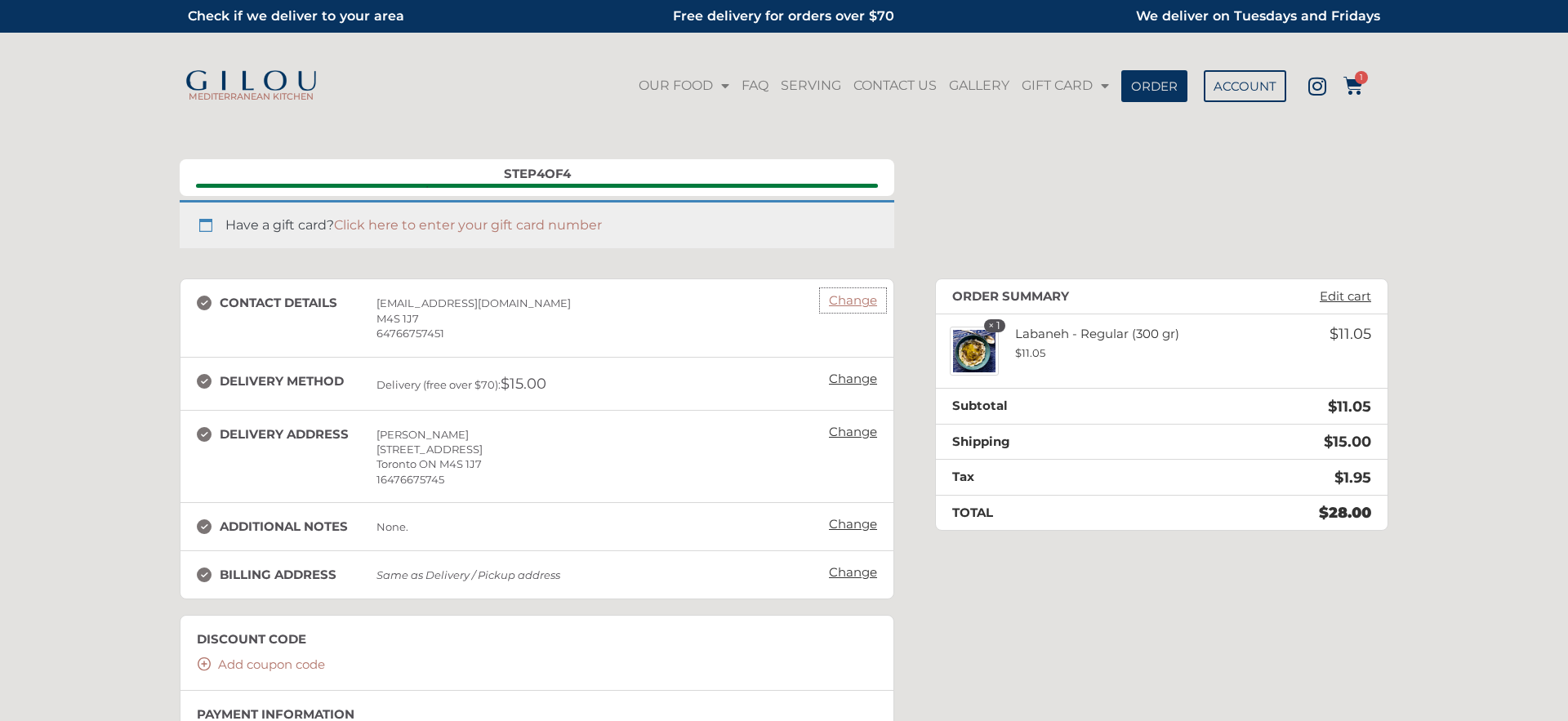
click at [864, 306] on link "Change" at bounding box center [853, 300] width 65 height 23
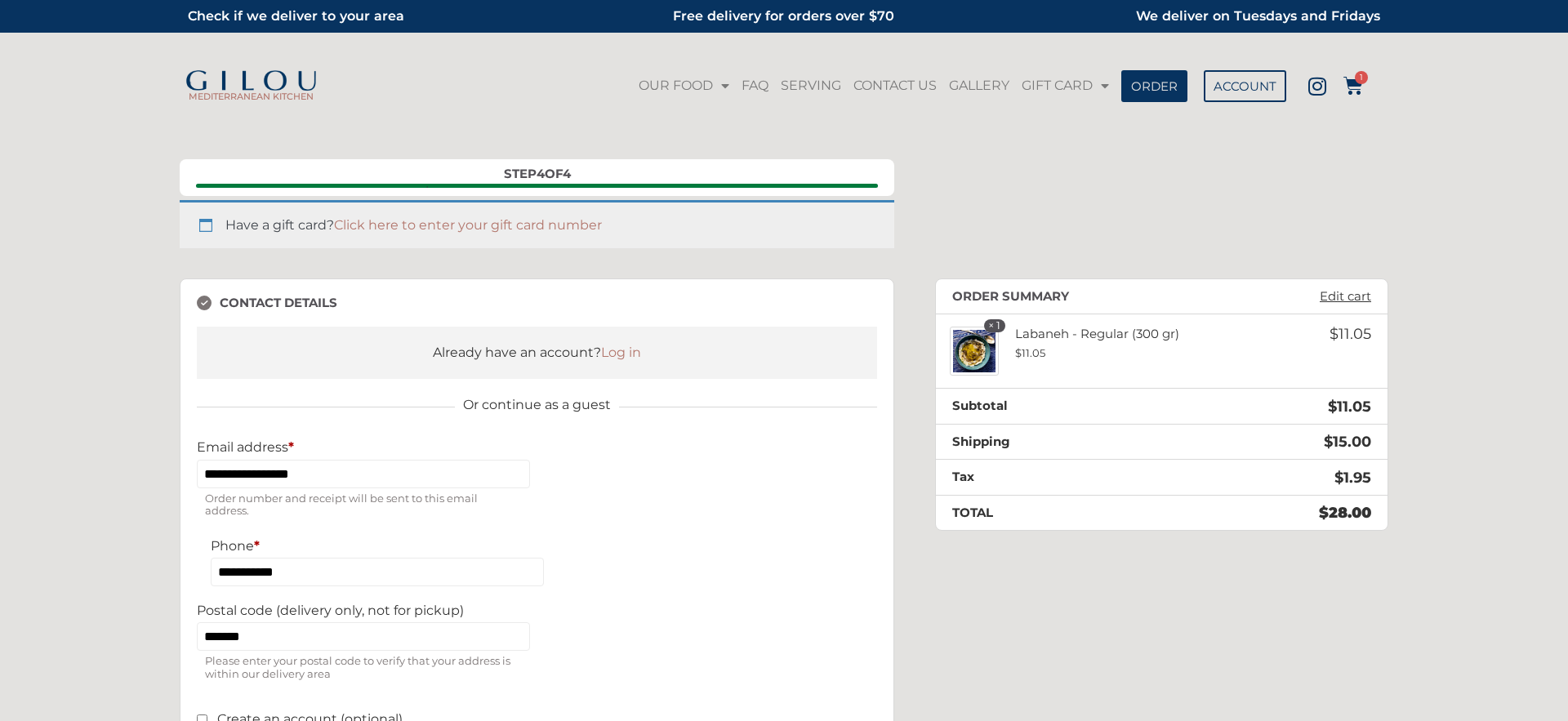
click at [864, 306] on div "**********" at bounding box center [536, 520] width 680 height 449
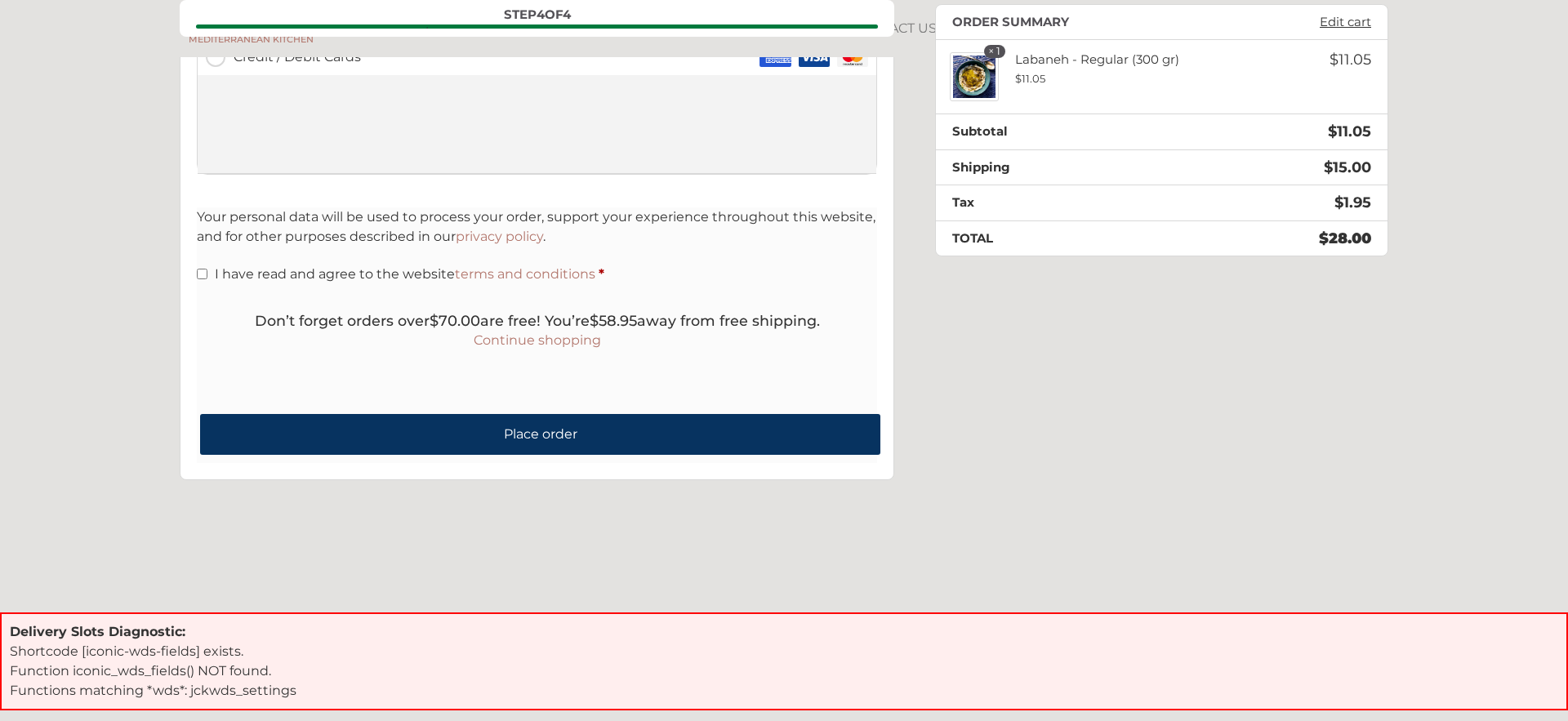
scroll to position [705, 0]
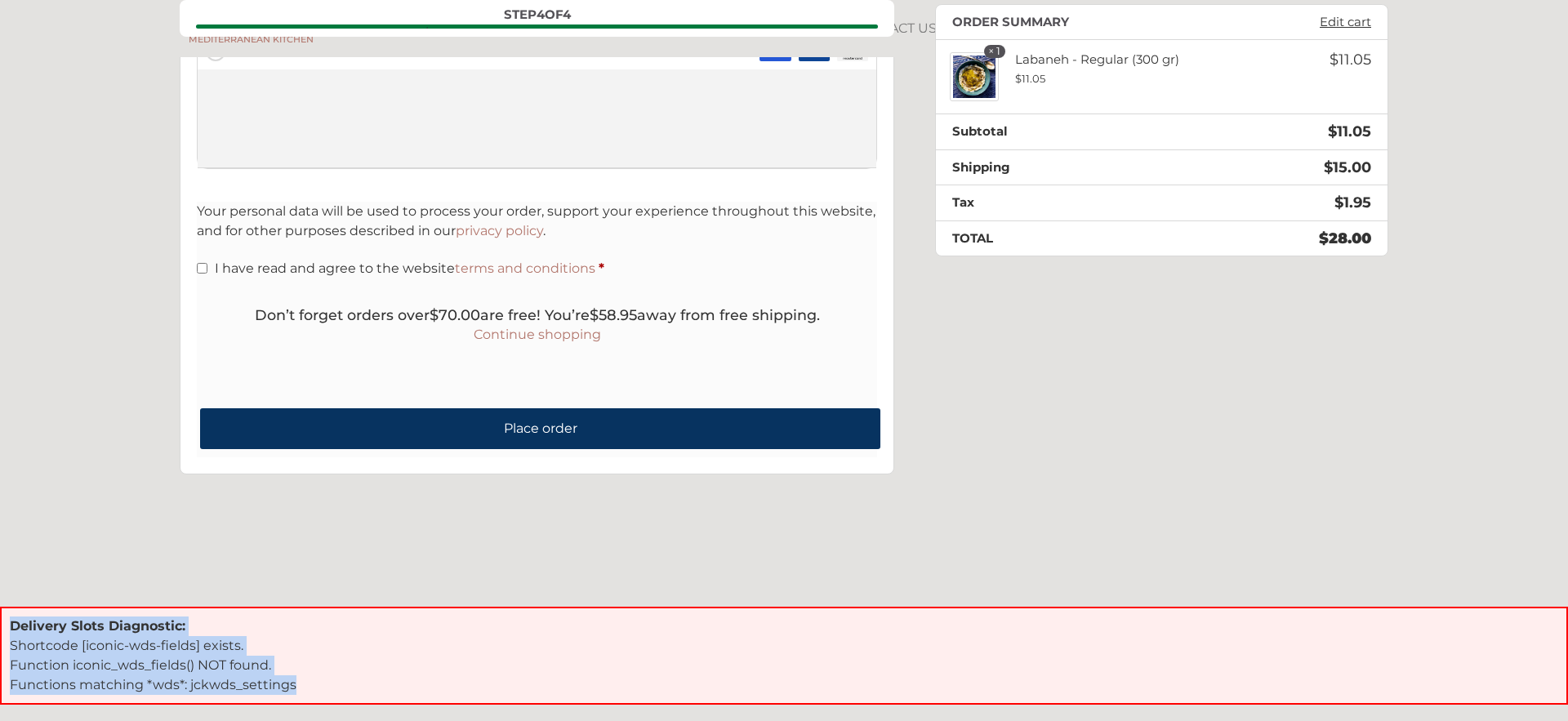
drag, startPoint x: 12, startPoint y: 624, endPoint x: 295, endPoint y: 691, distance: 290.8
click at [295, 691] on div "Delivery Slots Diagnostic: Shortcode [iconic-wds-fields] exists. Function iconi…" at bounding box center [784, 654] width 1568 height 98
copy div "Delivery Slots Diagnostic: Shortcode [iconic-wds-fields] exists. Function iconi…"
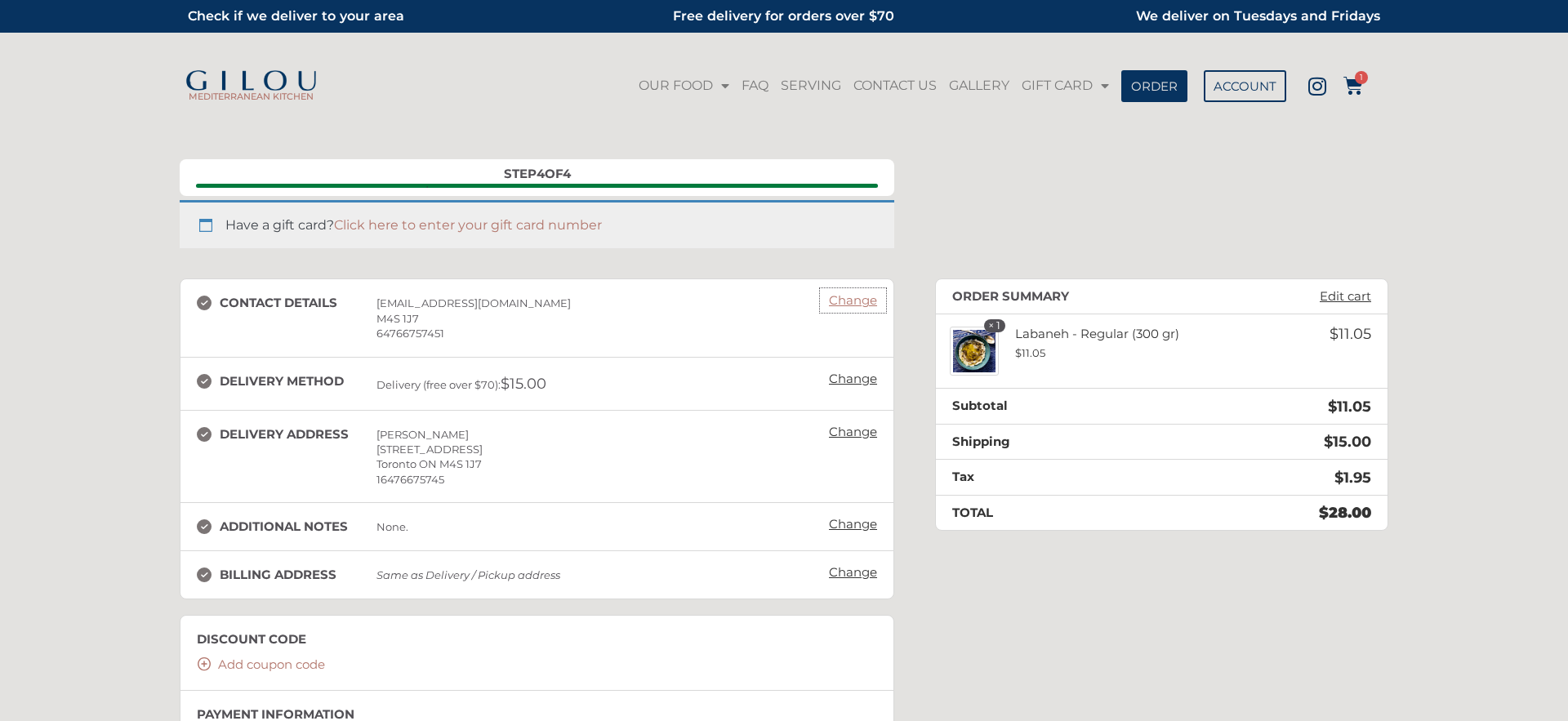
click at [855, 297] on link "Change" at bounding box center [853, 300] width 65 height 23
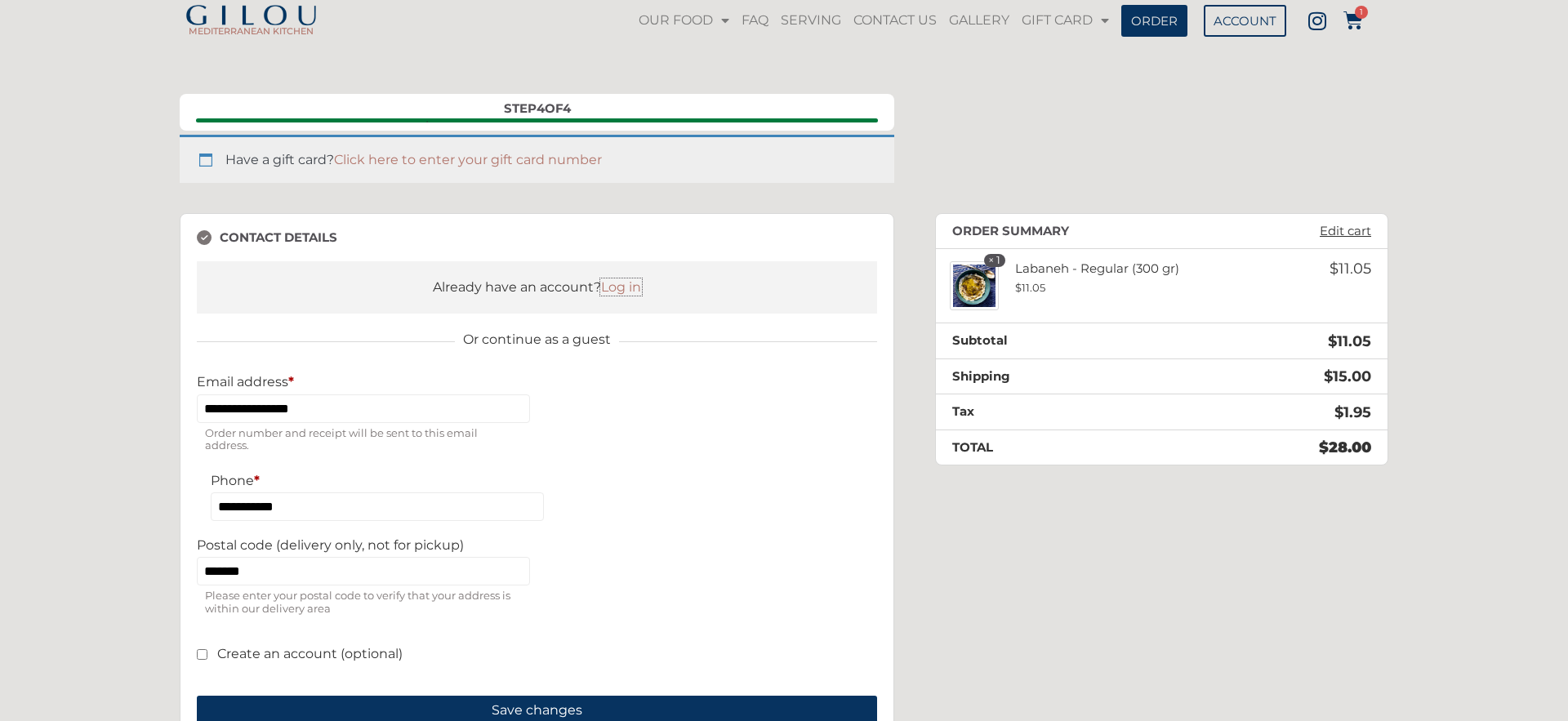
scroll to position [37, 0]
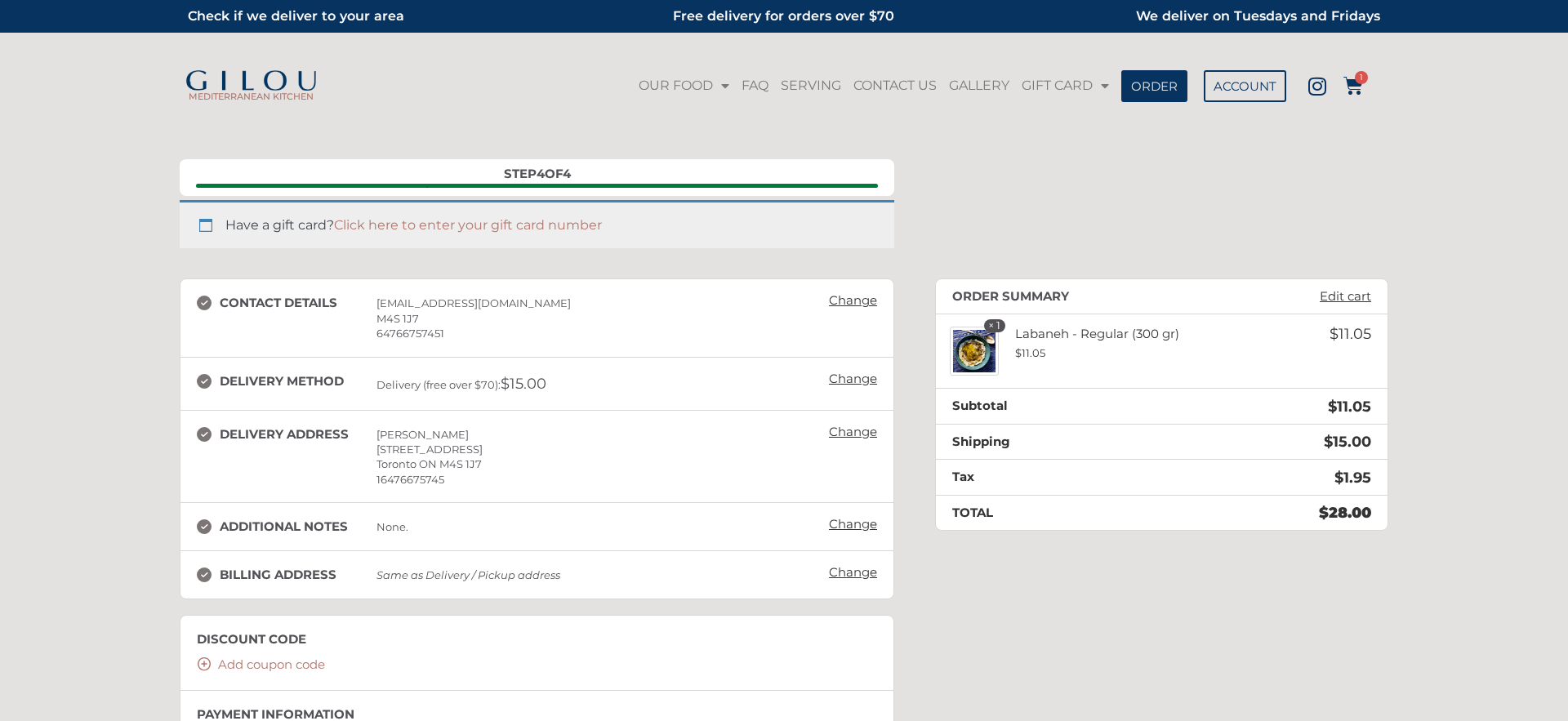
scroll to position [37, 0]
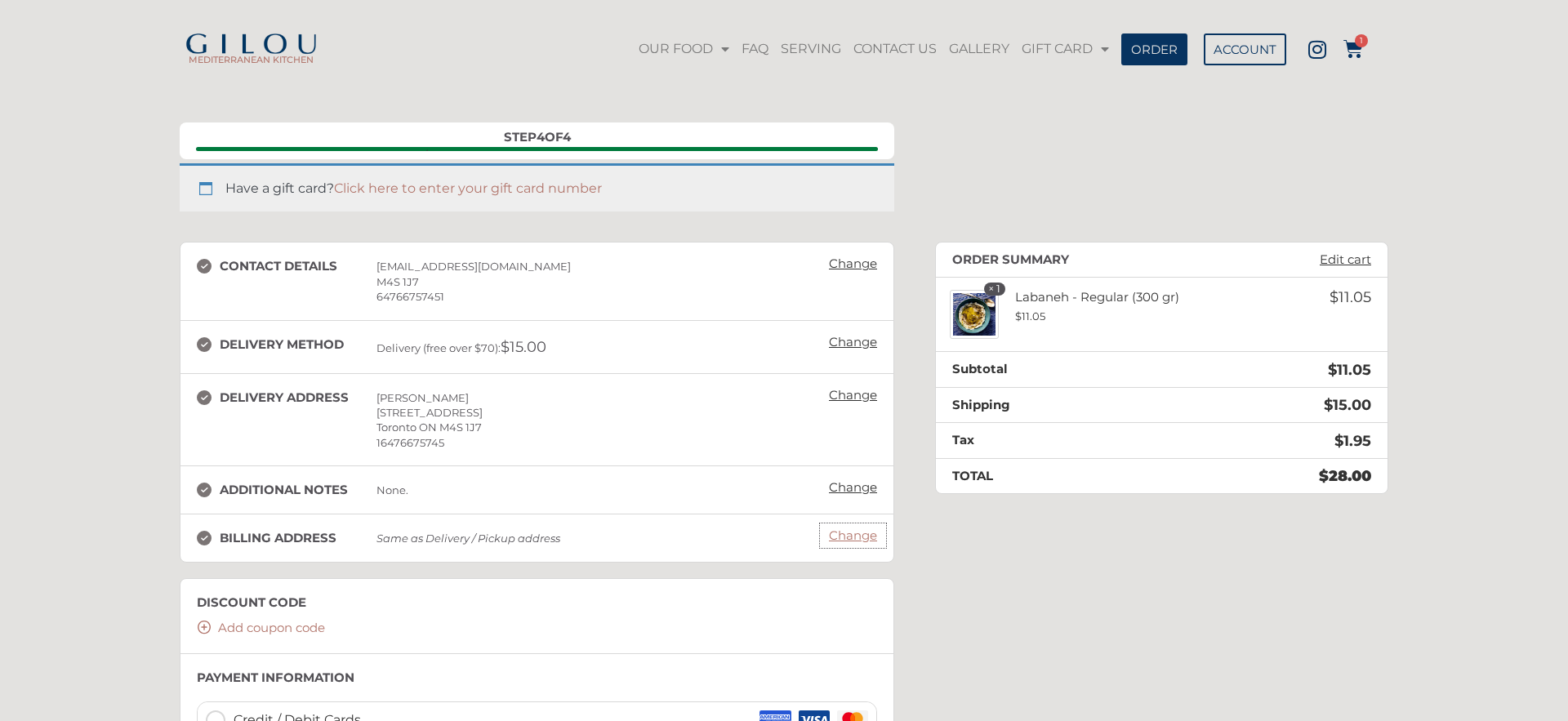
click at [840, 542] on link "Change" at bounding box center [853, 535] width 65 height 23
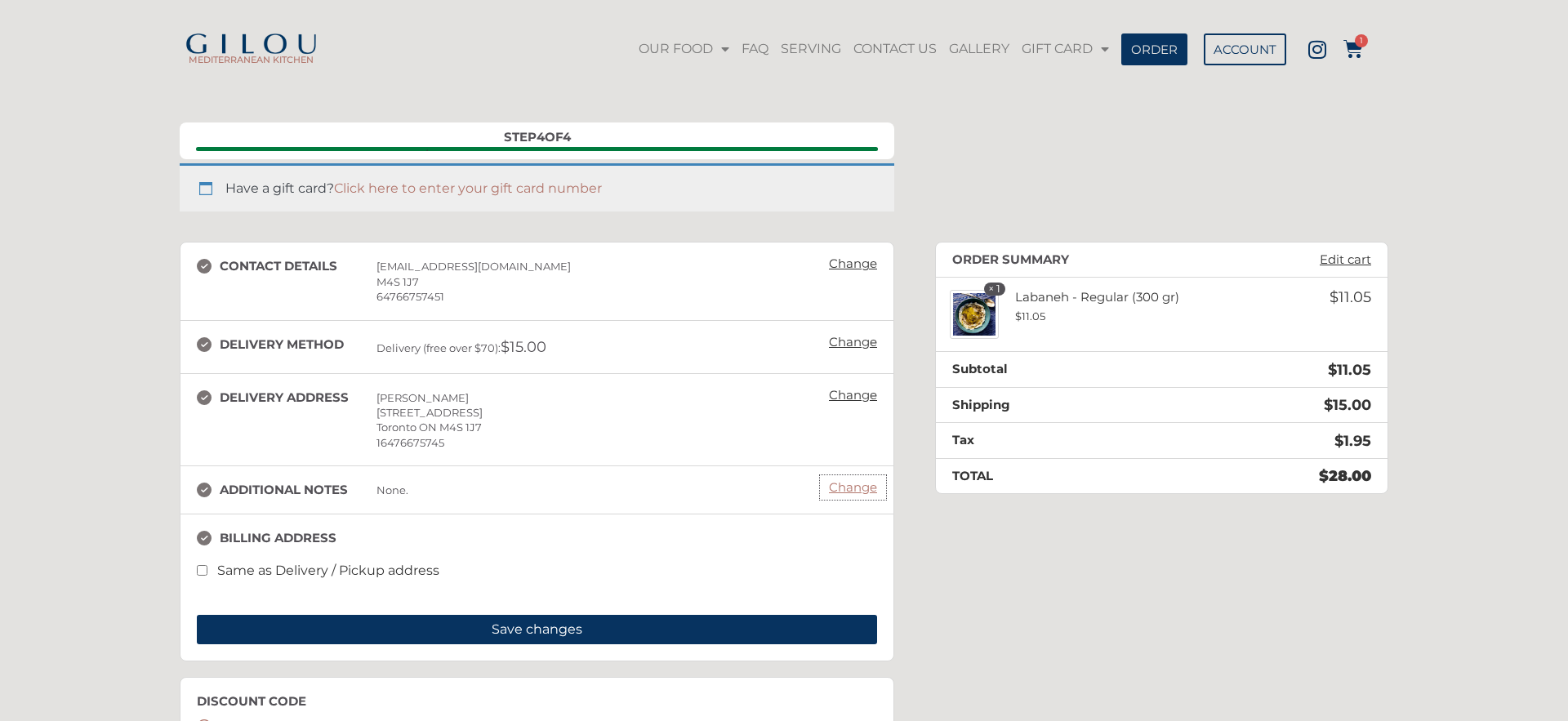
click at [849, 490] on link "Change" at bounding box center [853, 486] width 65 height 23
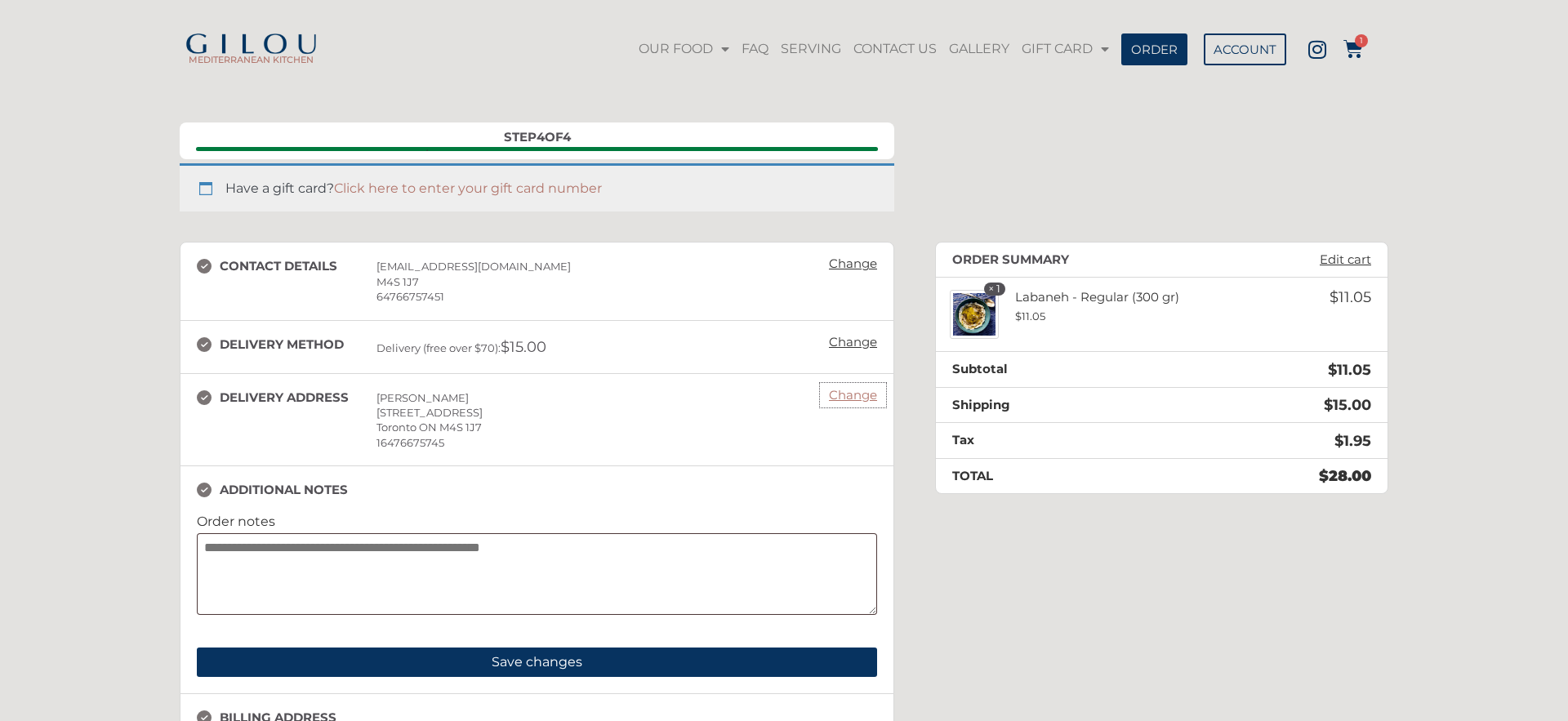
click at [852, 396] on link "Change" at bounding box center [853, 394] width 65 height 23
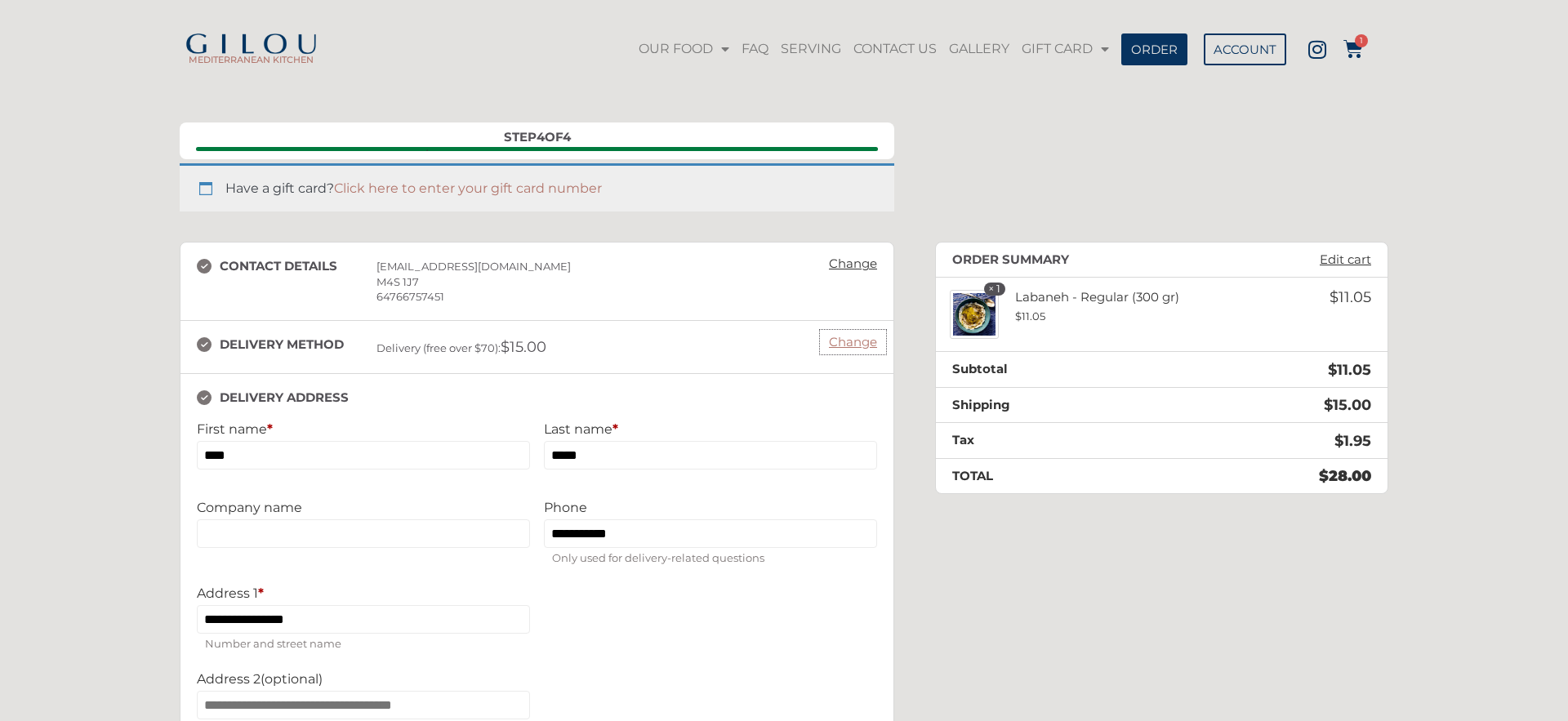
click at [861, 343] on link "Change" at bounding box center [853, 341] width 65 height 23
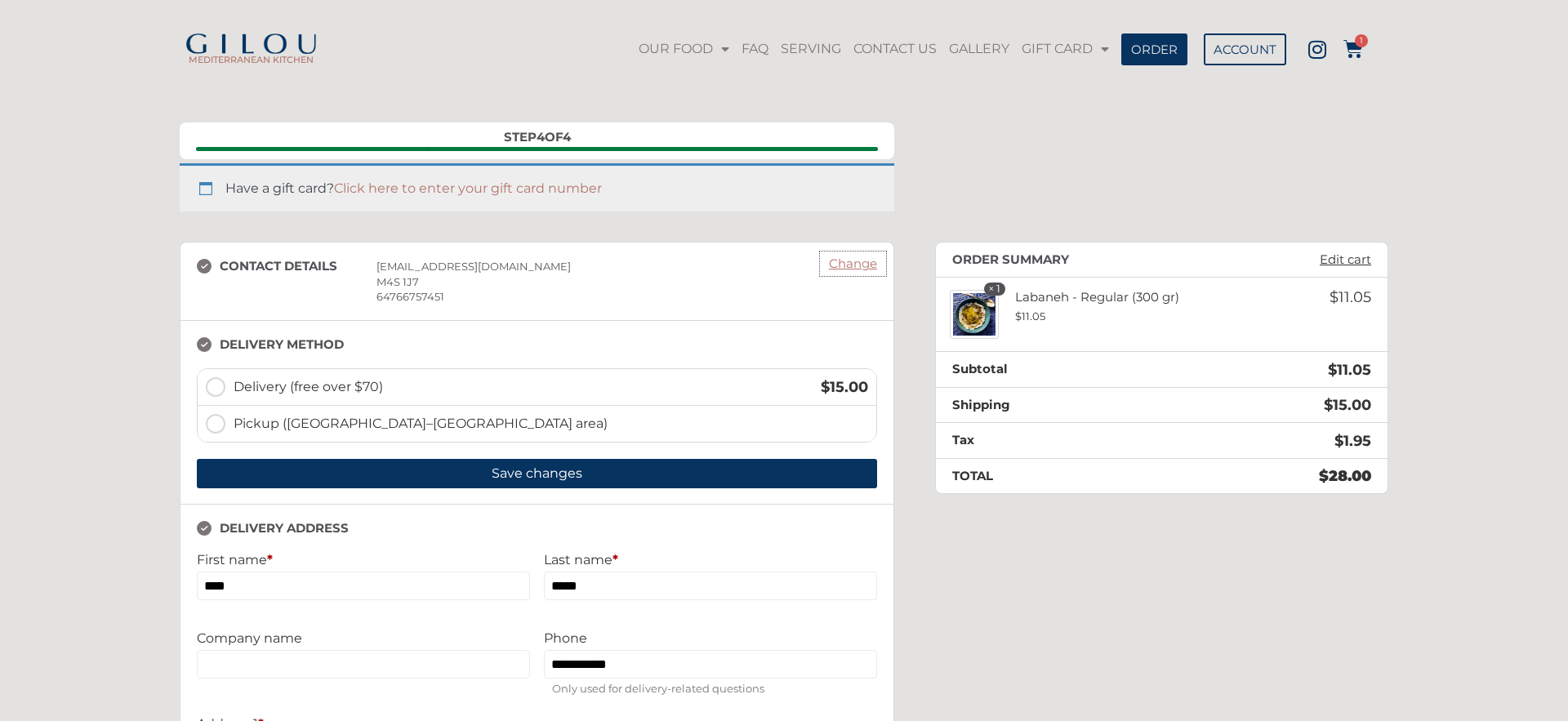
click at [859, 269] on link "Change" at bounding box center [853, 263] width 65 height 23
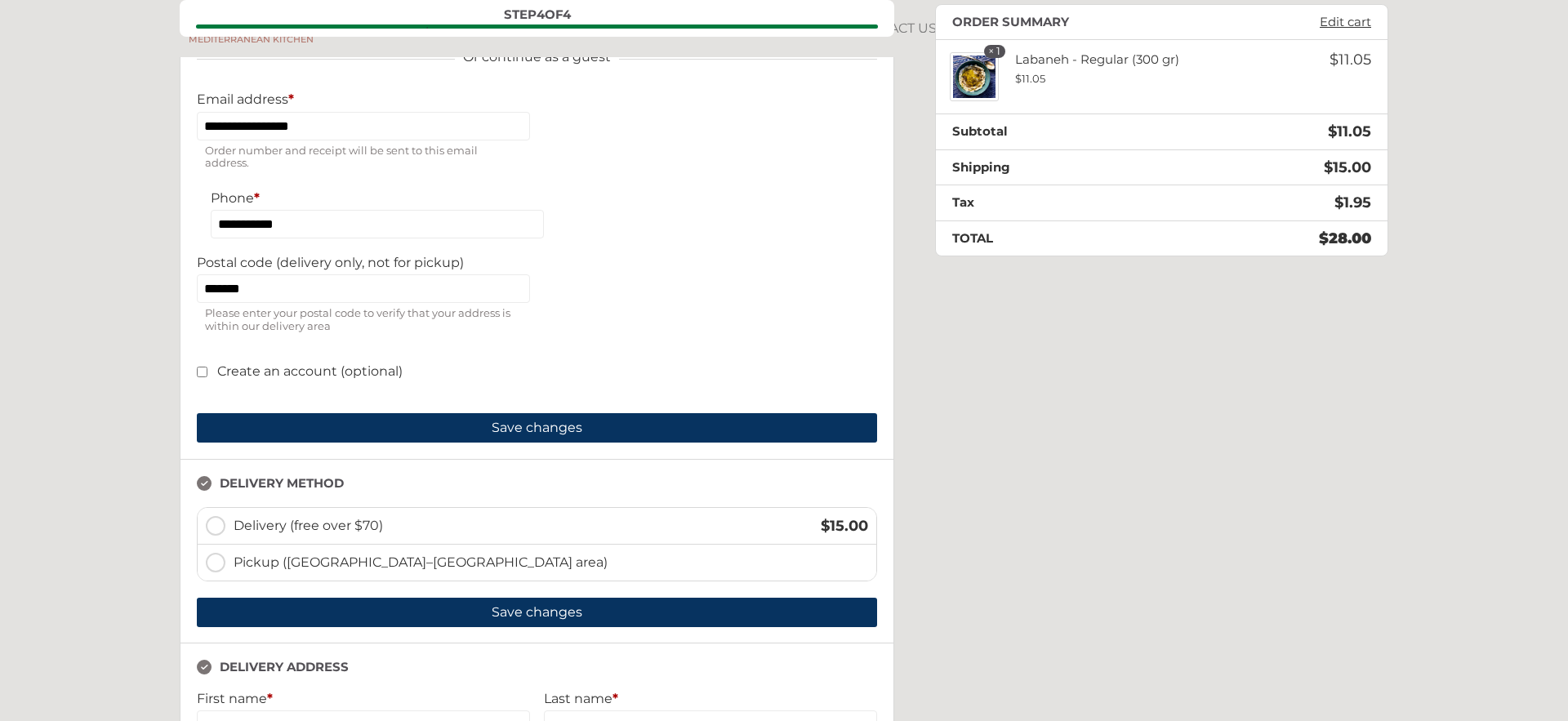
scroll to position [0, 0]
